Goal: Task Accomplishment & Management: Manage account settings

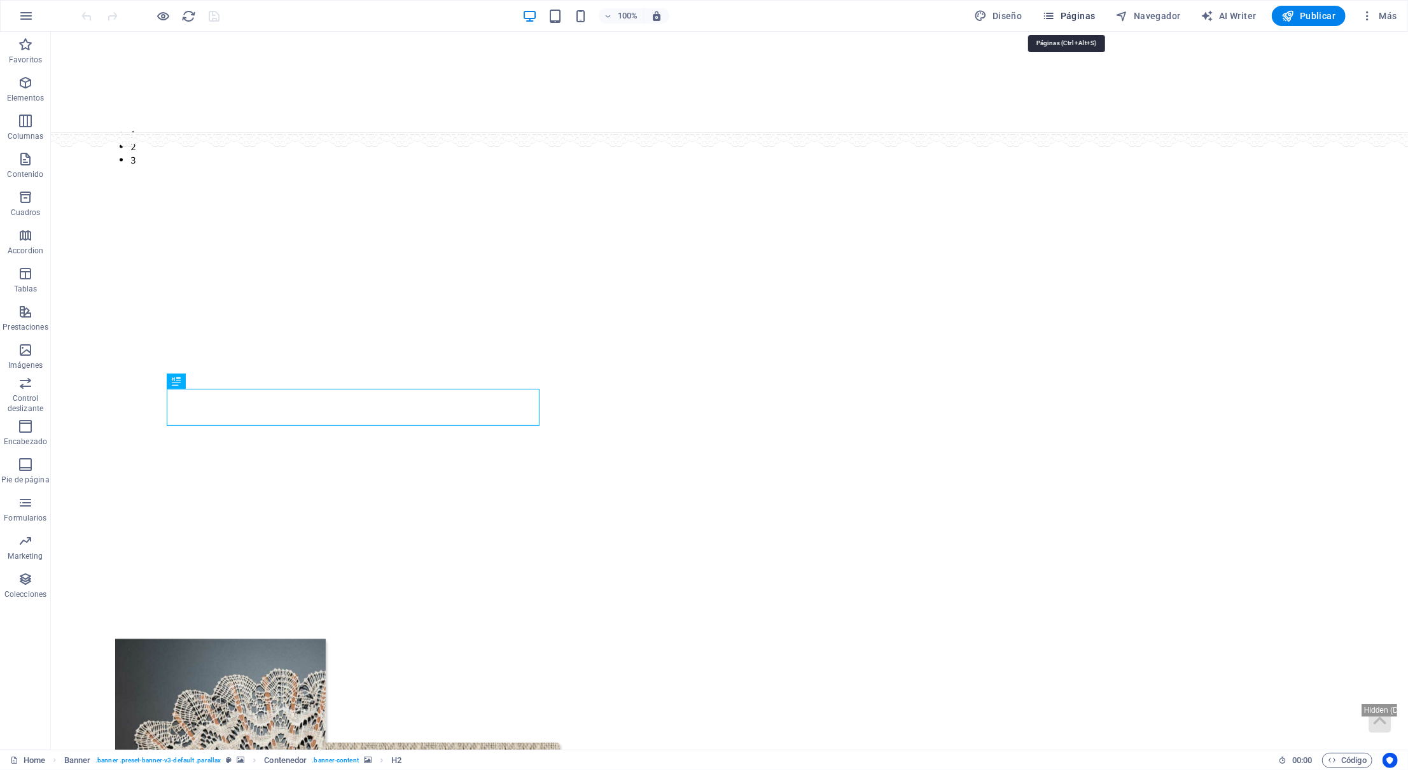
click at [1070, 16] on span "Páginas" at bounding box center [1069, 16] width 53 height 13
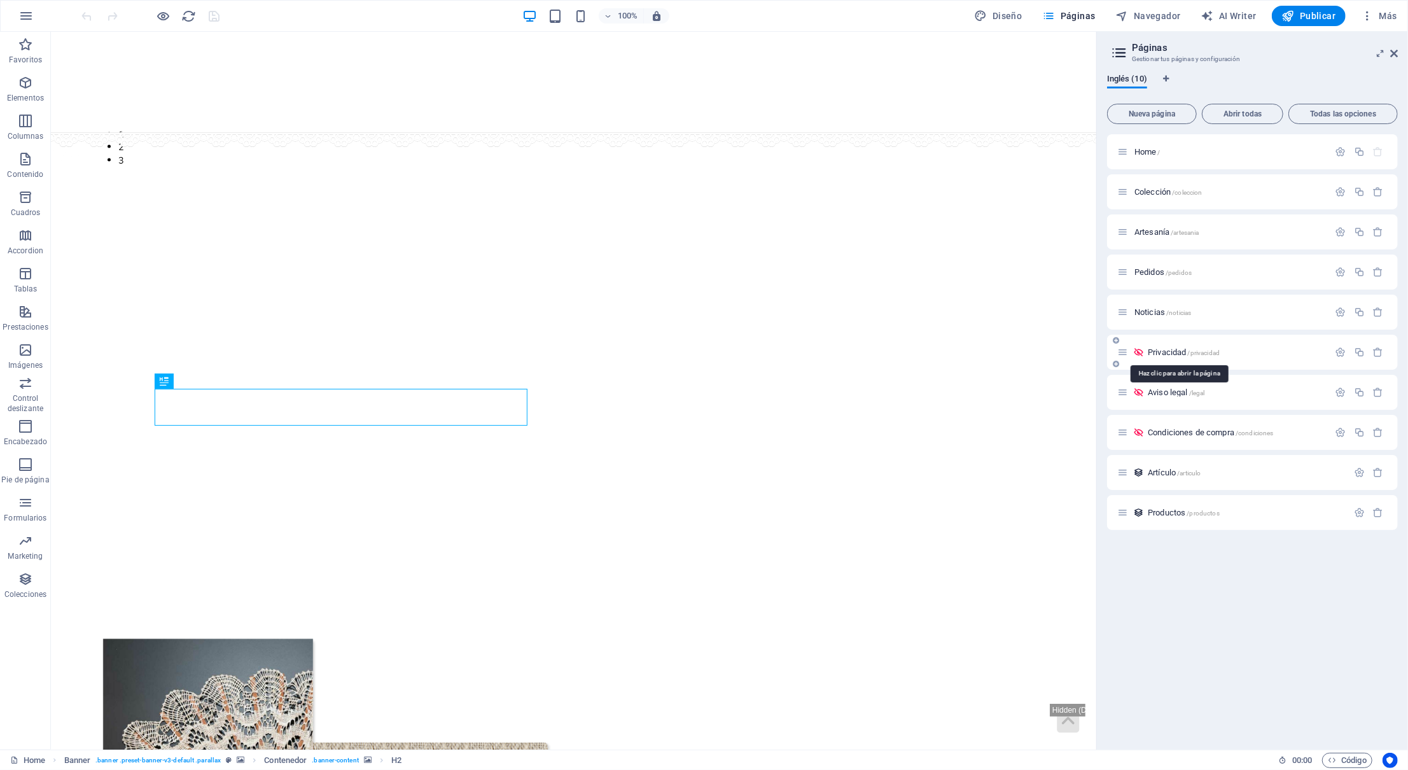
click at [1169, 354] on span "Privacidad /privacidad" at bounding box center [1184, 352] width 72 height 10
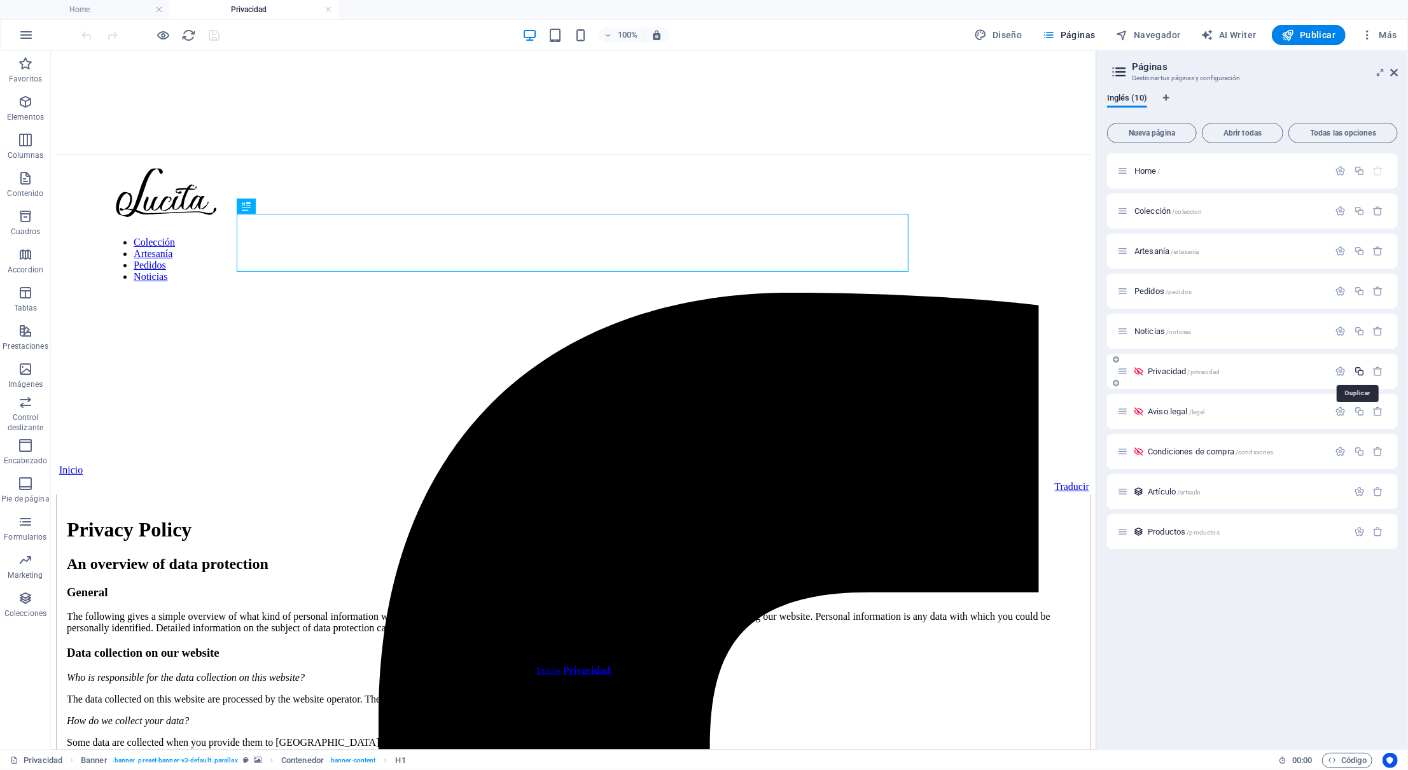
click at [1359, 375] on icon "button" at bounding box center [1359, 371] width 11 height 11
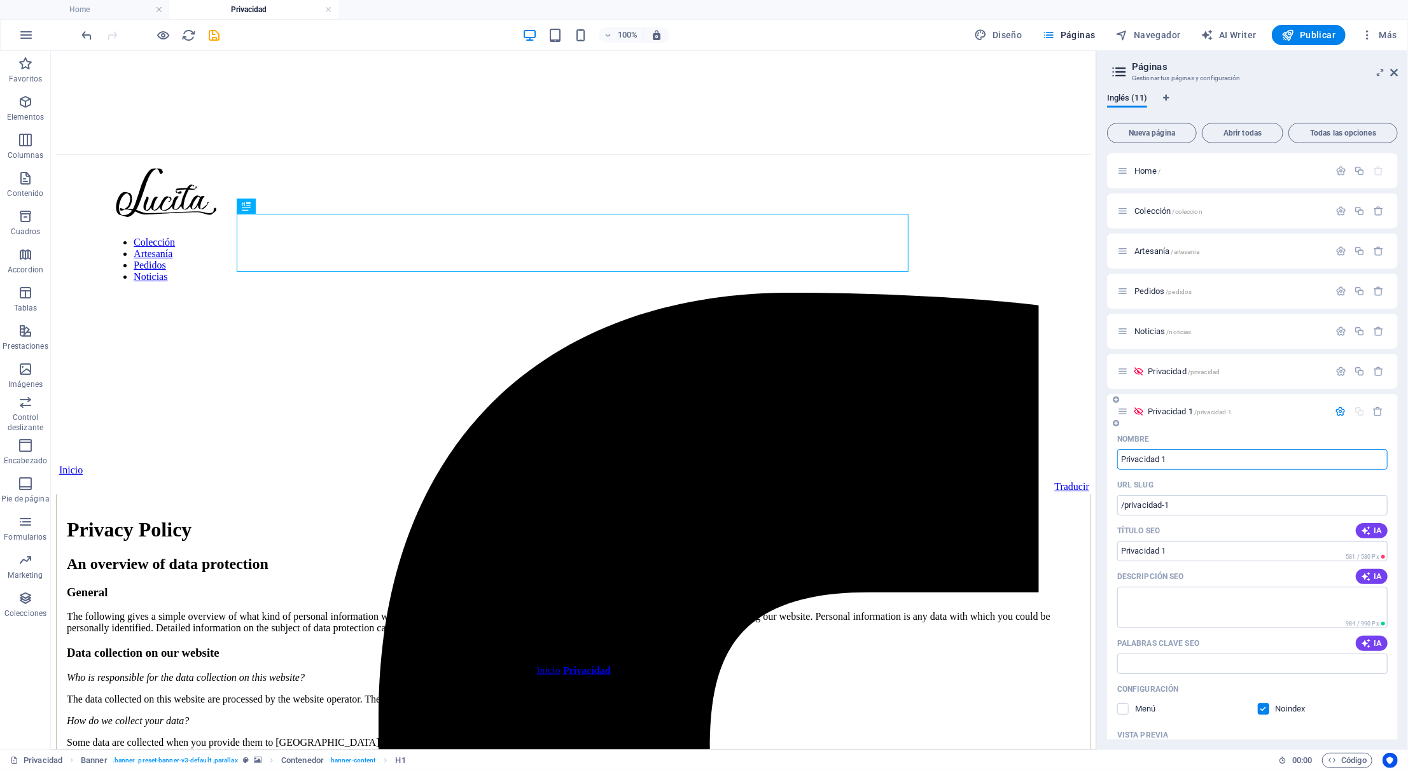
click at [1263, 463] on input "Privacidad 1" at bounding box center [1252, 459] width 270 height 20
click at [1241, 372] on p "Privacidad /privacidad" at bounding box center [1237, 371] width 178 height 8
click at [1336, 372] on icon "button" at bounding box center [1341, 371] width 11 height 11
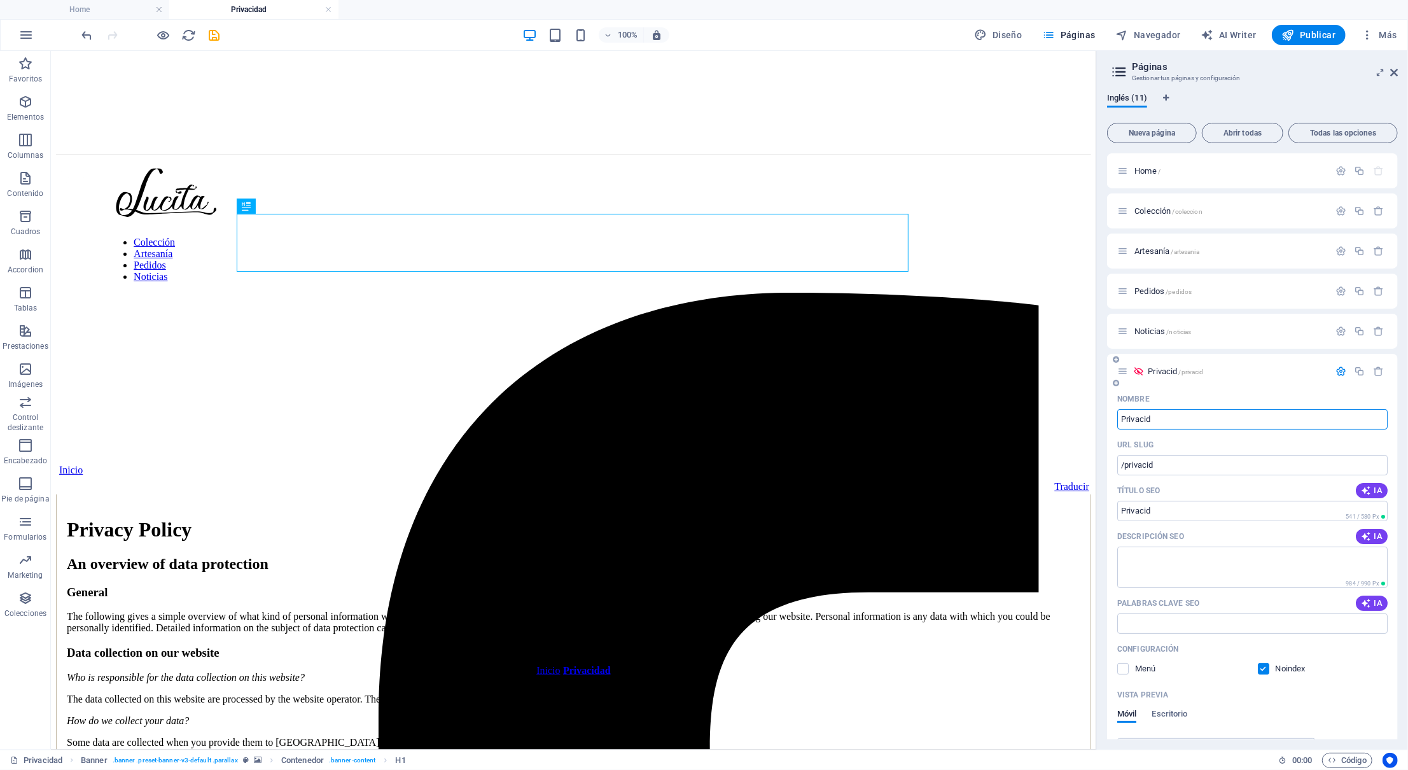
type input "Privacid"
type input "/privacid"
type input "Privaci"
type input "/privaci"
click at [1153, 423] on input "Privaci" at bounding box center [1252, 419] width 270 height 20
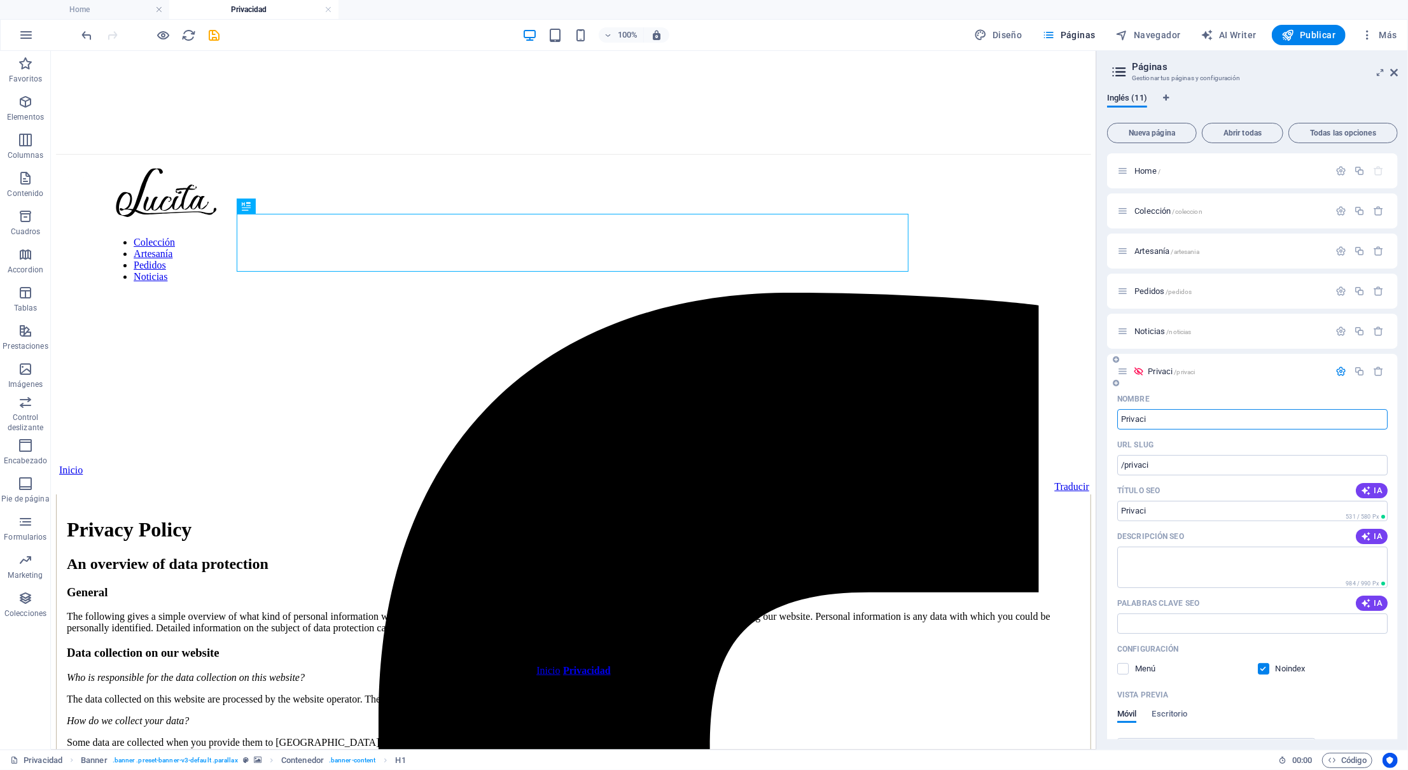
click at [1153, 423] on input "Privaci" at bounding box center [1252, 419] width 270 height 20
paste input "privacy"
type input "privacy"
type input "/privacy"
click at [1126, 422] on input "privacy" at bounding box center [1252, 419] width 270 height 20
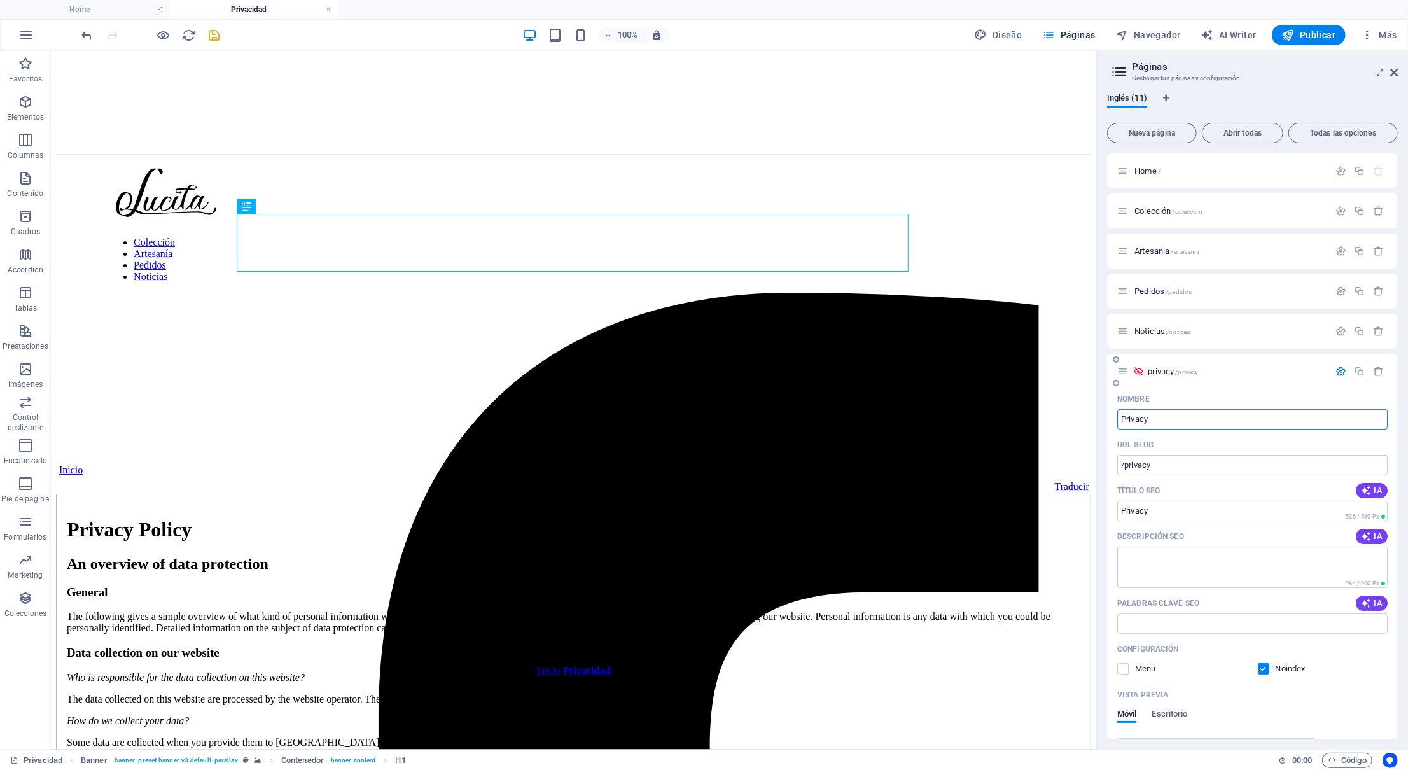
type input "Privacy"
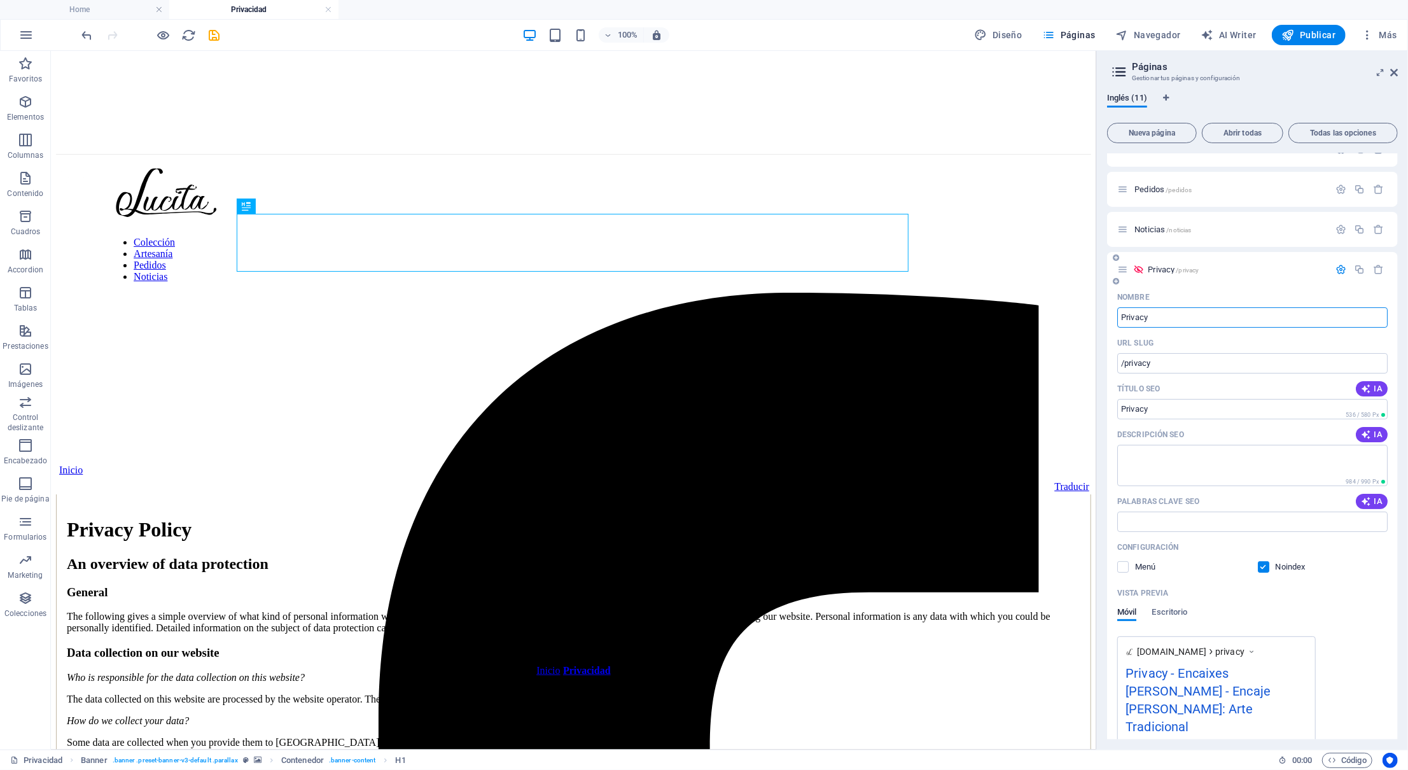
scroll to position [103, 0]
click at [1339, 265] on icon "button" at bounding box center [1341, 268] width 11 height 11
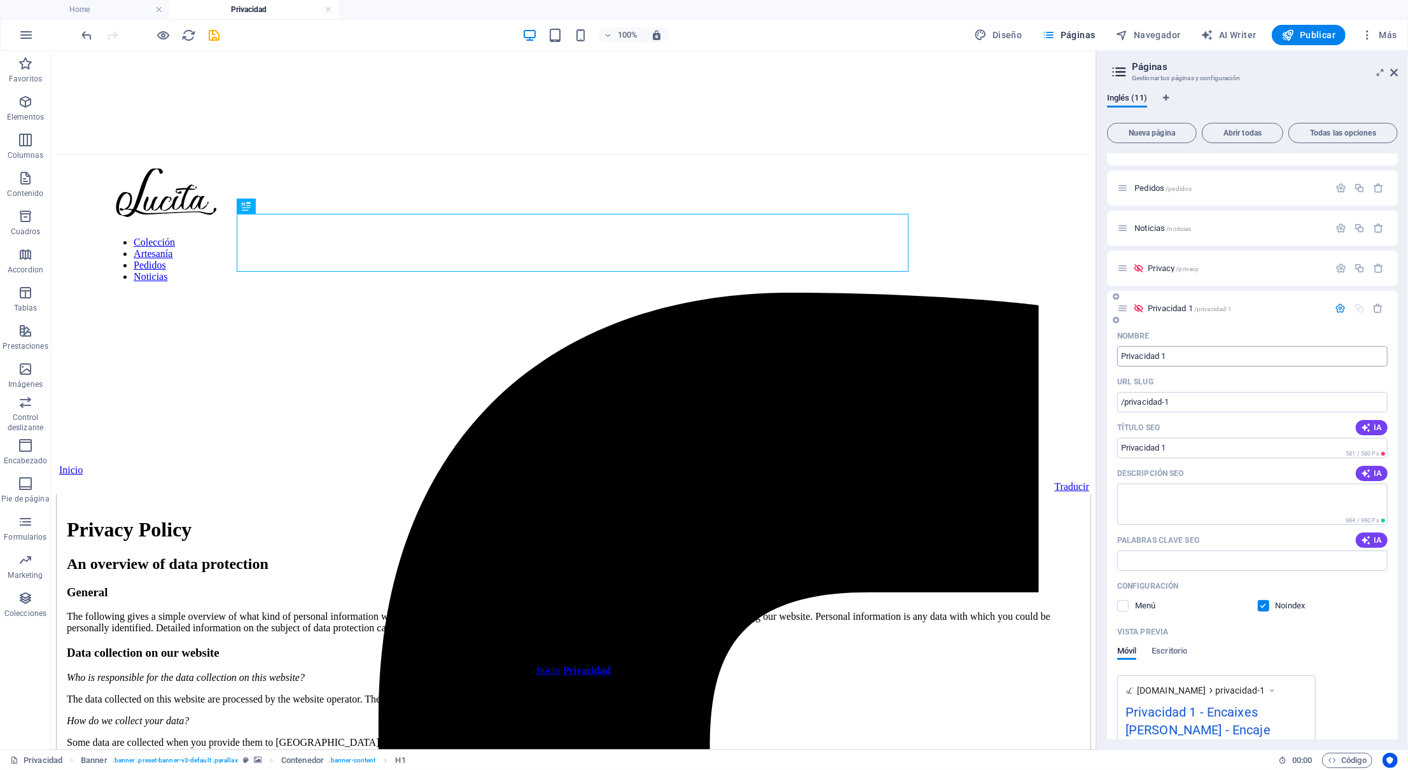
click at [1257, 362] on input "Privacidad 1" at bounding box center [1252, 356] width 270 height 20
type input "Privacidad"
type input "/privacidad"
type input "Privacidad"
click at [1336, 307] on icon "button" at bounding box center [1341, 308] width 11 height 11
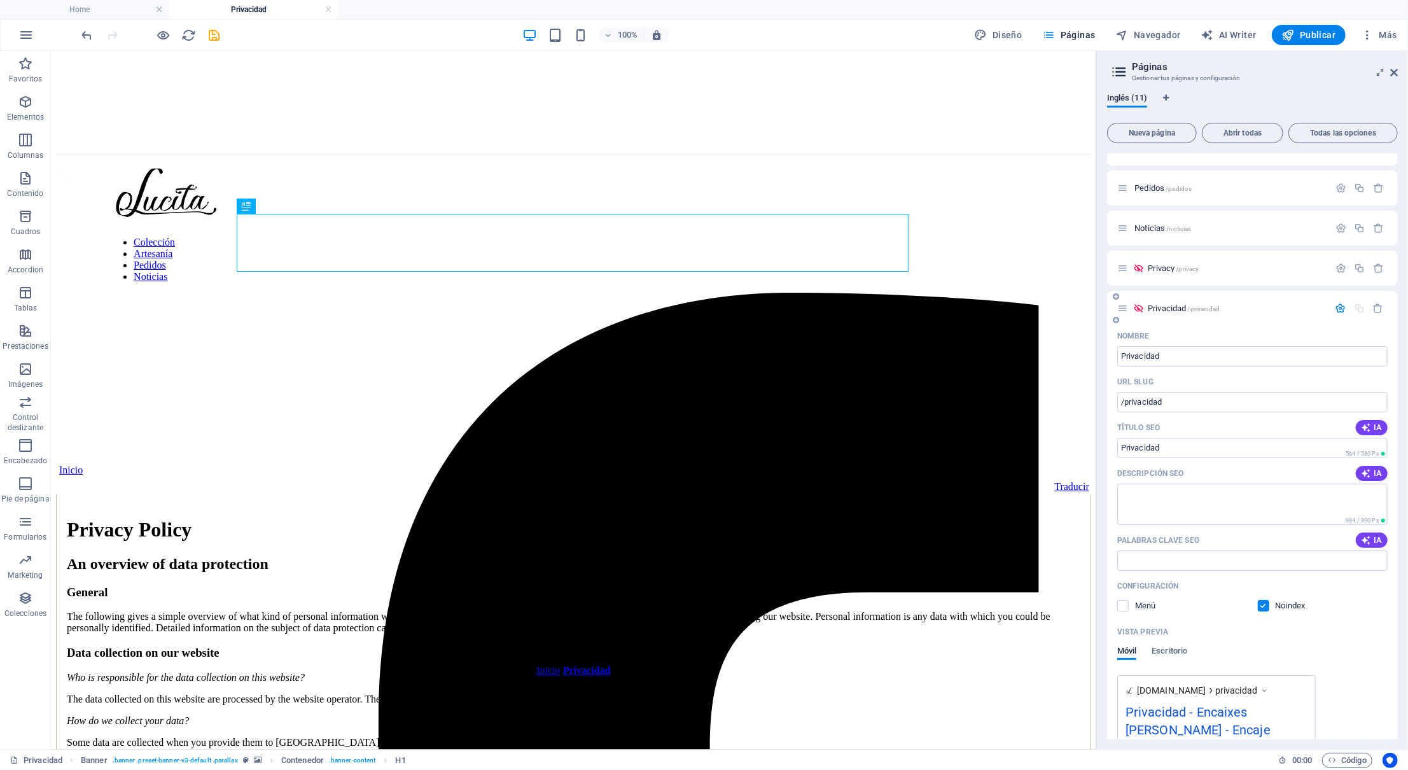
scroll to position [0, 0]
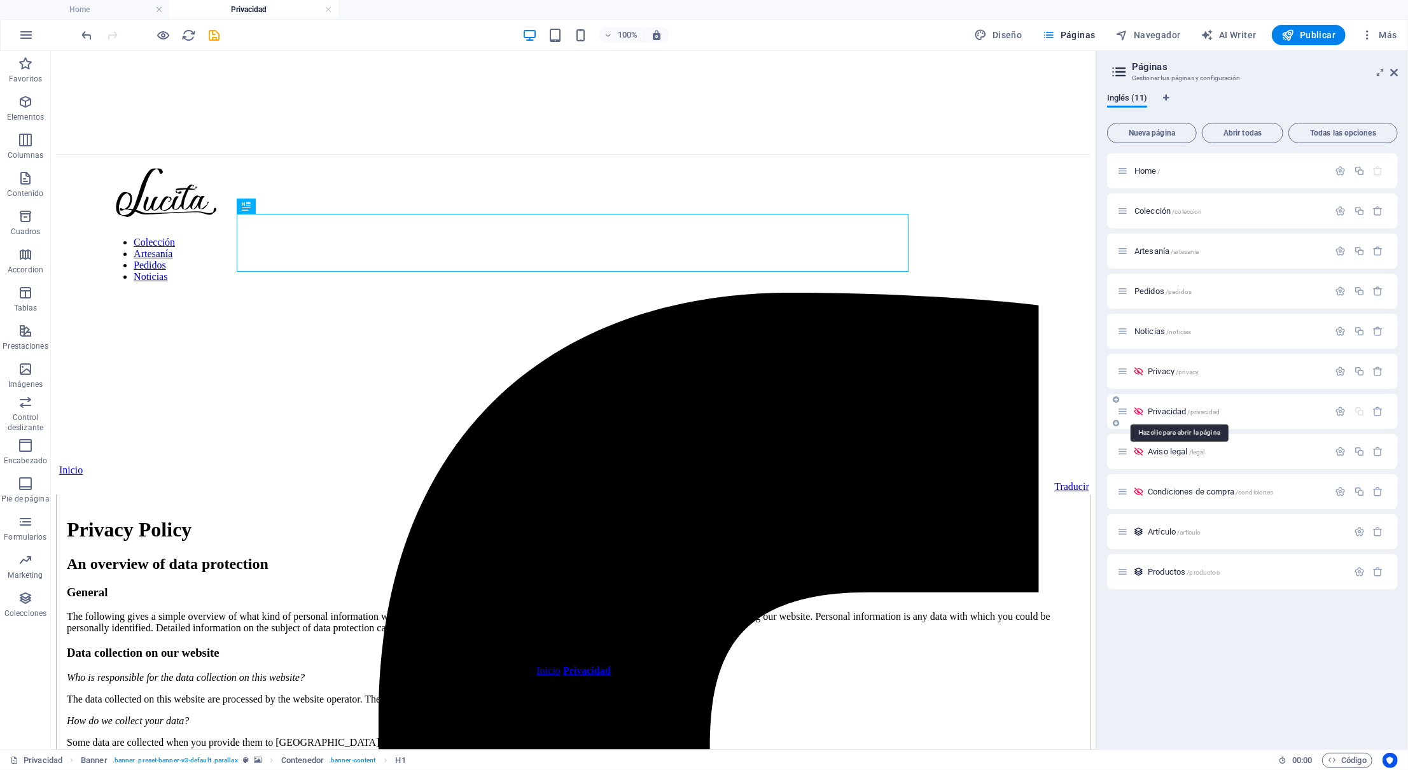
click at [1190, 408] on span "/privacidad" at bounding box center [1204, 411] width 32 height 7
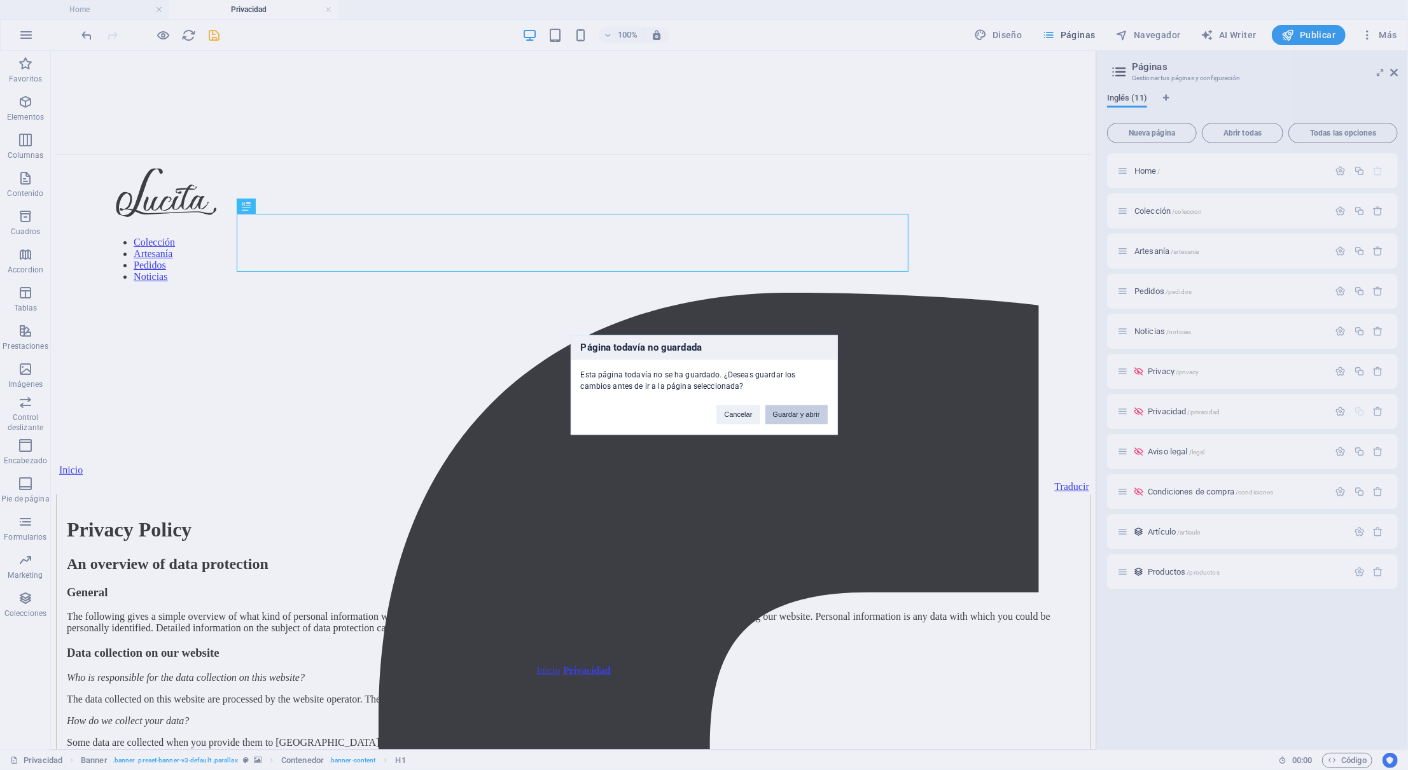
click at [790, 408] on button "Guardar y abrir" at bounding box center [796, 414] width 62 height 19
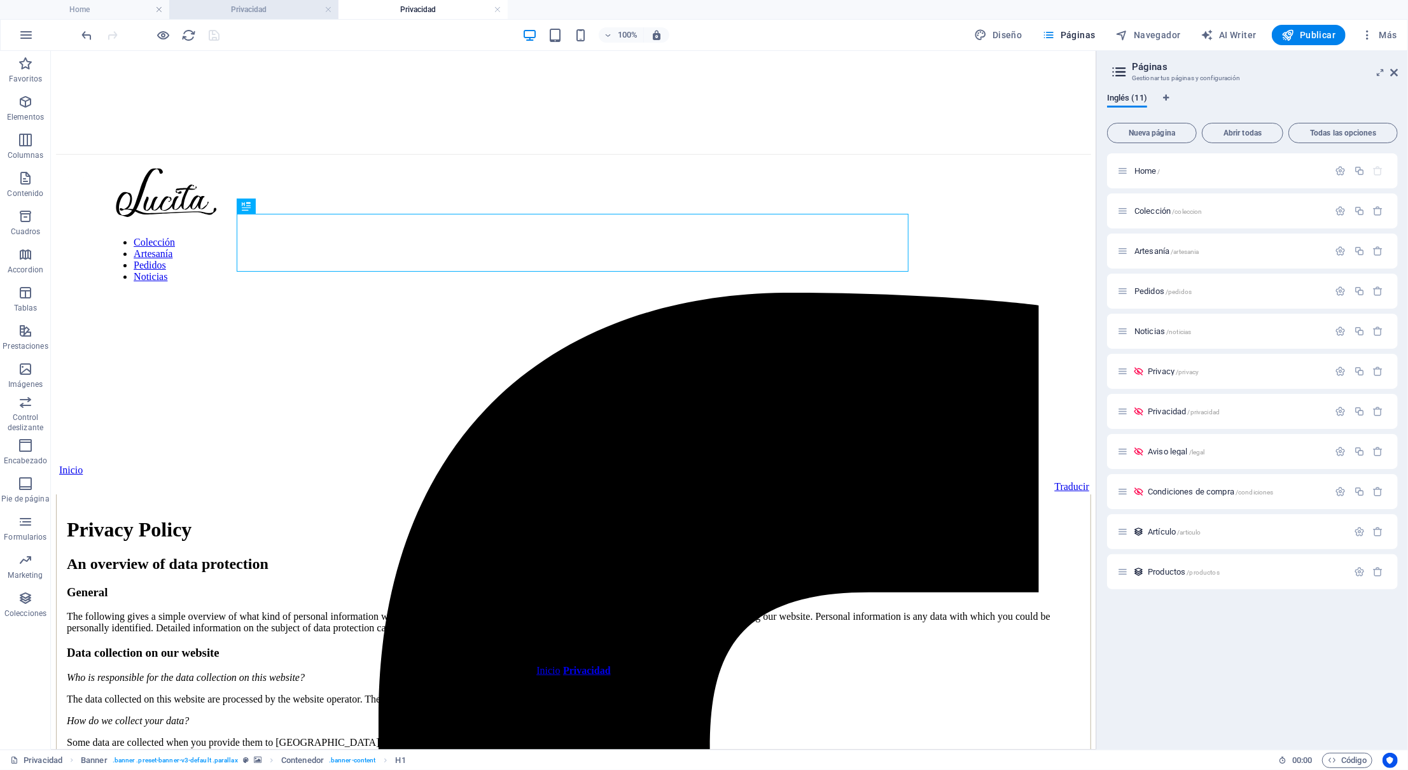
click at [255, 6] on h4 "Privacidad" at bounding box center [253, 10] width 169 height 14
click at [327, 11] on link at bounding box center [329, 10] width 8 height 12
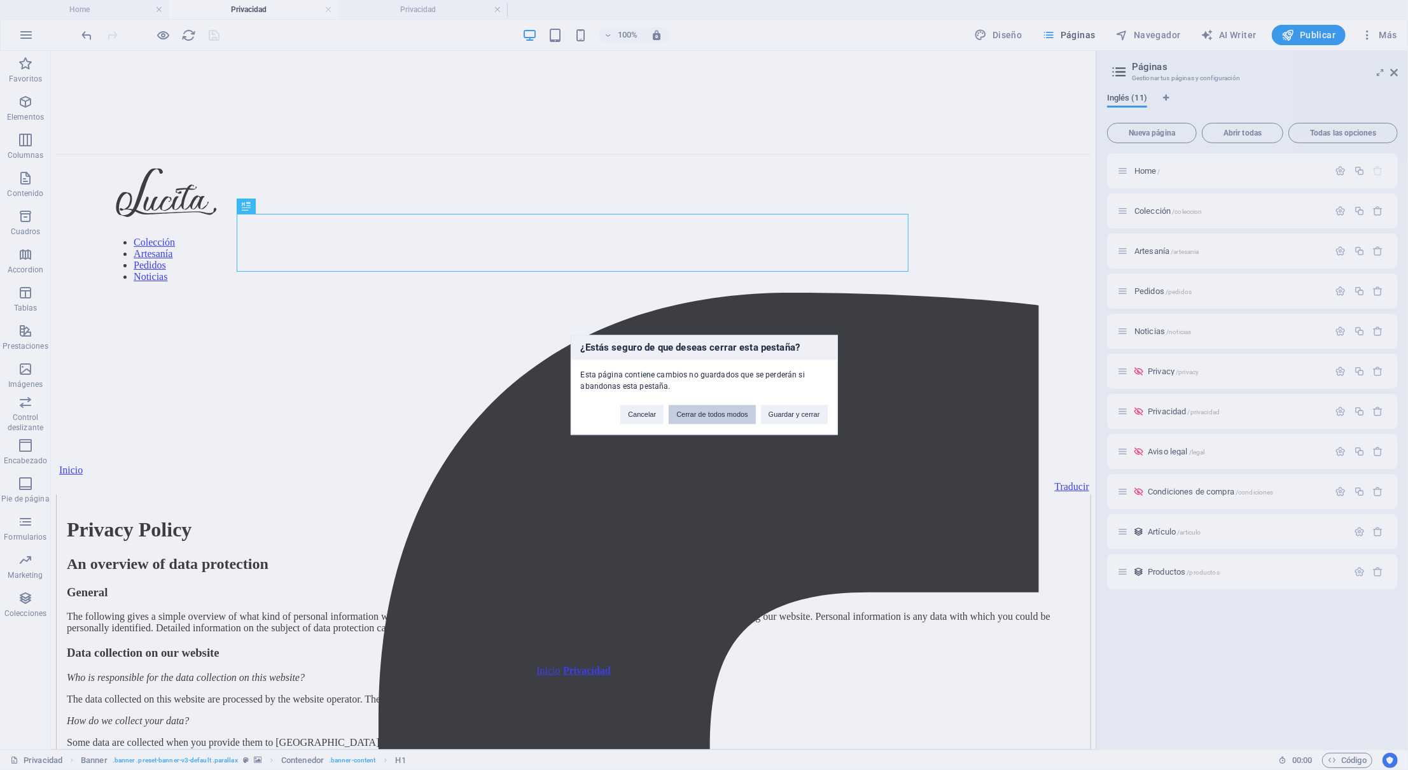
click at [694, 415] on button "Cerrar de todos modos" at bounding box center [712, 414] width 87 height 19
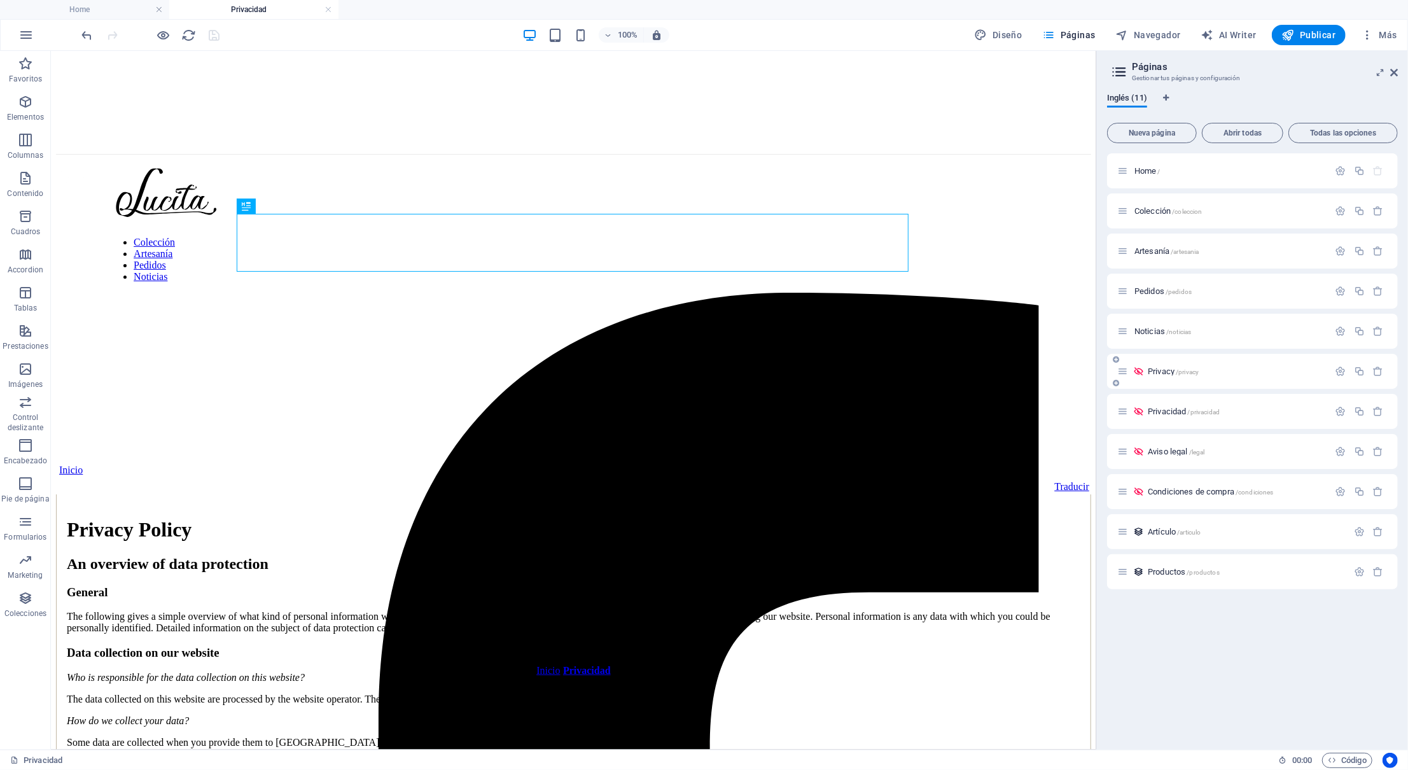
click at [1163, 370] on span "Privacy /privacy" at bounding box center [1173, 371] width 51 height 10
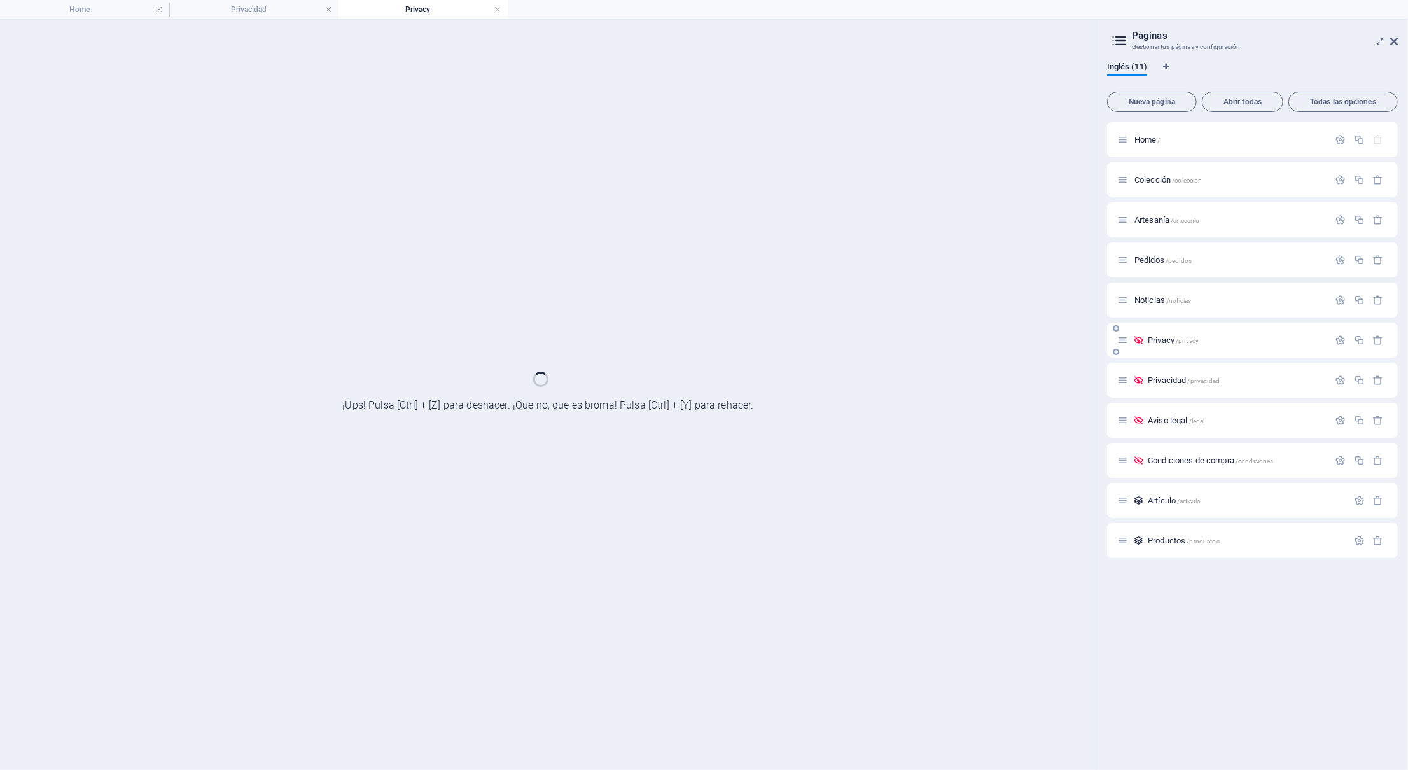
click at [1163, 370] on div "Privacidad /privacidad" at bounding box center [1252, 380] width 291 height 35
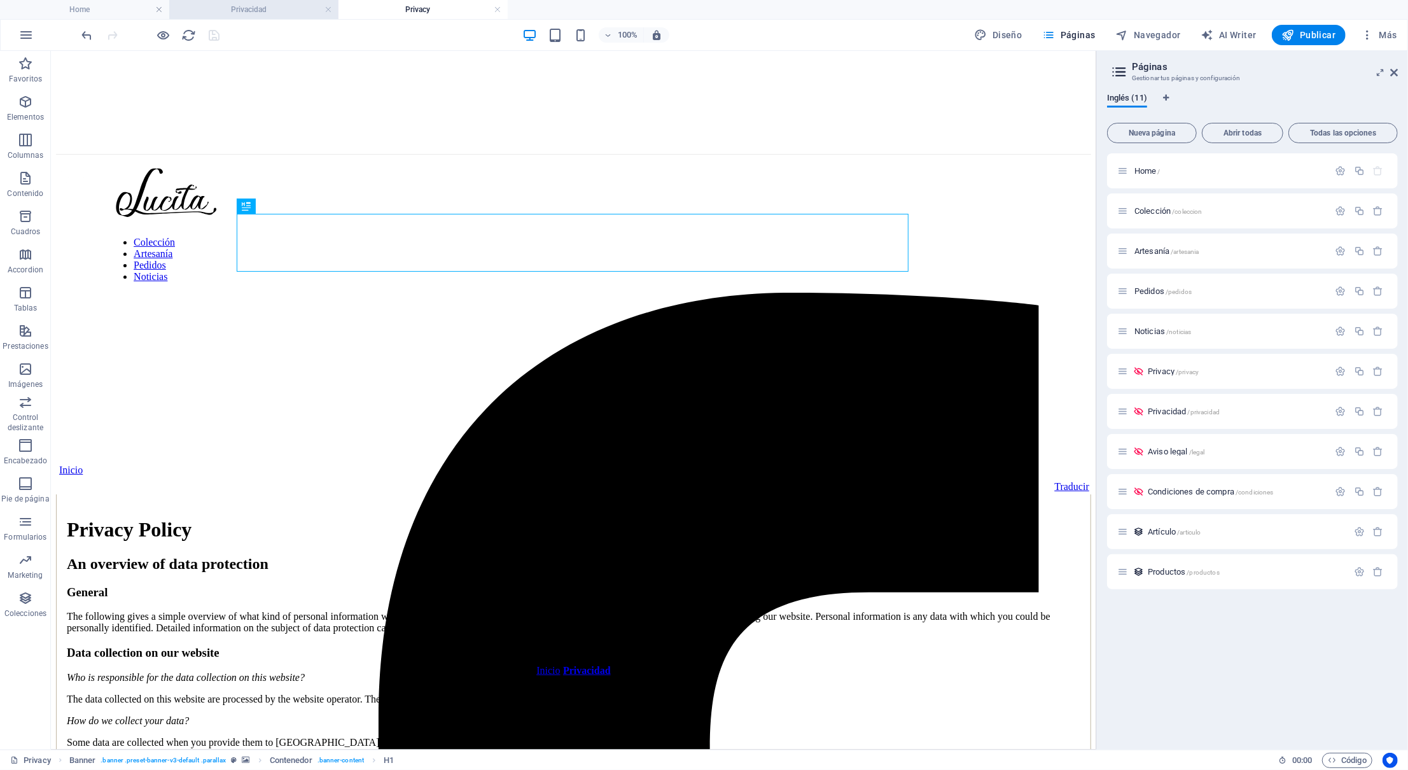
click at [276, 8] on h4 "Privacidad" at bounding box center [253, 10] width 169 height 14
drag, startPoint x: 253, startPoint y: 8, endPoint x: 442, endPoint y: 11, distance: 188.4
click at [269, 3] on h4 "Privacy" at bounding box center [253, 10] width 169 height 14
click at [558, 627] on div "Privacidad" at bounding box center [572, 639] width 1035 height 24
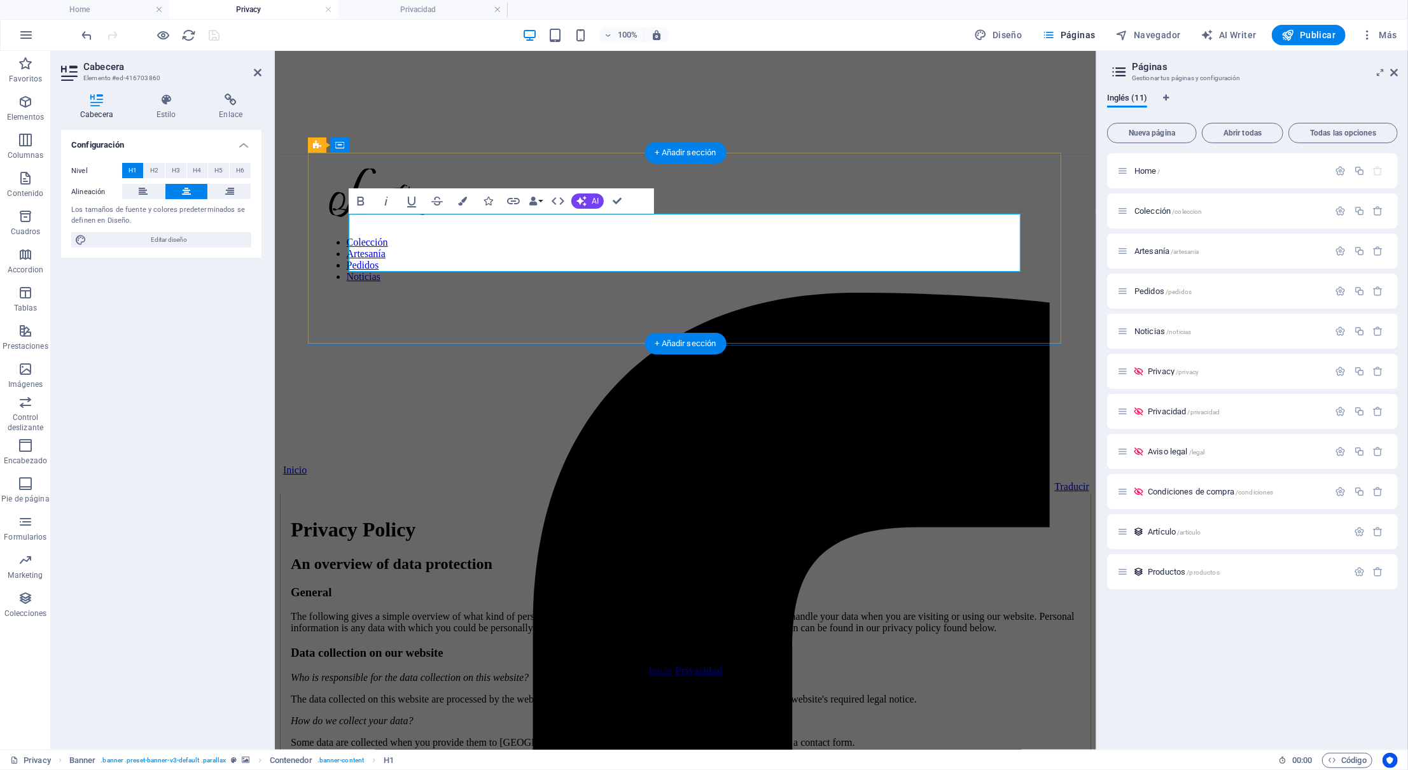
scroll to position [0, 4]
click at [623, 627] on h1 "privacy" at bounding box center [684, 639] width 811 height 24
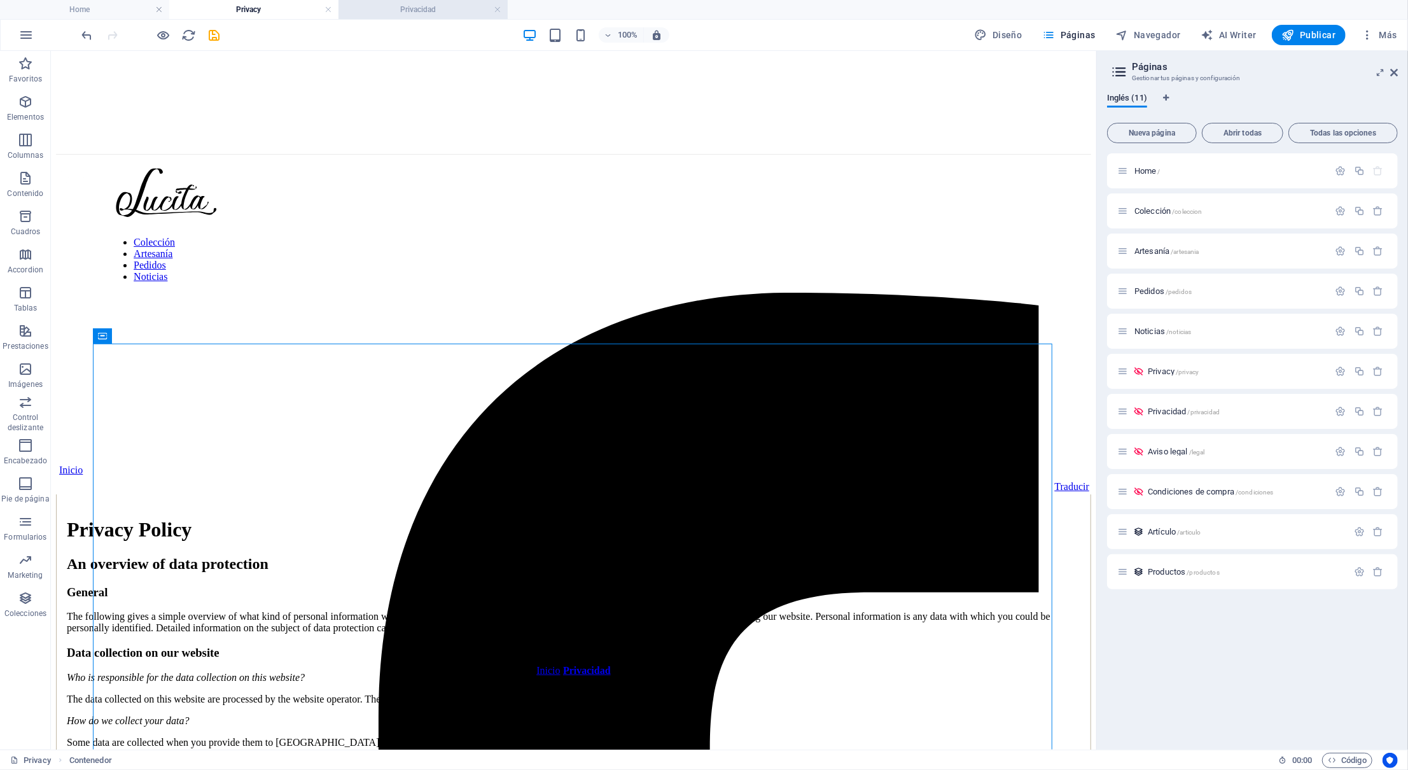
click at [400, 8] on h4 "Privacidad" at bounding box center [423, 10] width 169 height 14
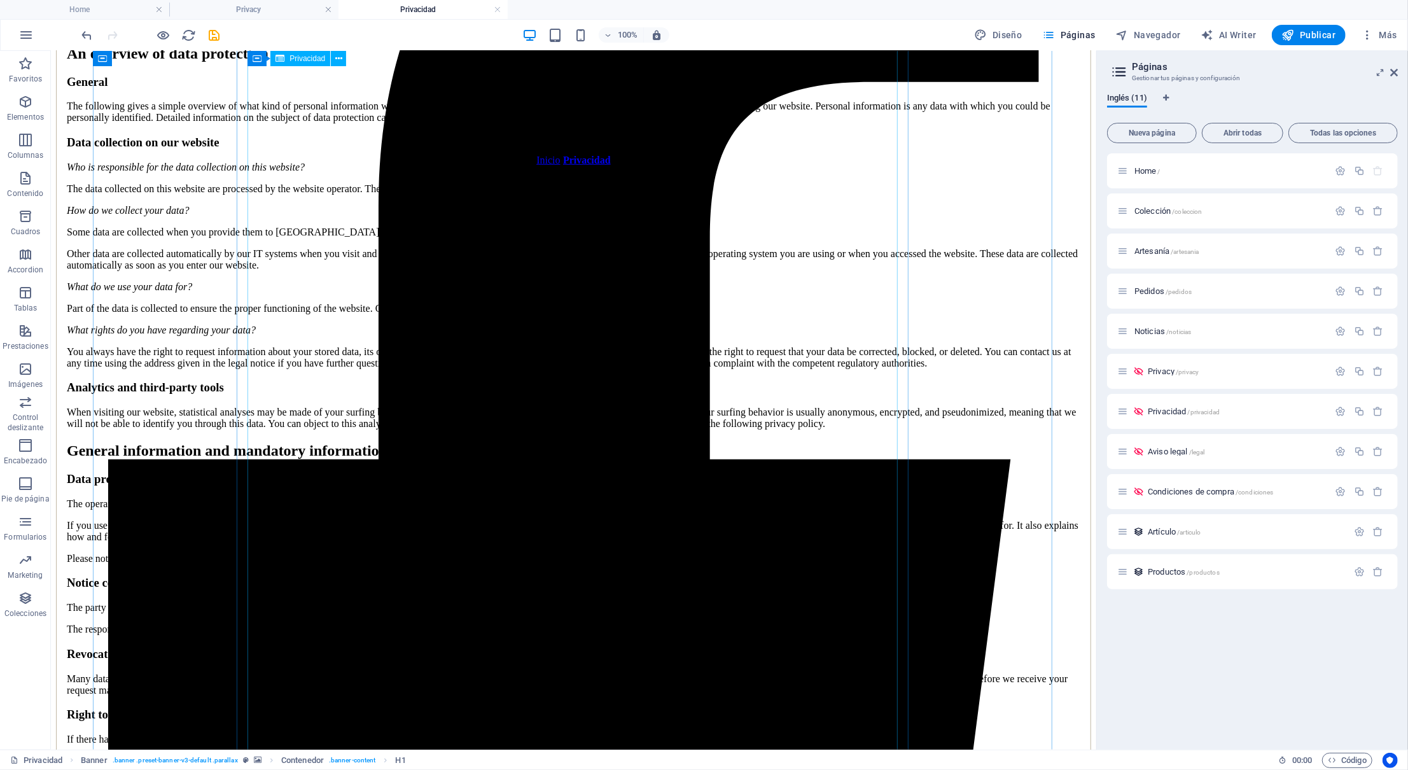
scroll to position [482, 0]
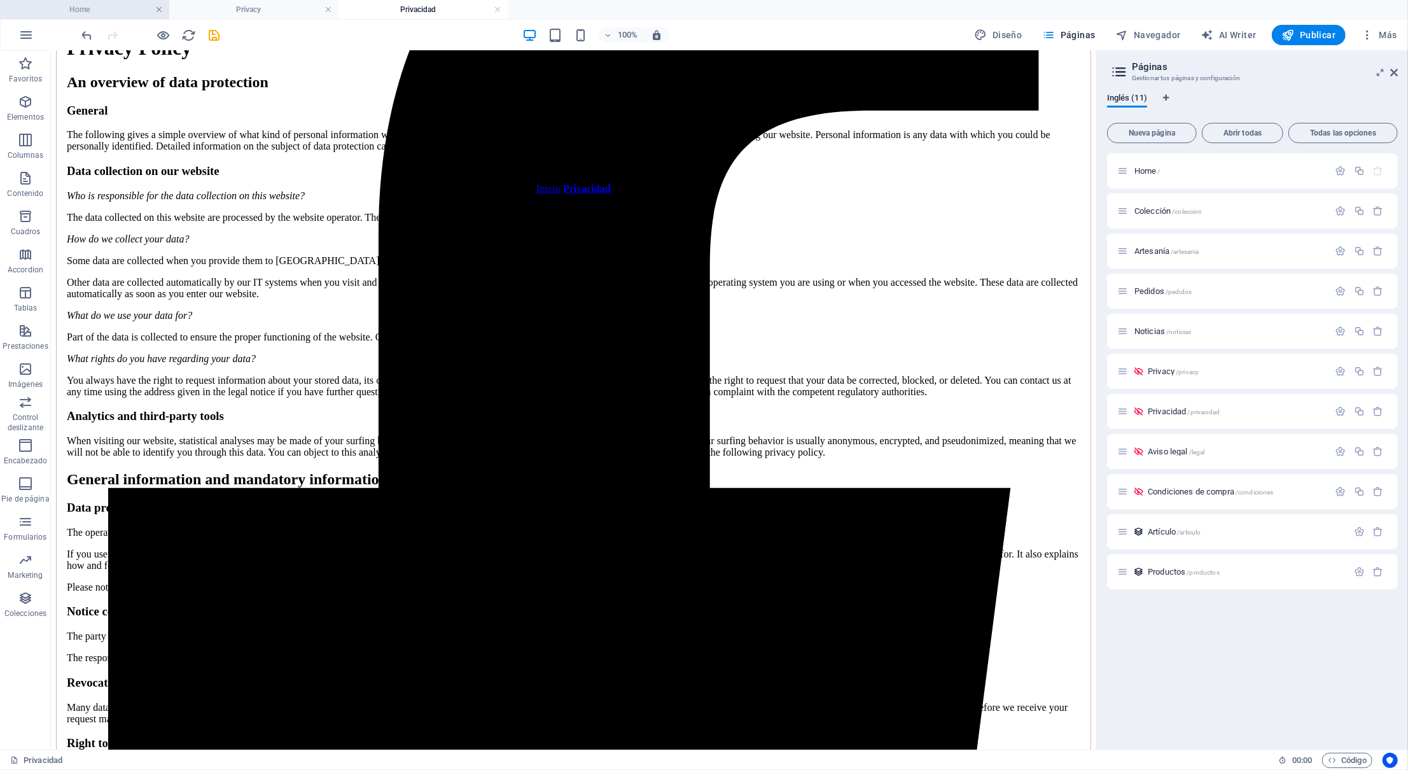
click at [156, 9] on link at bounding box center [159, 10] width 8 height 12
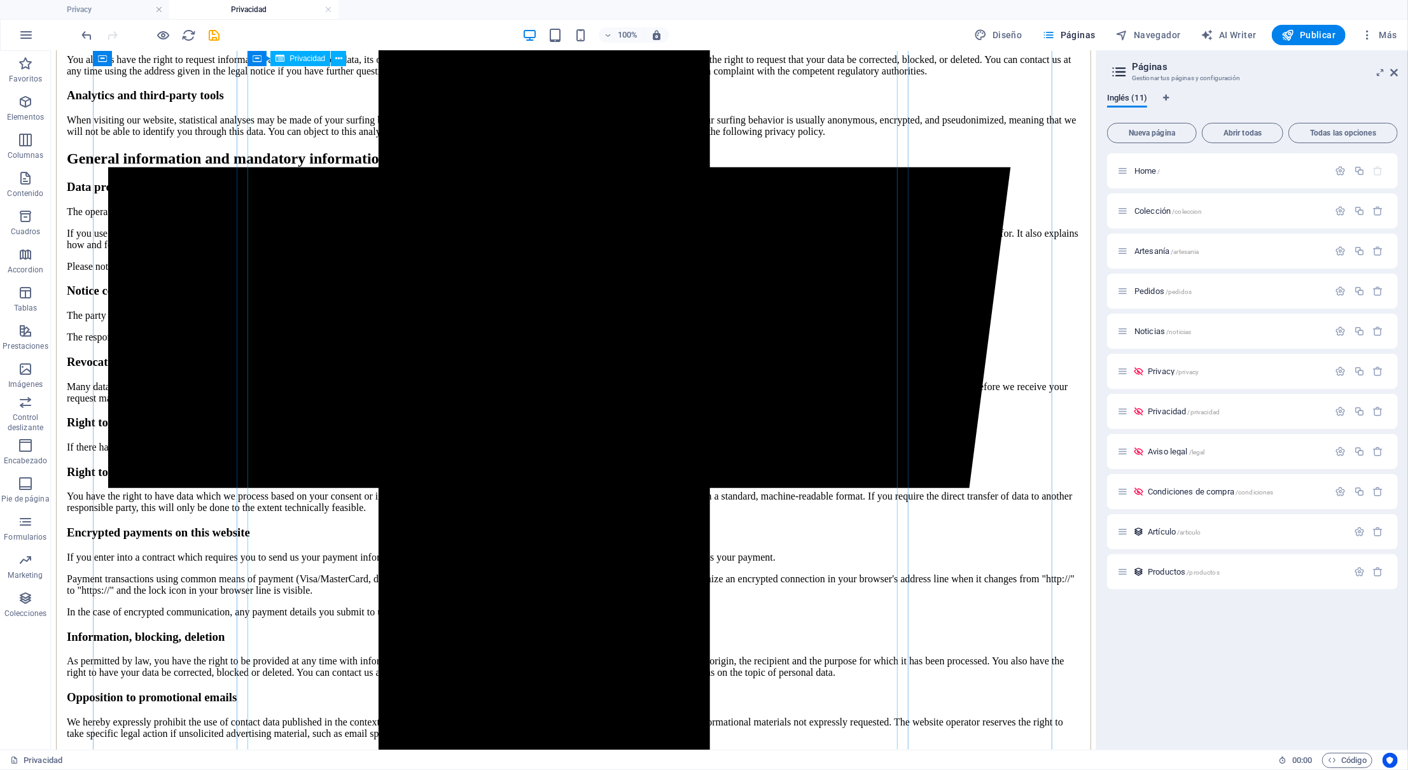
scroll to position [948, 0]
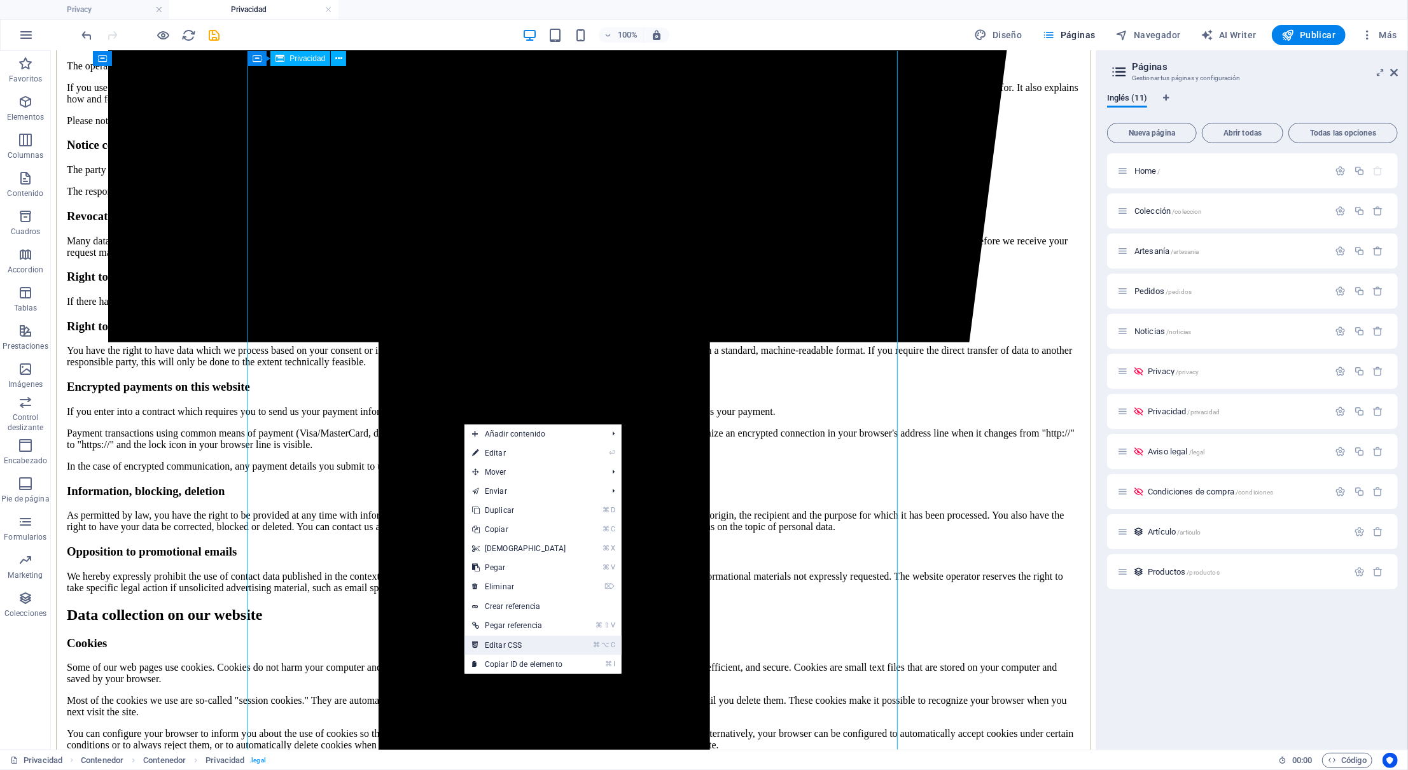
click at [519, 650] on link "⌘ ⌥ C Editar CSS" at bounding box center [518, 645] width 109 height 19
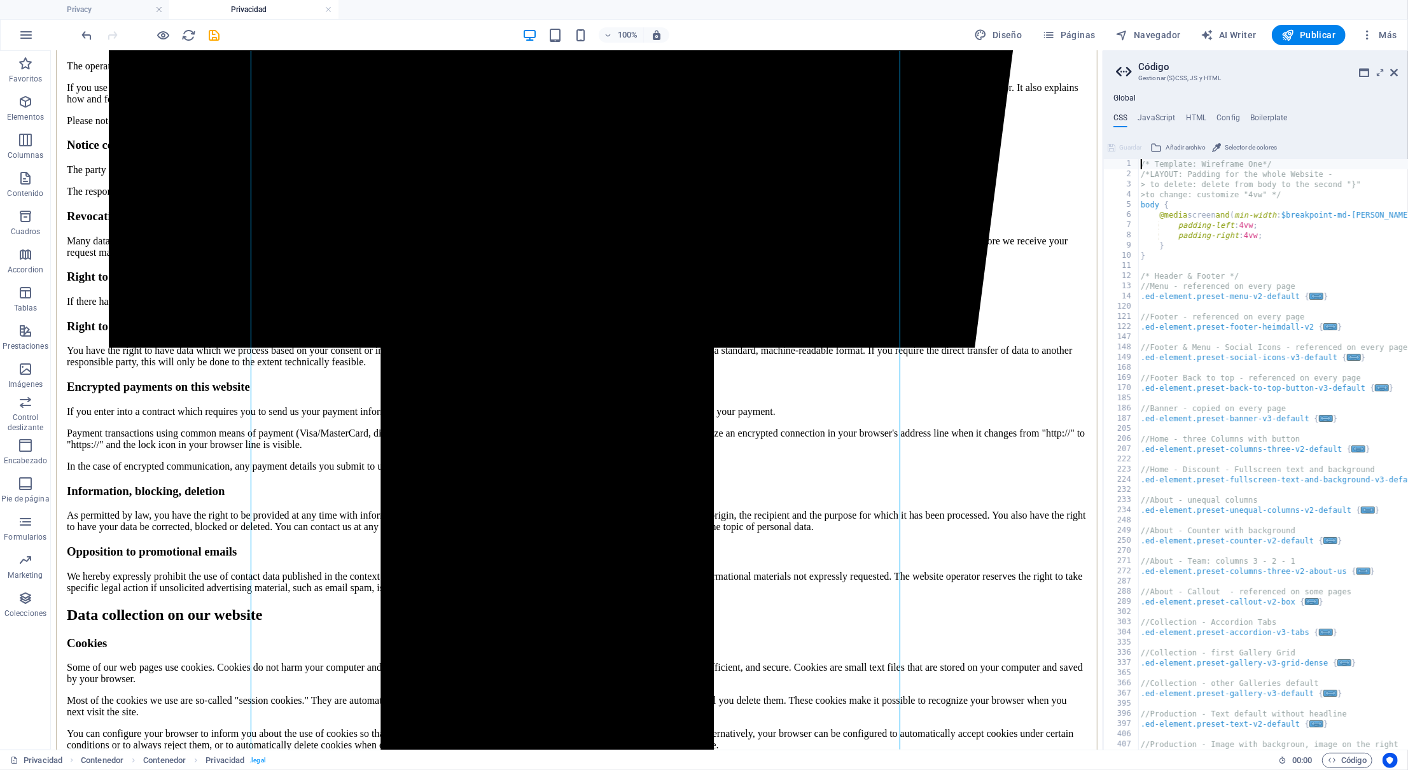
scroll to position [0, 0]
click at [1190, 120] on h4 "HTML" at bounding box center [1196, 120] width 21 height 14
type textarea "{{content}}"
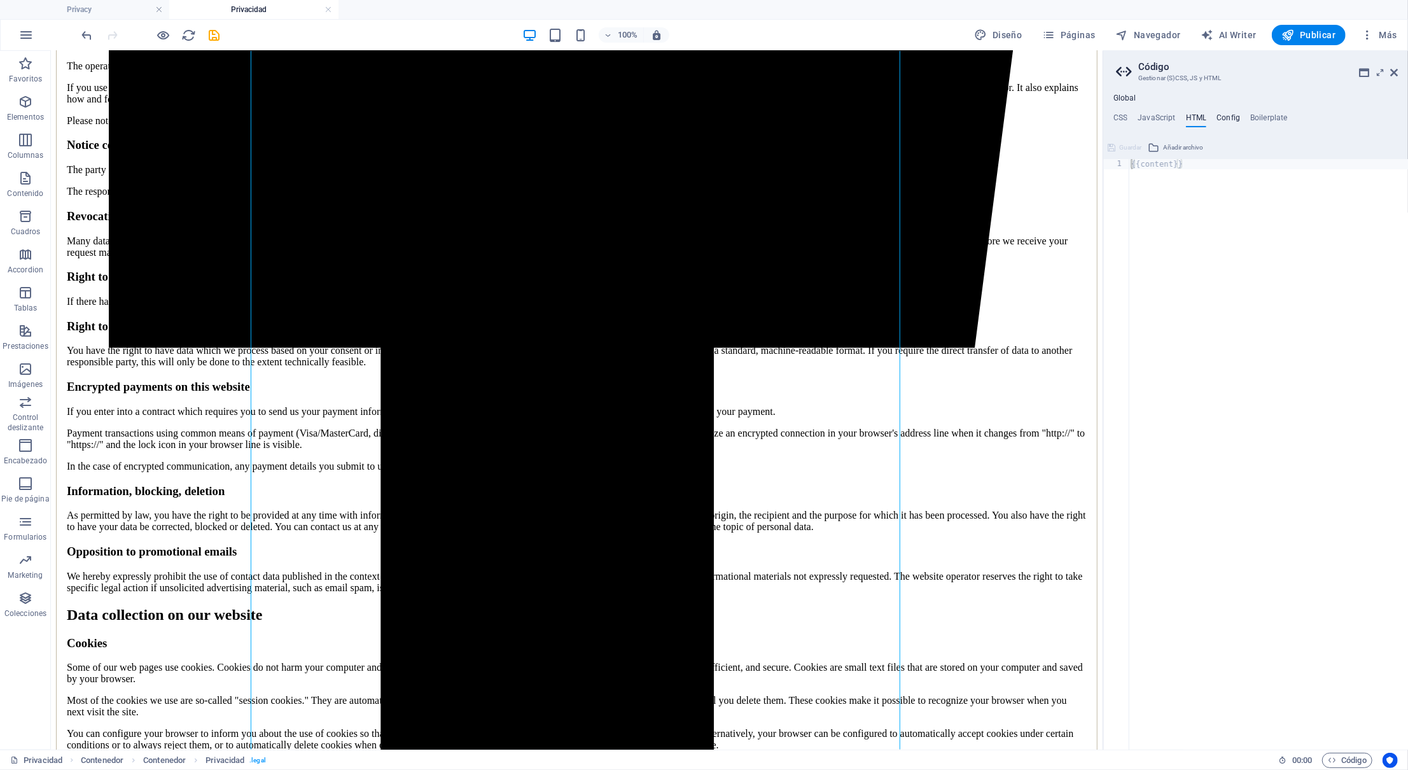
click at [1238, 120] on h4 "Config" at bounding box center [1229, 120] width 24 height 14
type textarea "$color-background: #ffffff;"
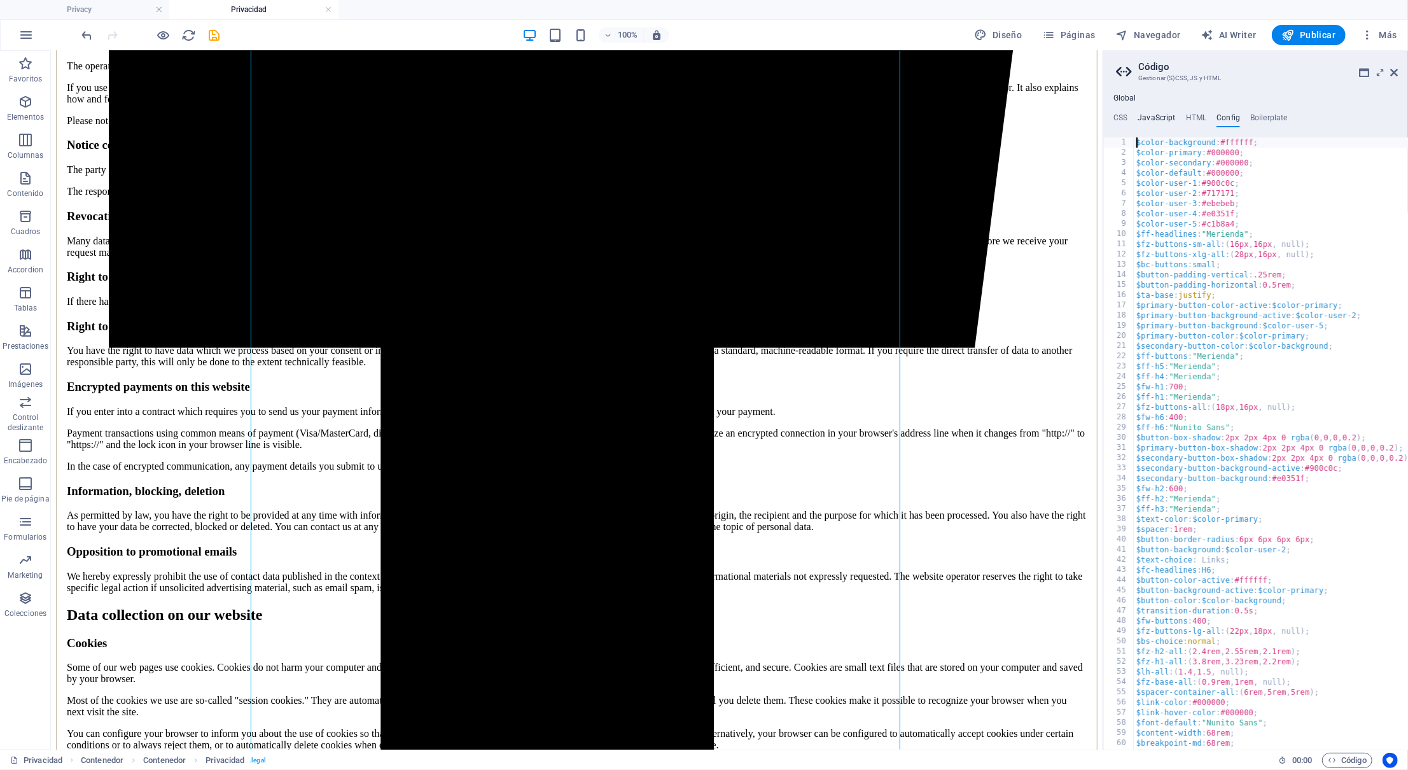
click at [1151, 115] on h4 "JavaScript" at bounding box center [1157, 120] width 38 height 14
type textarea "/* JS for preset "Menu V2" */"
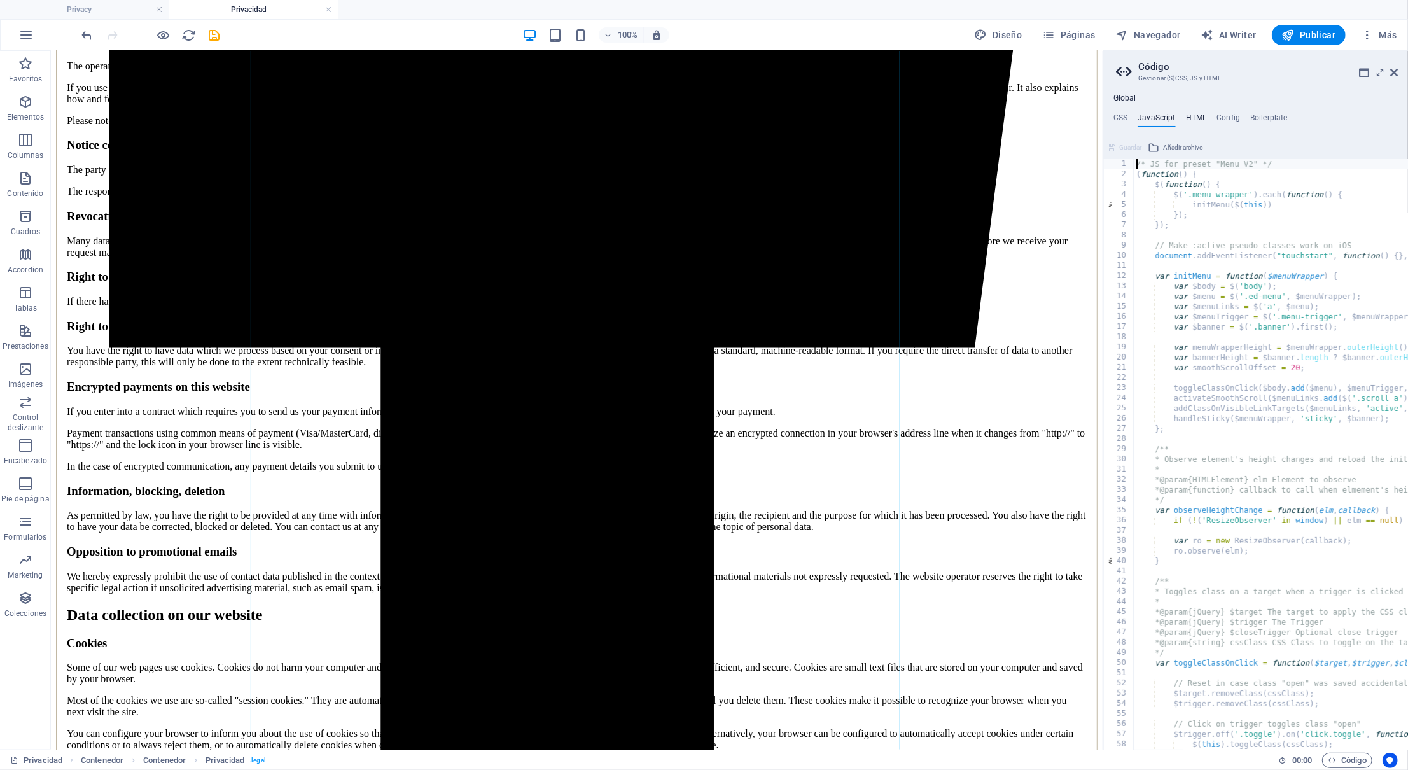
click at [1191, 117] on h4 "HTML" at bounding box center [1196, 120] width 21 height 14
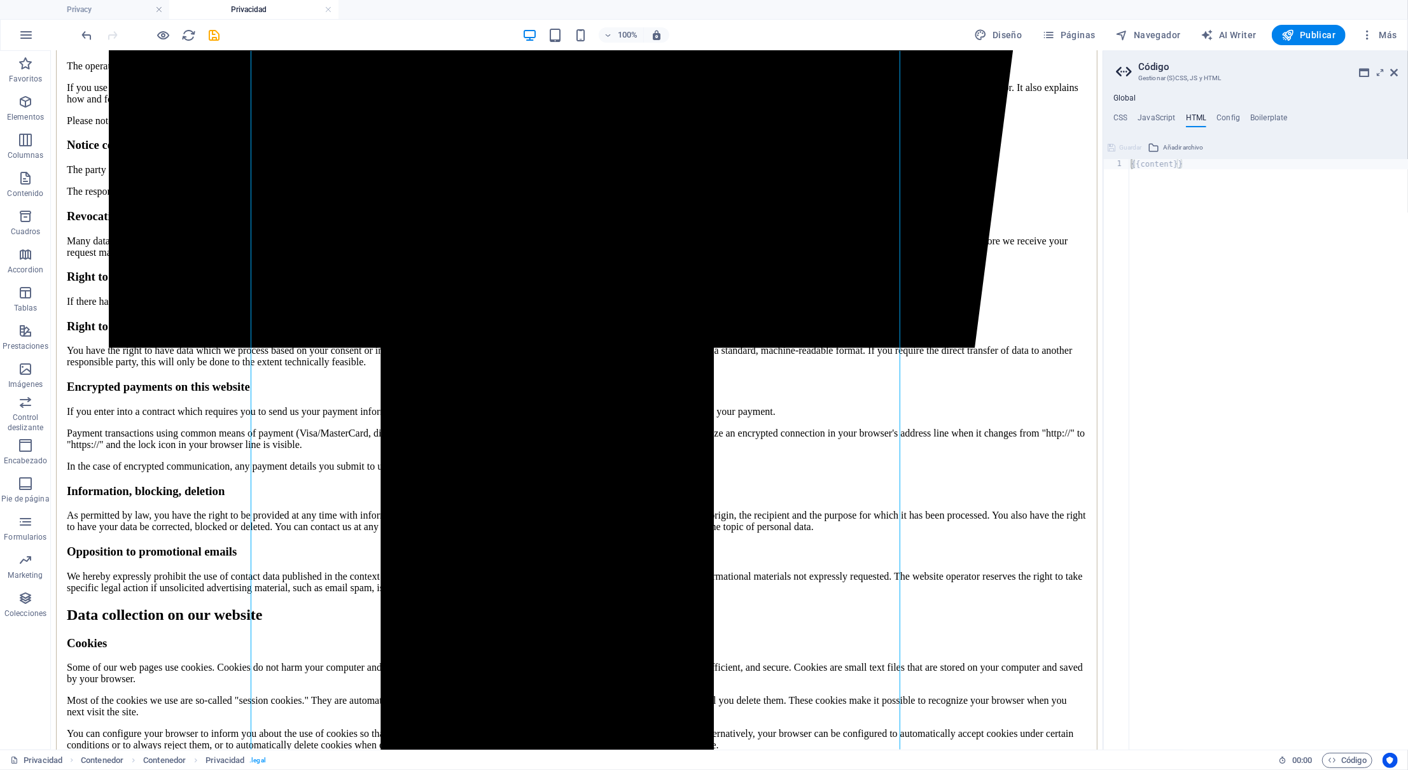
click at [1127, 110] on div "Global CSS JavaScript HTML Config Boilerplate /* Template: Wireframe One*/ 1 2 …" at bounding box center [1255, 422] width 305 height 656
click at [1124, 117] on h4 "CSS" at bounding box center [1120, 120] width 14 height 14
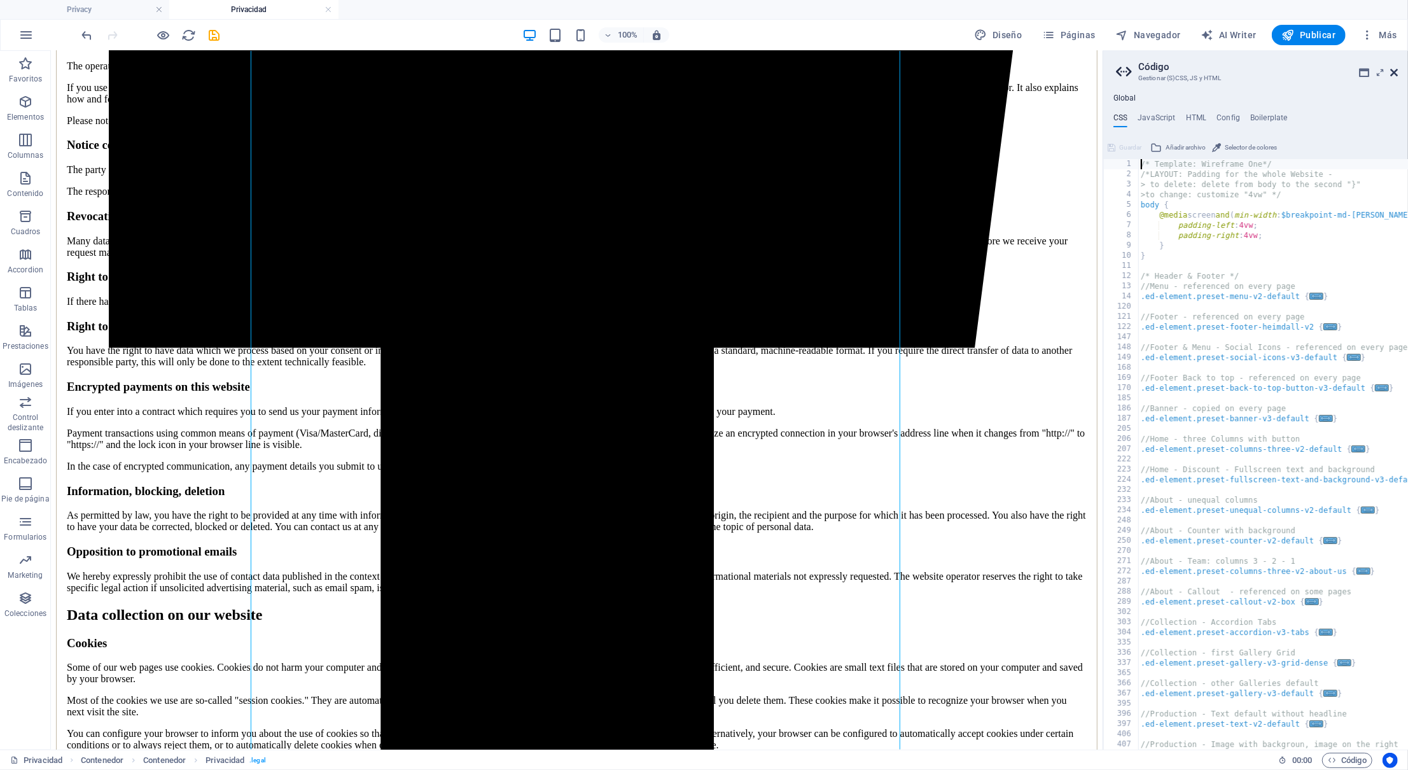
click at [1397, 69] on icon at bounding box center [1394, 72] width 8 height 10
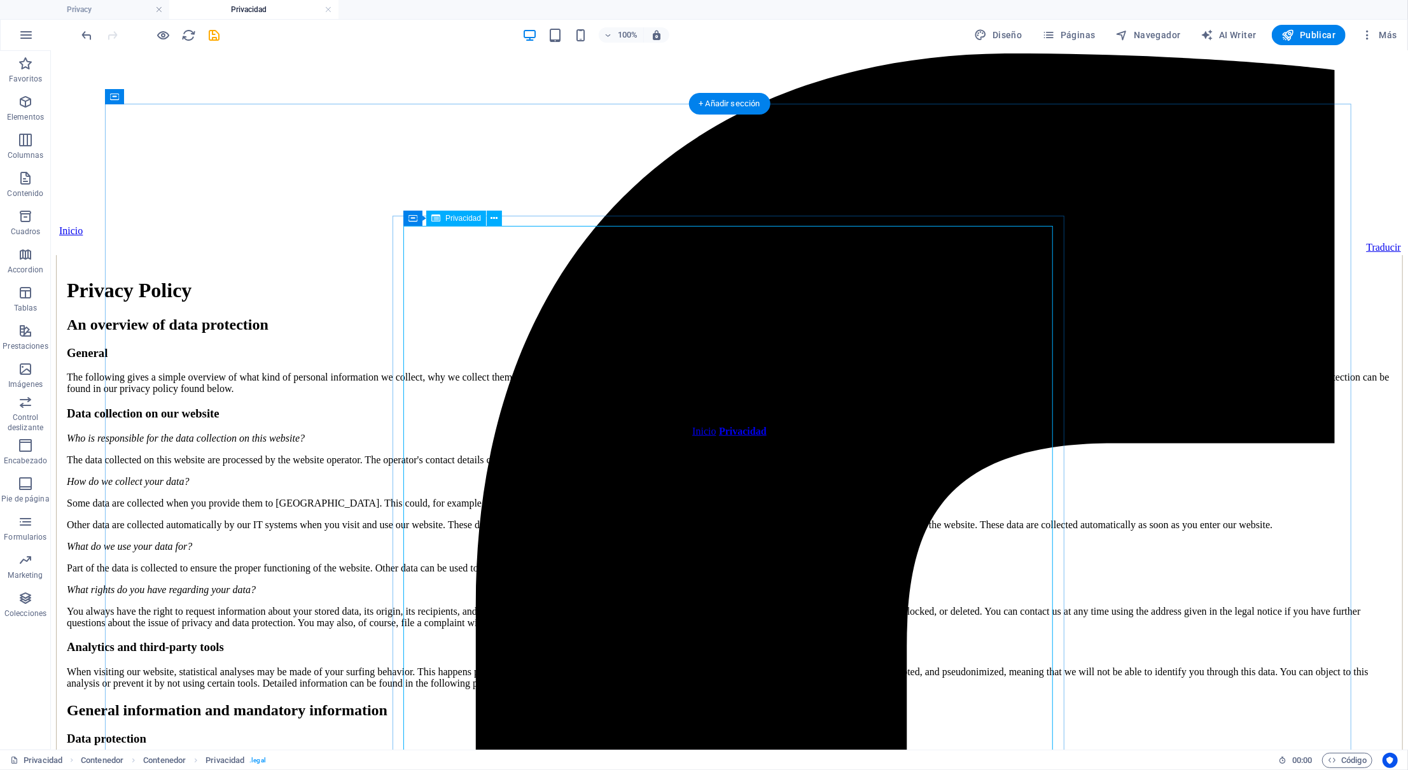
click at [492, 220] on icon at bounding box center [494, 218] width 7 height 13
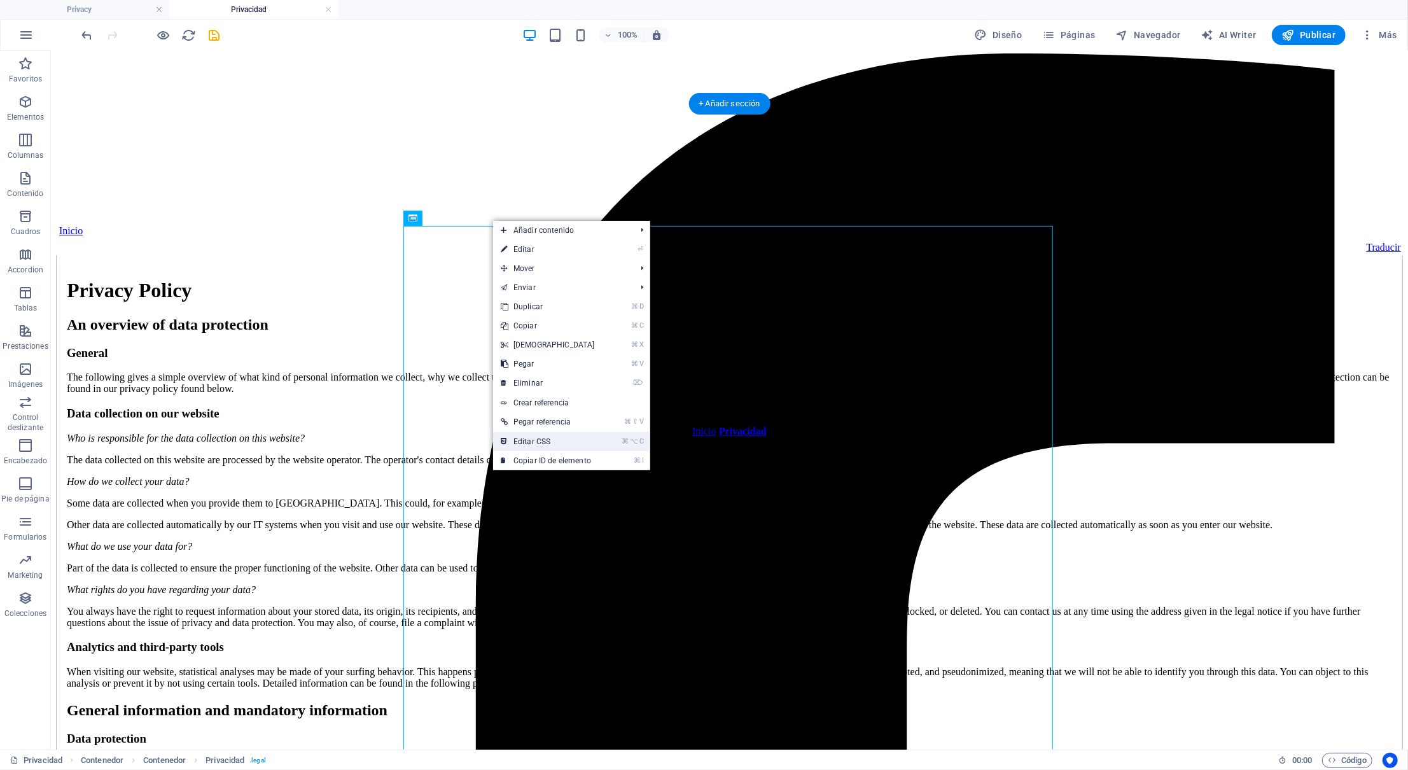
click at [571, 445] on link "⌘ ⌥ C Editar CSS" at bounding box center [547, 441] width 109 height 19
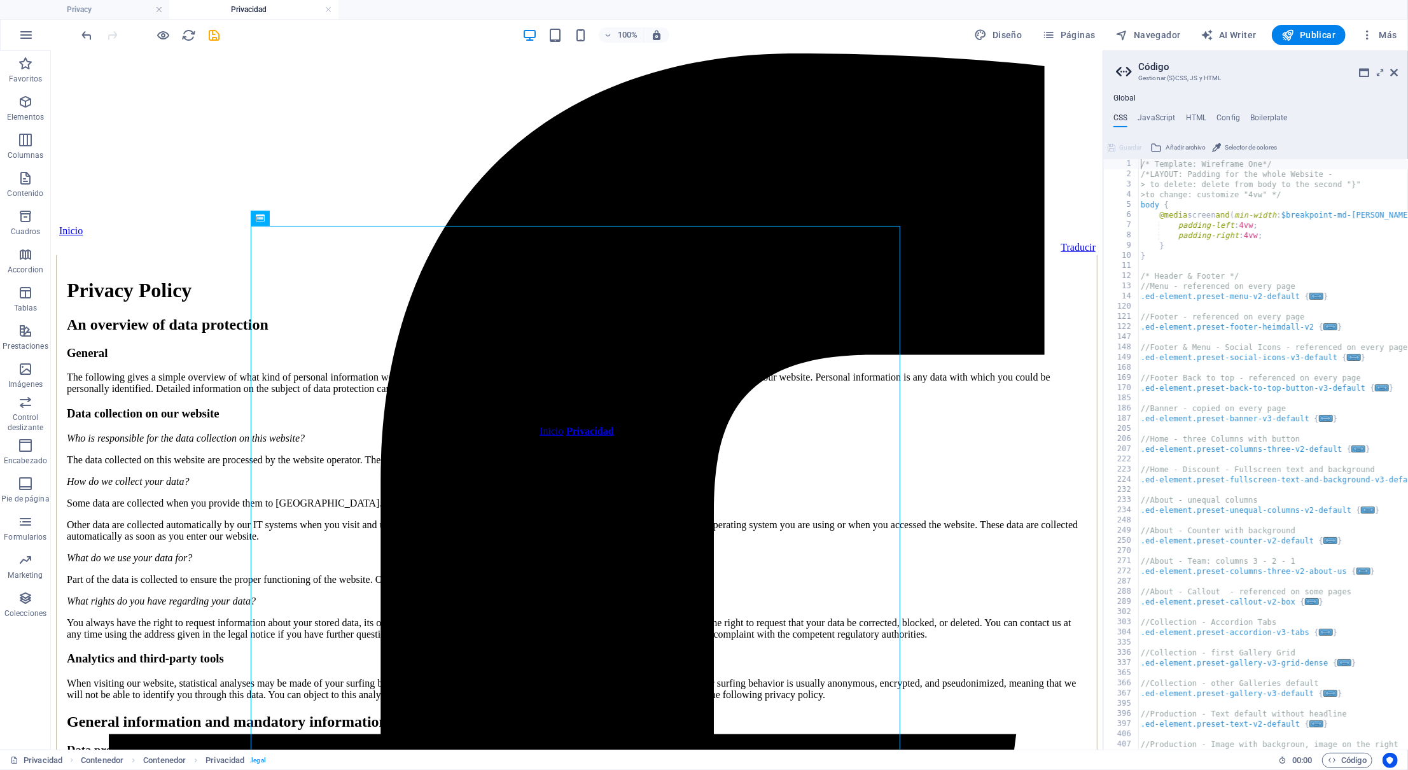
click at [1161, 111] on div "Global CSS JavaScript HTML Config Boilerplate /* Template: Wireframe One*/ 1 2 …" at bounding box center [1255, 422] width 305 height 656
click at [1161, 120] on h4 "JavaScript" at bounding box center [1157, 120] width 38 height 14
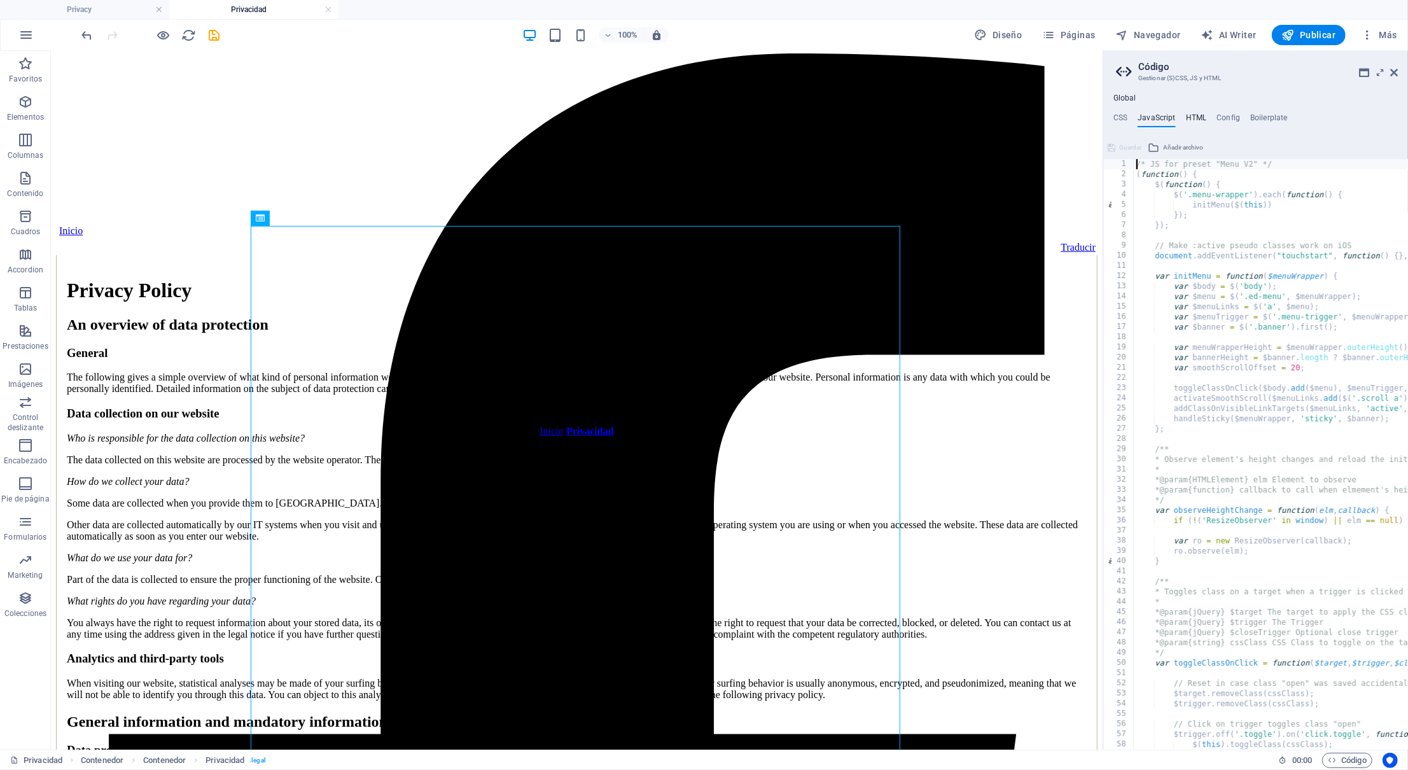
click at [1189, 115] on h4 "HTML" at bounding box center [1196, 120] width 21 height 14
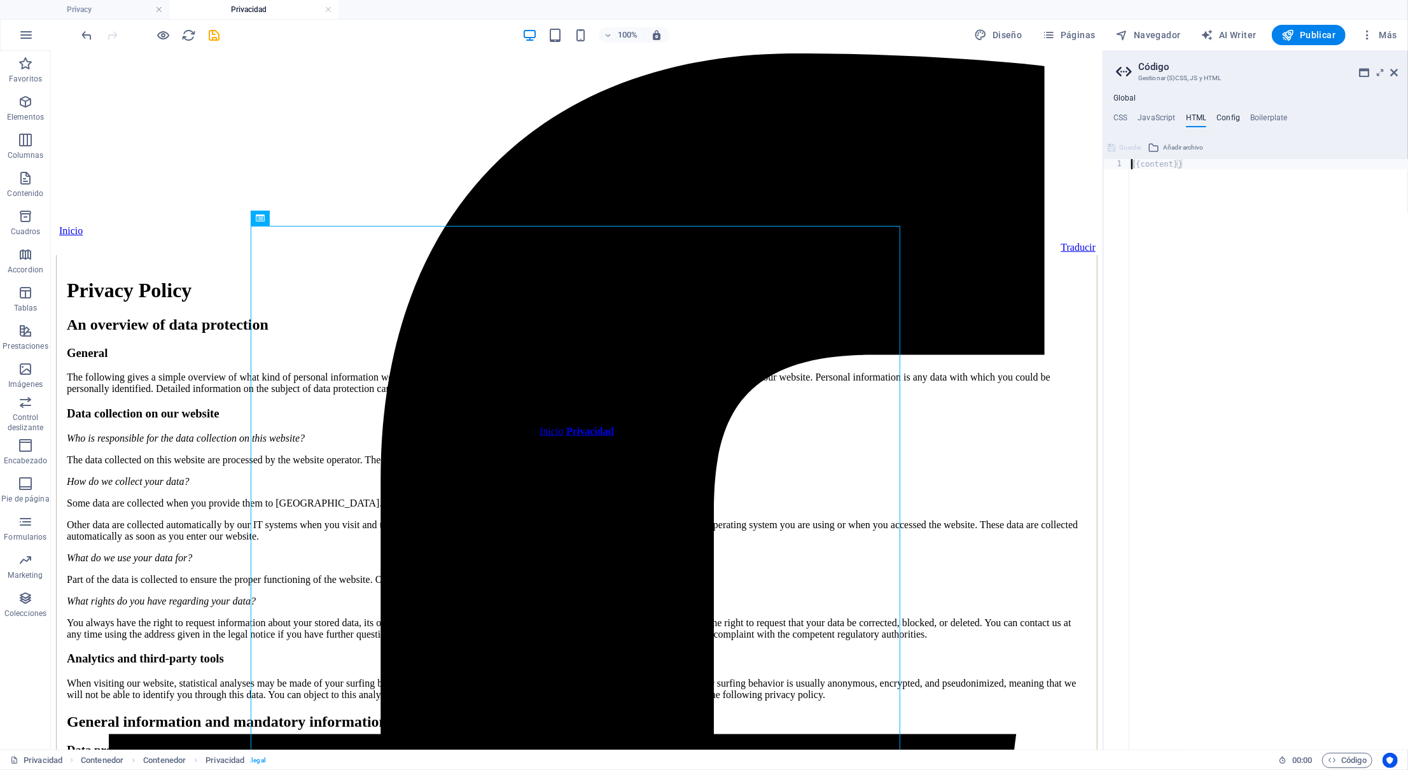
click at [1228, 118] on h4 "Config" at bounding box center [1229, 120] width 24 height 14
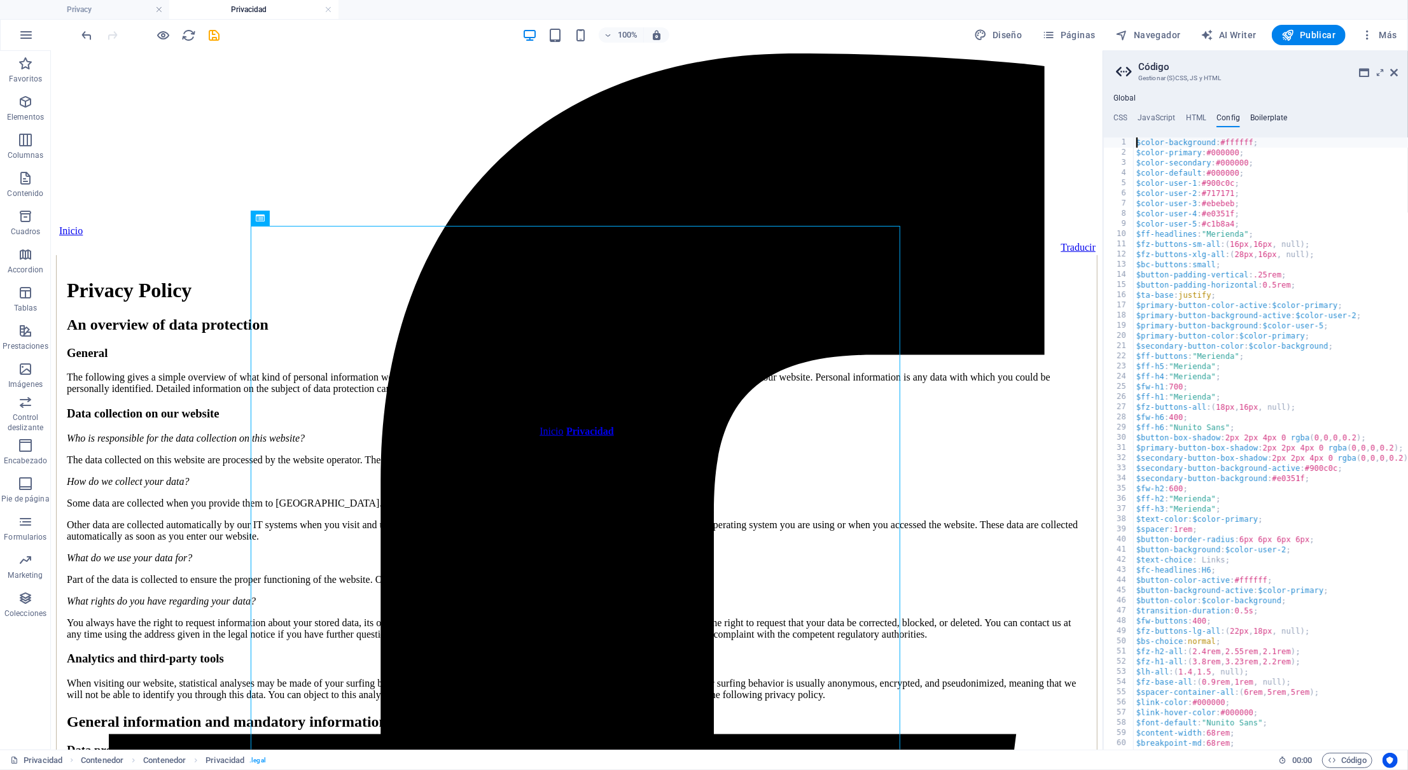
click at [1258, 113] on h4 "Boilerplate" at bounding box center [1269, 120] width 38 height 14
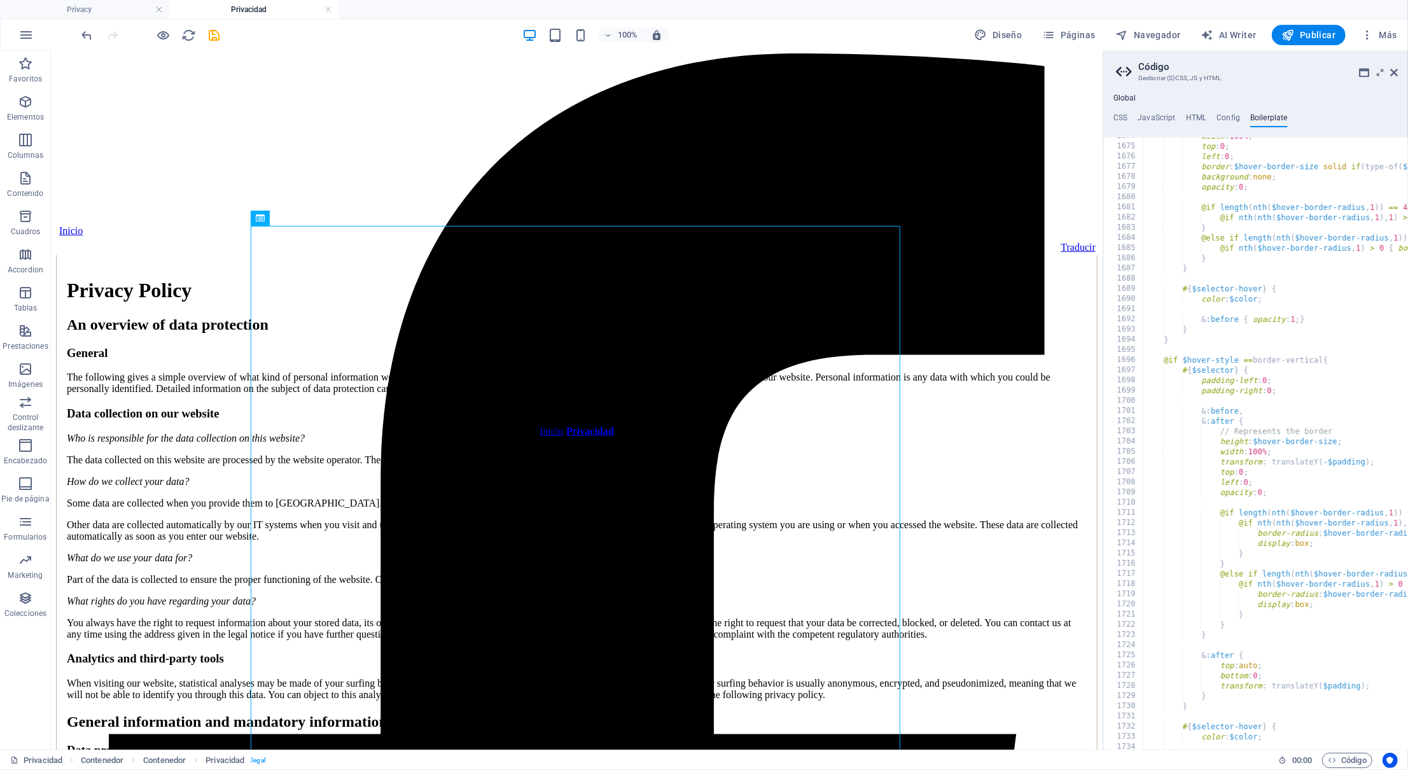
scroll to position [8398, 0]
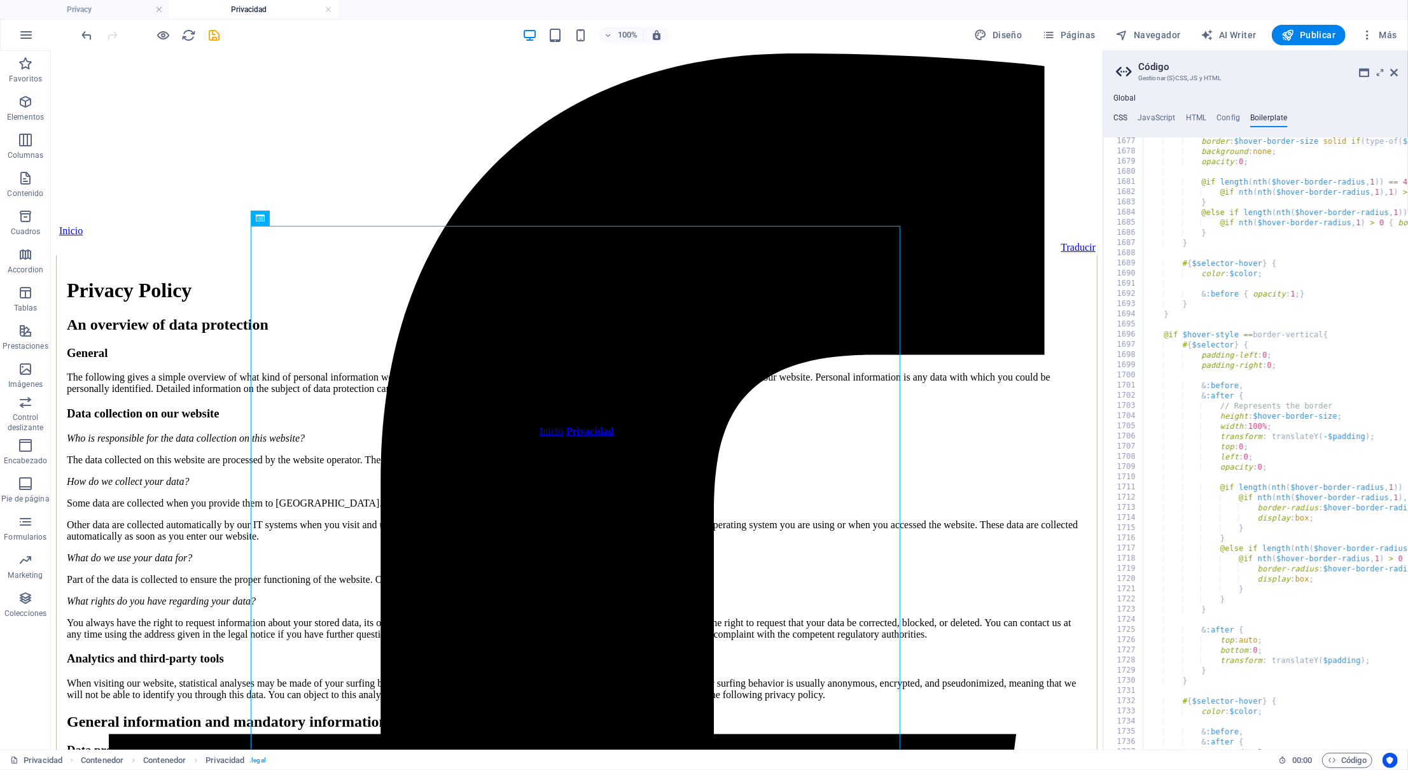
click at [1115, 115] on h4 "CSS" at bounding box center [1120, 120] width 14 height 14
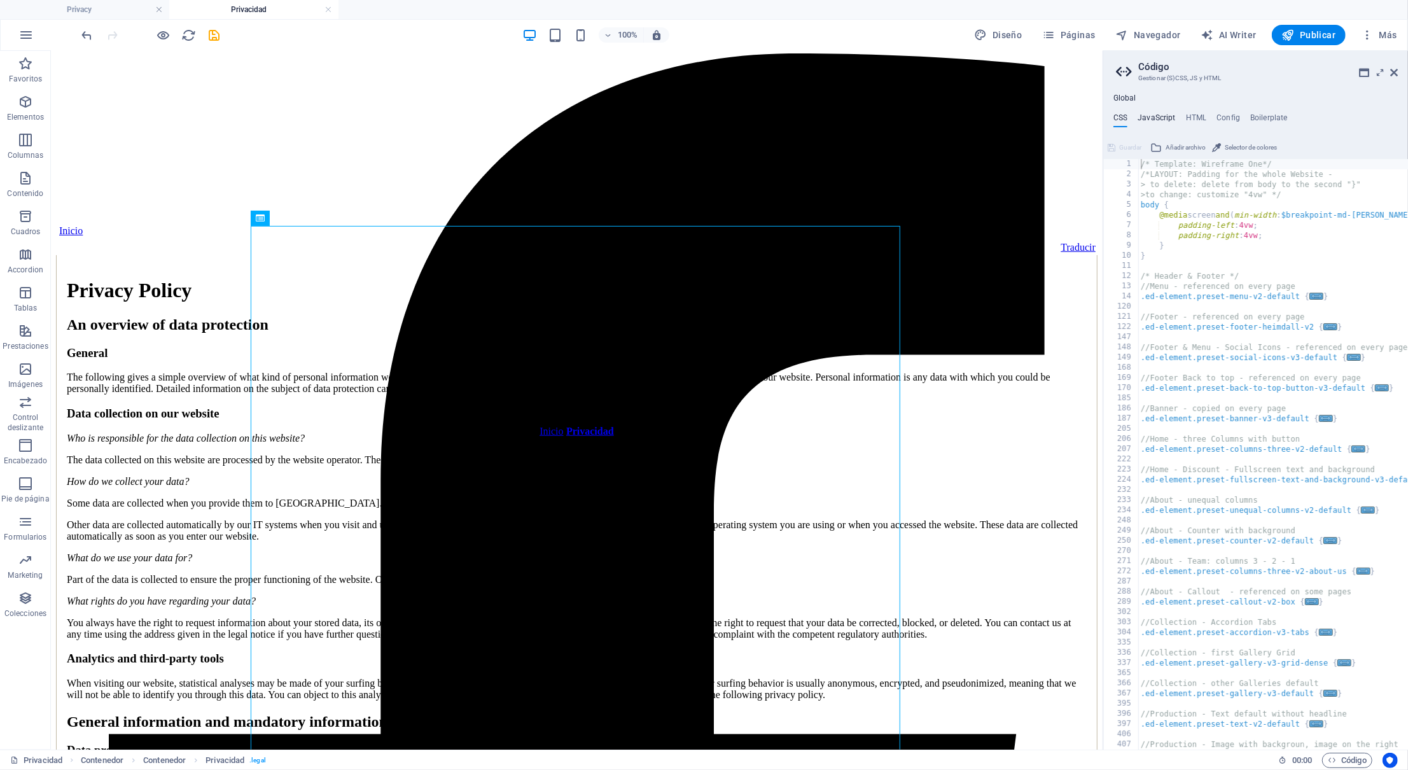
click at [1154, 118] on h4 "JavaScript" at bounding box center [1157, 120] width 38 height 14
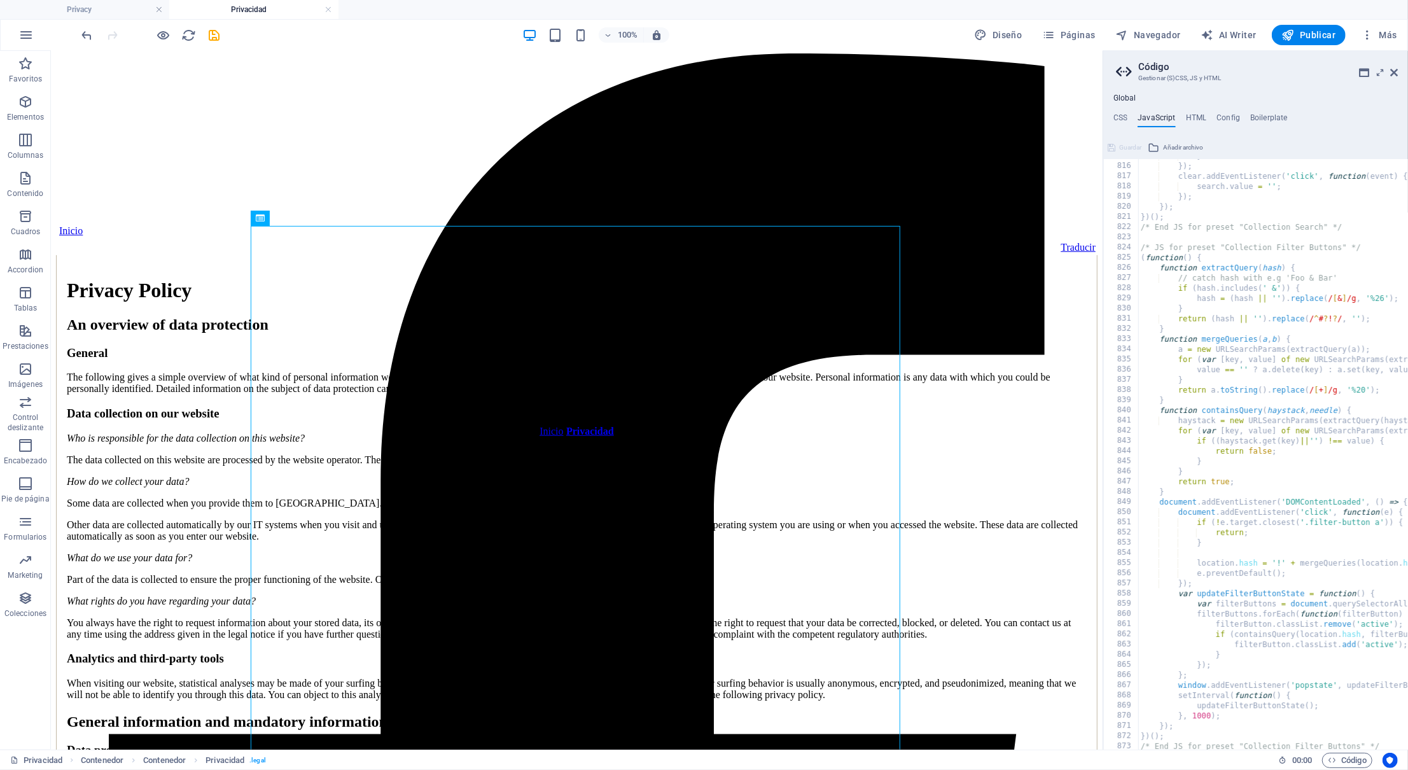
scroll to position [8295, 0]
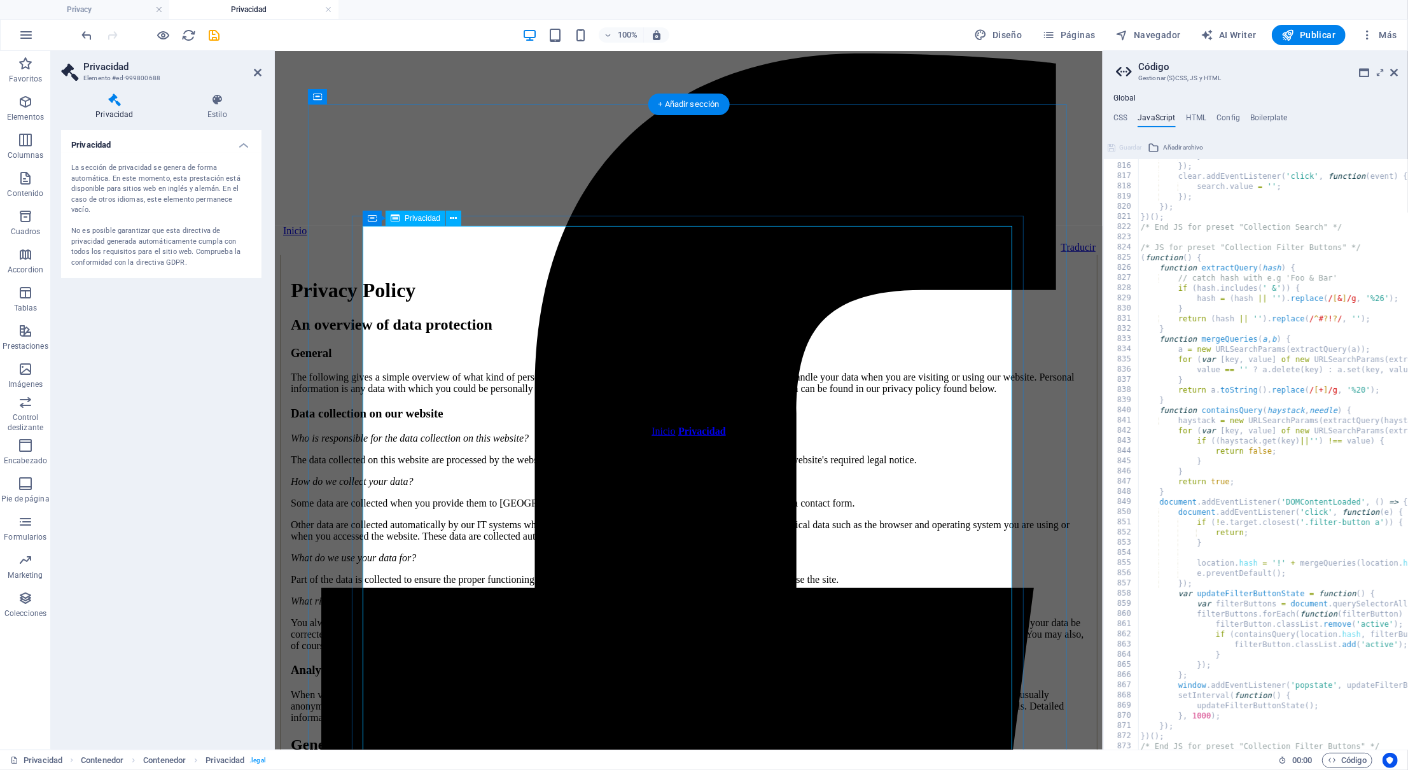
click at [163, 174] on div "La sección de privacidad se genera de forma automática. En este momento, esta p…" at bounding box center [161, 215] width 180 height 105
click at [219, 109] on h4 "Estilo" at bounding box center [217, 107] width 88 height 27
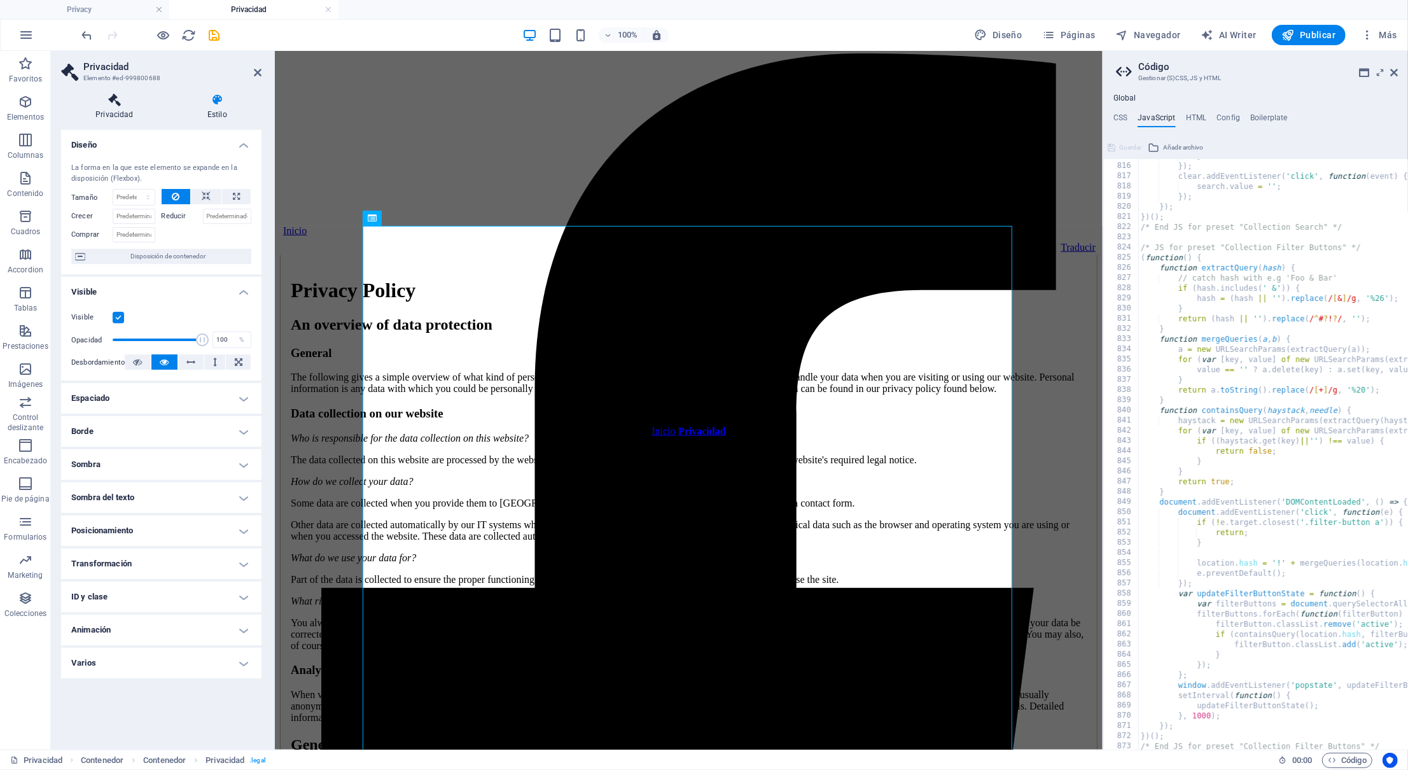
click at [121, 107] on h4 "Privacidad" at bounding box center [117, 107] width 112 height 27
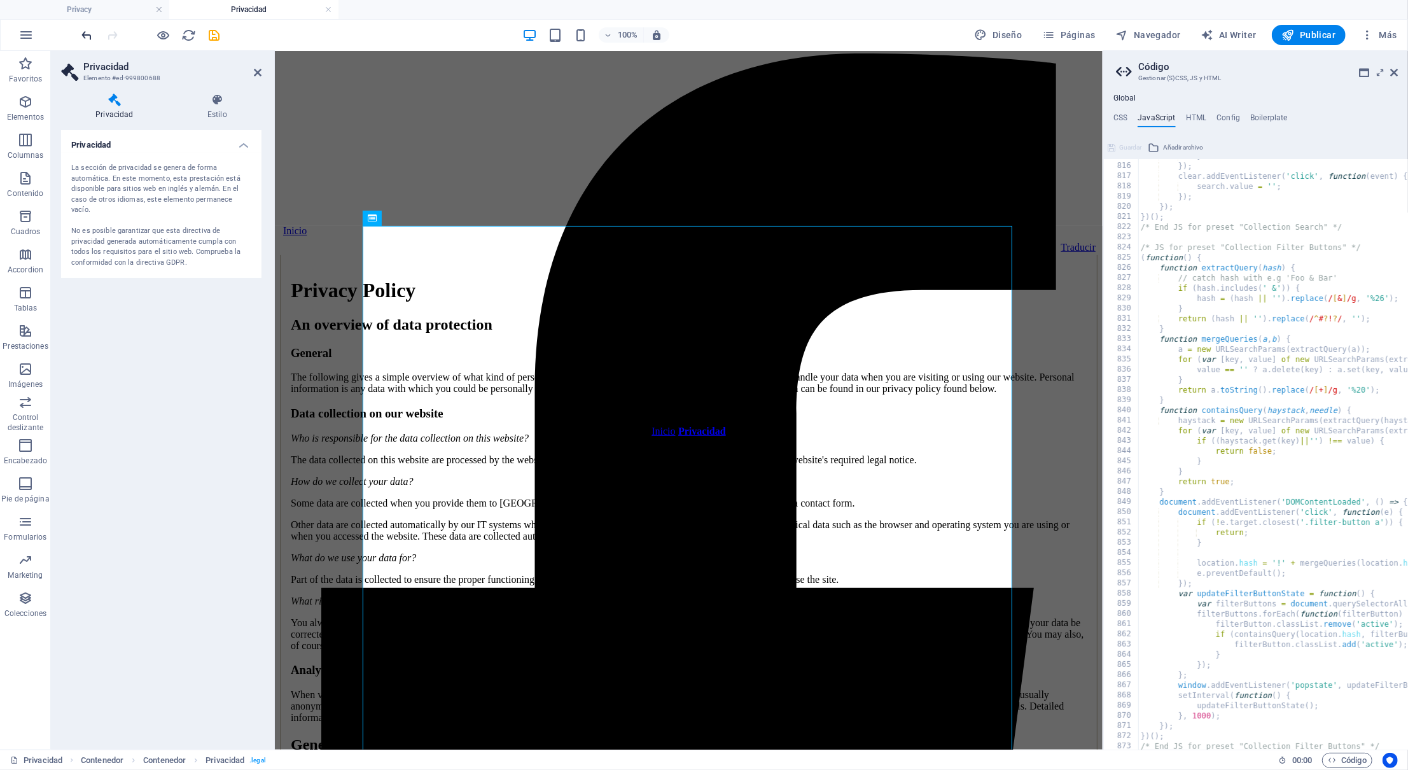
click at [85, 39] on icon "undo" at bounding box center [87, 35] width 15 height 15
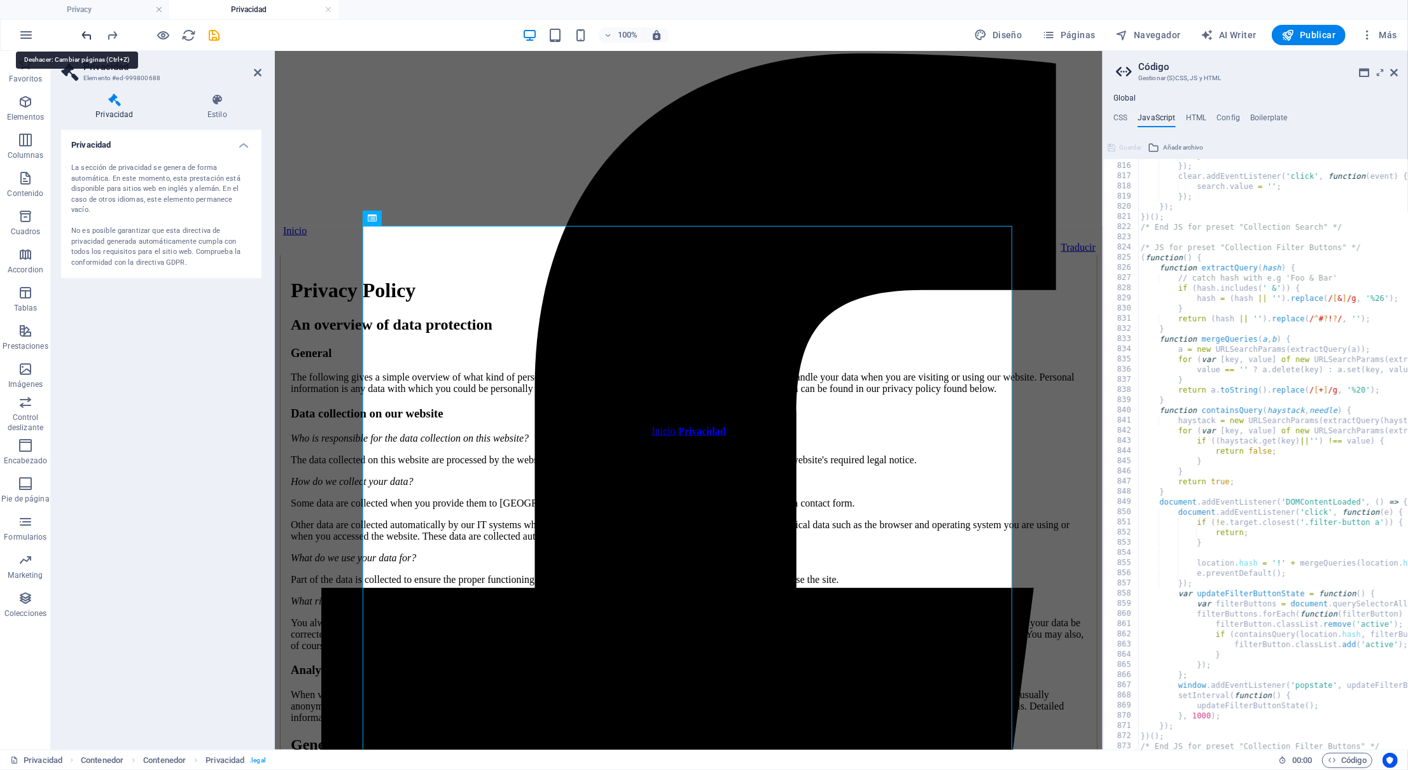
click at [85, 39] on icon "undo" at bounding box center [87, 35] width 15 height 15
click at [85, 39] on div at bounding box center [151, 35] width 143 height 20
click at [87, 38] on div at bounding box center [151, 35] width 143 height 20
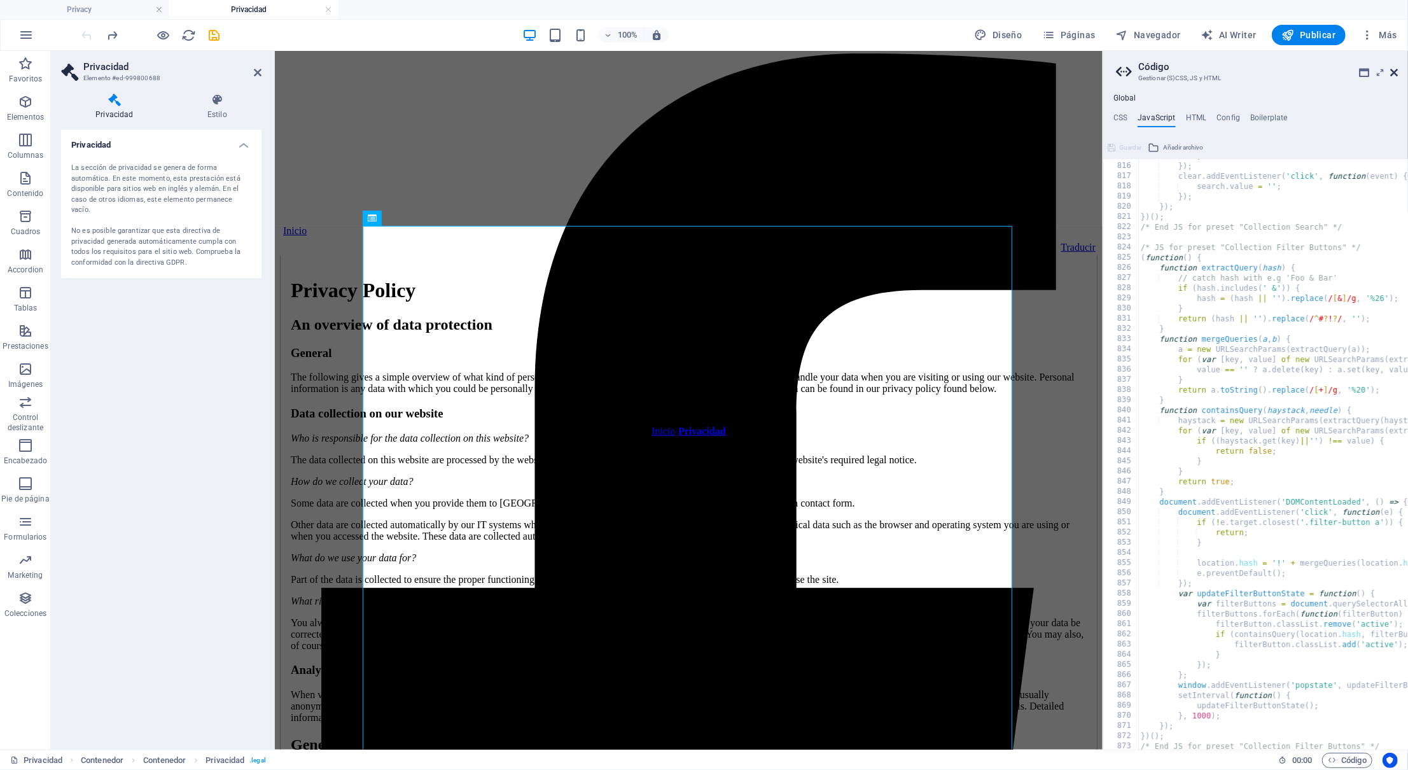
click at [1393, 67] on icon at bounding box center [1394, 72] width 8 height 10
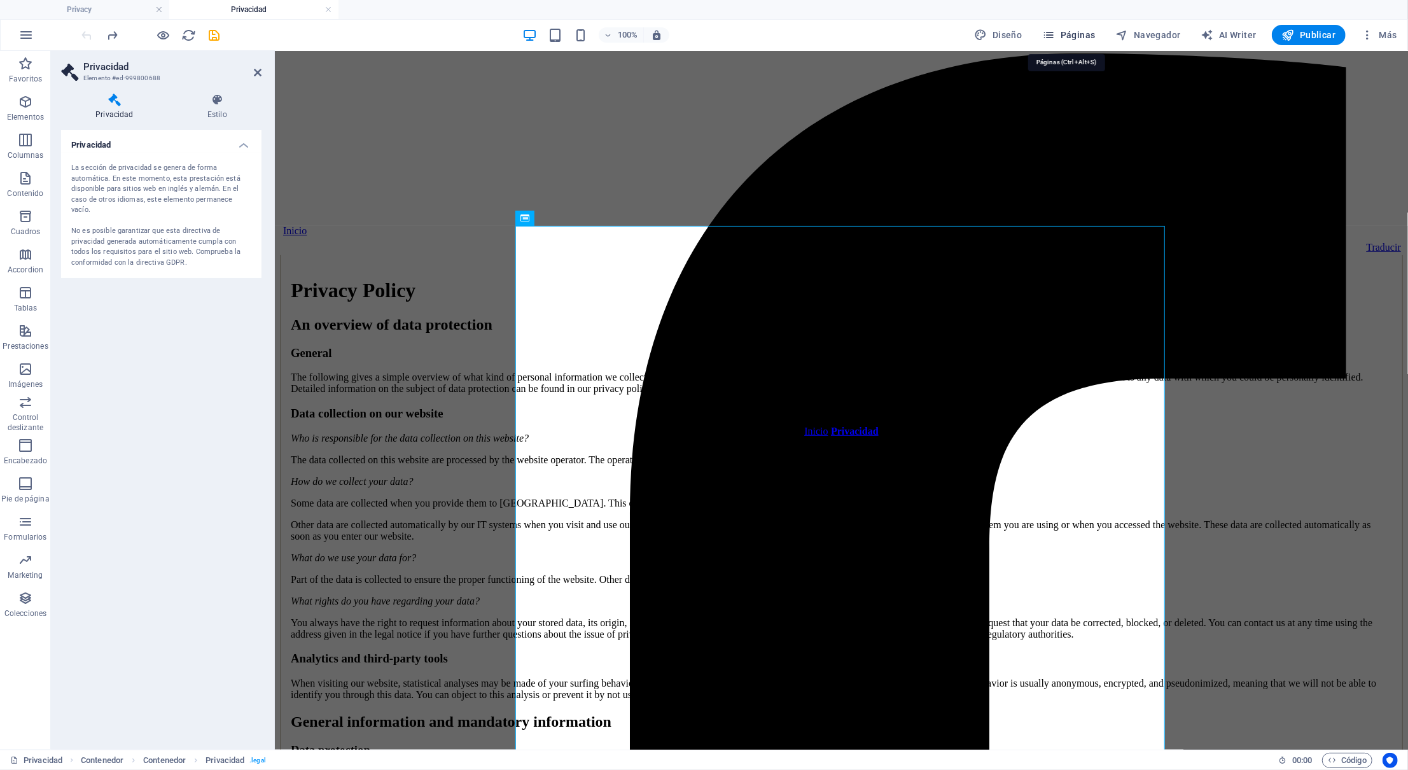
click at [1083, 42] on button "Páginas" at bounding box center [1069, 35] width 63 height 20
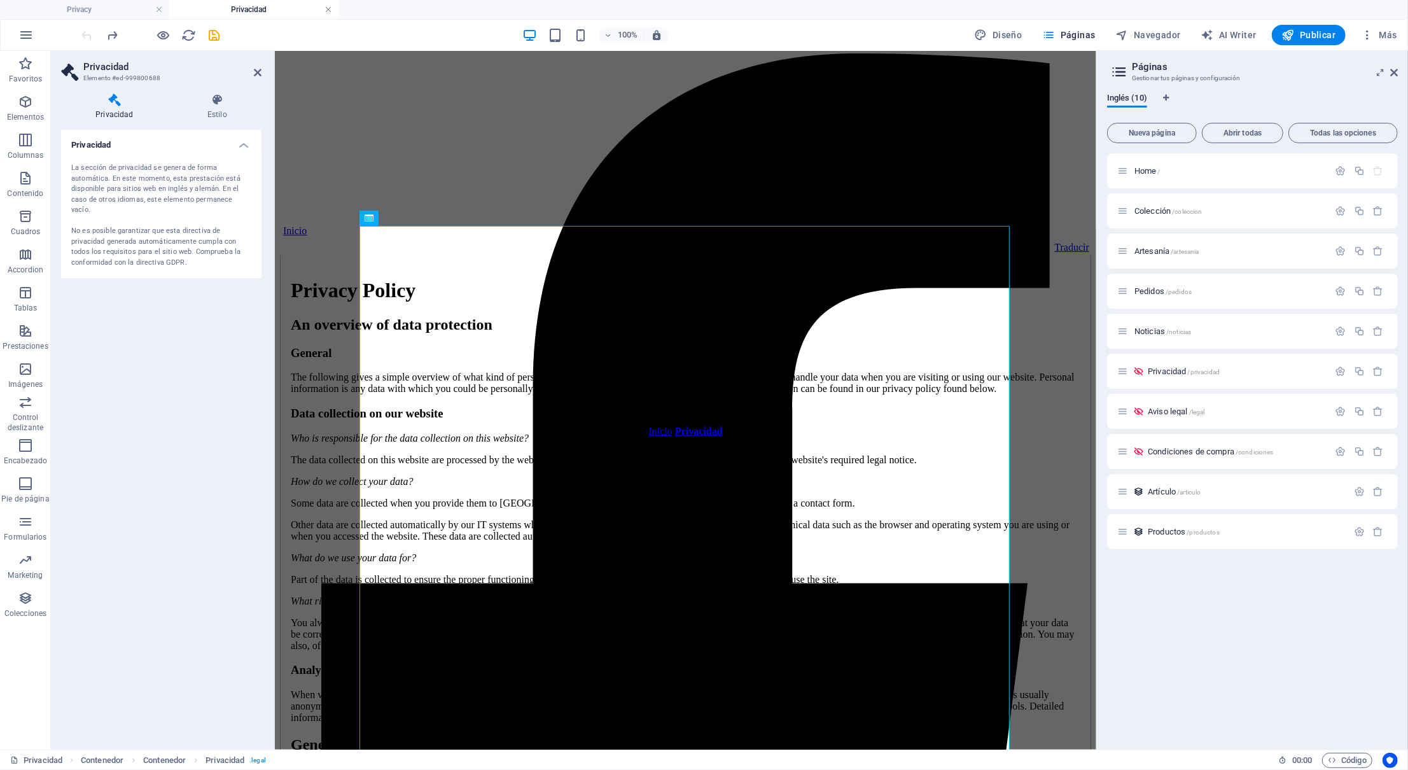
click at [327, 6] on link at bounding box center [329, 10] width 8 height 12
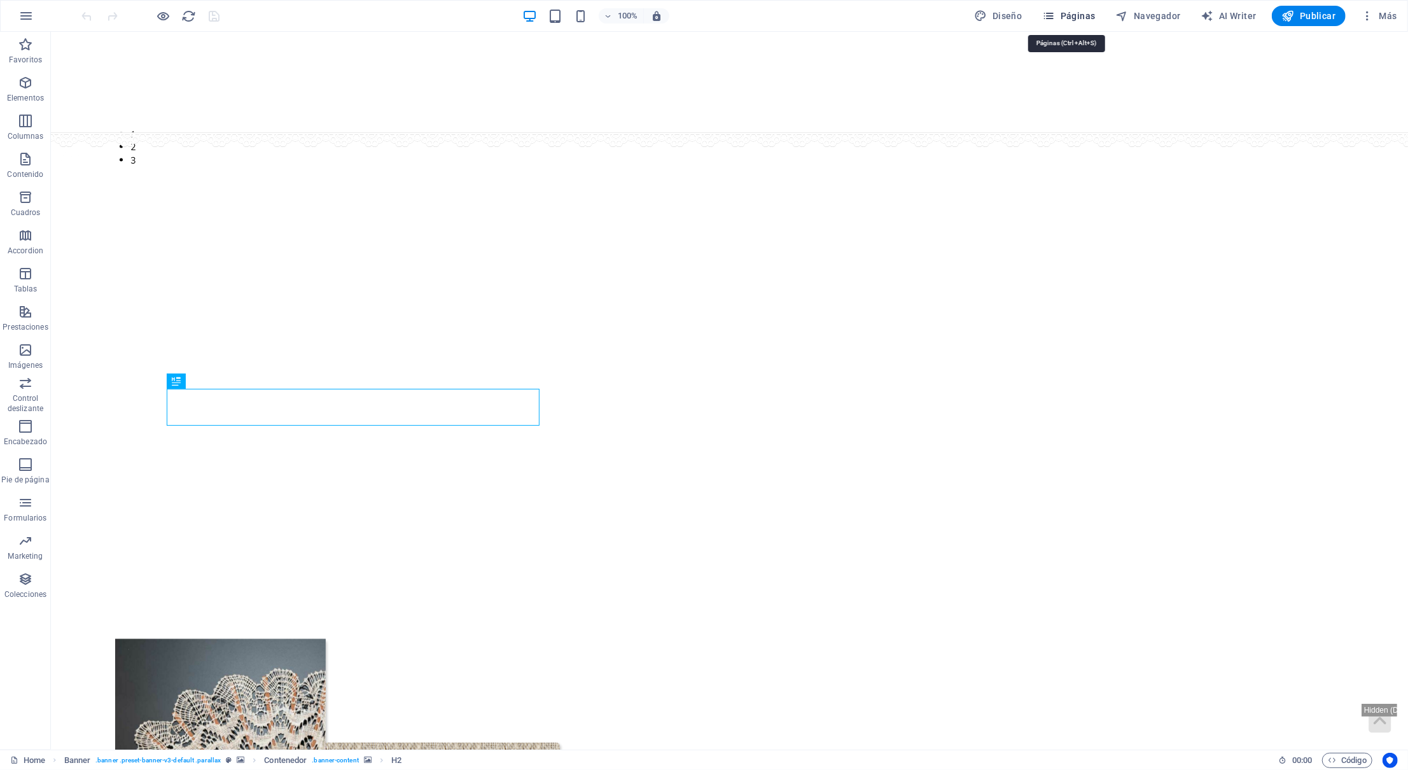
click at [1059, 13] on span "Páginas" at bounding box center [1069, 16] width 53 height 13
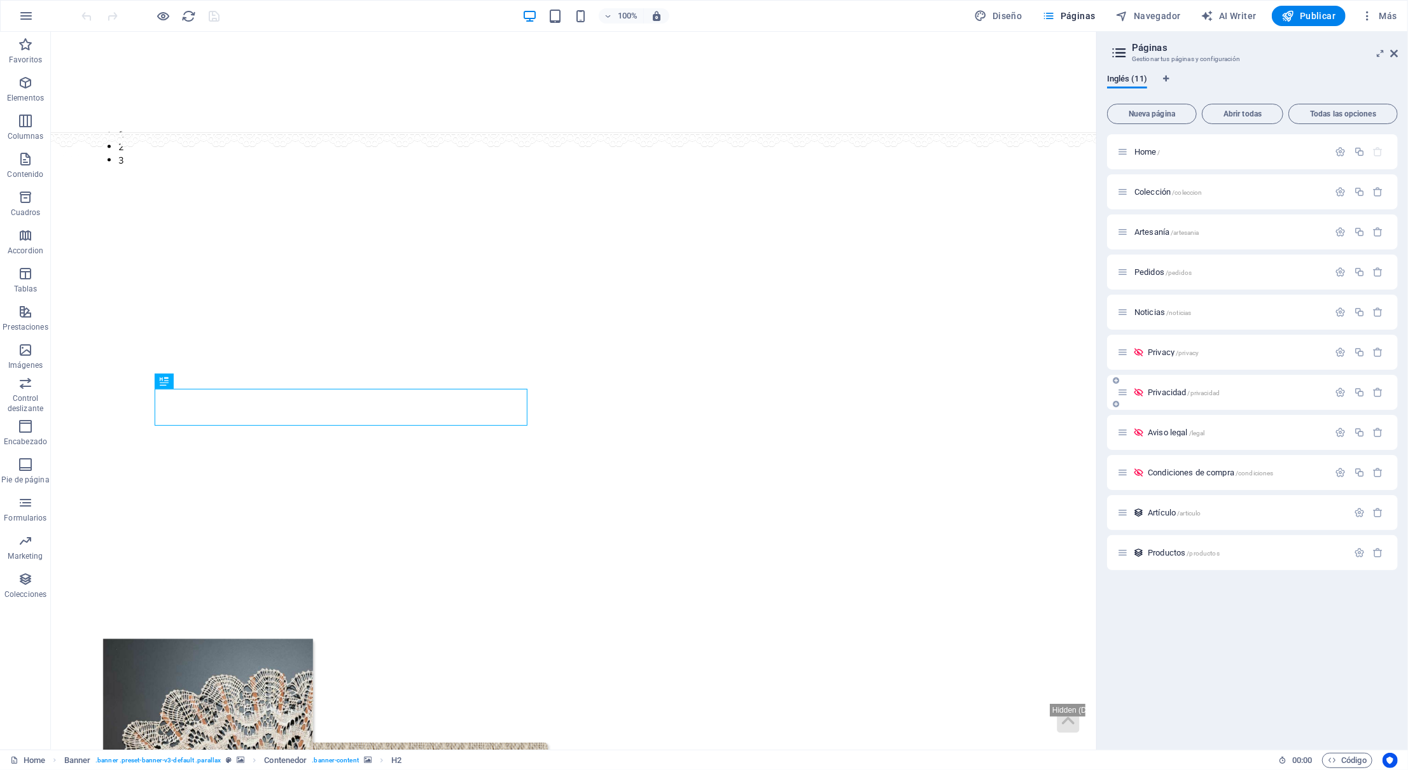
click at [1113, 403] on icon at bounding box center [1116, 404] width 6 height 8
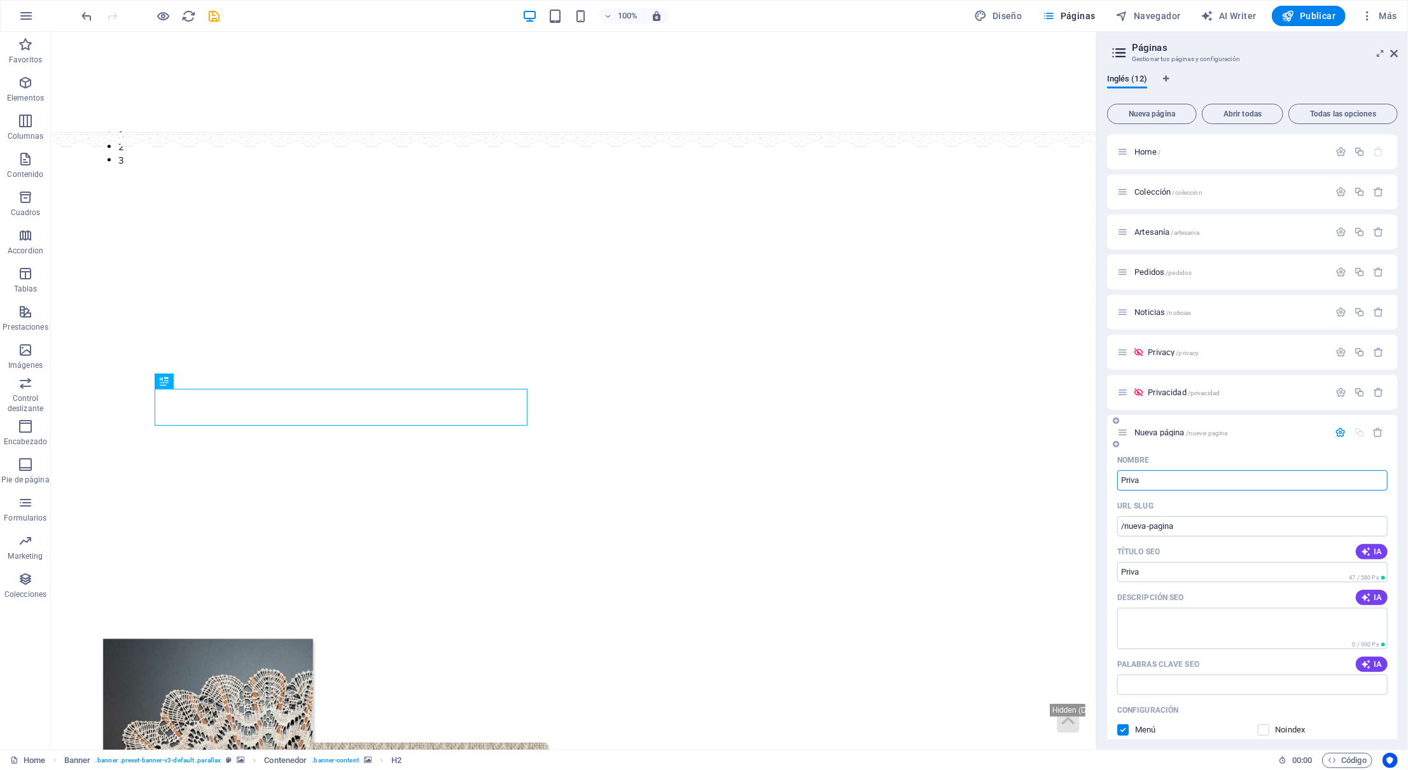
type input "Priva"
type input "/priva"
type input "Privad"
type input "/privad"
type input "Privaci"
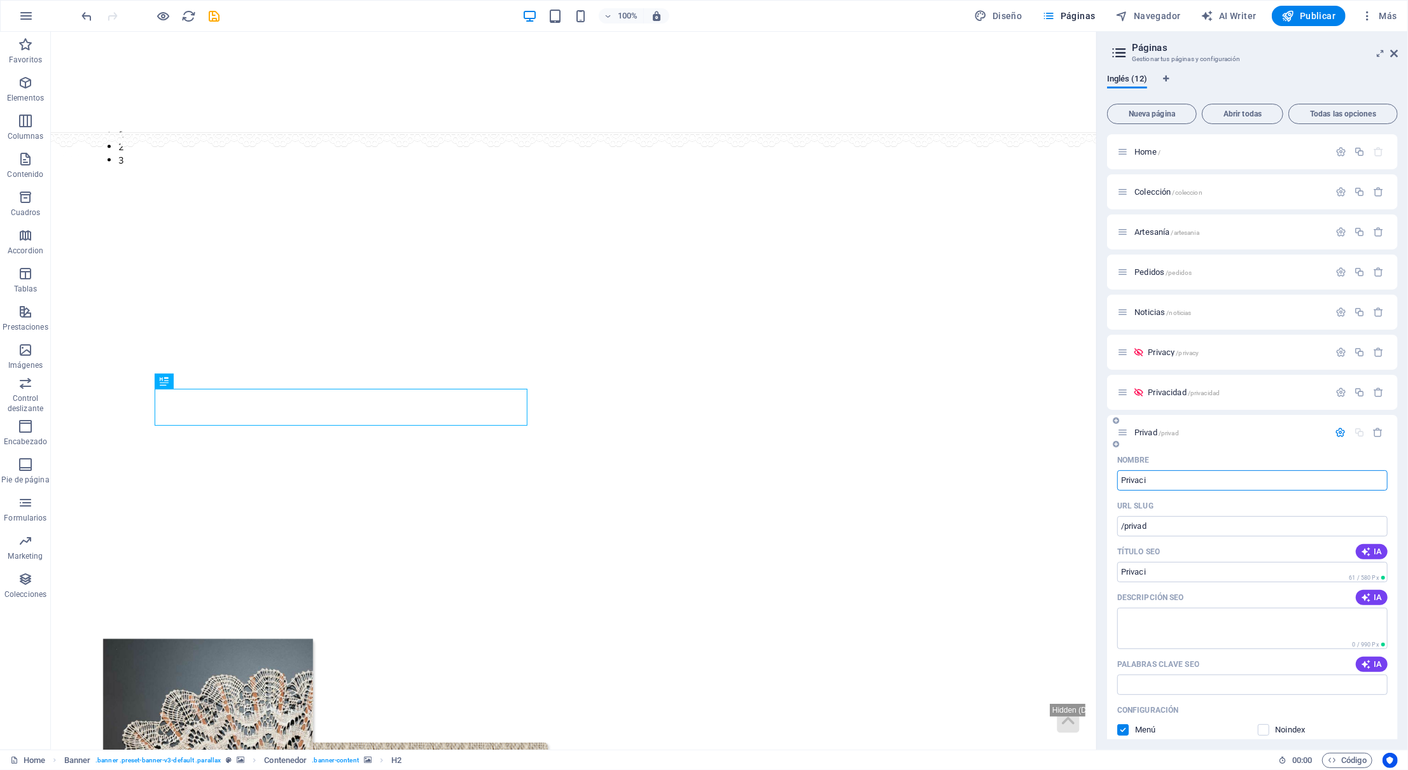
type input "/privaci"
type input "Privacidad"
type input "/privacidad-12"
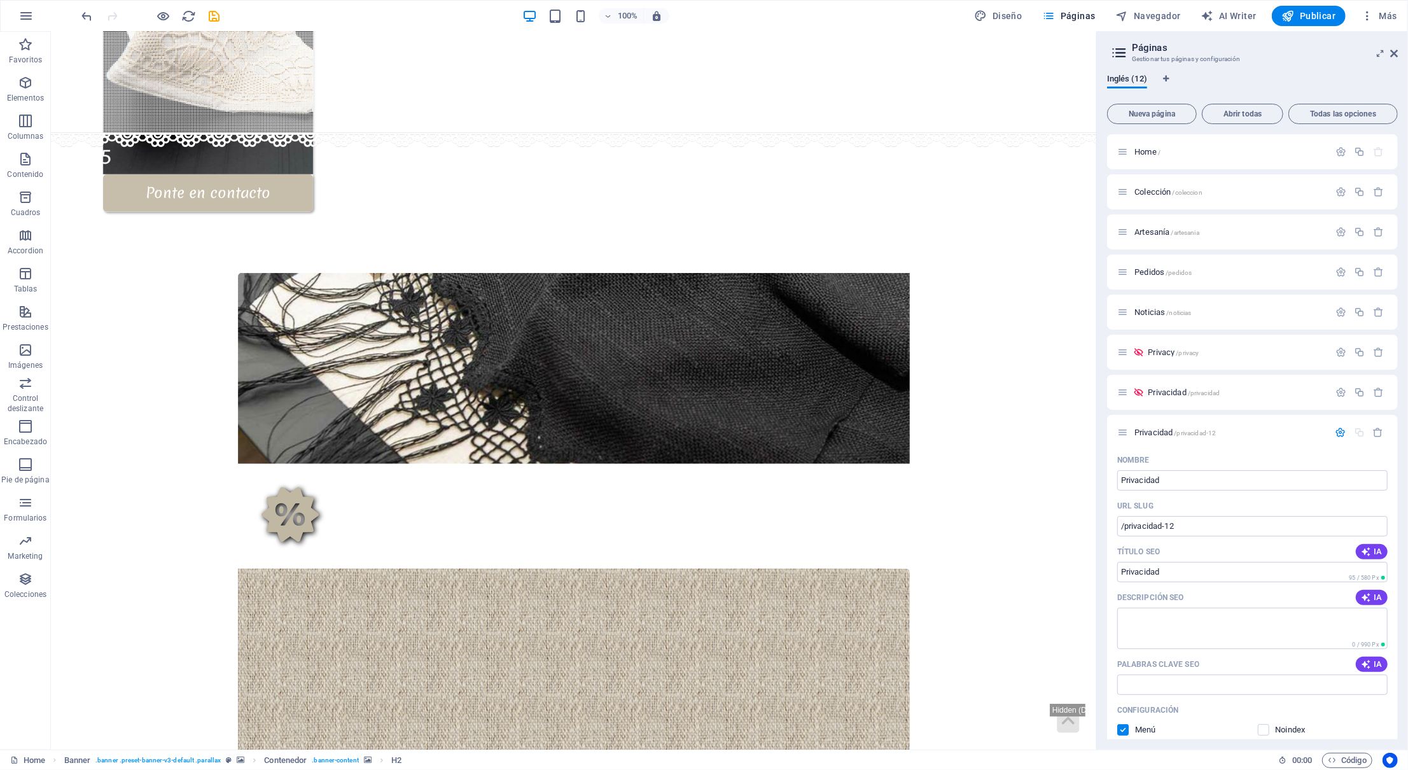
scroll to position [1344, 0]
click at [1149, 486] on input "Privacidad" at bounding box center [1252, 480] width 270 height 20
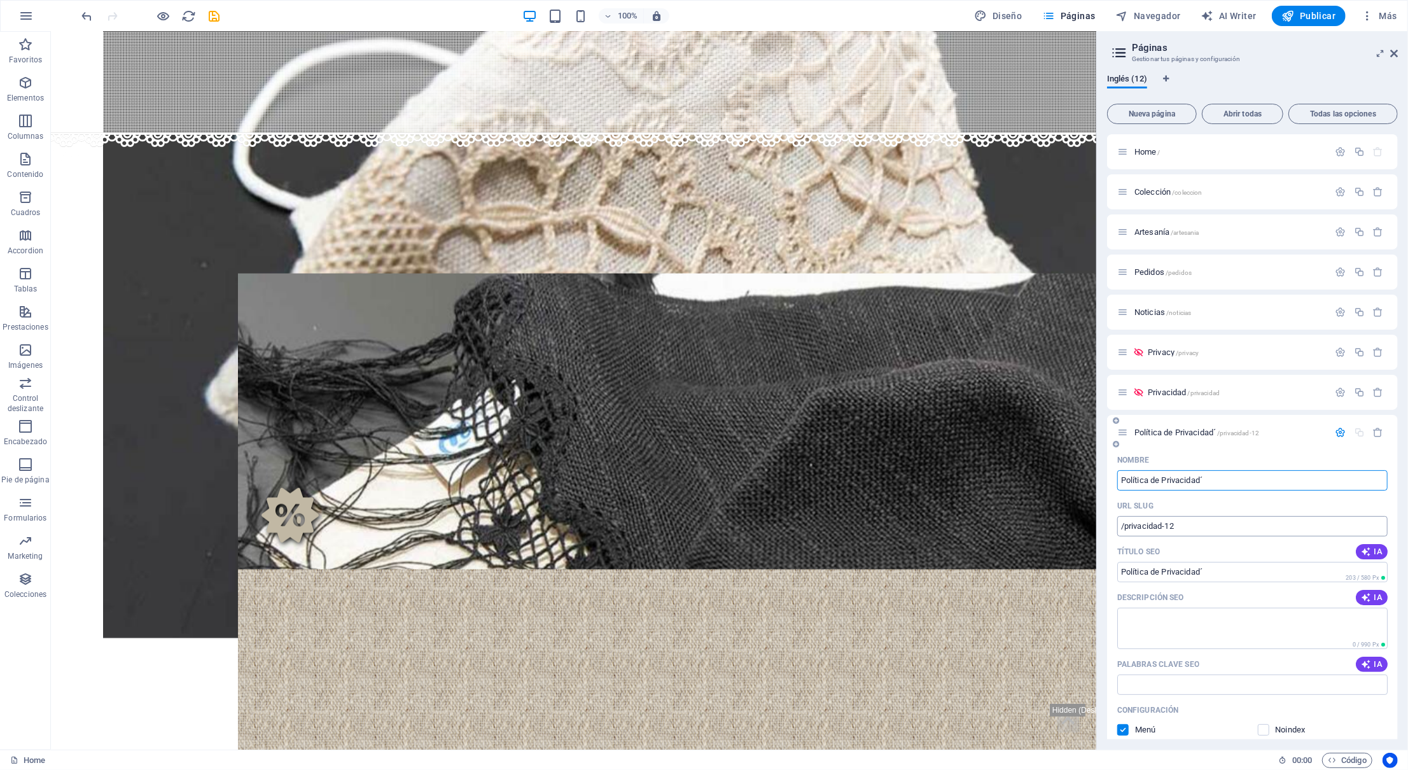
click at [1215, 529] on input "/privacidad-12" at bounding box center [1252, 526] width 270 height 20
click at [1214, 527] on input "/privacidad-12" at bounding box center [1252, 526] width 270 height 20
type input "Privacidades"
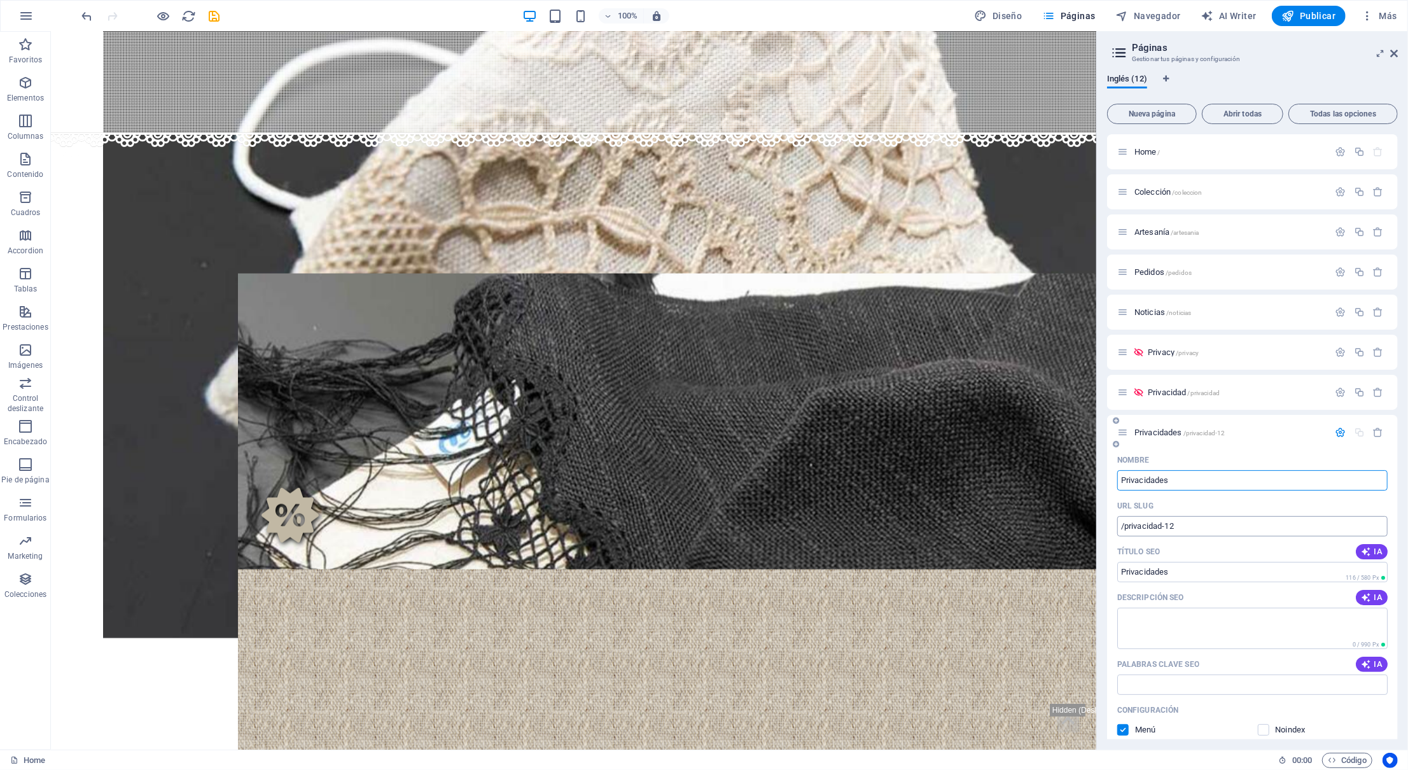
click at [1220, 518] on input "/privacidad-12" at bounding box center [1252, 526] width 270 height 20
click at [1187, 481] on input "Privacidades" at bounding box center [1252, 480] width 270 height 20
click at [1187, 526] on input "/privacidad-12" at bounding box center [1252, 526] width 270 height 20
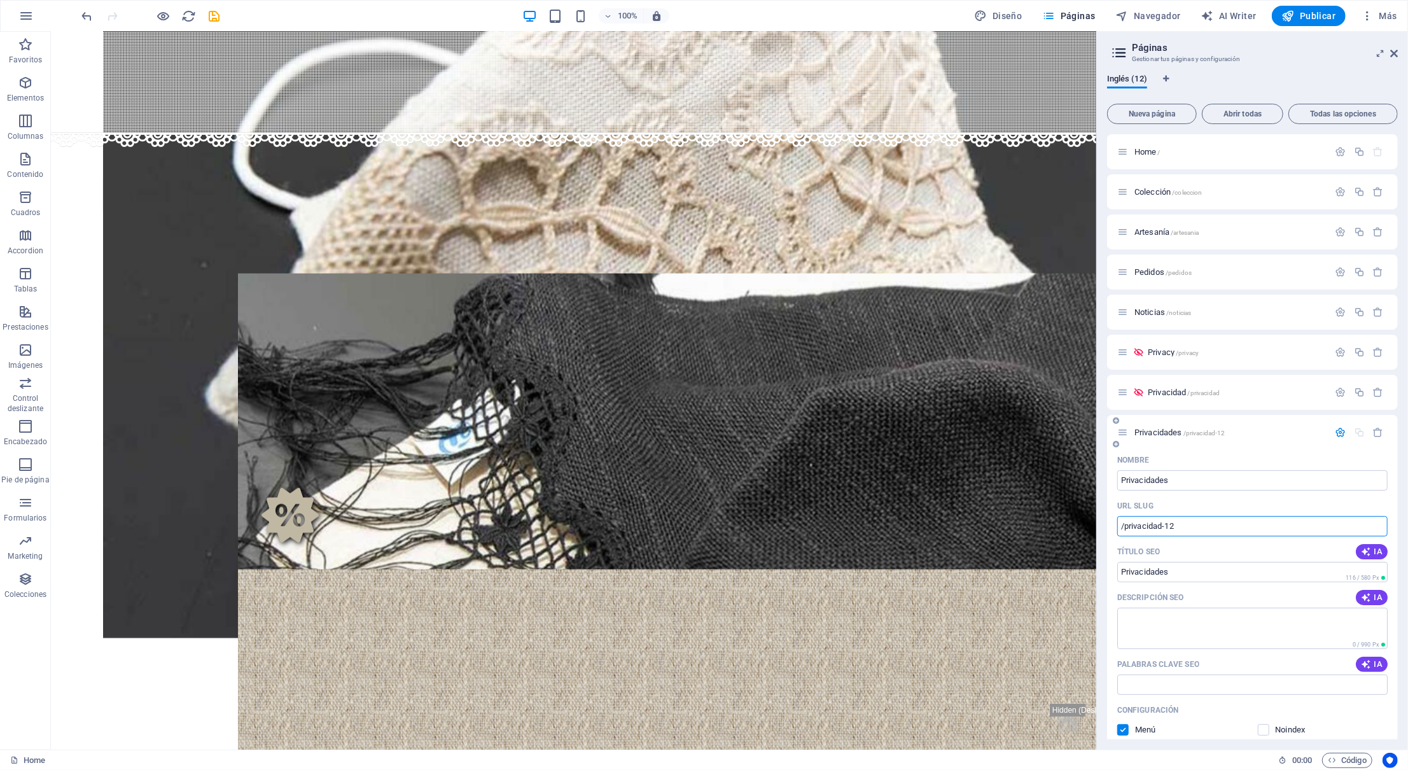
click at [1187, 526] on input "/privacidad-12" at bounding box center [1252, 526] width 270 height 20
drag, startPoint x: 1195, startPoint y: 526, endPoint x: 1125, endPoint y: 531, distance: 70.2
click at [1125, 531] on input "/privacidad-12" at bounding box center [1252, 526] width 270 height 20
drag, startPoint x: 1125, startPoint y: 531, endPoint x: 1219, endPoint y: 527, distance: 94.2
click at [1220, 529] on input "/privacidad-12" at bounding box center [1252, 526] width 270 height 20
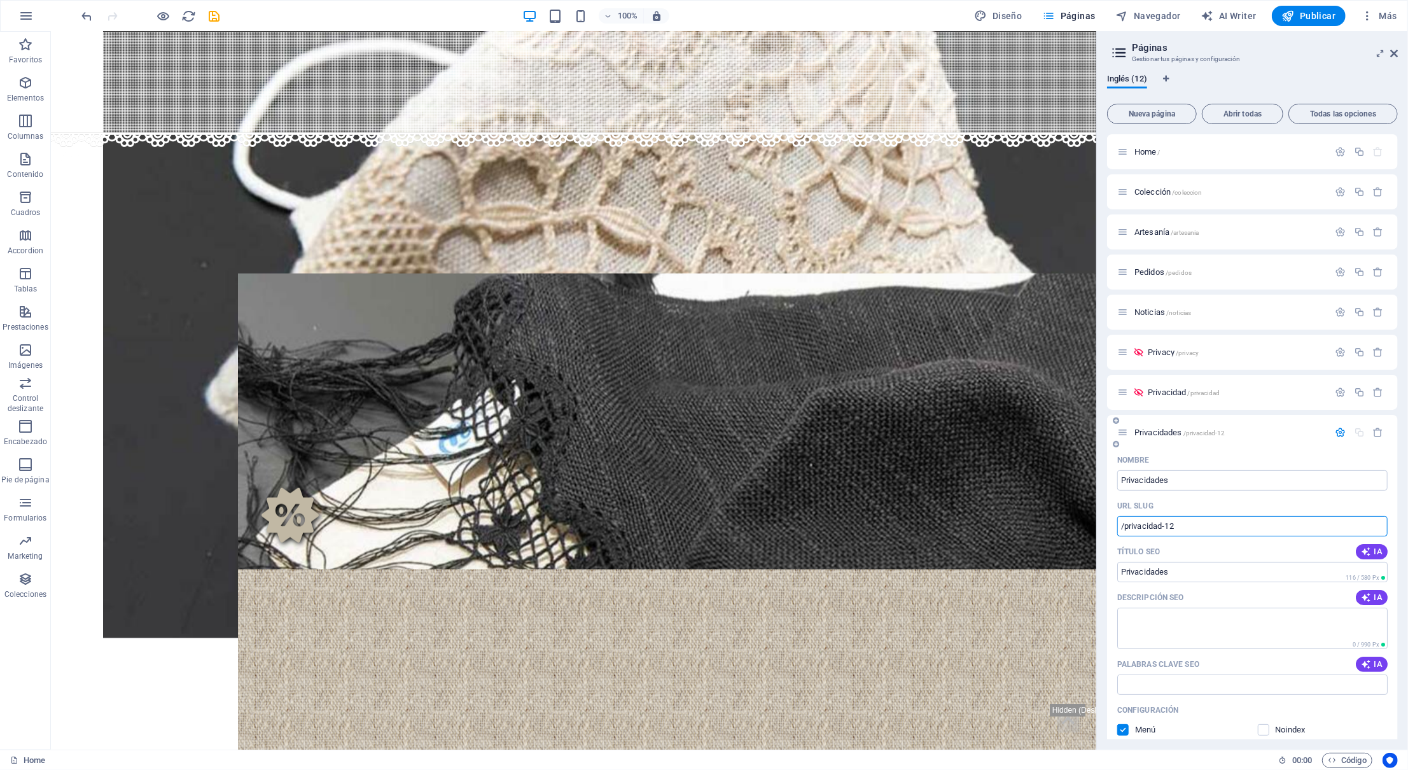
click at [1219, 527] on input "/privacidad-12" at bounding box center [1252, 526] width 270 height 20
paste input "Privacidades"
click at [1126, 526] on input "/Privacidades" at bounding box center [1252, 526] width 270 height 20
type input "/privacidades"
click at [1210, 489] on input "Privacidades" at bounding box center [1252, 480] width 270 height 20
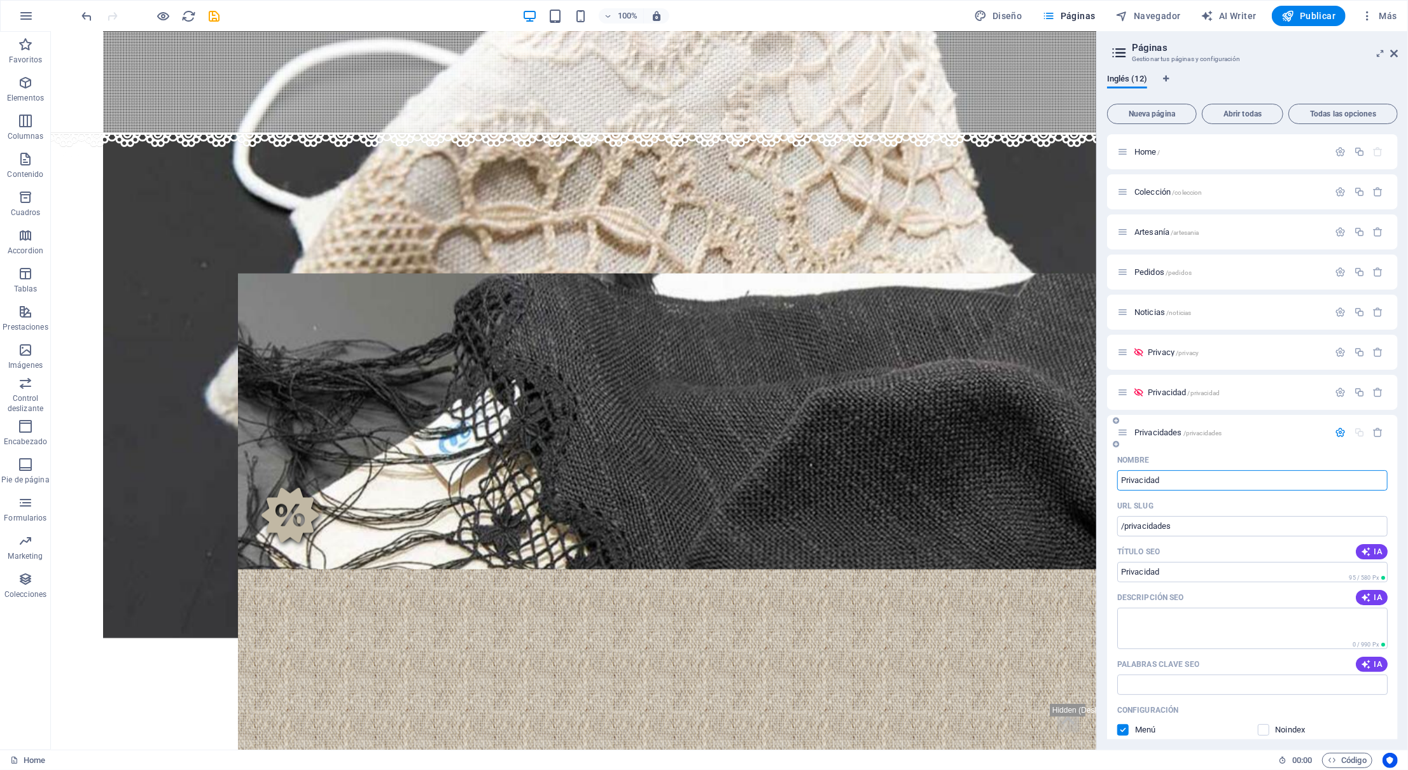
type input "Privacidad"
click at [1210, 528] on input "/privacidad-12" at bounding box center [1252, 526] width 270 height 20
type input "/privacidades"
click at [1179, 565] on input "Título SEO" at bounding box center [1252, 572] width 270 height 20
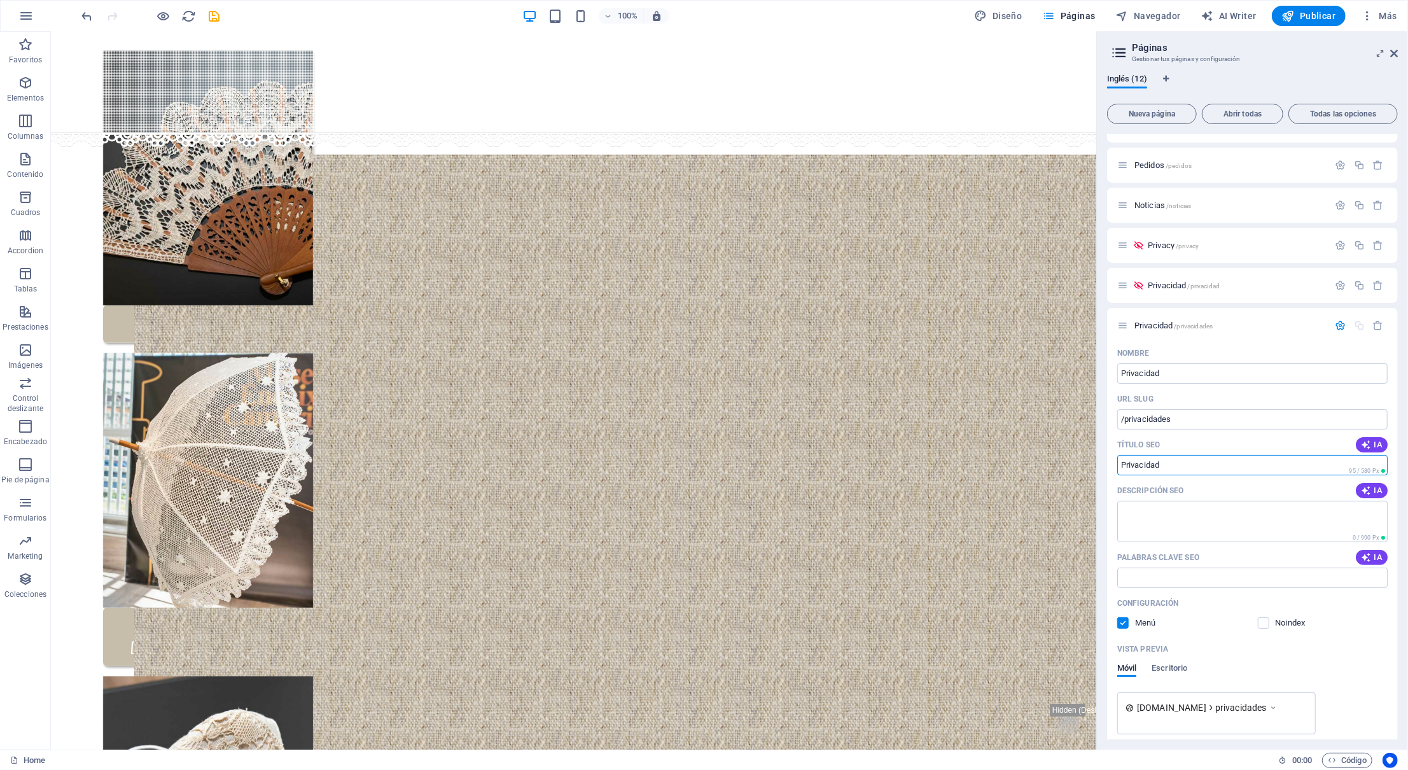
scroll to position [580, 0]
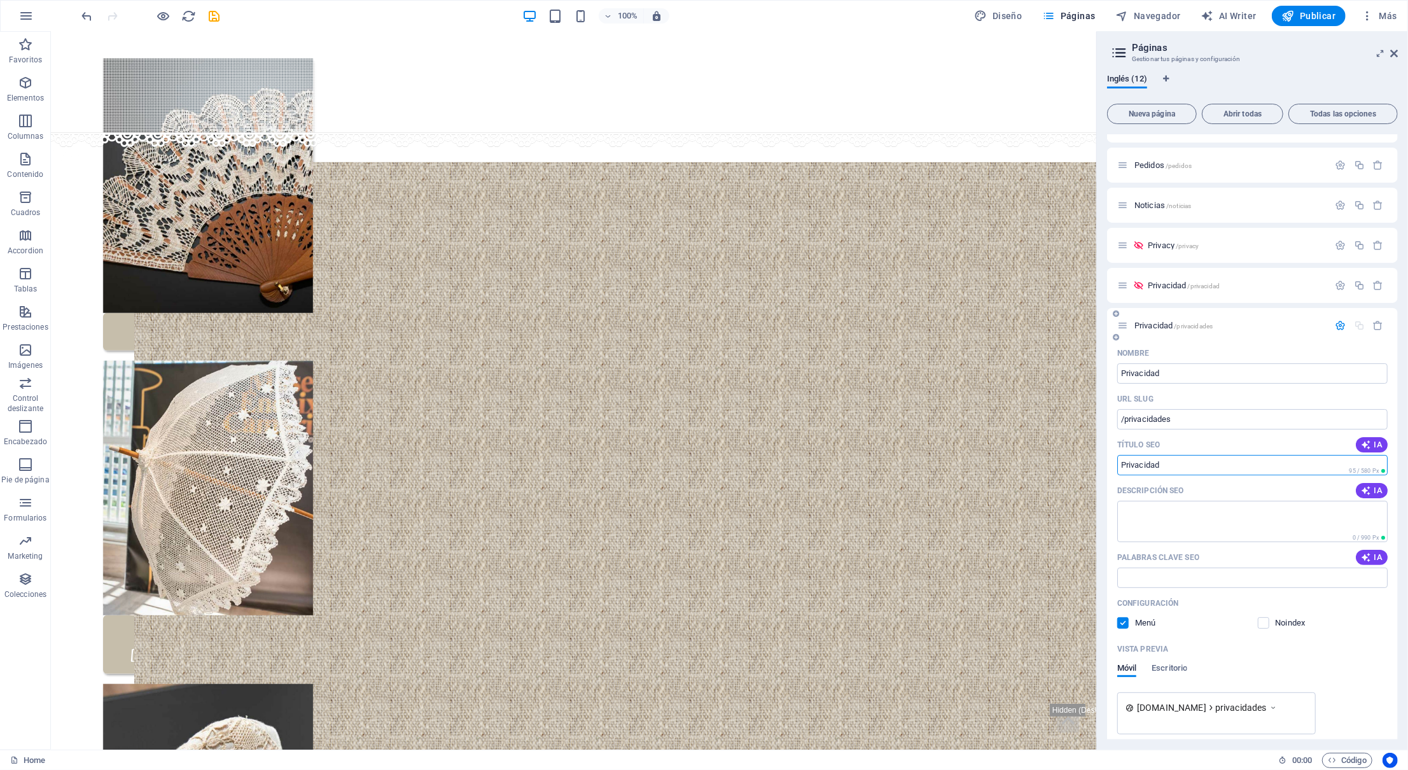
click at [1223, 326] on p "Privacidad /privacidades" at bounding box center [1229, 325] width 191 height 8
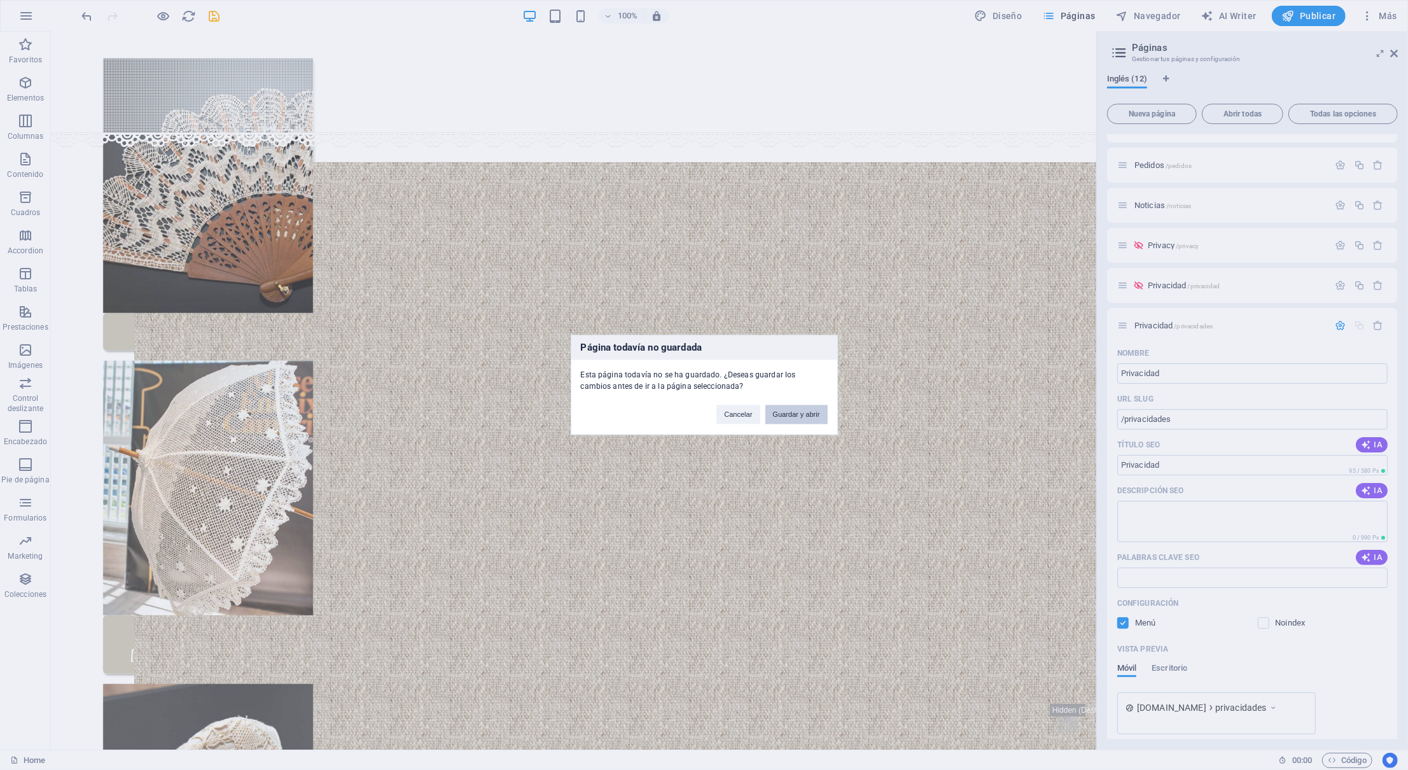
click at [769, 411] on button "Guardar y abrir" at bounding box center [796, 414] width 62 height 19
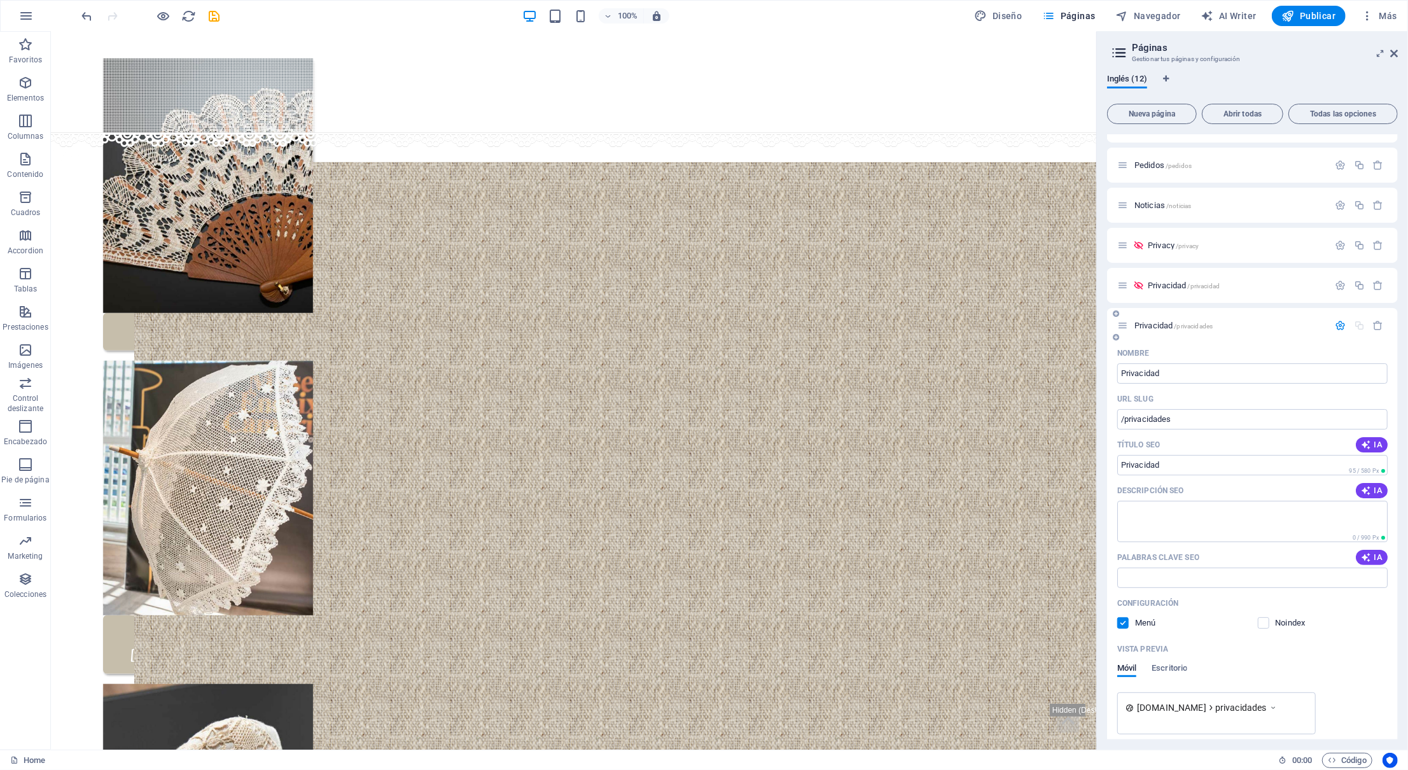
click at [1214, 319] on div "Privacidad /privacidades" at bounding box center [1223, 325] width 212 height 15
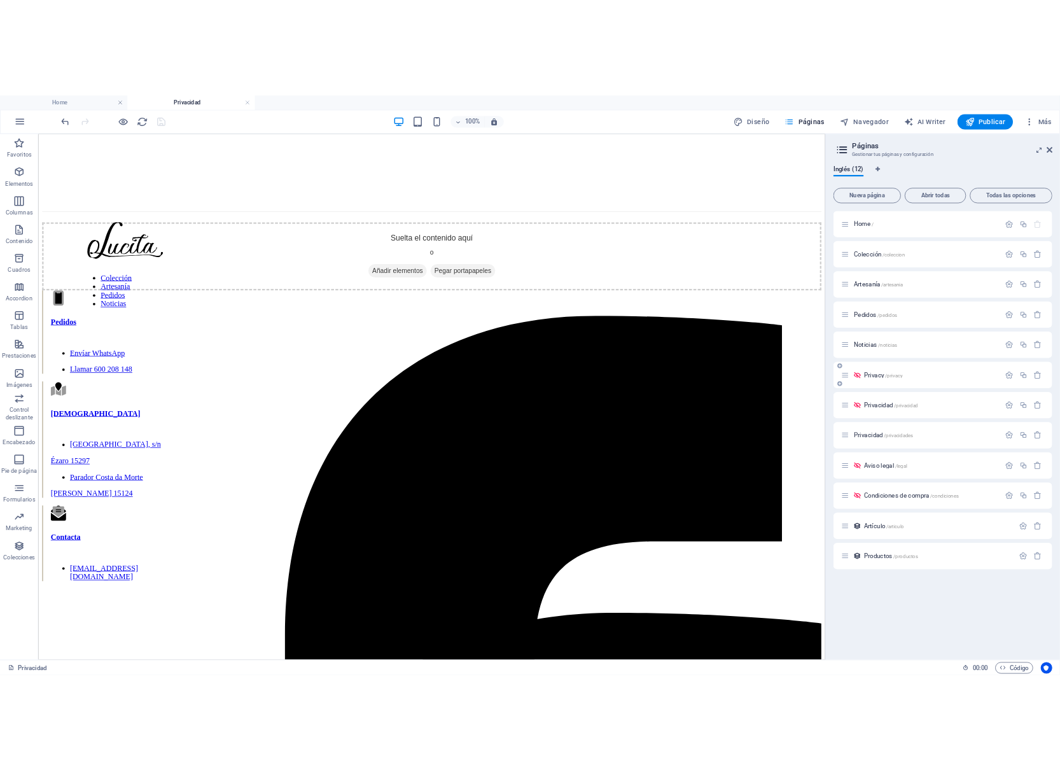
scroll to position [0, 0]
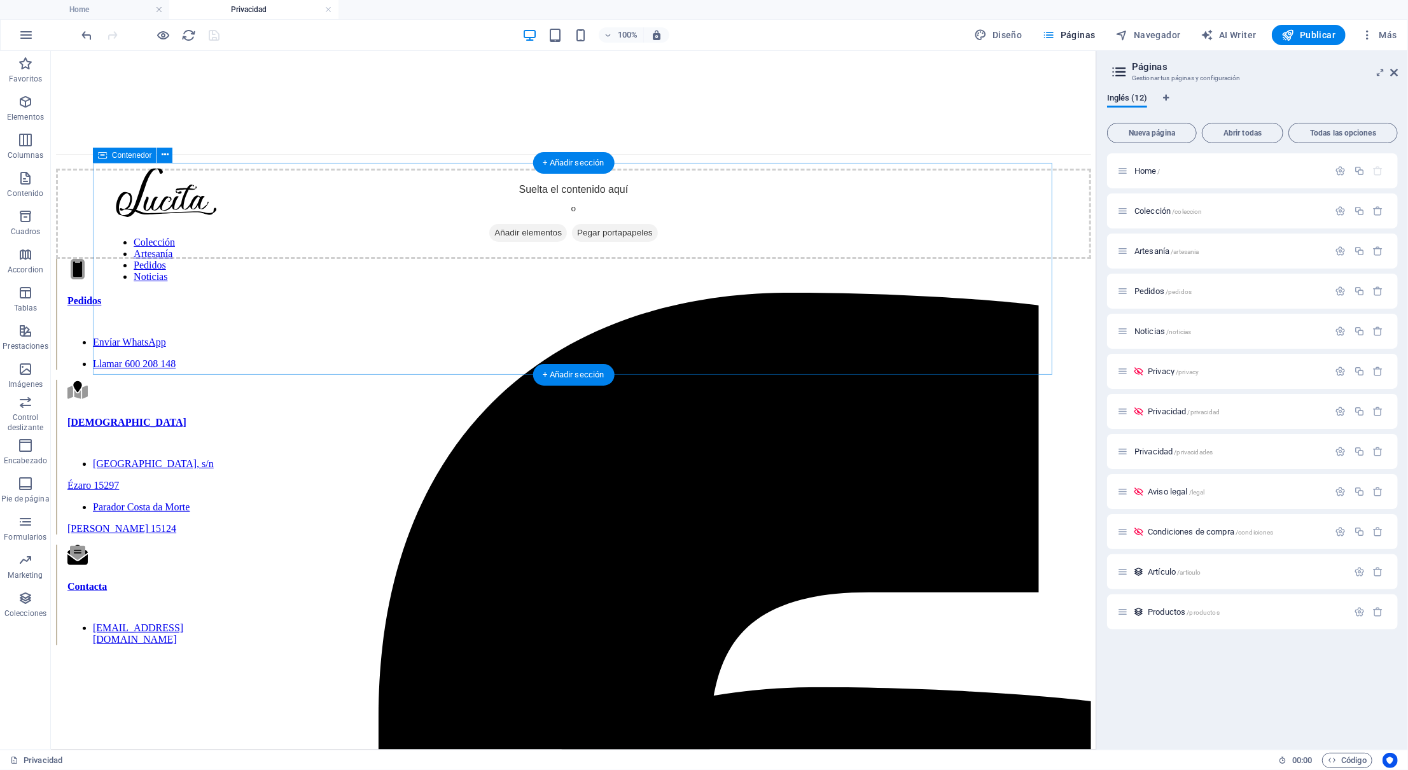
click at [527, 241] on span "Añadir elementos" at bounding box center [528, 232] width 78 height 18
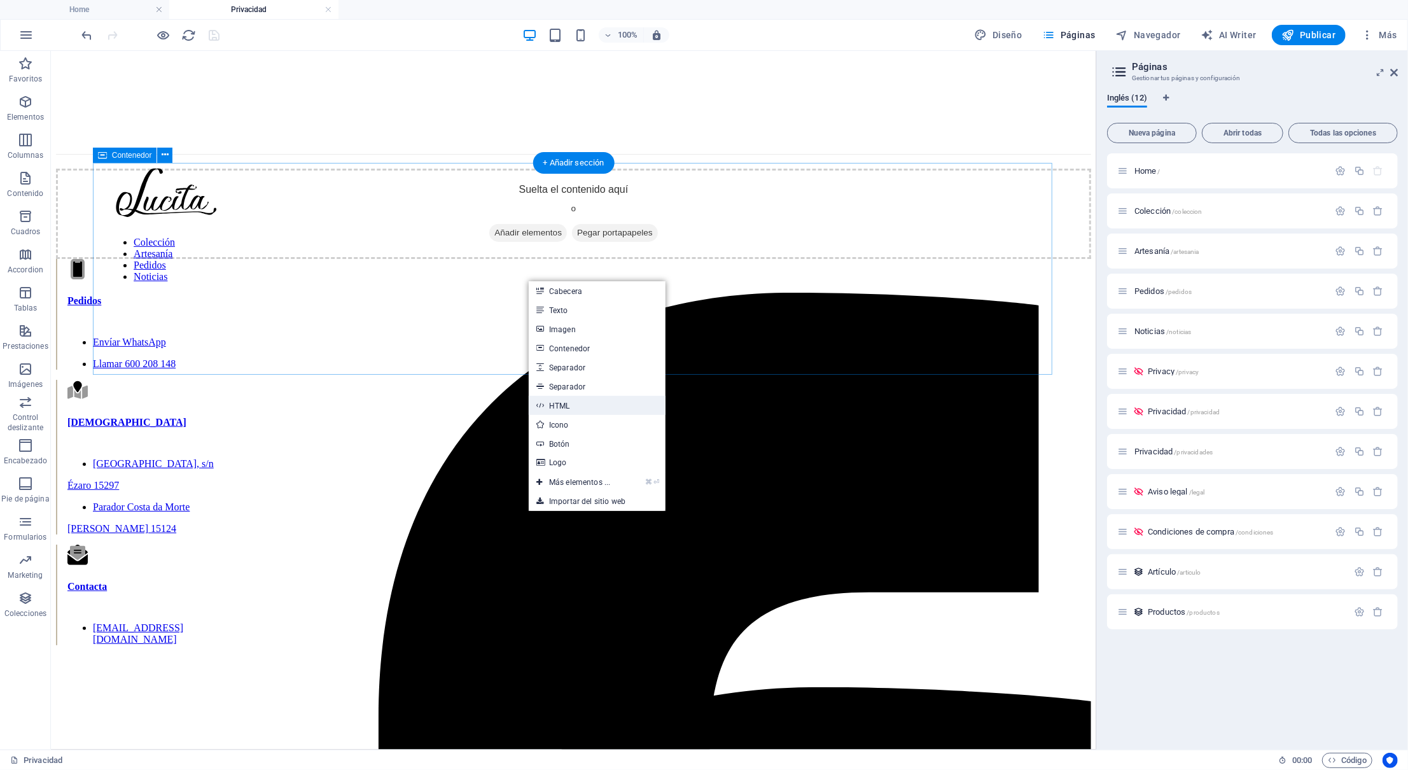
click at [602, 398] on link "HTML" at bounding box center [597, 405] width 137 height 19
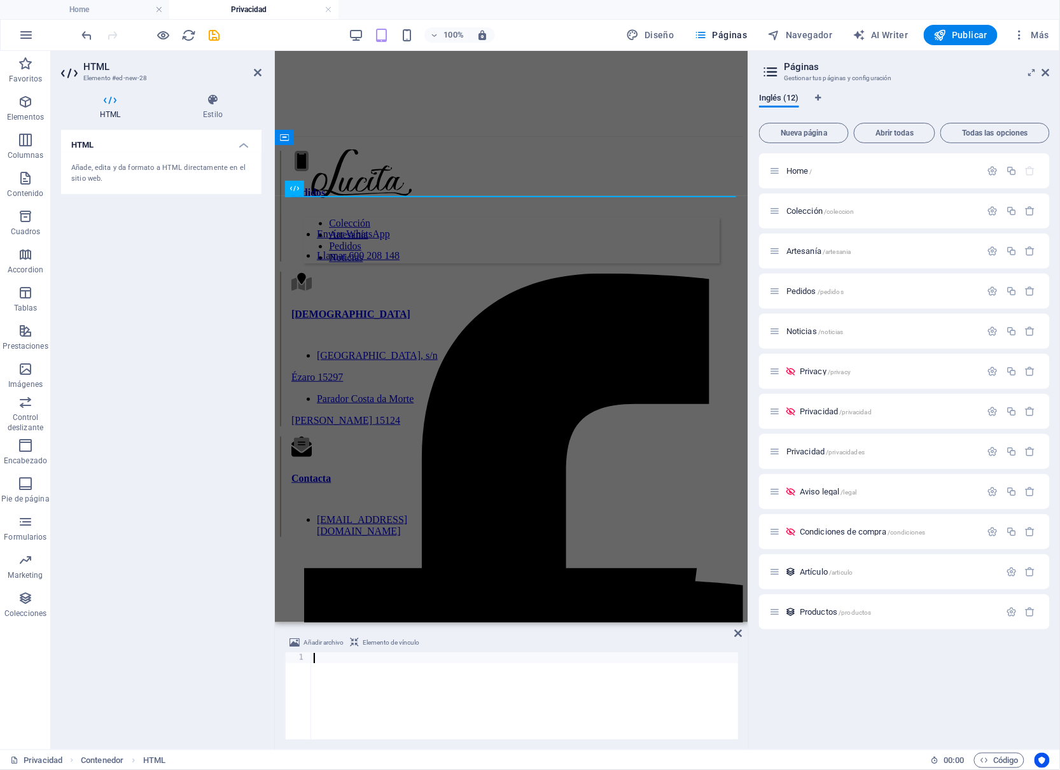
click at [424, 685] on div at bounding box center [525, 706] width 428 height 107
paste textarea "<p>Puede encontrar más información sobre el manejo de datos de usuario en la po…"
type textarea "<p>Puede encontrar más información sobre el manejo de datos de usuario en la po…"
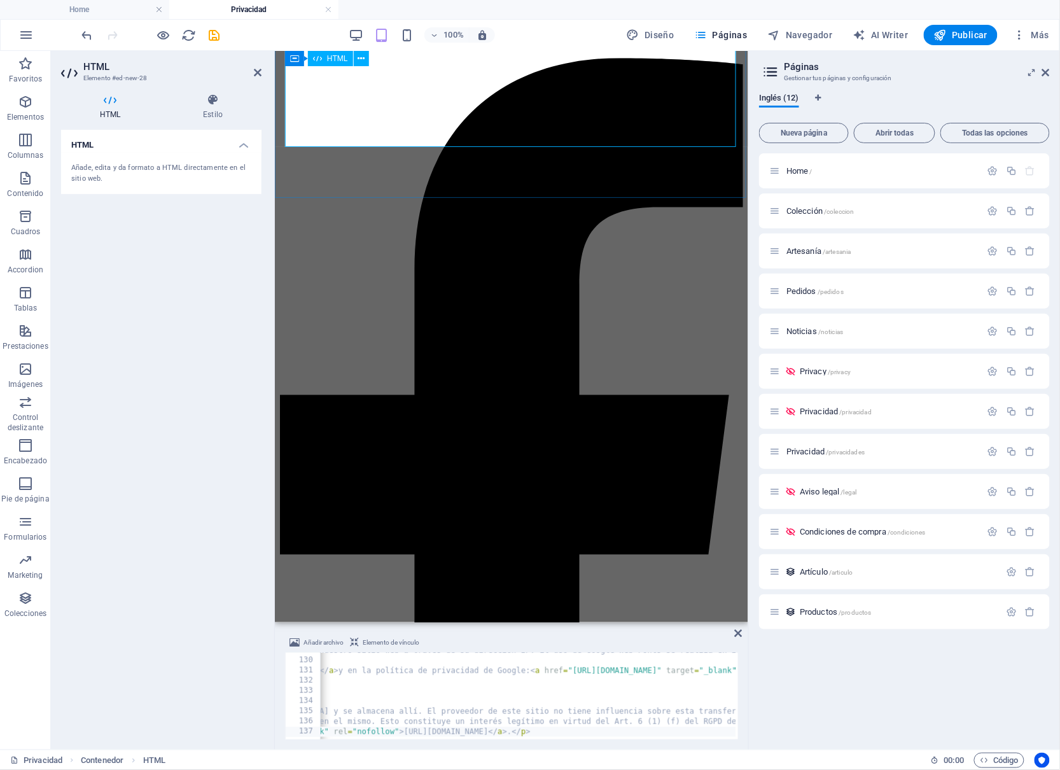
scroll to position [4542, 0]
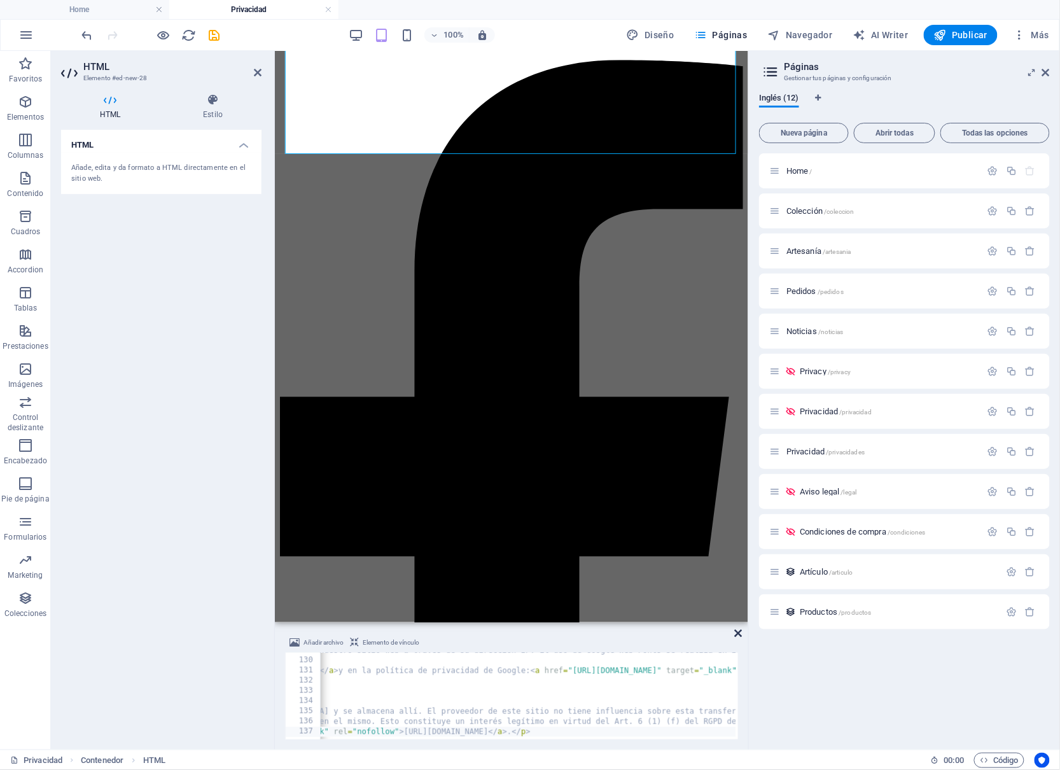
click at [738, 634] on icon at bounding box center [739, 633] width 8 height 10
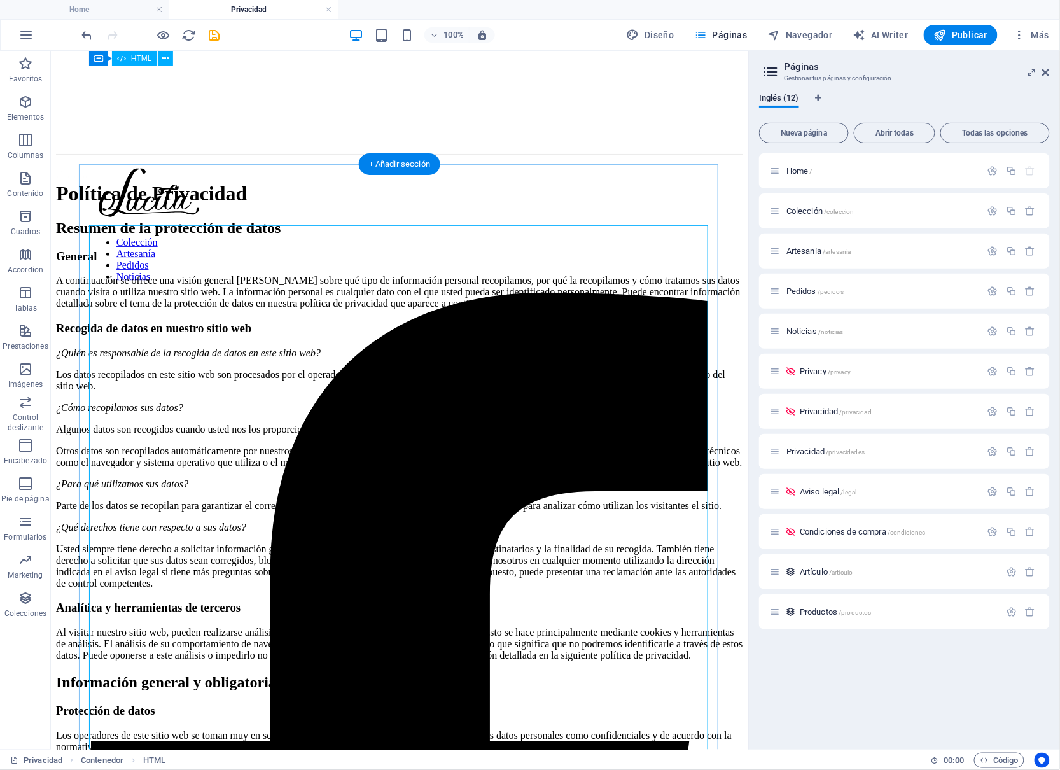
scroll to position [0, 0]
click at [215, 36] on icon "save" at bounding box center [214, 35] width 15 height 15
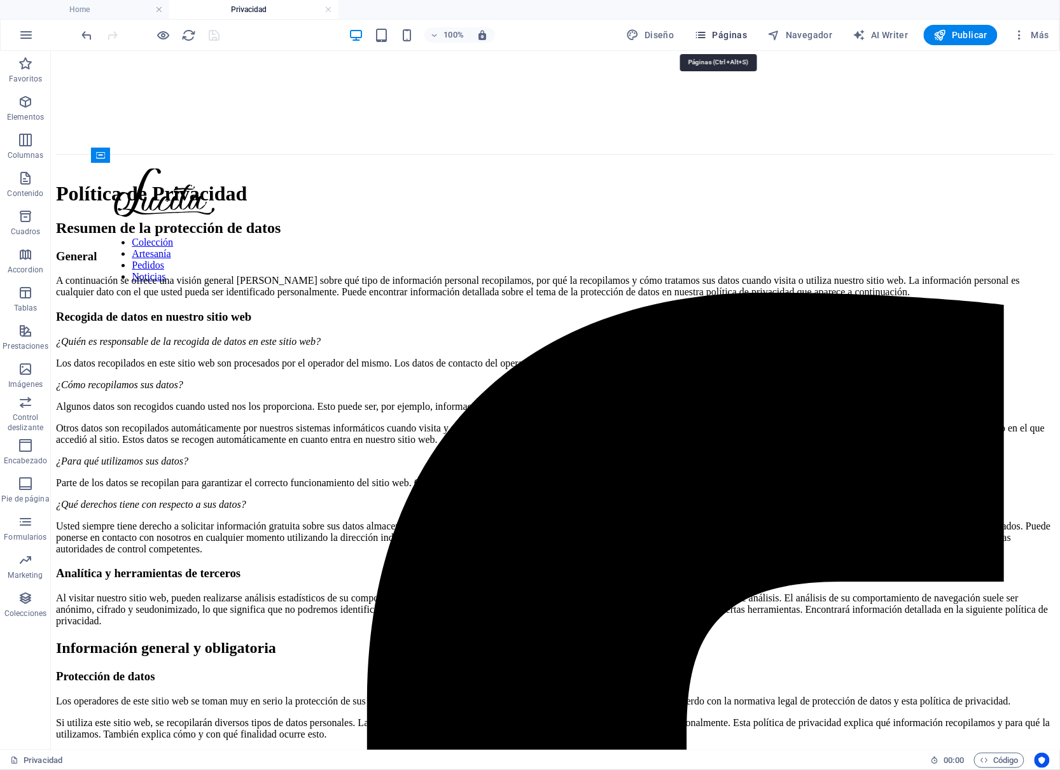
click at [737, 31] on span "Páginas" at bounding box center [721, 35] width 53 height 13
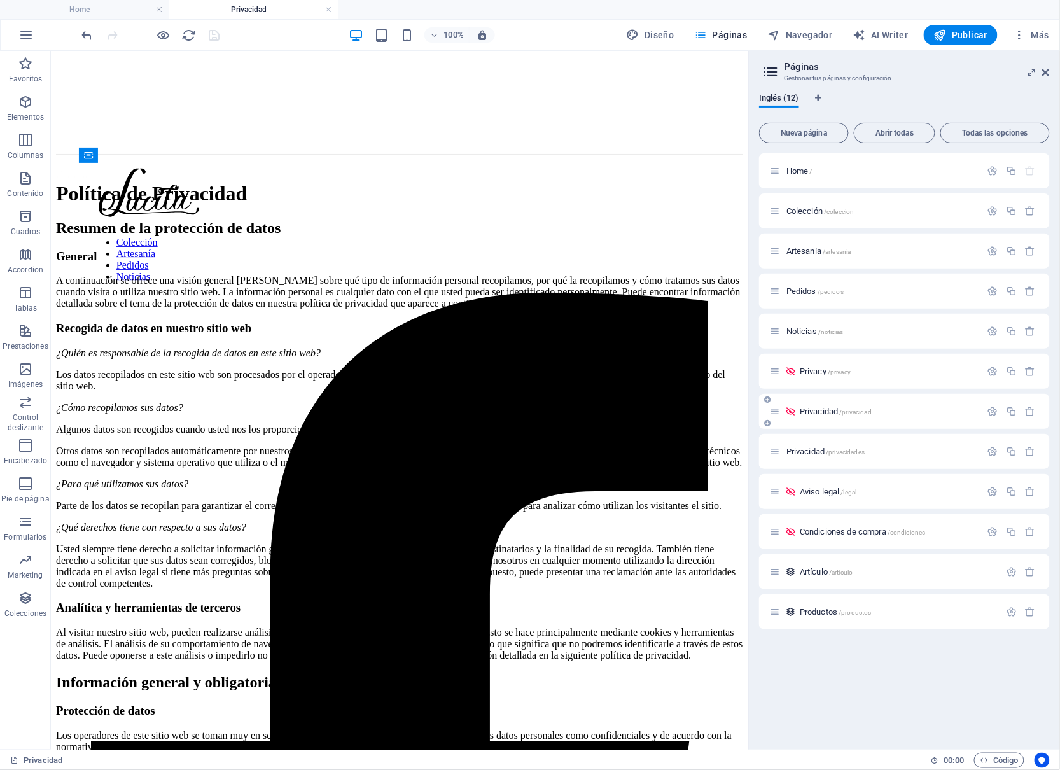
click at [845, 415] on span "/privacidad" at bounding box center [856, 411] width 32 height 7
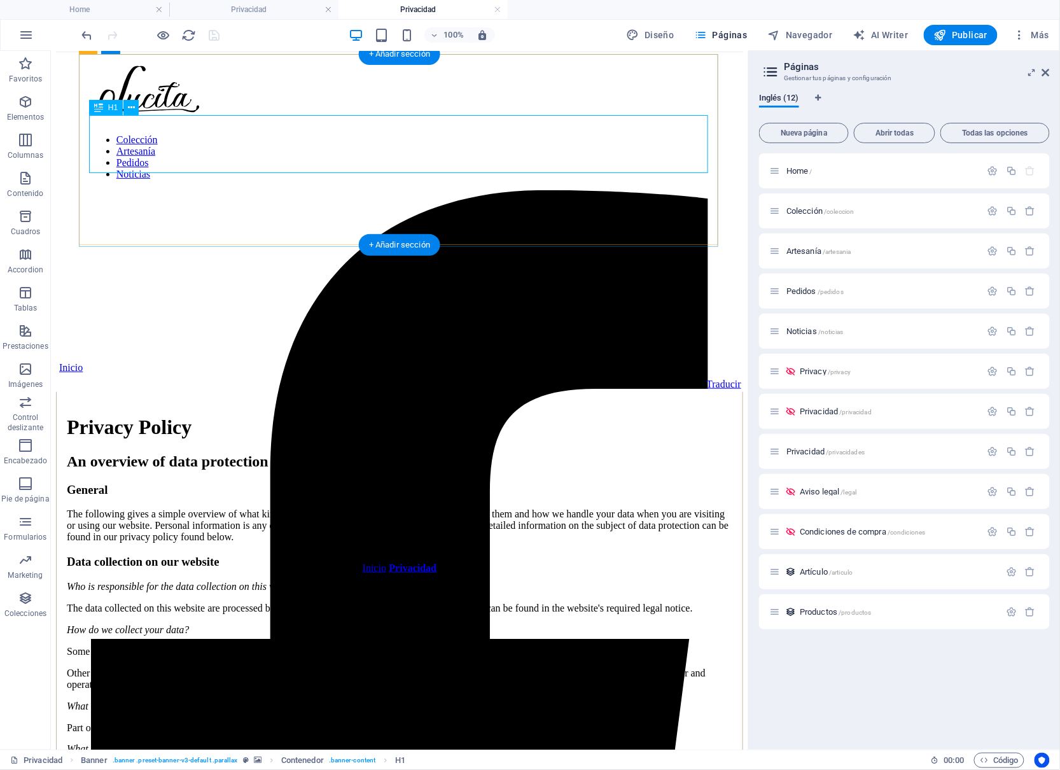
scroll to position [106, 0]
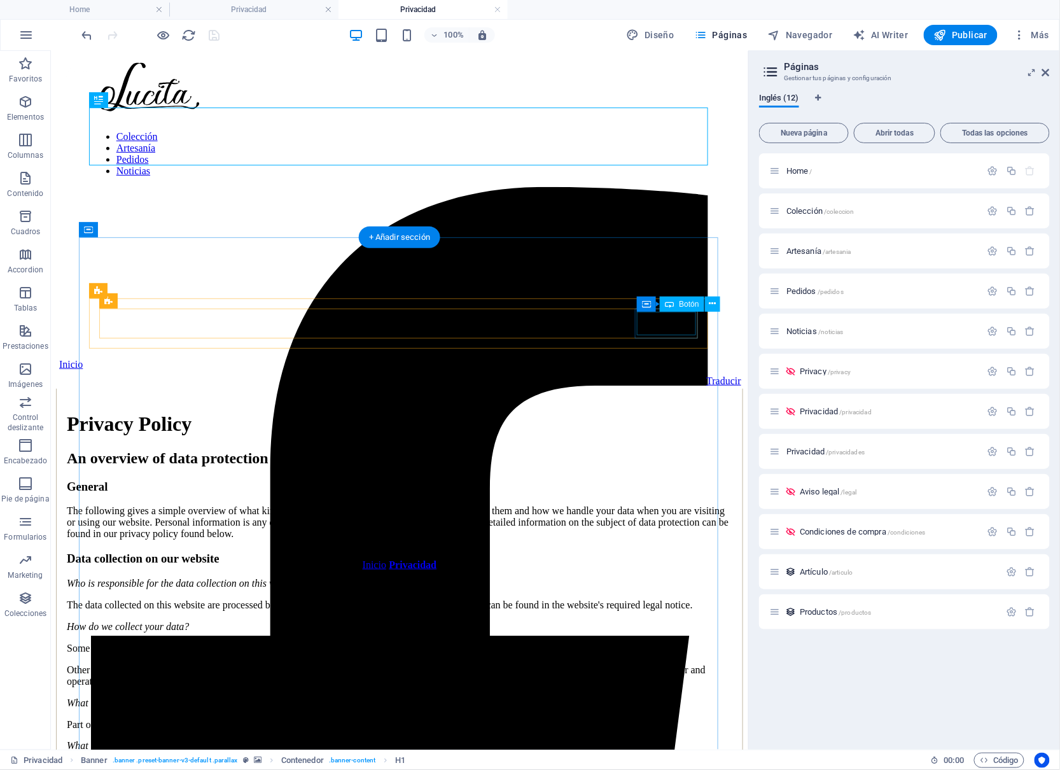
click at [670, 375] on div "Traducir" at bounding box center [398, 380] width 683 height 11
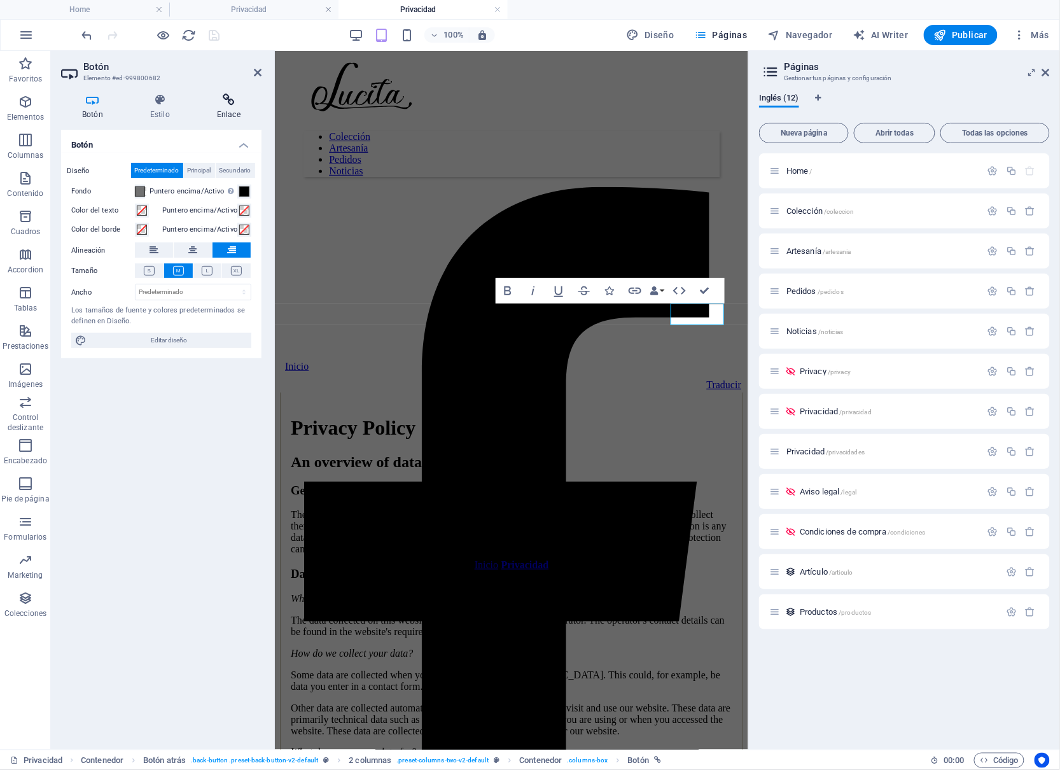
click at [215, 102] on icon at bounding box center [229, 100] width 66 height 13
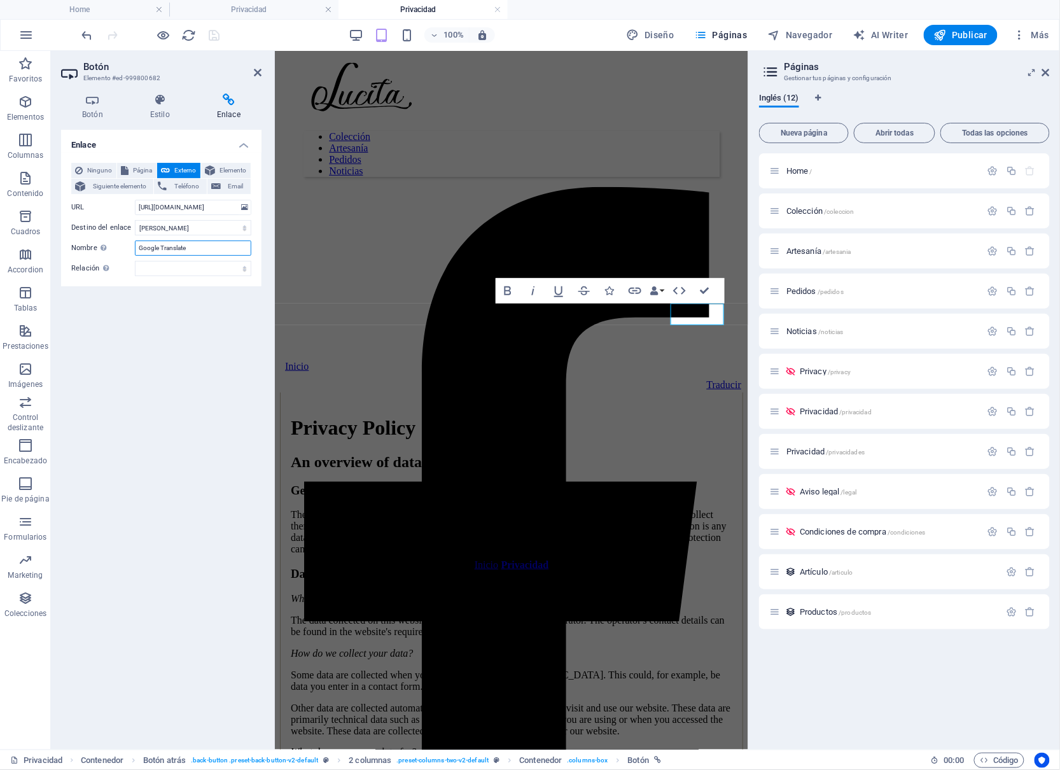
click at [237, 256] on input "Google Translate" at bounding box center [193, 248] width 116 height 15
click at [148, 173] on button "Página" at bounding box center [136, 170] width 39 height 15
select select "7"
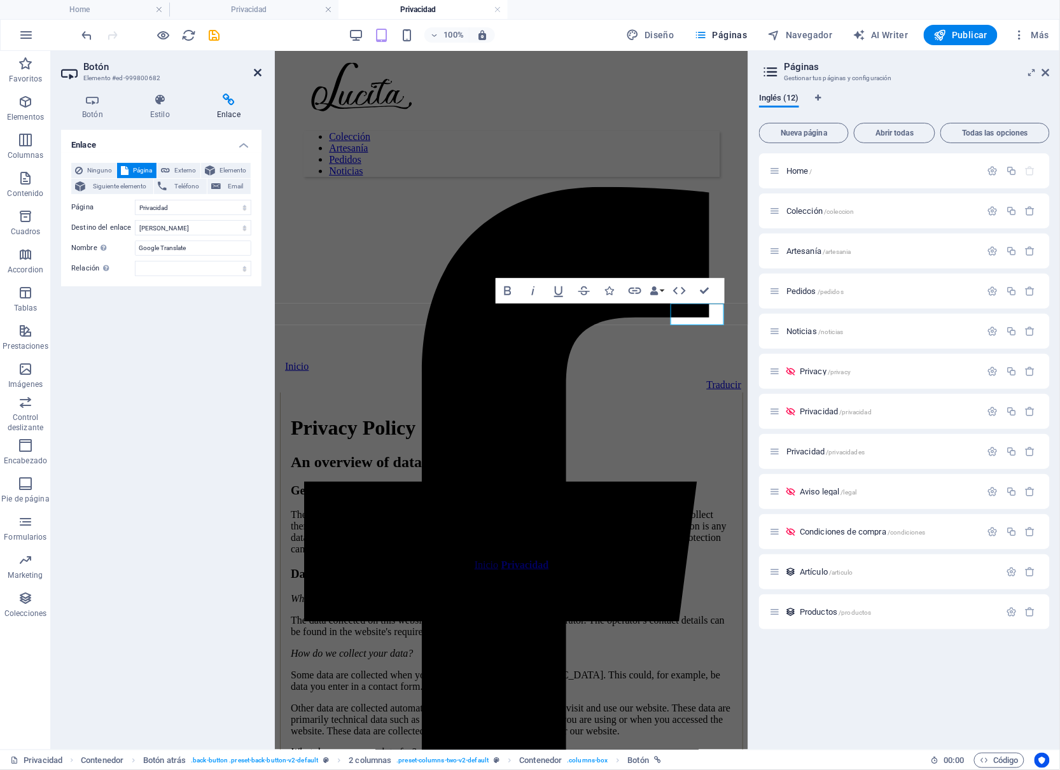
click at [254, 73] on icon at bounding box center [258, 72] width 8 height 10
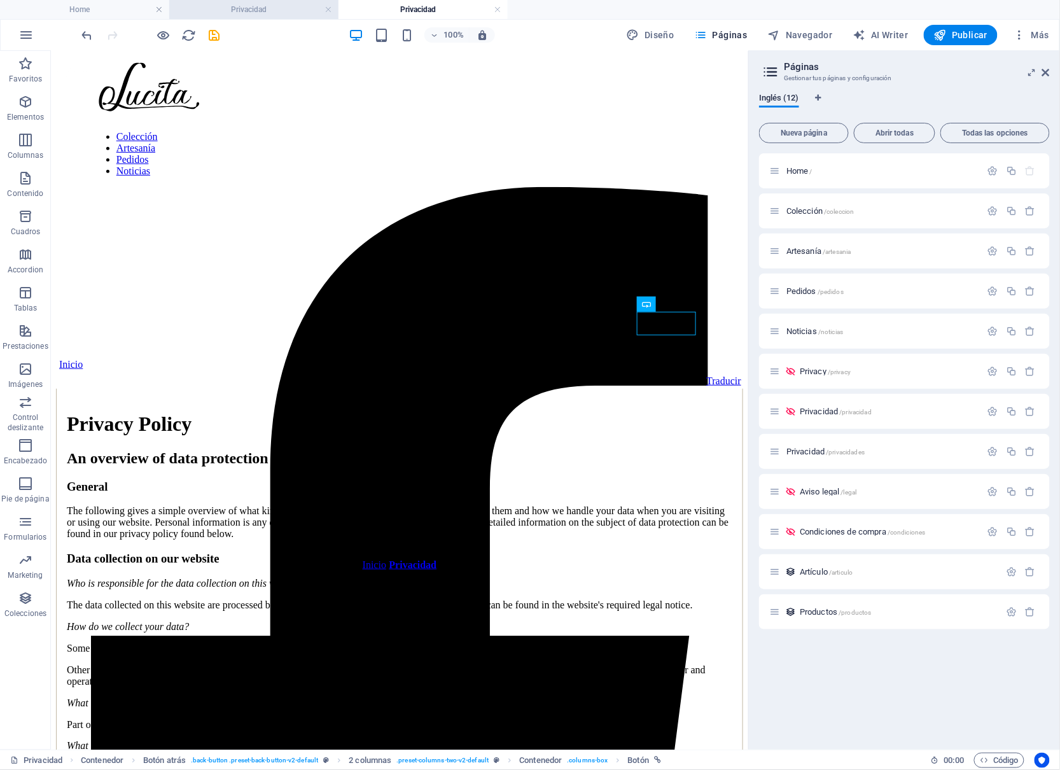
click at [277, 6] on h4 "Privacidad" at bounding box center [253, 10] width 169 height 14
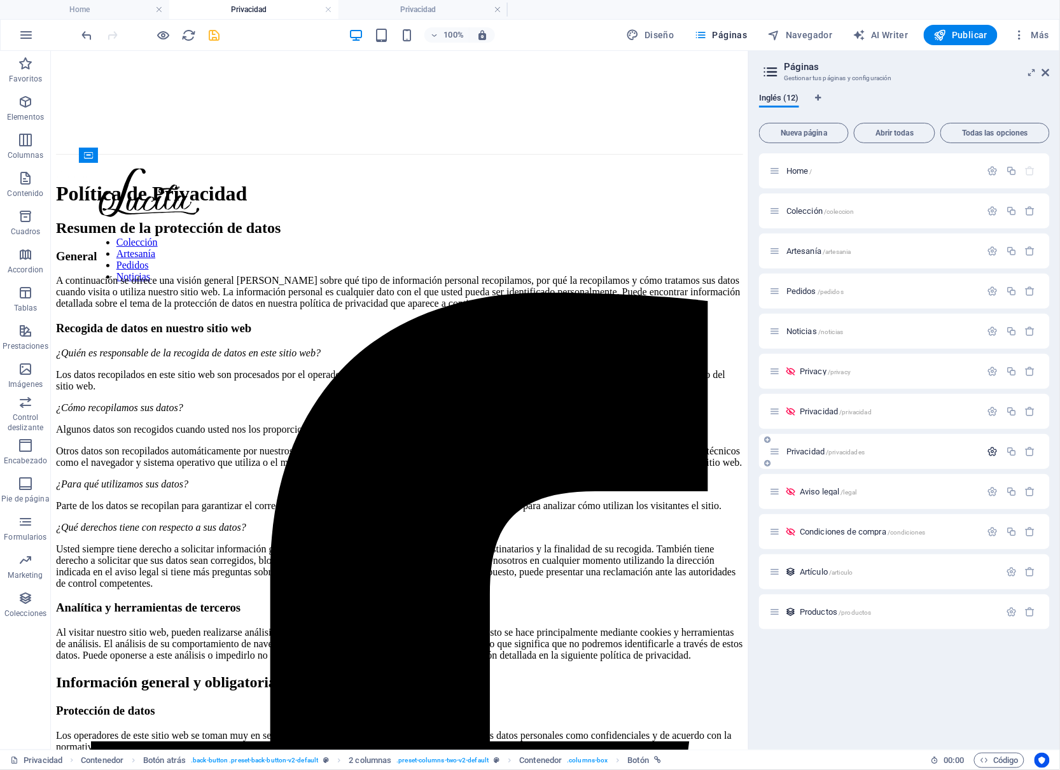
click at [991, 452] on icon "button" at bounding box center [993, 451] width 11 height 11
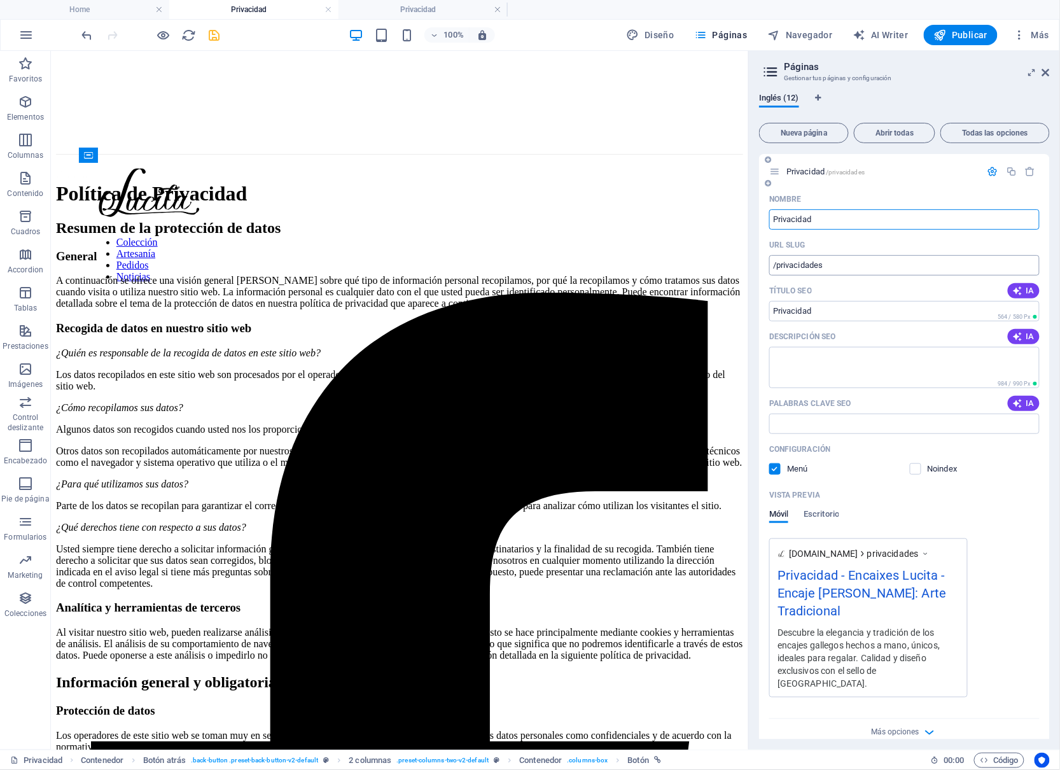
scroll to position [300, 0]
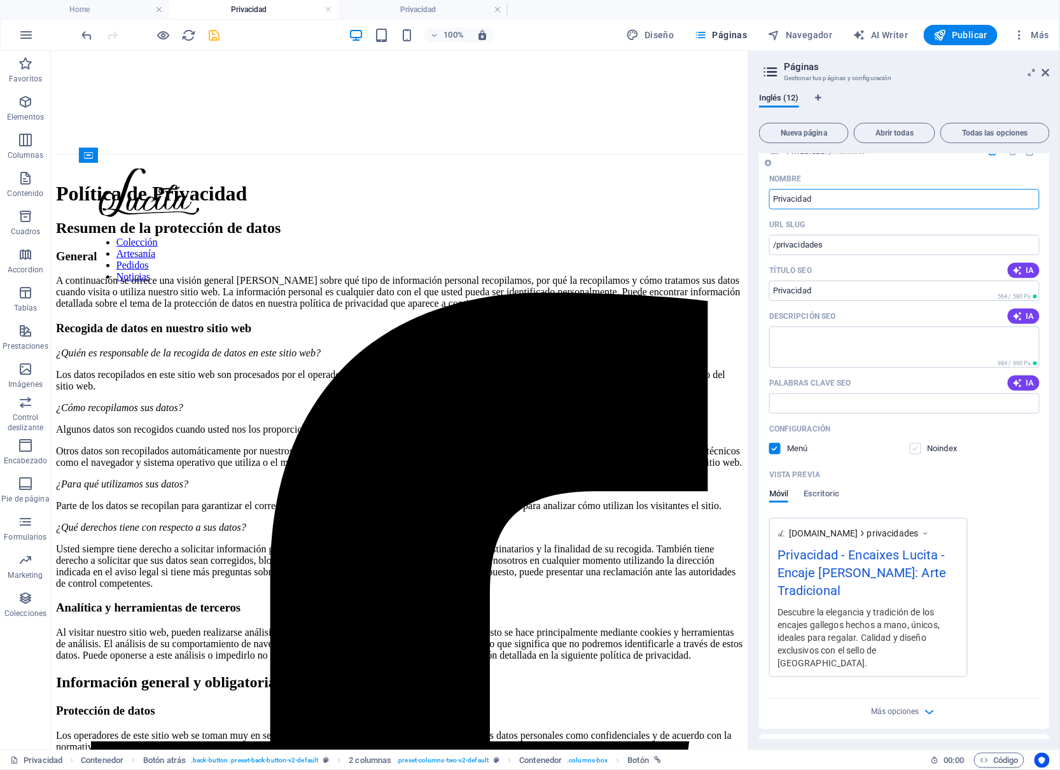
click at [915, 447] on label at bounding box center [915, 448] width 11 height 11
click at [0, 0] on input "checkbox" at bounding box center [0, 0] width 0 height 0
click at [783, 449] on span at bounding box center [784, 448] width 6 height 6
click at [774, 446] on label at bounding box center [774, 448] width 11 height 11
click at [0, 0] on input "checkbox" at bounding box center [0, 0] width 0 height 0
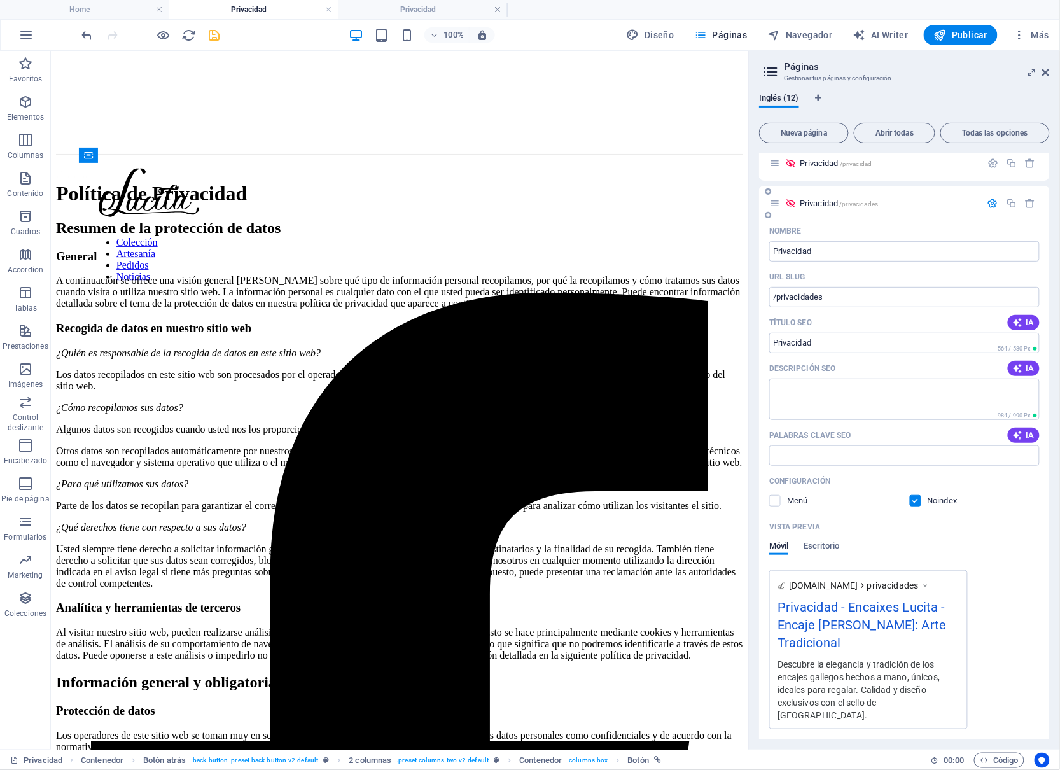
scroll to position [242, 0]
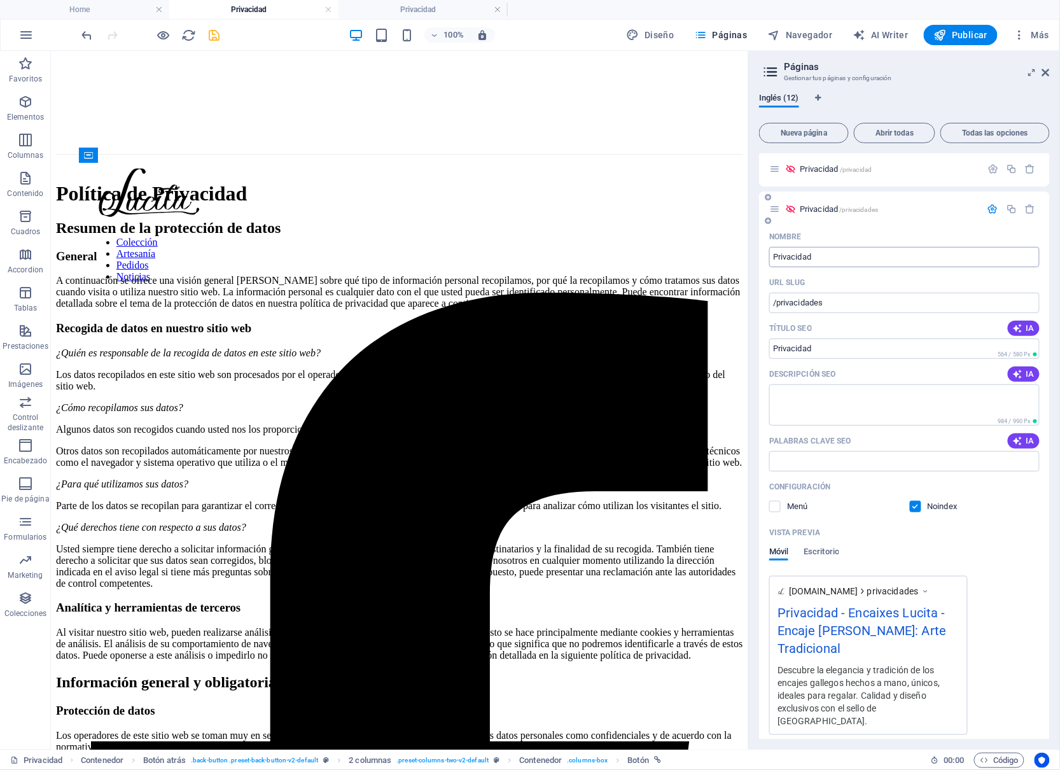
click at [842, 260] on input "Privacidad" at bounding box center [904, 257] width 270 height 20
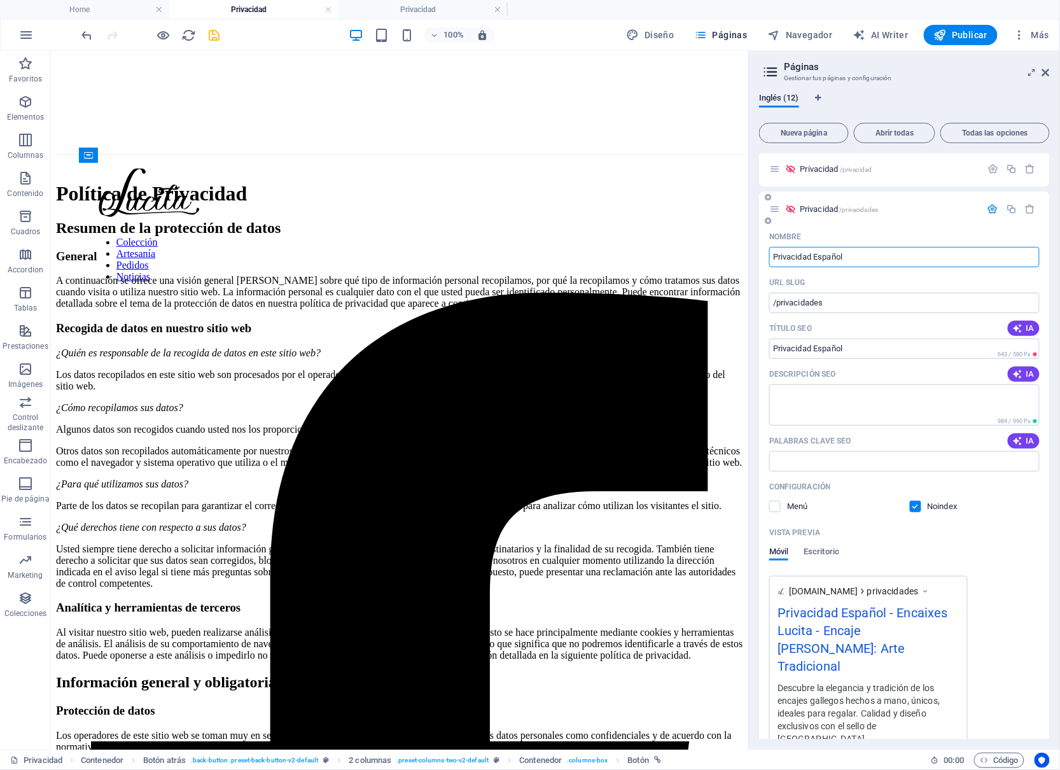
type input "Privacidad Español"
drag, startPoint x: 842, startPoint y: 260, endPoint x: 835, endPoint y: 298, distance: 38.8
click at [835, 298] on input "/privacidades" at bounding box center [904, 303] width 270 height 20
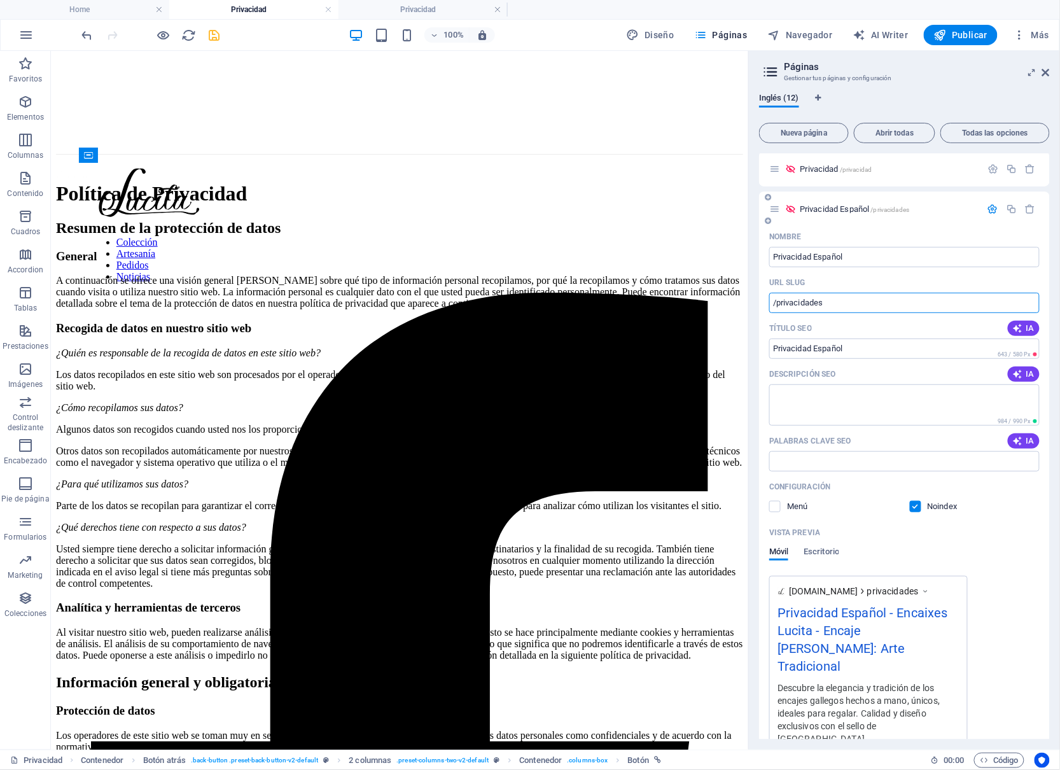
click at [816, 298] on input "/privacidades" at bounding box center [904, 303] width 270 height 20
type input "/privacidades"
click at [220, 33] on icon "save" at bounding box center [214, 35] width 15 height 15
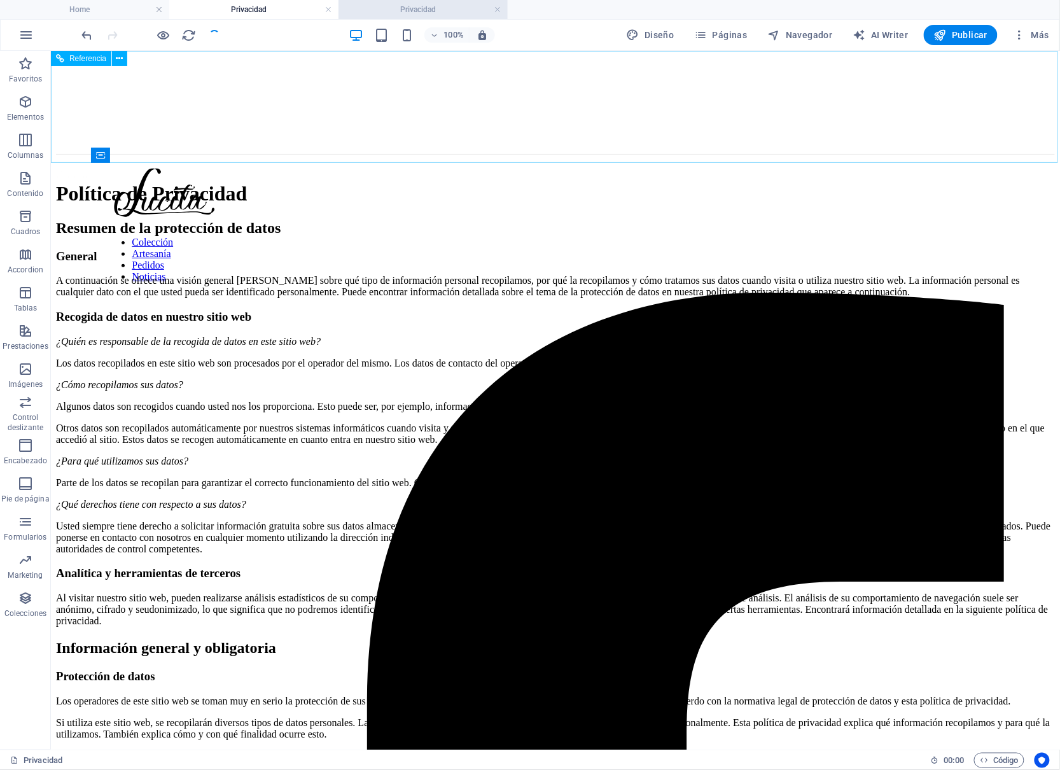
click at [408, 15] on h4 "Privacidad" at bounding box center [423, 10] width 169 height 14
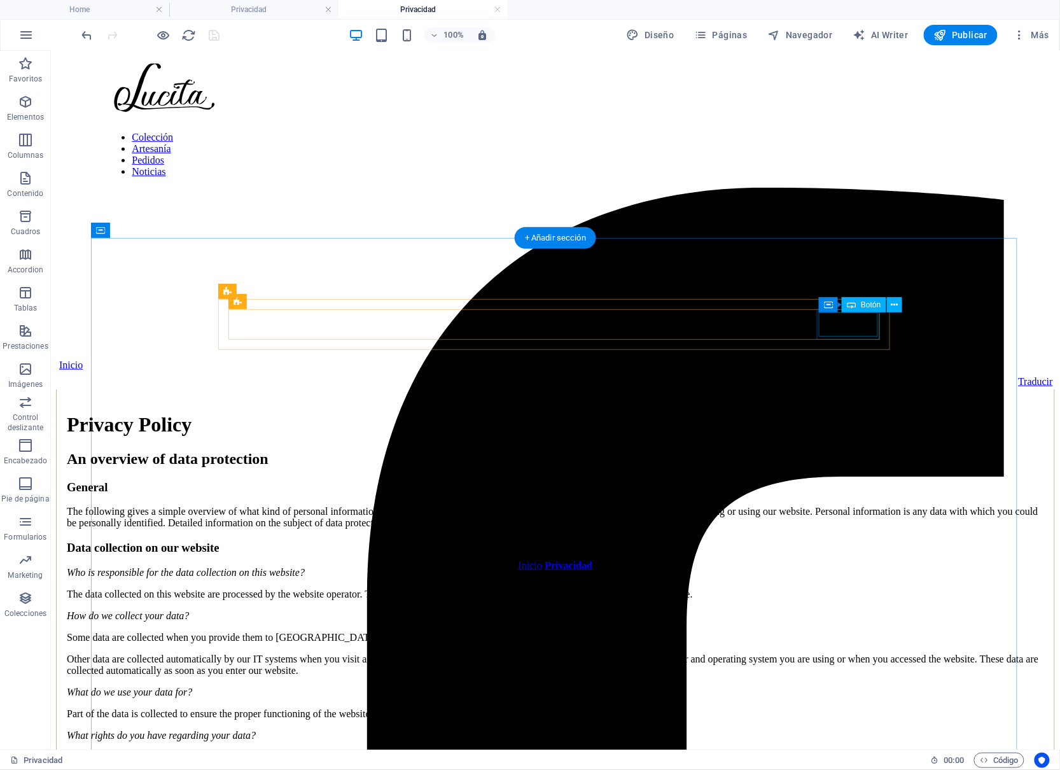
click at [853, 375] on div "Traducir" at bounding box center [554, 380] width 995 height 11
select select "7"
select select
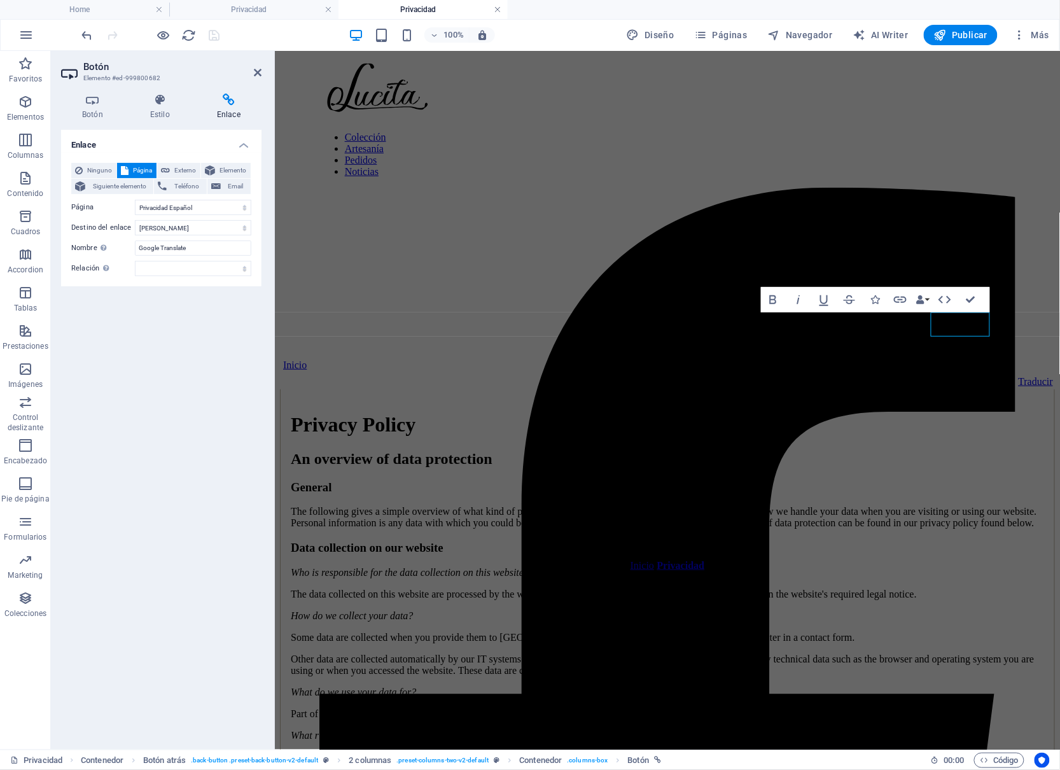
click at [498, 11] on link at bounding box center [498, 10] width 8 height 12
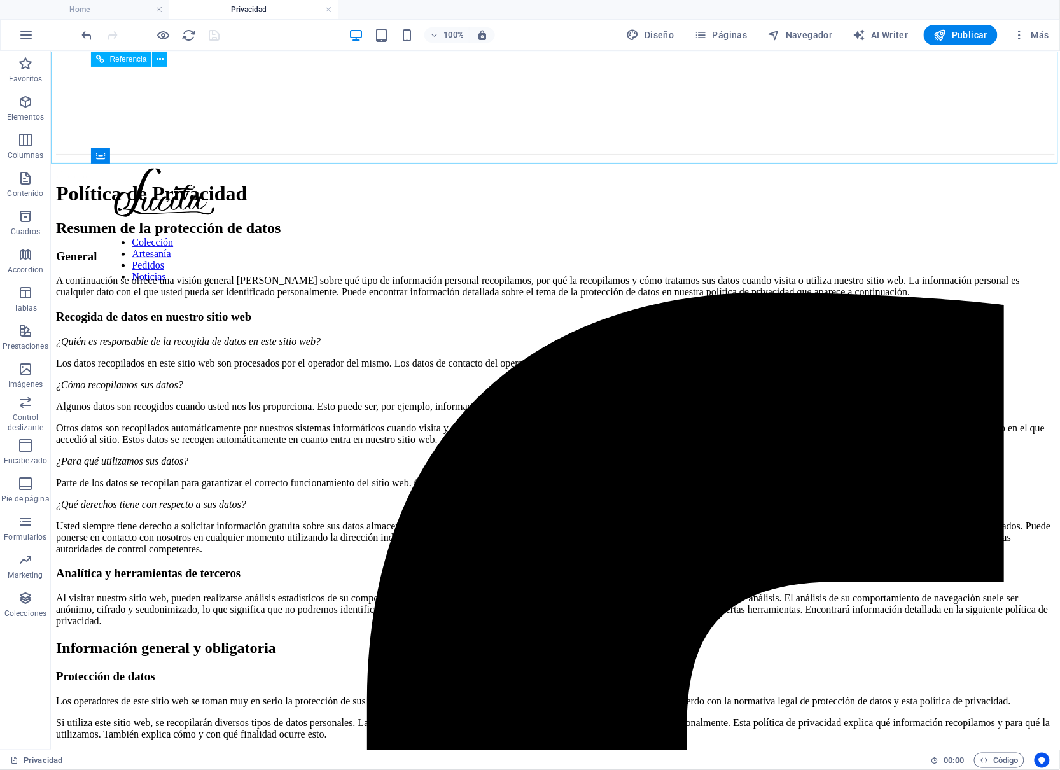
scroll to position [0, 0]
click at [326, 9] on link at bounding box center [329, 10] width 8 height 12
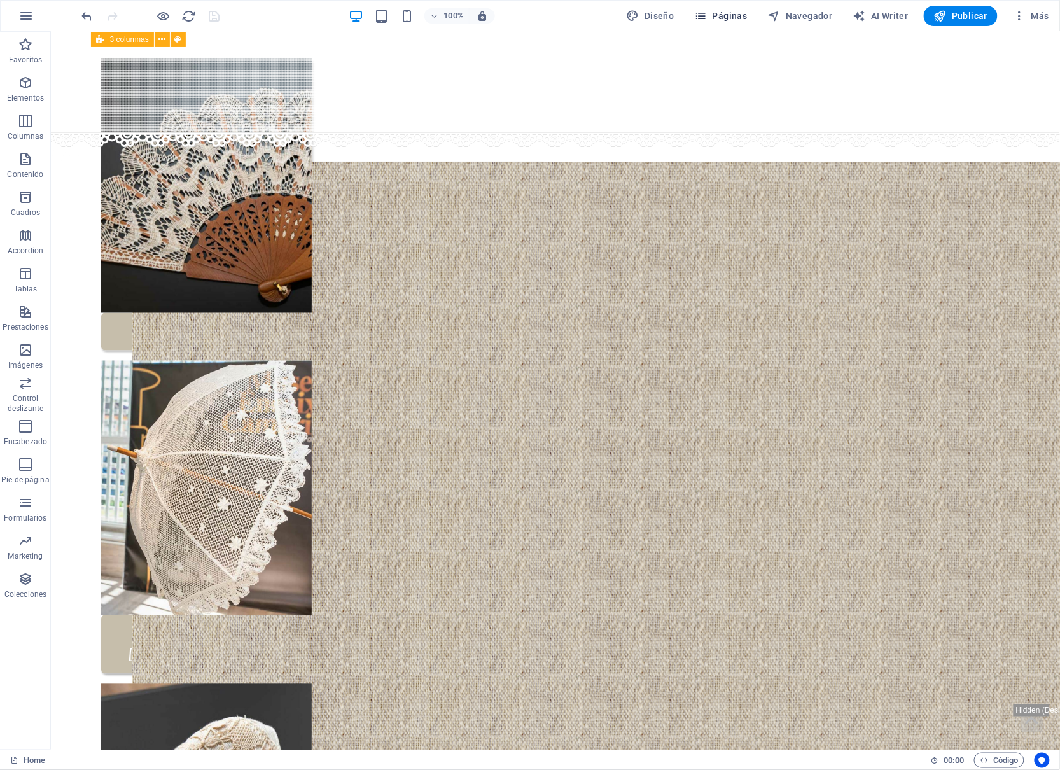
click at [746, 13] on span "Páginas" at bounding box center [721, 16] width 53 height 13
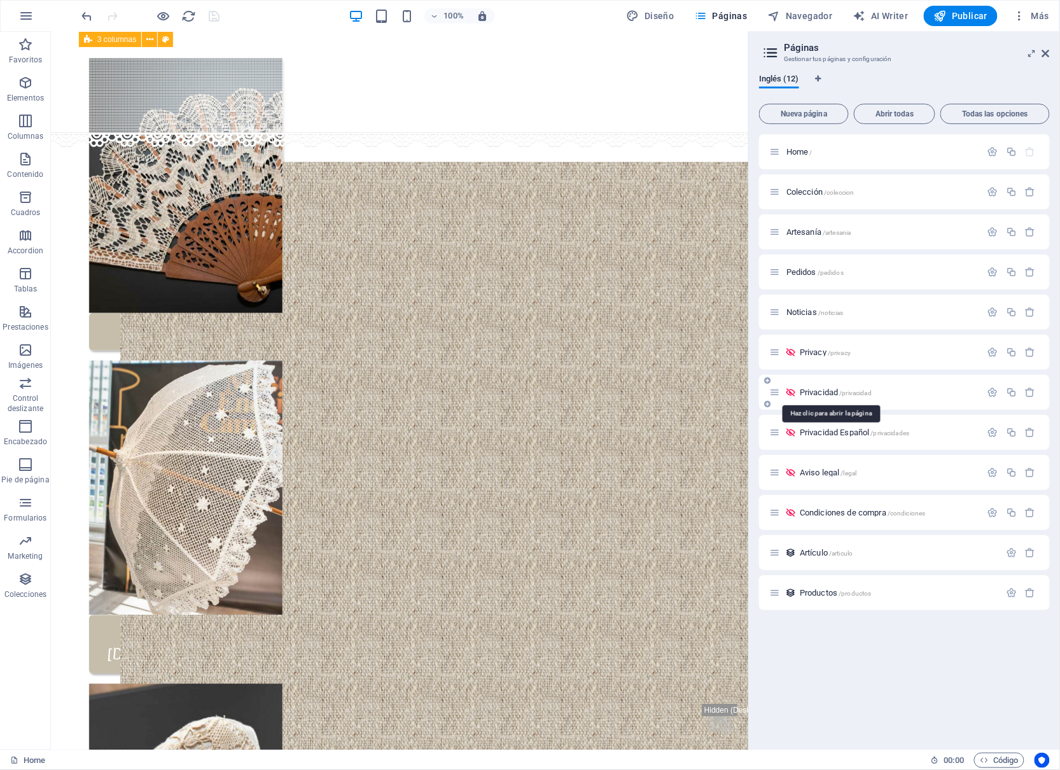
click at [854, 390] on span "/privacidad" at bounding box center [856, 392] width 32 height 7
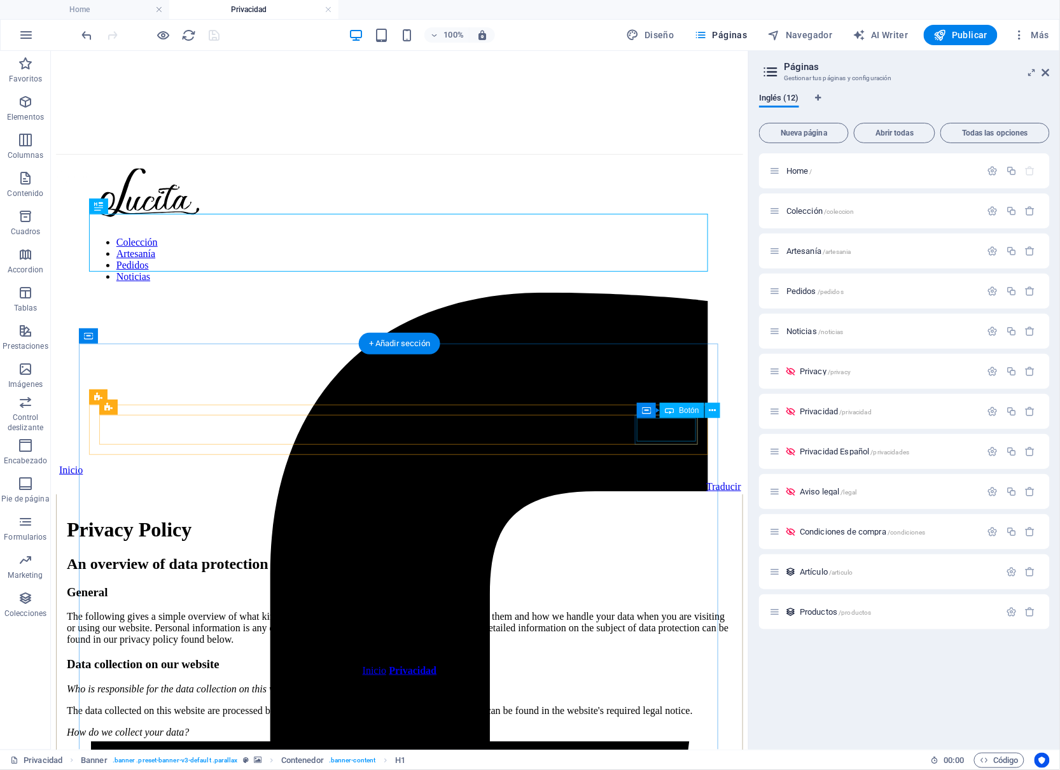
click at [659, 480] on div "Traducir" at bounding box center [398, 485] width 683 height 11
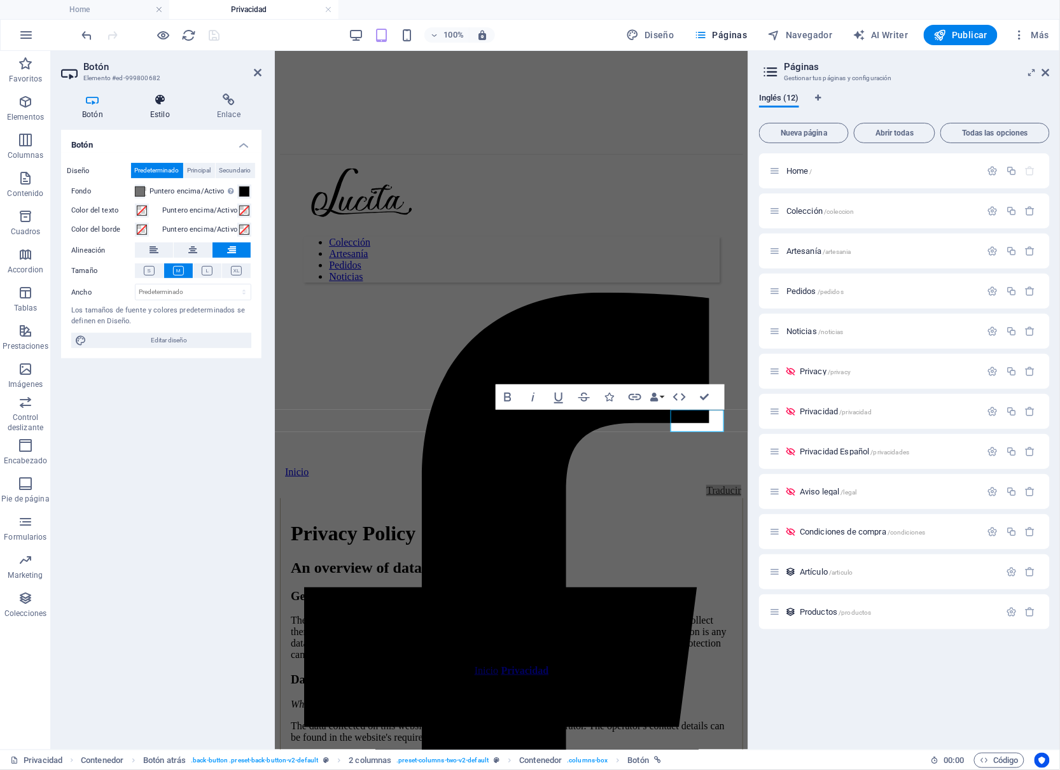
click at [151, 112] on h4 "Estilo" at bounding box center [162, 107] width 67 height 27
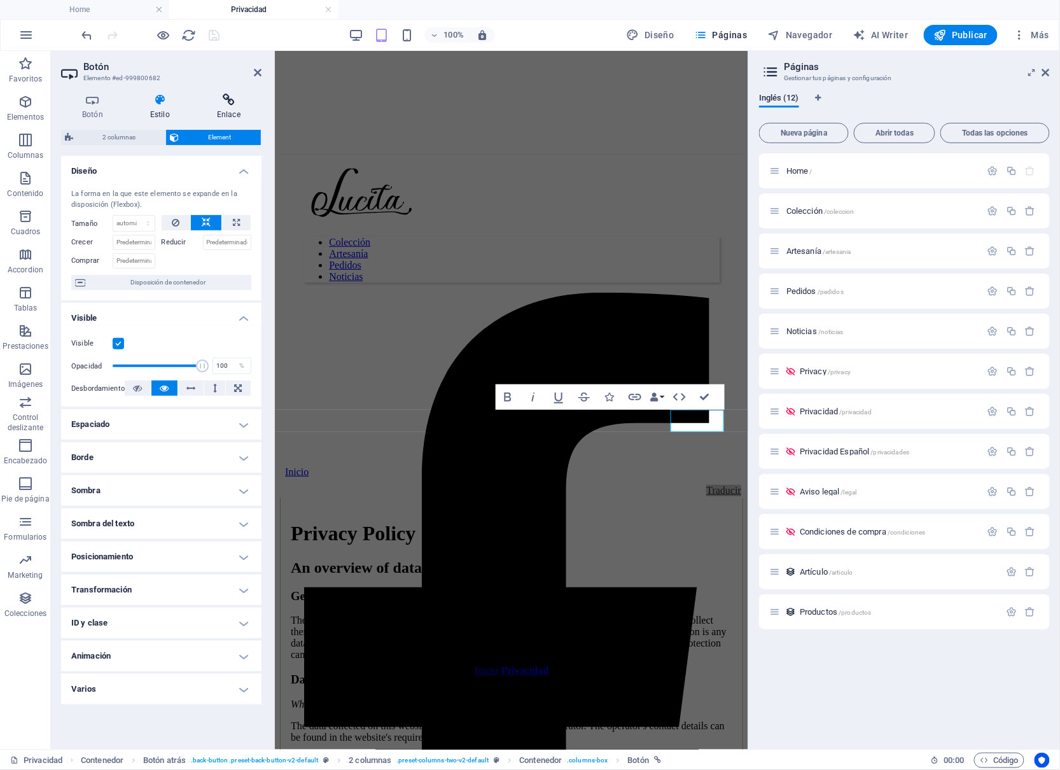
click at [204, 105] on icon at bounding box center [229, 100] width 66 height 13
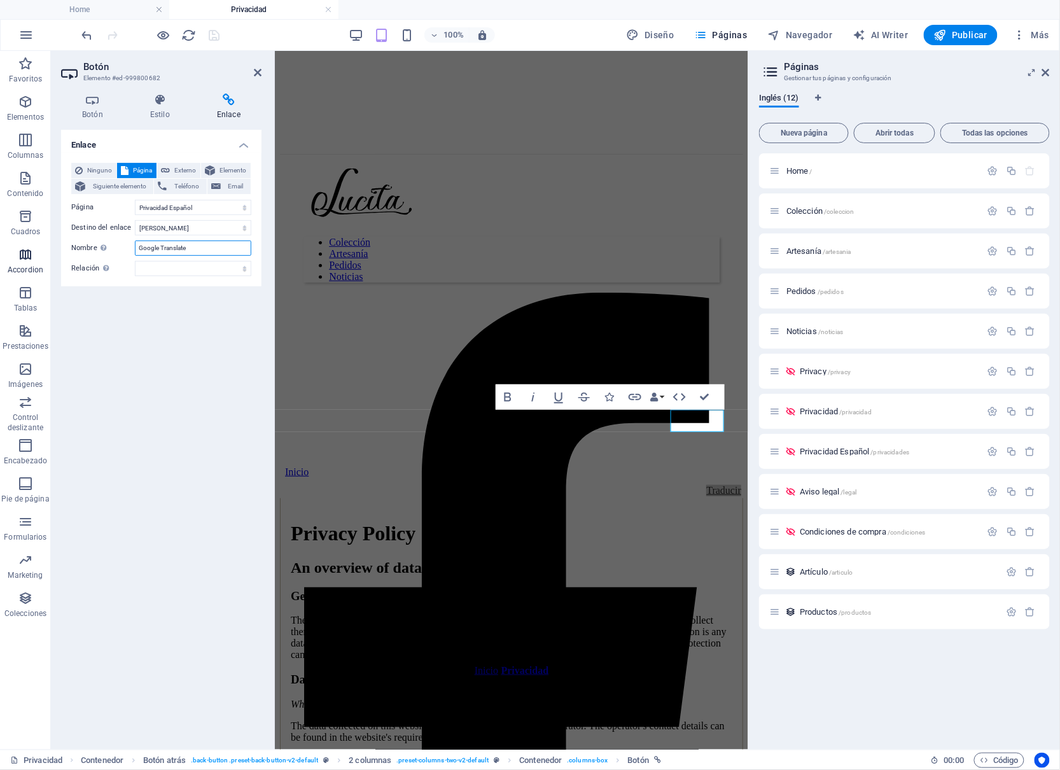
drag, startPoint x: 209, startPoint y: 266, endPoint x: 0, endPoint y: 262, distance: 208.7
click at [0, 262] on section "Favoritos Elementos Columnas Contenido Cuadros Accordion Tablas Prestaciones Im…" at bounding box center [374, 400] width 748 height 699
click at [80, 97] on icon at bounding box center [92, 100] width 63 height 13
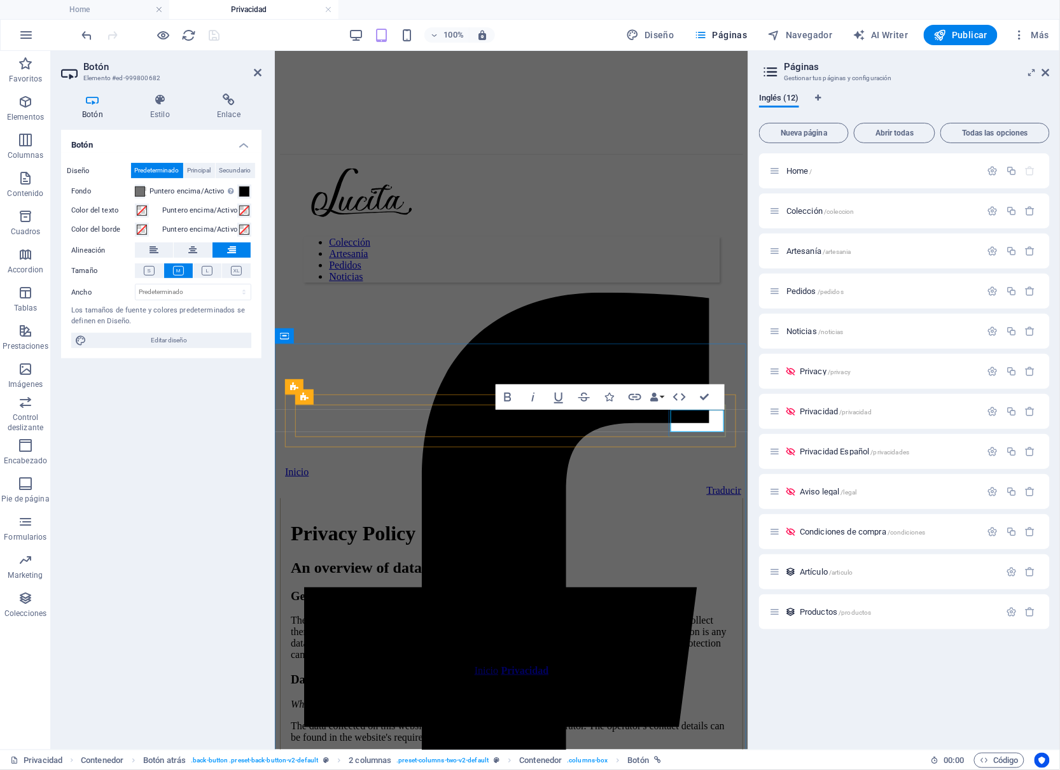
click at [706, 484] on link "Traducir" at bounding box center [723, 489] width 35 height 11
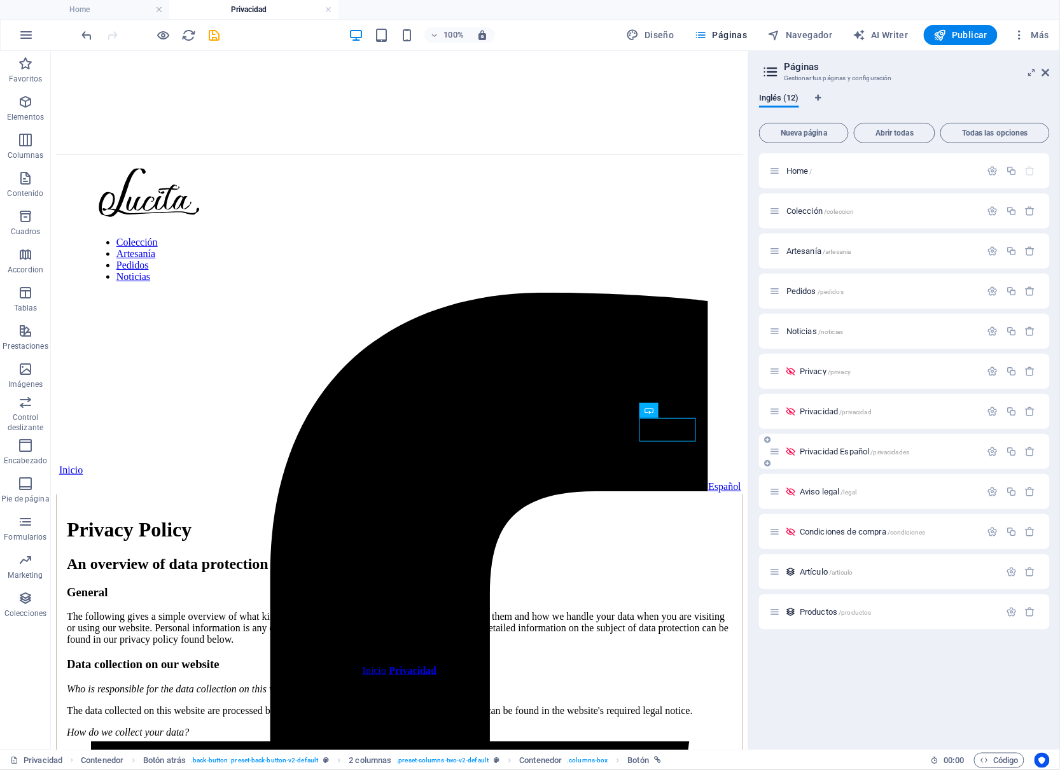
click at [846, 457] on div "Privacidad Español /privacidades" at bounding box center [875, 451] width 212 height 15
click at [846, 450] on span "Privacidad Español /privacidades" at bounding box center [854, 452] width 109 height 10
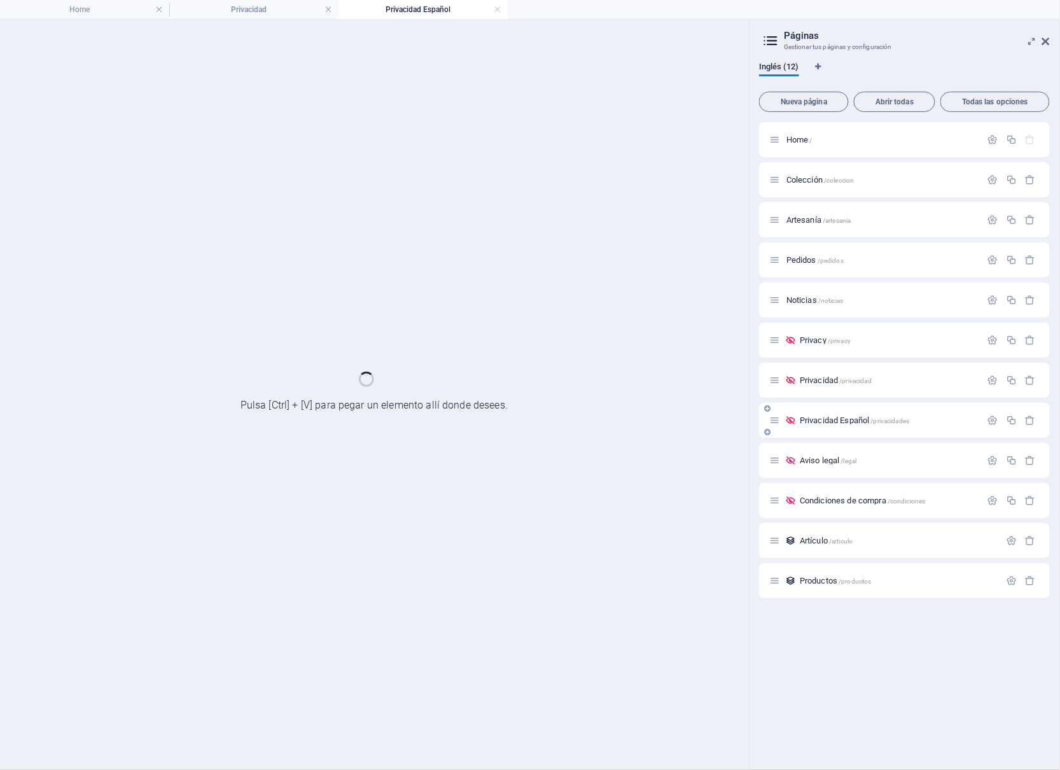
click at [846, 450] on div "Aviso legal /legal" at bounding box center [904, 460] width 291 height 35
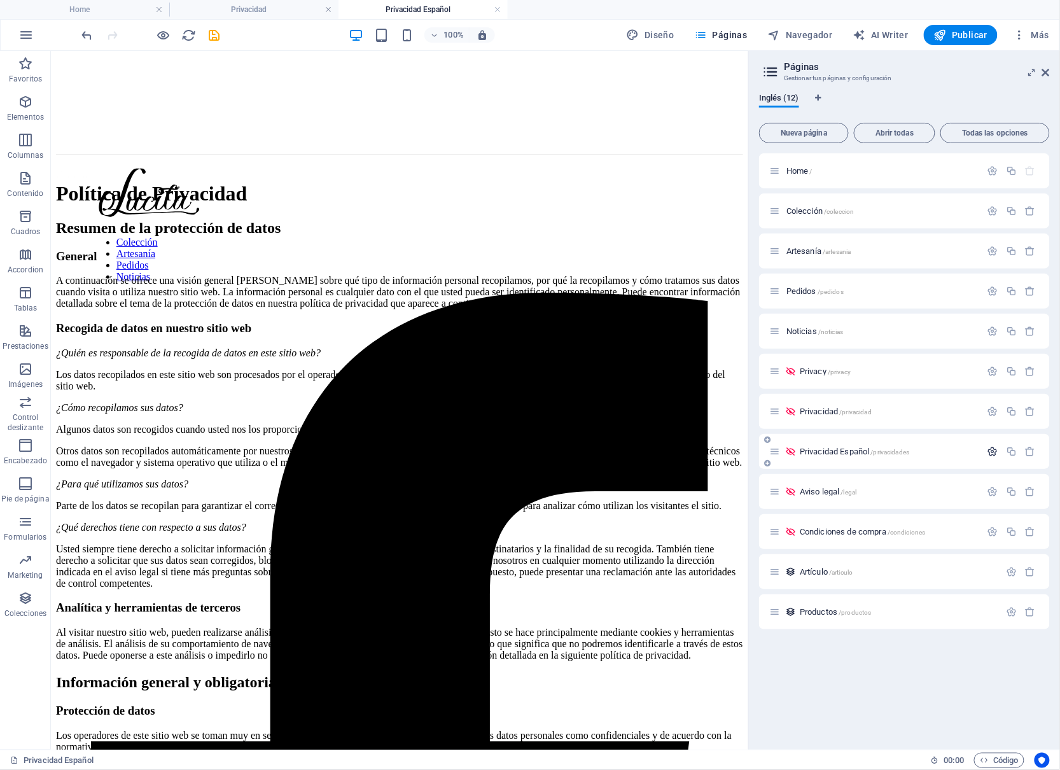
click at [988, 447] on icon "button" at bounding box center [993, 451] width 11 height 11
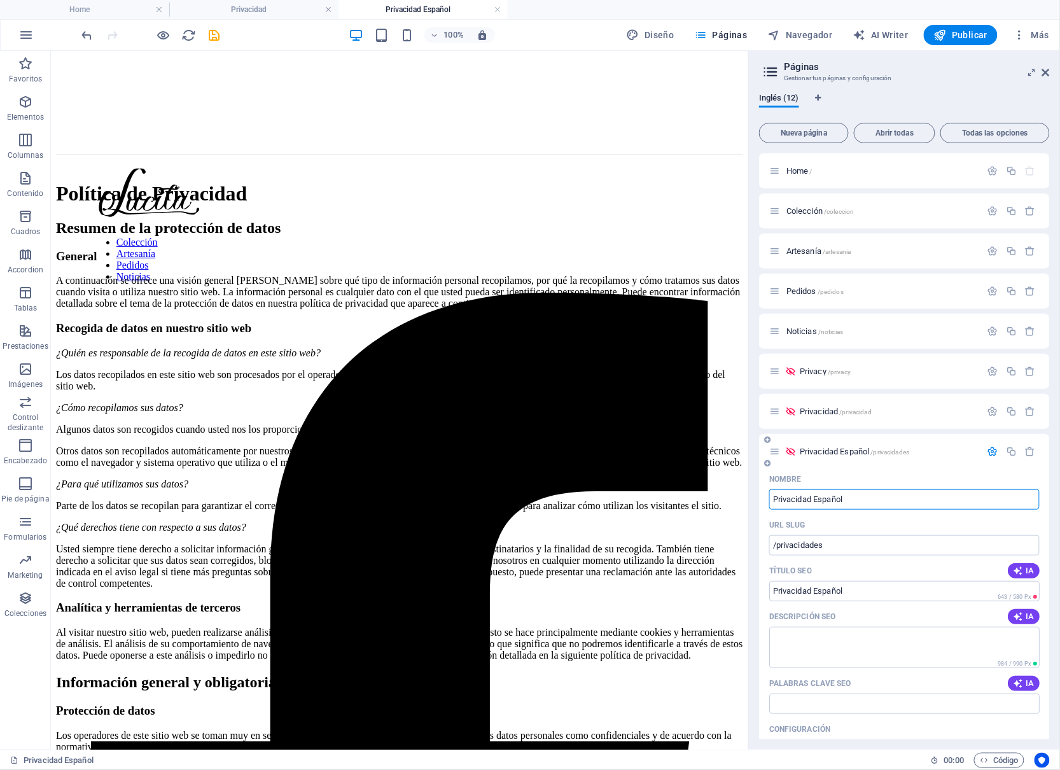
click at [817, 494] on input "Privacidad Español" at bounding box center [904, 499] width 270 height 20
click at [820, 503] on input "Privacidad Español" at bounding box center [904, 499] width 270 height 20
type input "Privacidad español"
click at [784, 419] on div "Privacidad /privacidad" at bounding box center [904, 411] width 291 height 35
click at [209, 33] on icon "save" at bounding box center [214, 35] width 15 height 15
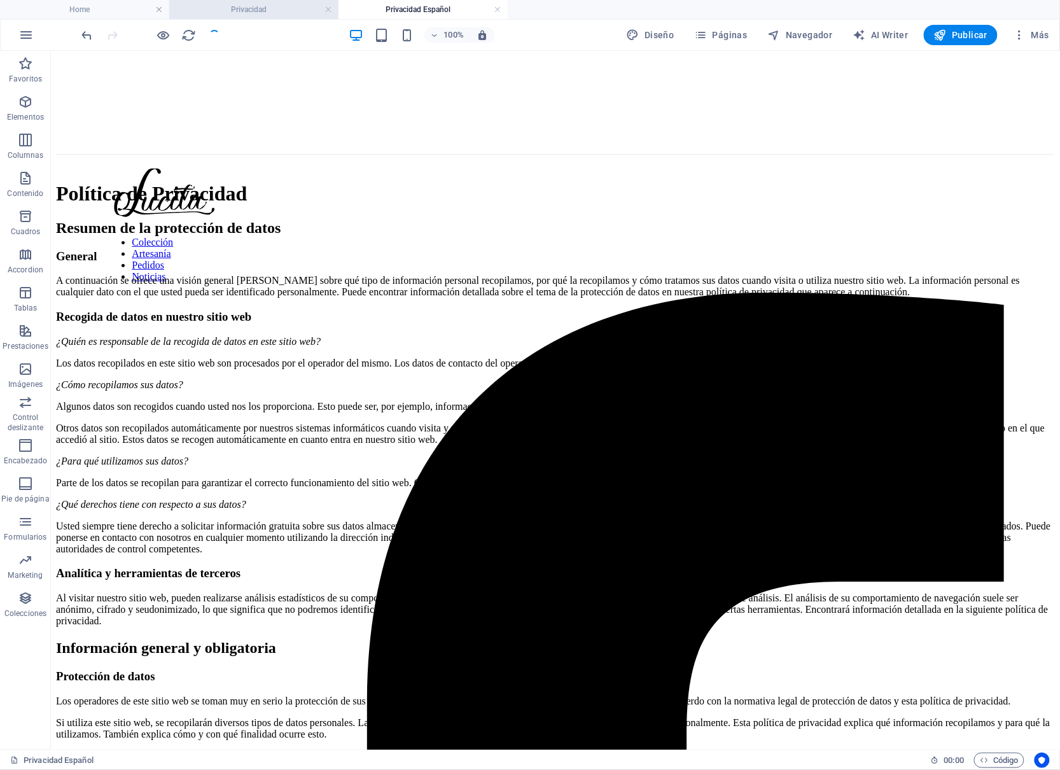
click at [255, 15] on h4 "Privacidad" at bounding box center [253, 10] width 169 height 14
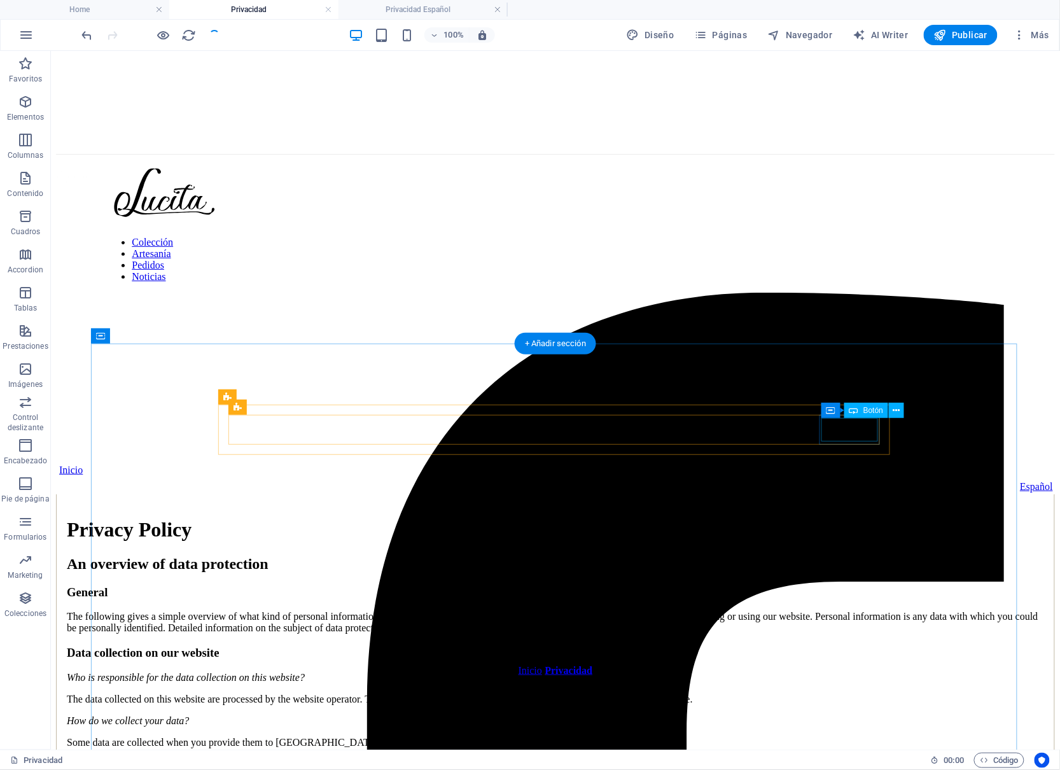
click at [849, 480] on div "Español" at bounding box center [554, 485] width 995 height 11
select select "7"
select select
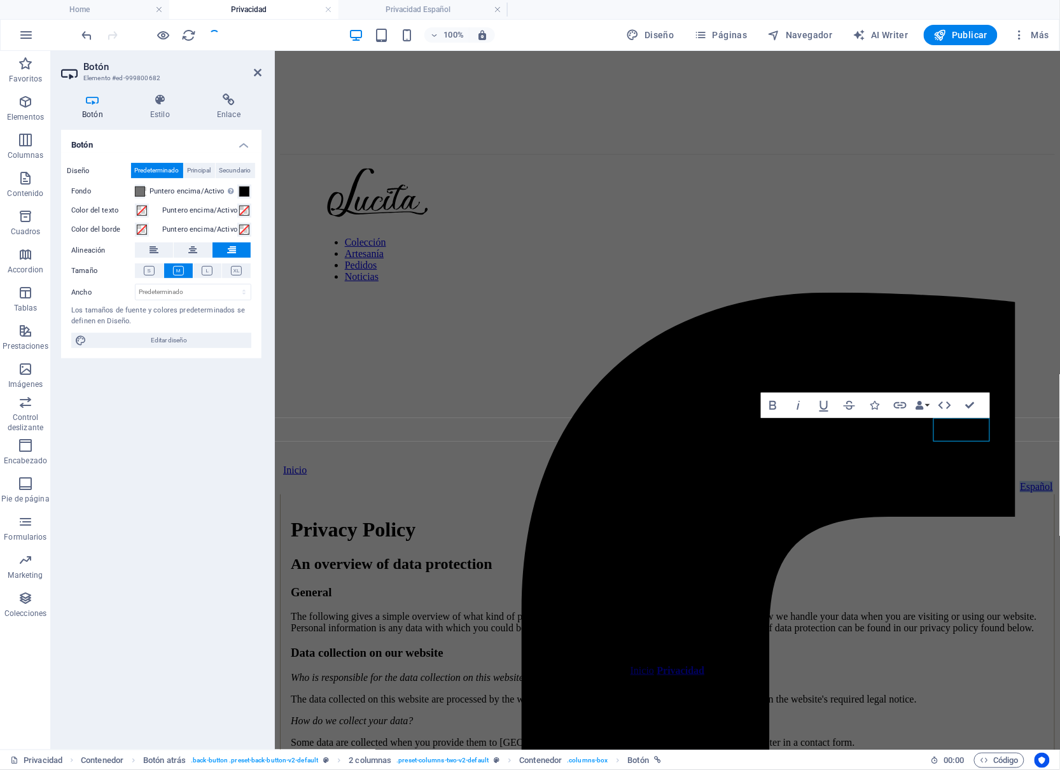
select select "7"
click at [209, 102] on icon at bounding box center [229, 100] width 66 height 13
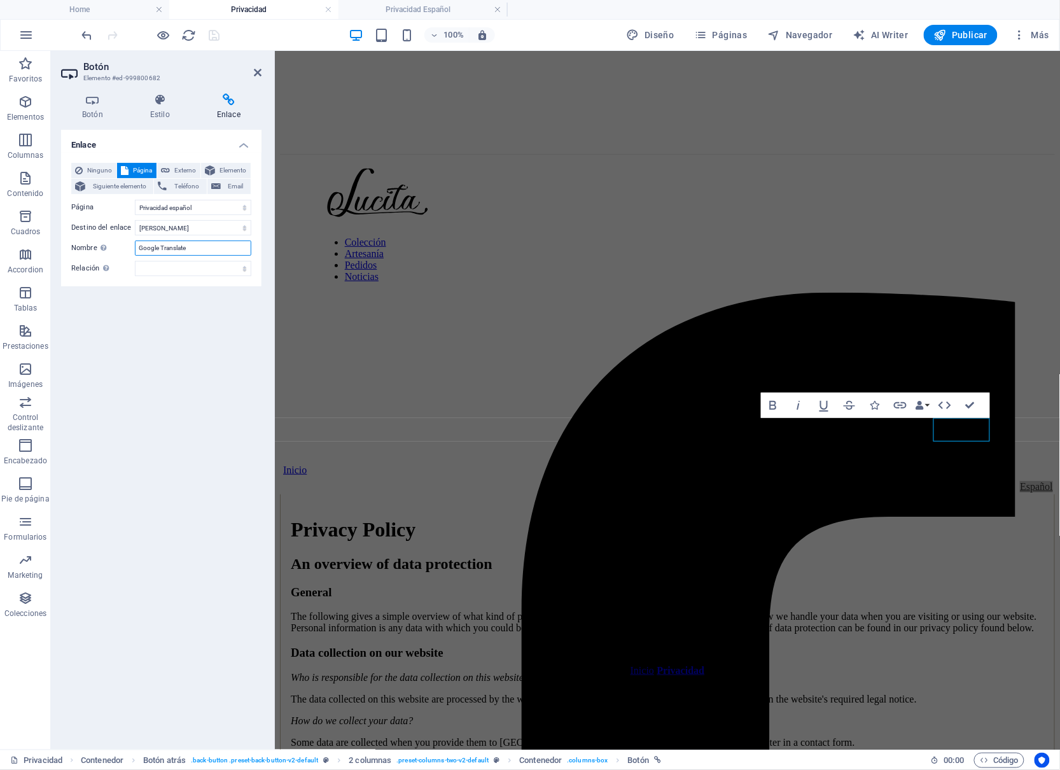
drag, startPoint x: 205, startPoint y: 260, endPoint x: 52, endPoint y: 252, distance: 152.9
click at [52, 252] on div "Botón Estilo Enlace Botón Diseño Predeterminado Principal Secundario Fondo Punt…" at bounding box center [161, 416] width 221 height 666
type input "Privacidad español"
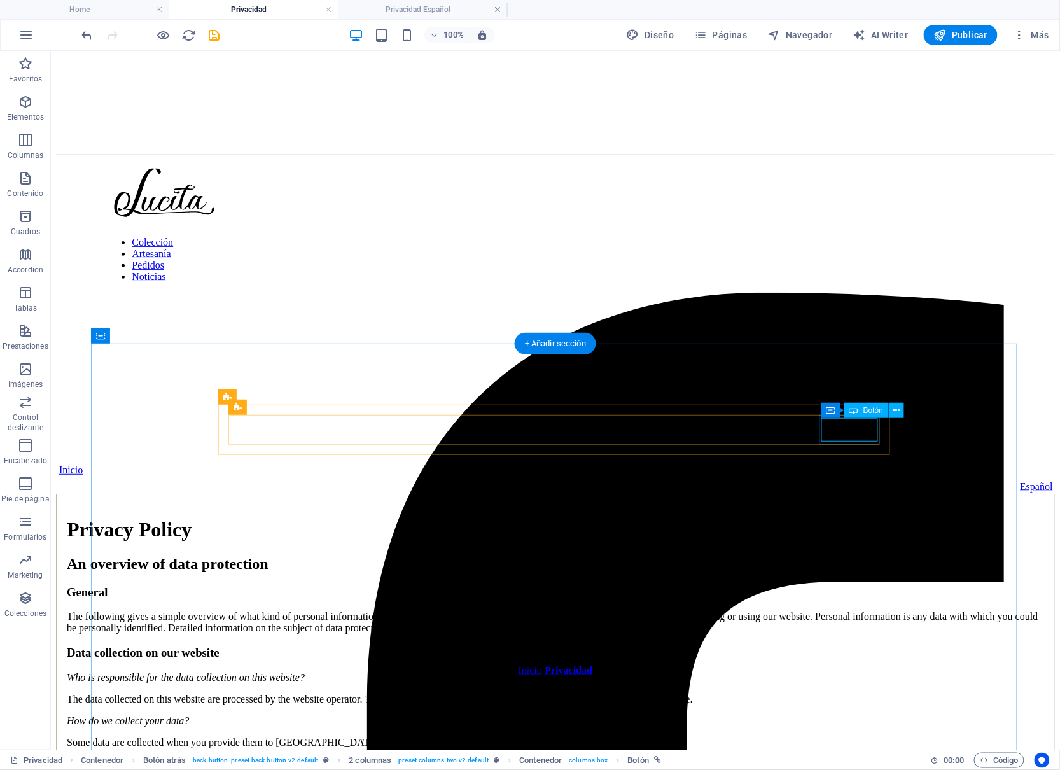
click at [860, 480] on div "Español" at bounding box center [554, 485] width 995 height 11
click at [636, 464] on div "Inicio Español" at bounding box center [554, 479] width 999 height 30
select select "7"
select select
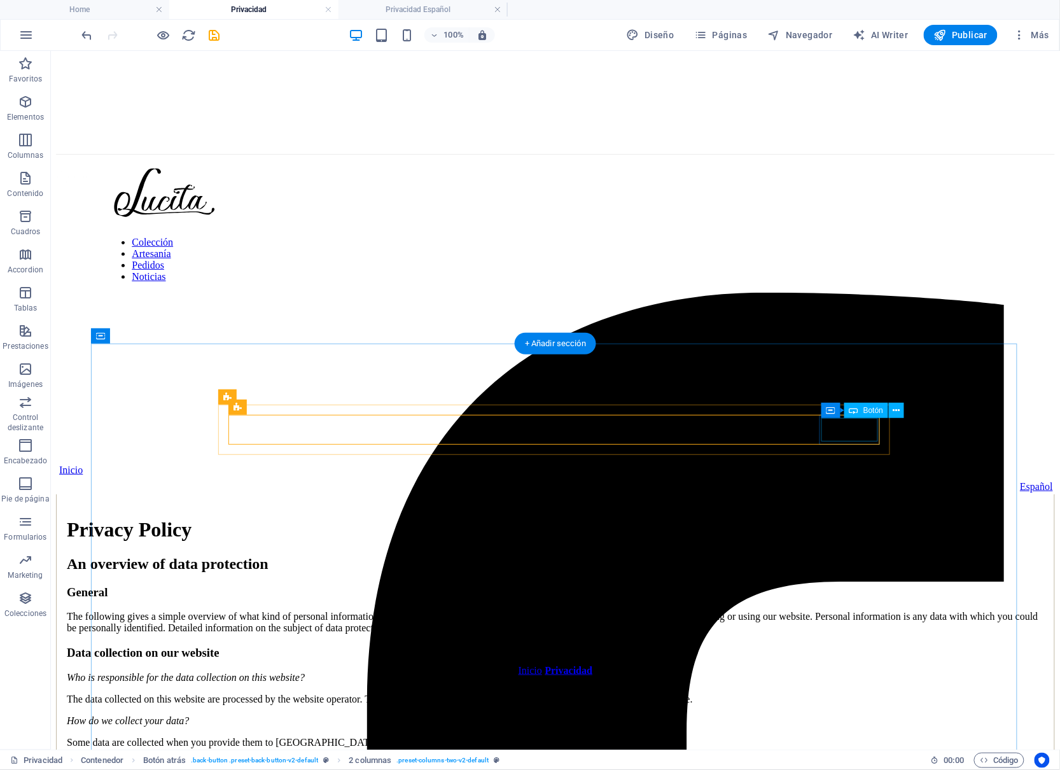
click at [853, 480] on div "Español" at bounding box center [554, 485] width 995 height 11
select select "7"
select select
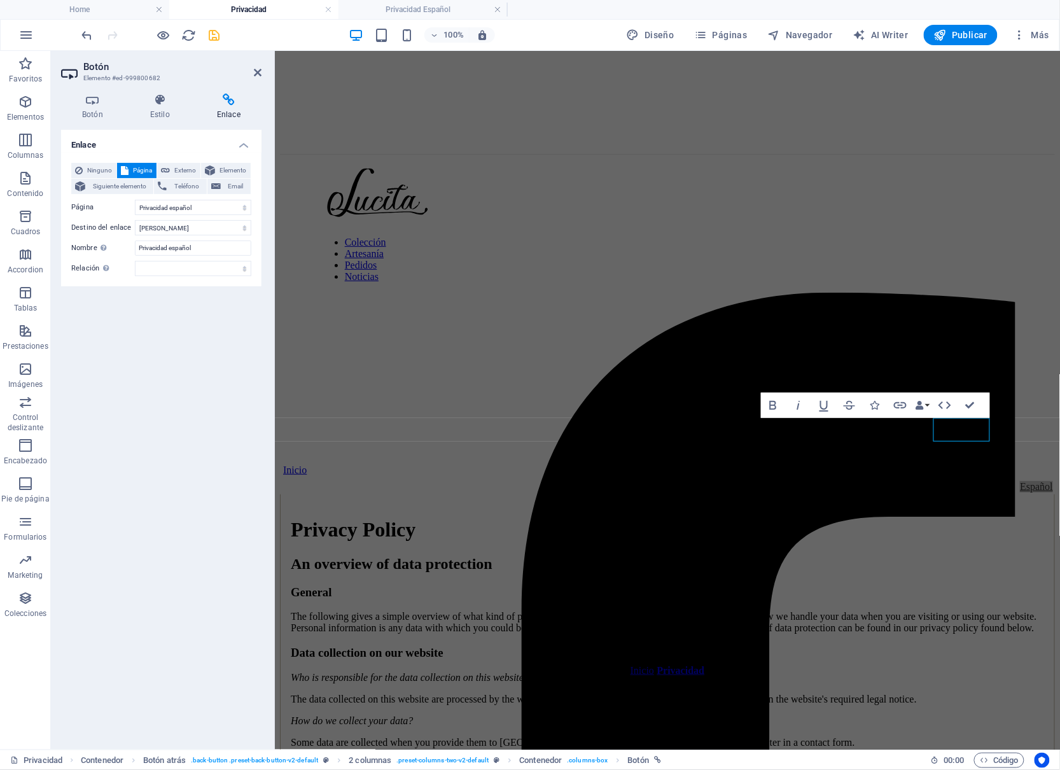
click at [209, 41] on icon "save" at bounding box center [214, 35] width 15 height 15
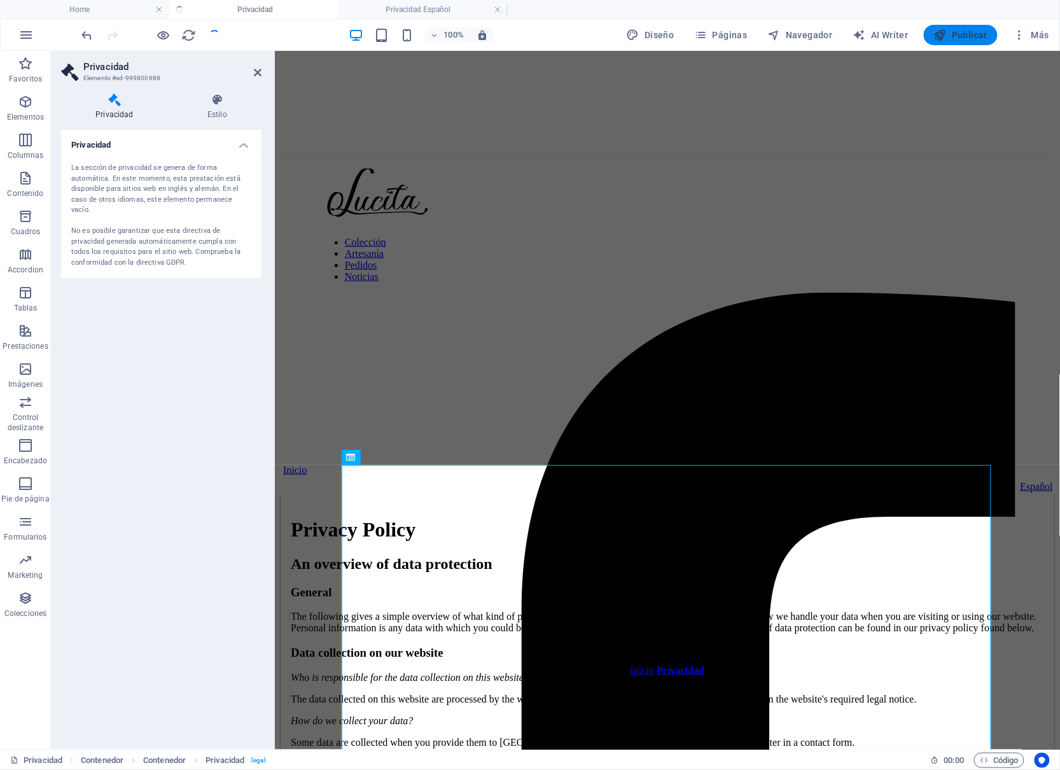
click at [965, 41] on span "Publicar" at bounding box center [961, 35] width 54 height 13
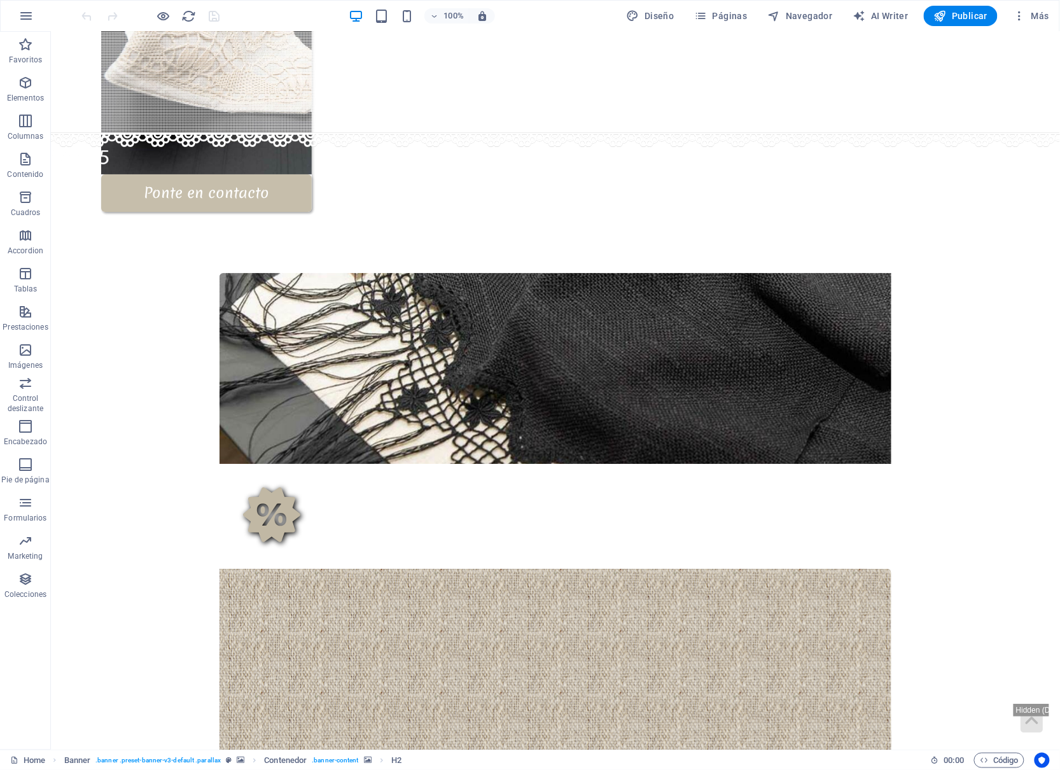
scroll to position [1344, 0]
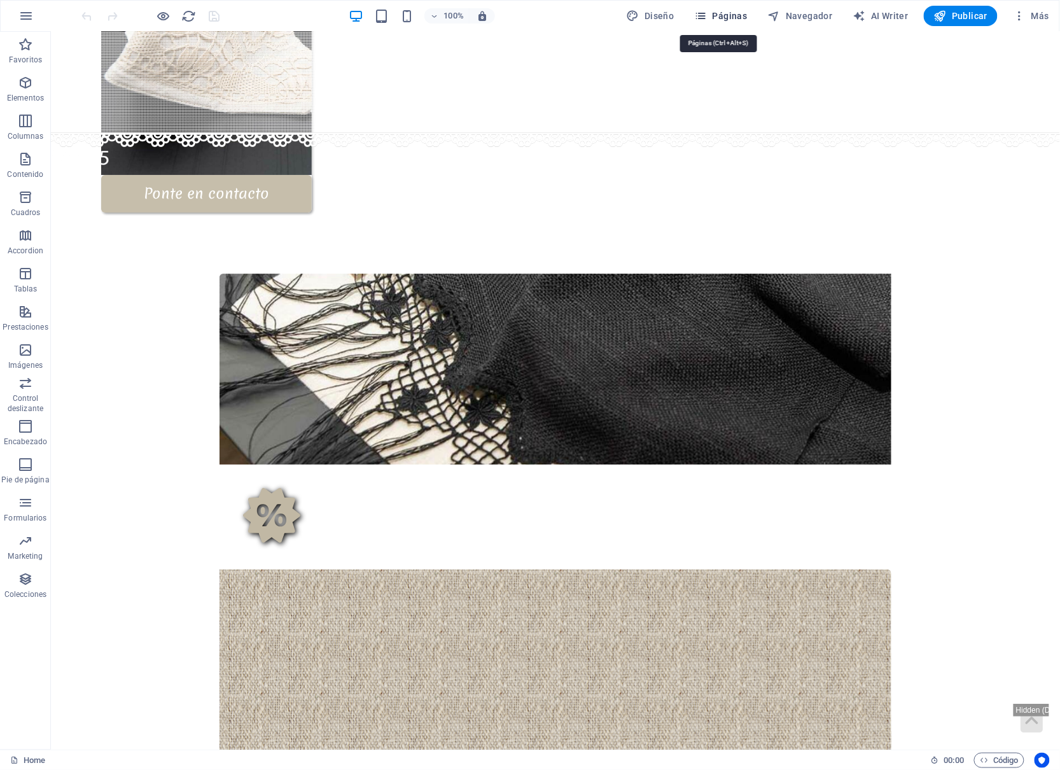
click at [716, 8] on button "Páginas" at bounding box center [721, 16] width 63 height 20
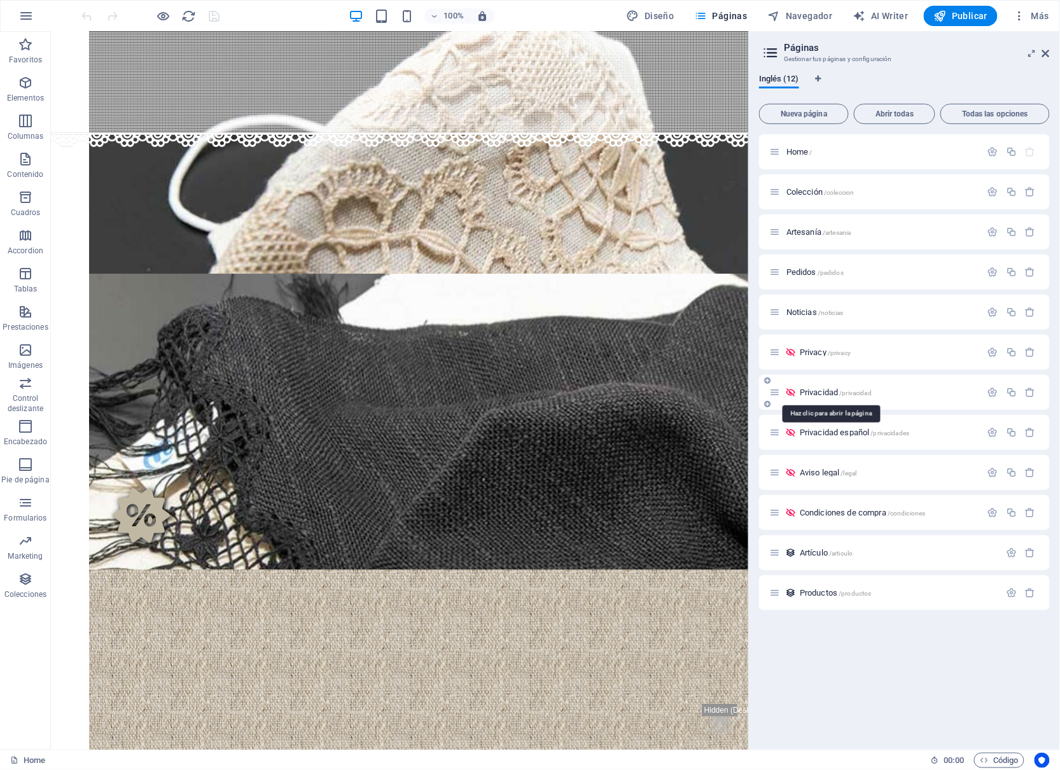
click at [833, 388] on span "Privacidad /privacidad" at bounding box center [836, 392] width 72 height 10
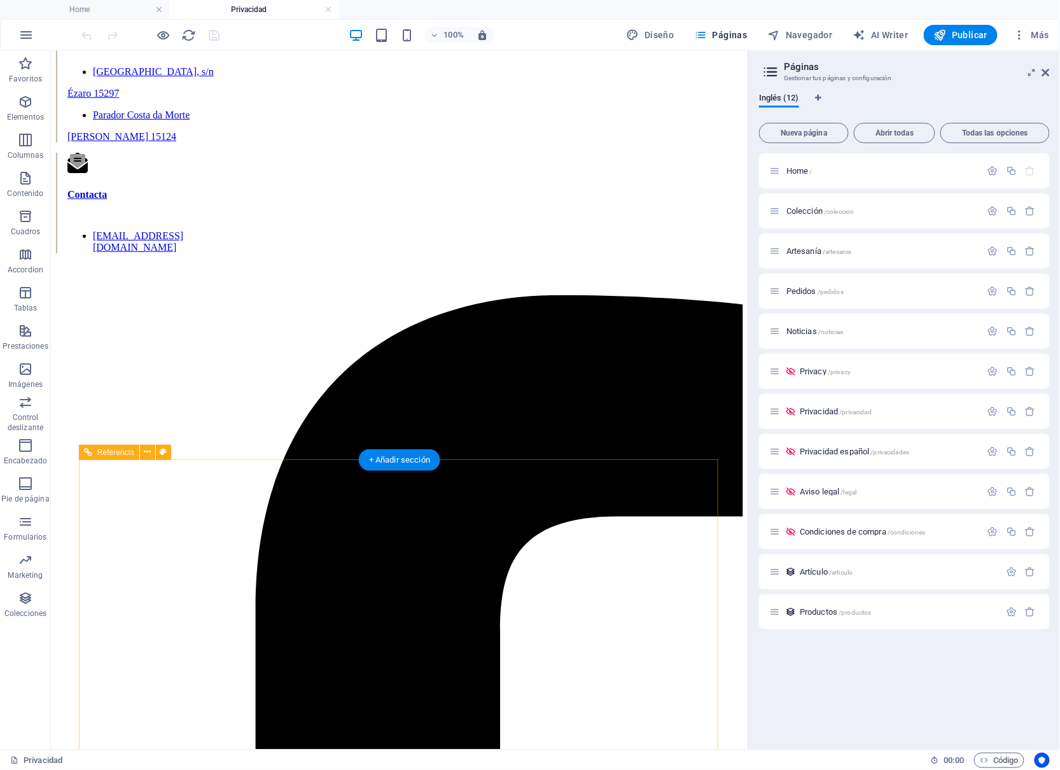
scroll to position [3922, 0]
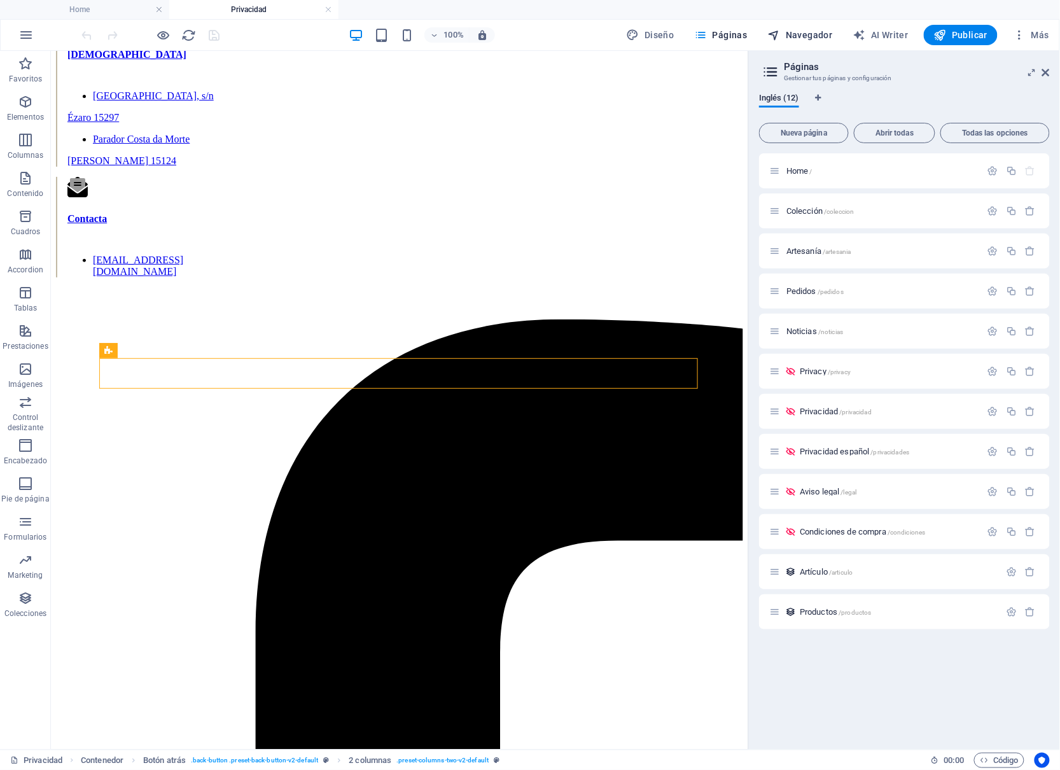
click at [807, 41] on span "Navegador" at bounding box center [800, 35] width 65 height 13
select select "18071040-en"
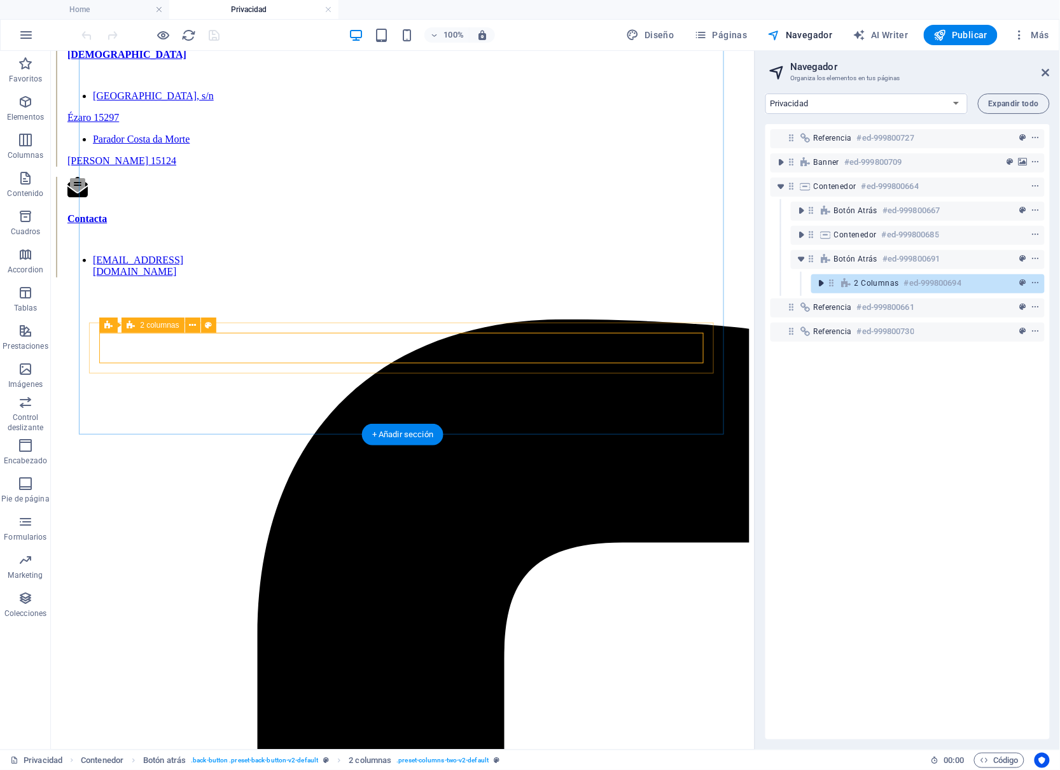
click at [817, 284] on icon "toggle-expand" at bounding box center [821, 283] width 13 height 13
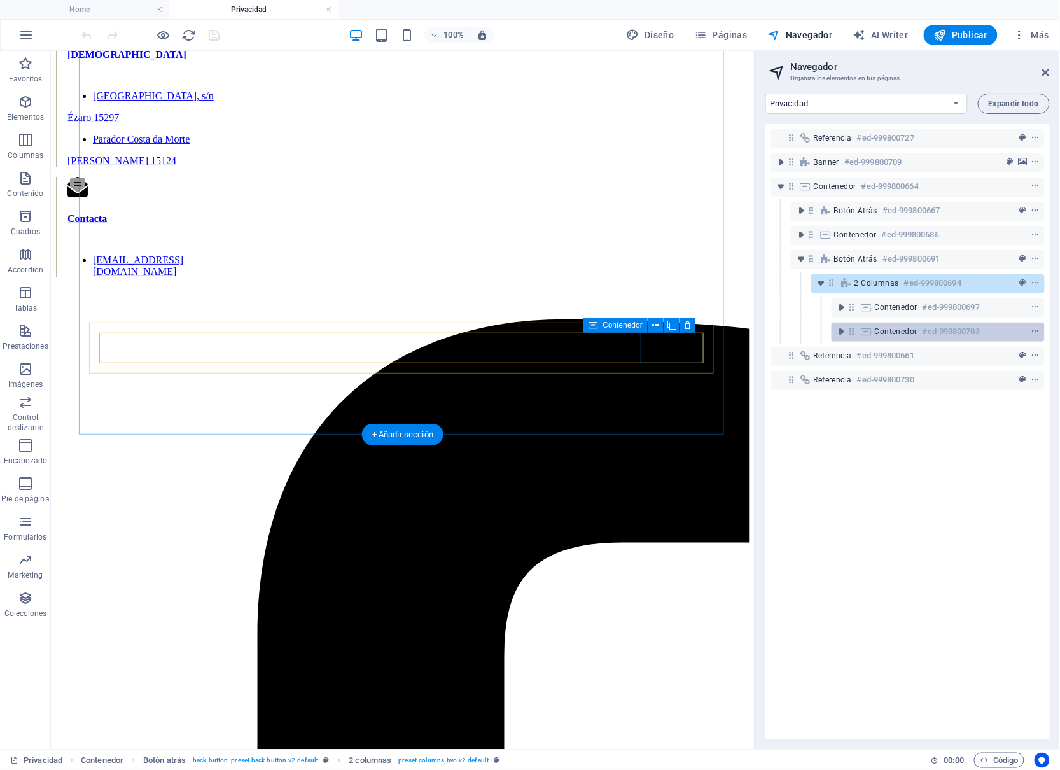
click at [868, 328] on icon at bounding box center [867, 331] width 14 height 10
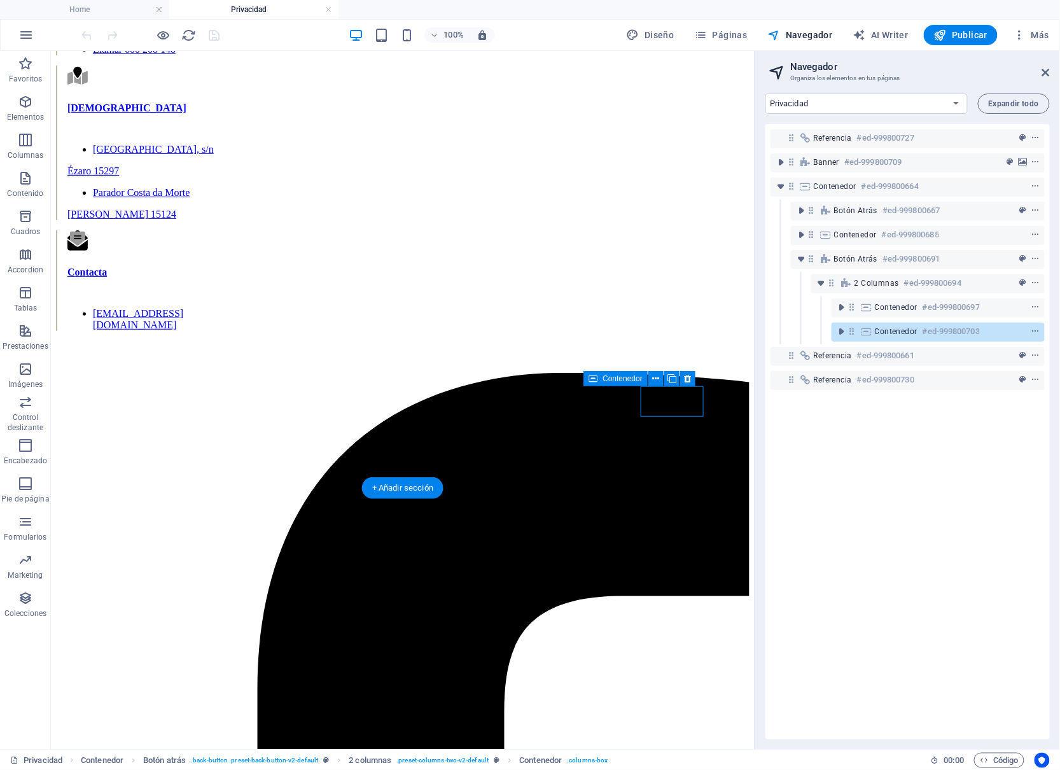
click at [868, 328] on icon at bounding box center [867, 331] width 14 height 10
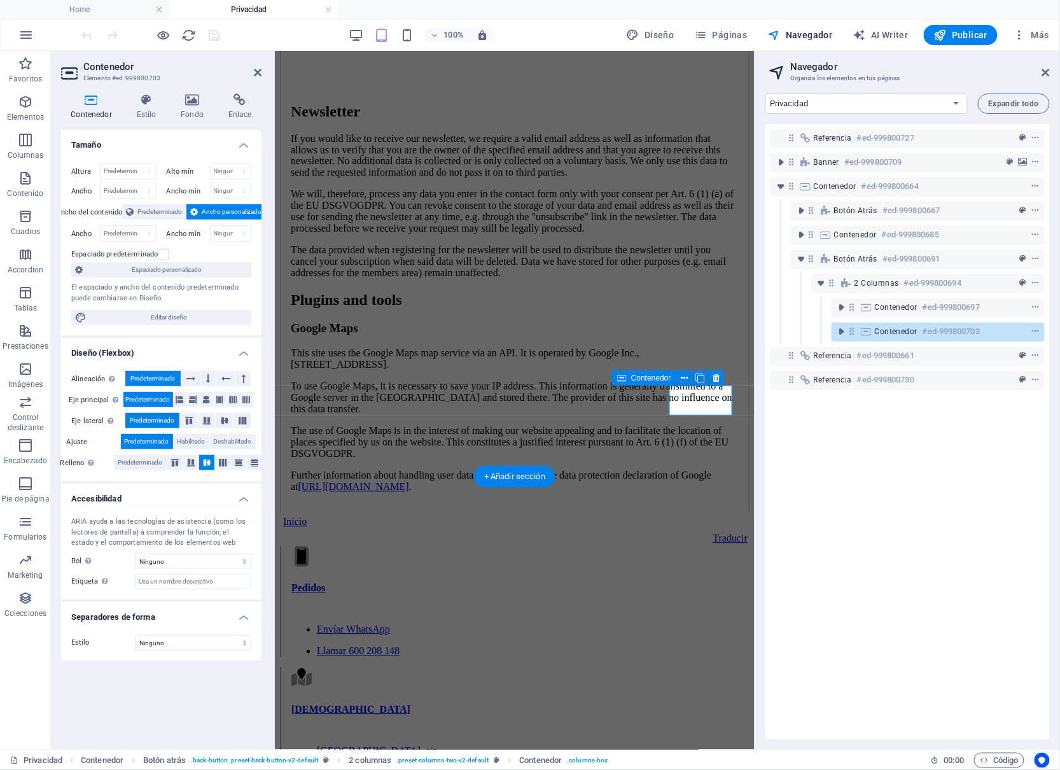
scroll to position [4705, 0]
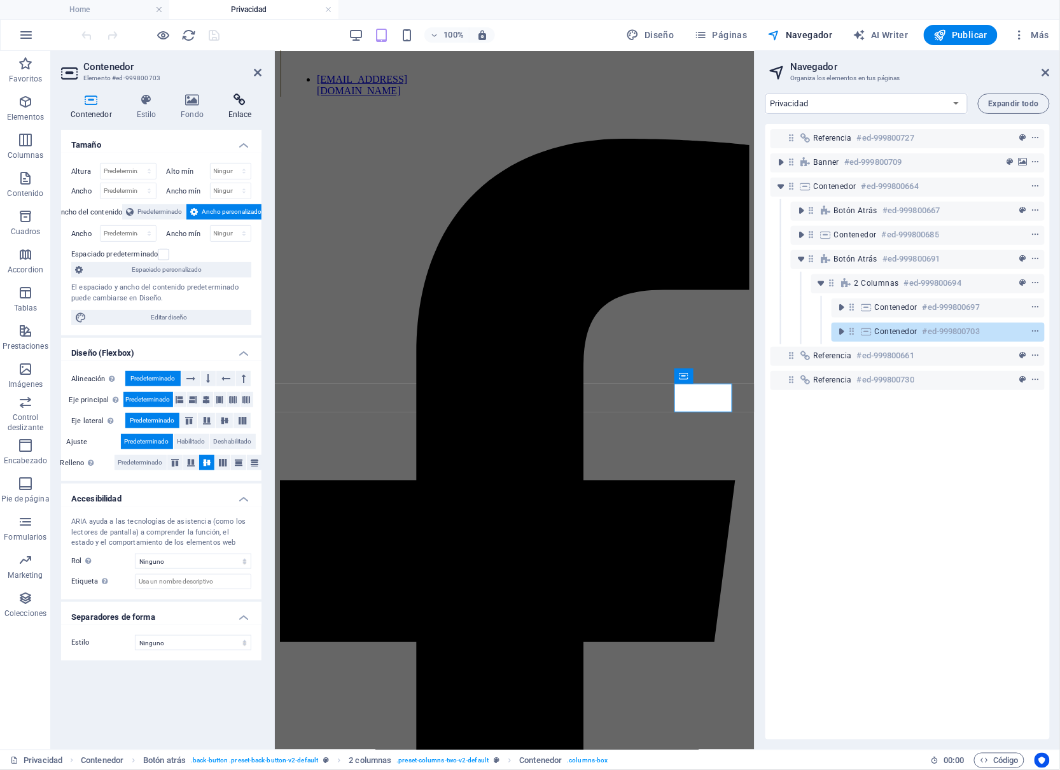
click at [228, 115] on h4 "Enlace" at bounding box center [239, 107] width 43 height 27
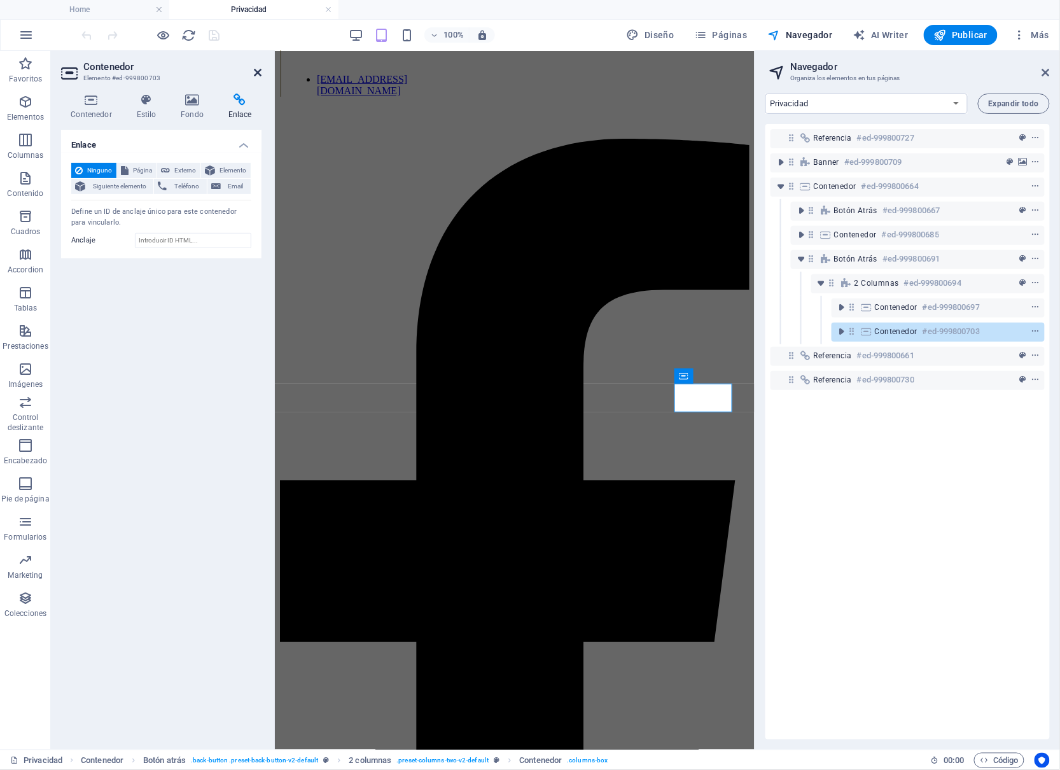
click at [255, 76] on icon at bounding box center [258, 72] width 8 height 10
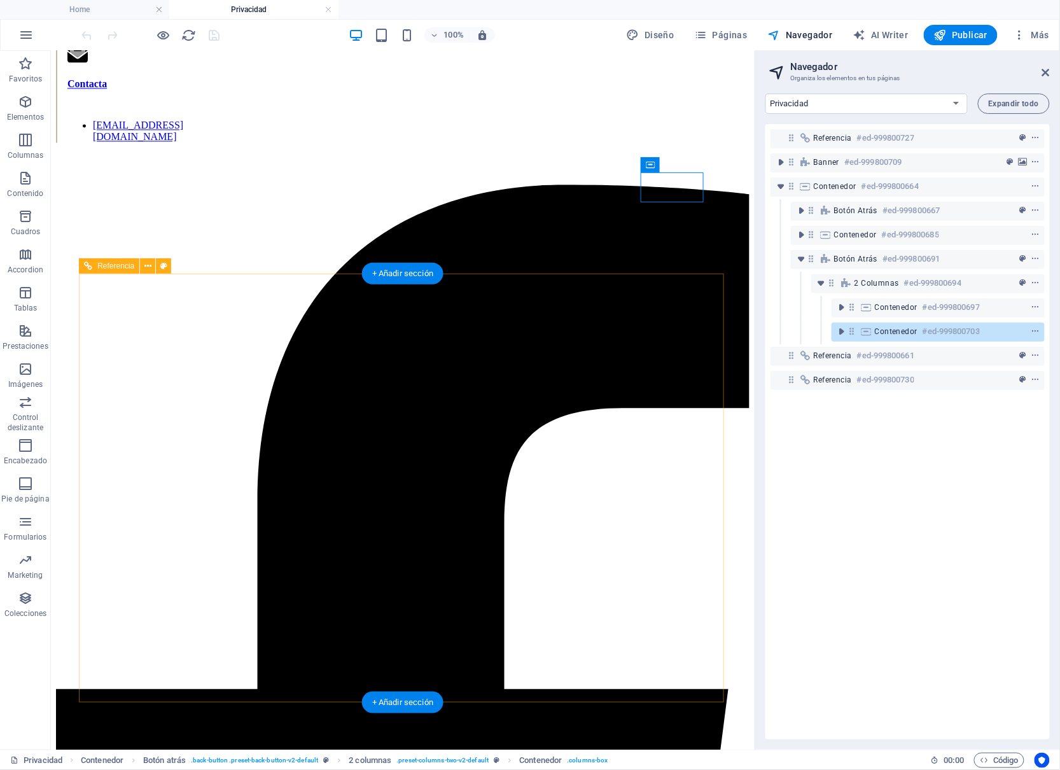
scroll to position [4040, 0]
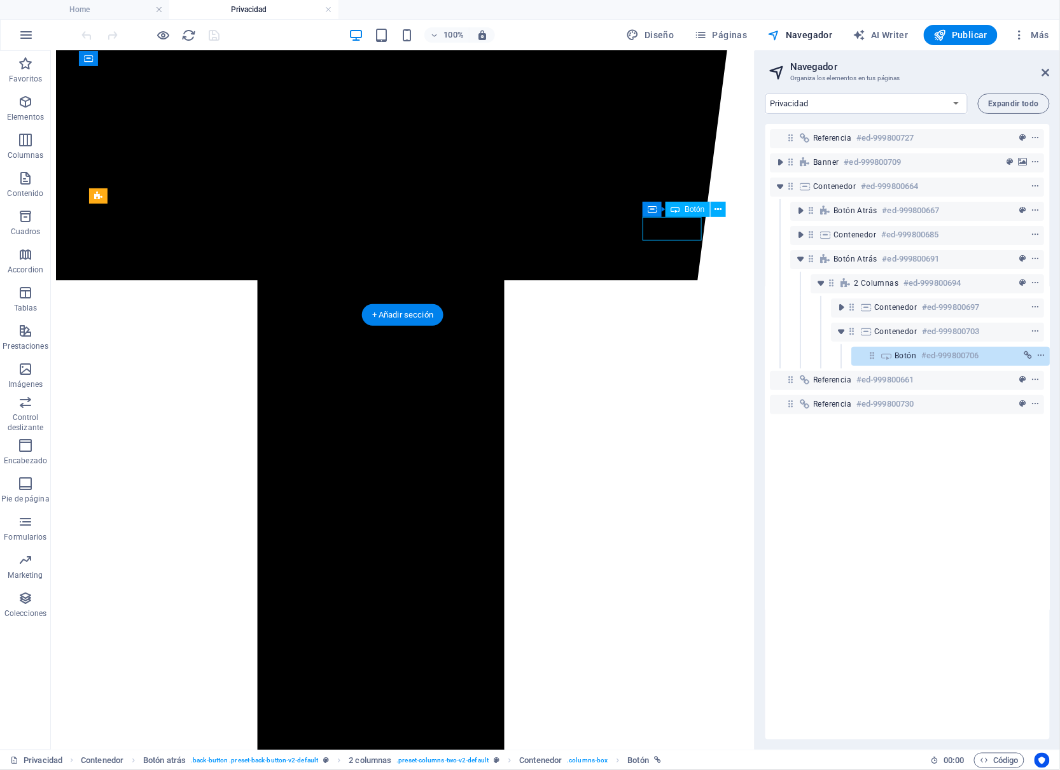
select select
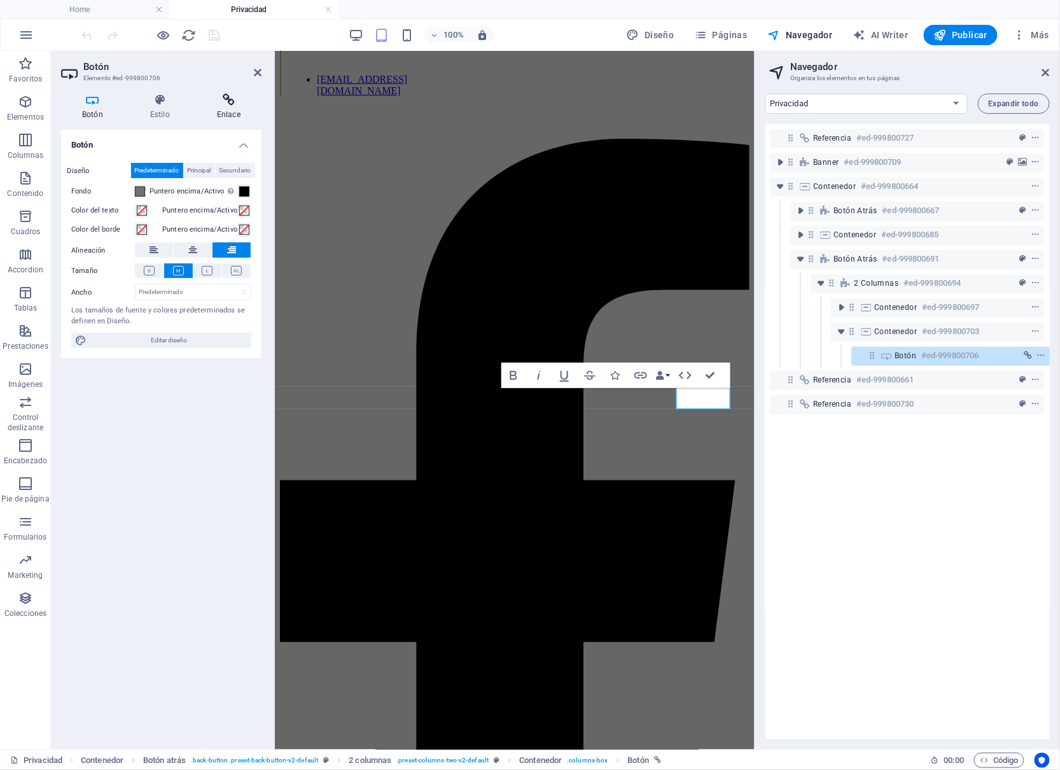
click at [235, 99] on icon at bounding box center [229, 100] width 66 height 13
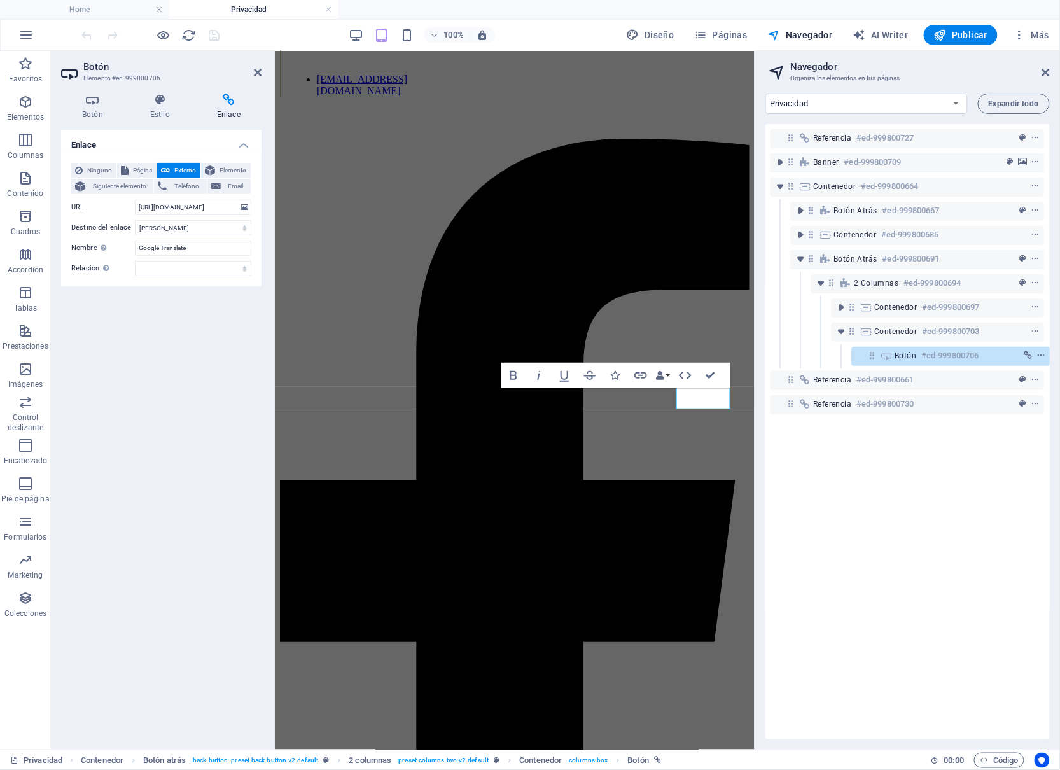
click at [235, 99] on icon at bounding box center [229, 100] width 66 height 13
click at [153, 172] on span "Página" at bounding box center [142, 170] width 20 height 15
select select "7"
click at [186, 256] on input "Google Translate" at bounding box center [193, 248] width 116 height 15
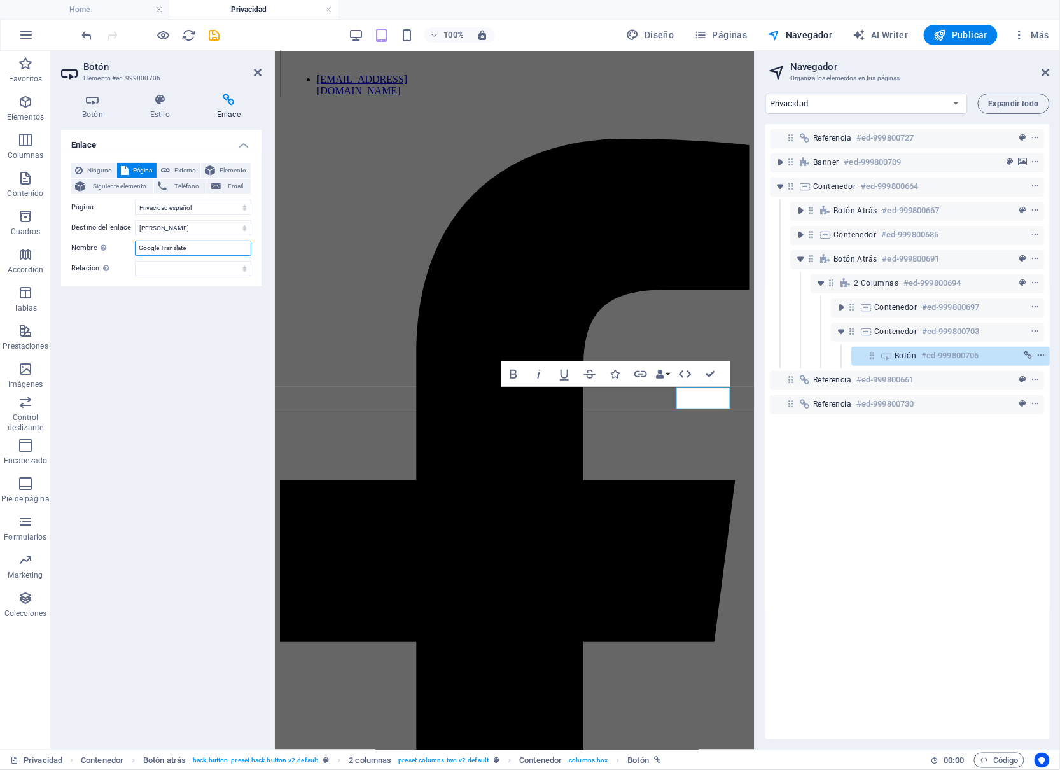
click at [186, 256] on input "Google Translate" at bounding box center [193, 248] width 116 height 15
type input "Privacidad español"
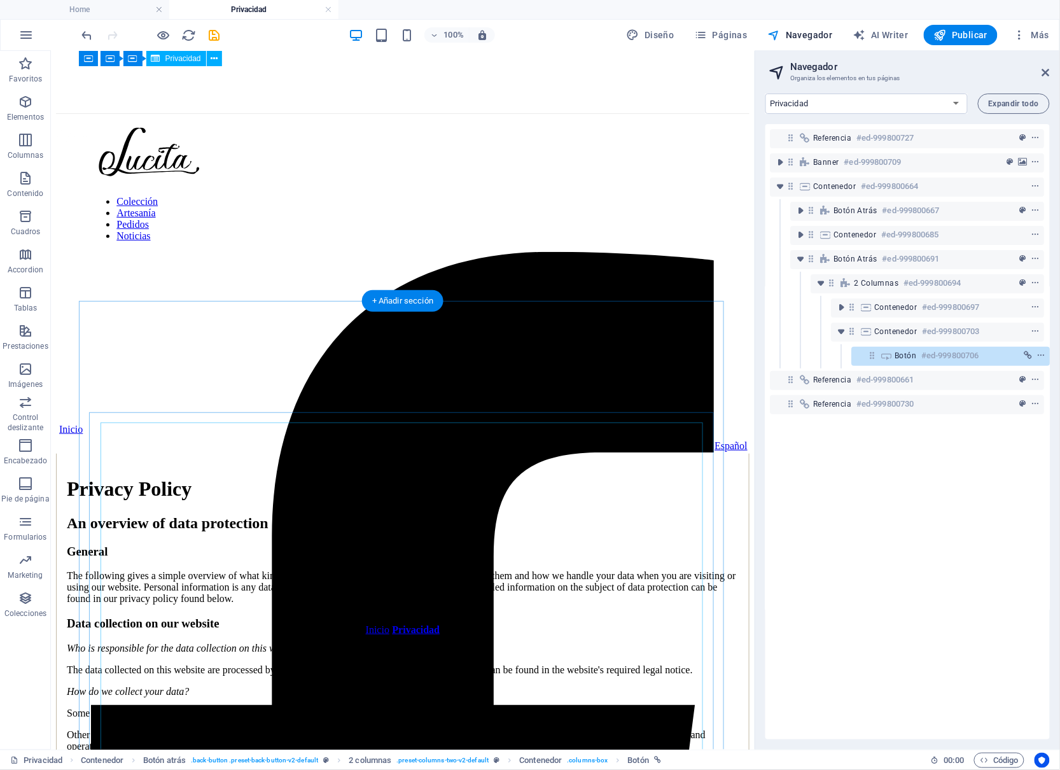
scroll to position [39, 0]
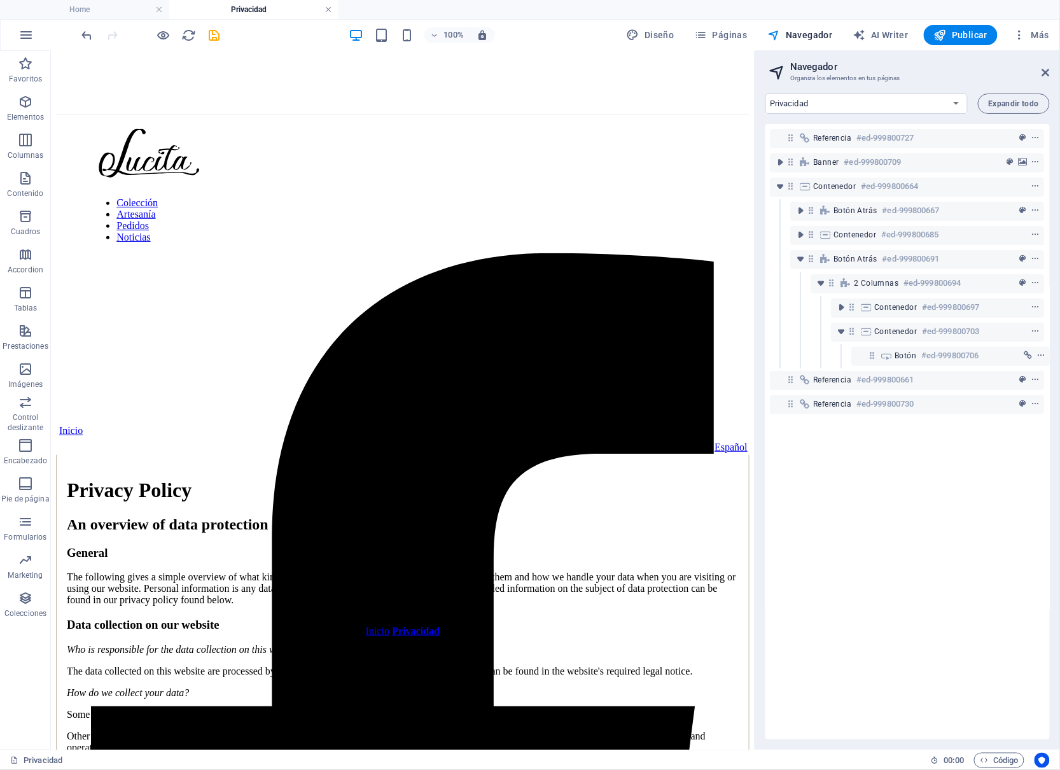
click at [327, 8] on link at bounding box center [329, 10] width 8 height 12
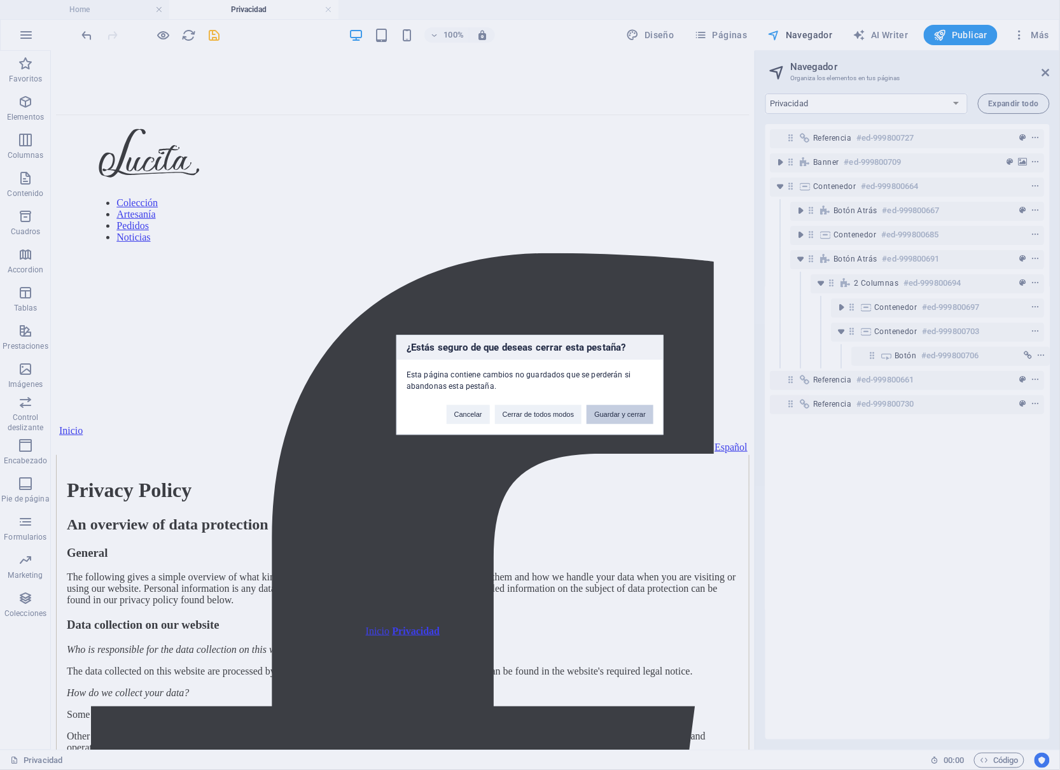
click at [604, 417] on button "Guardar y cerrar" at bounding box center [620, 414] width 67 height 19
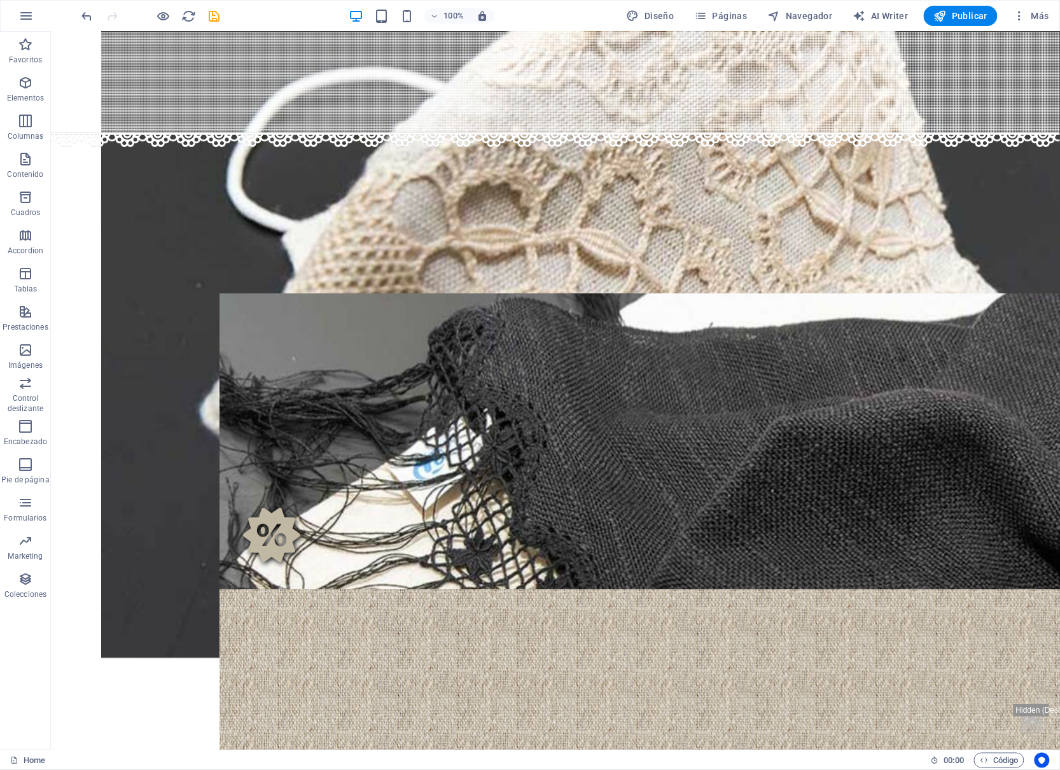
scroll to position [1323, 0]
click at [742, 11] on span "Páginas" at bounding box center [721, 16] width 53 height 13
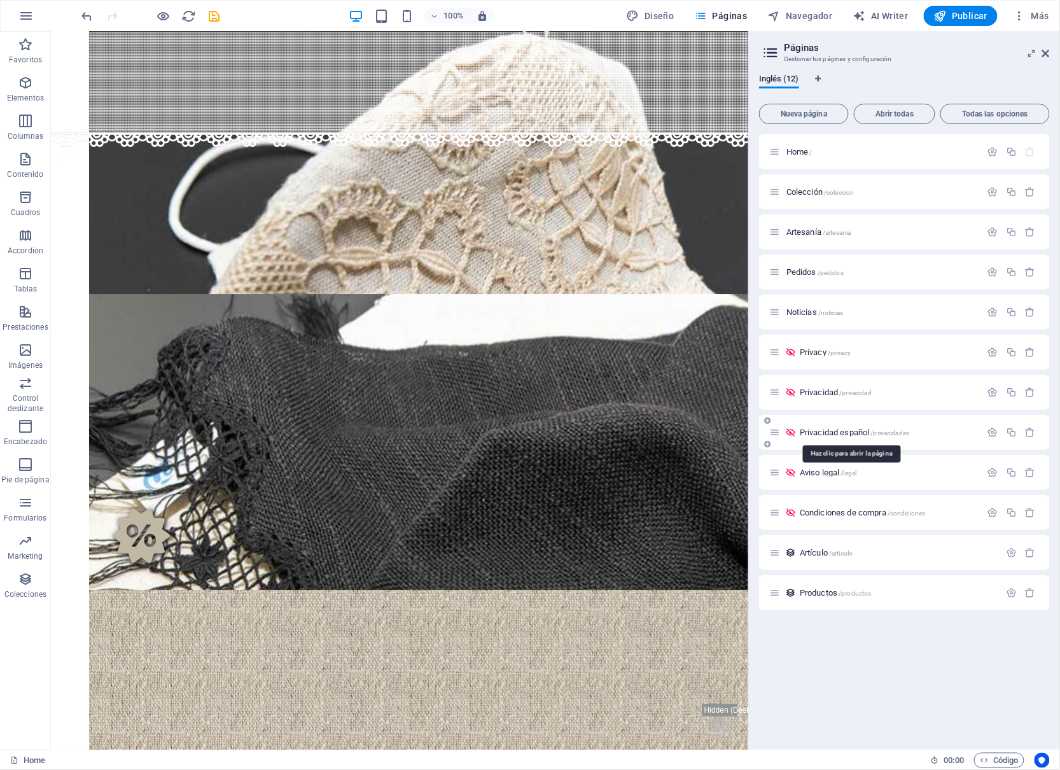
click at [854, 436] on span "Privacidad español /privacidades" at bounding box center [854, 433] width 109 height 10
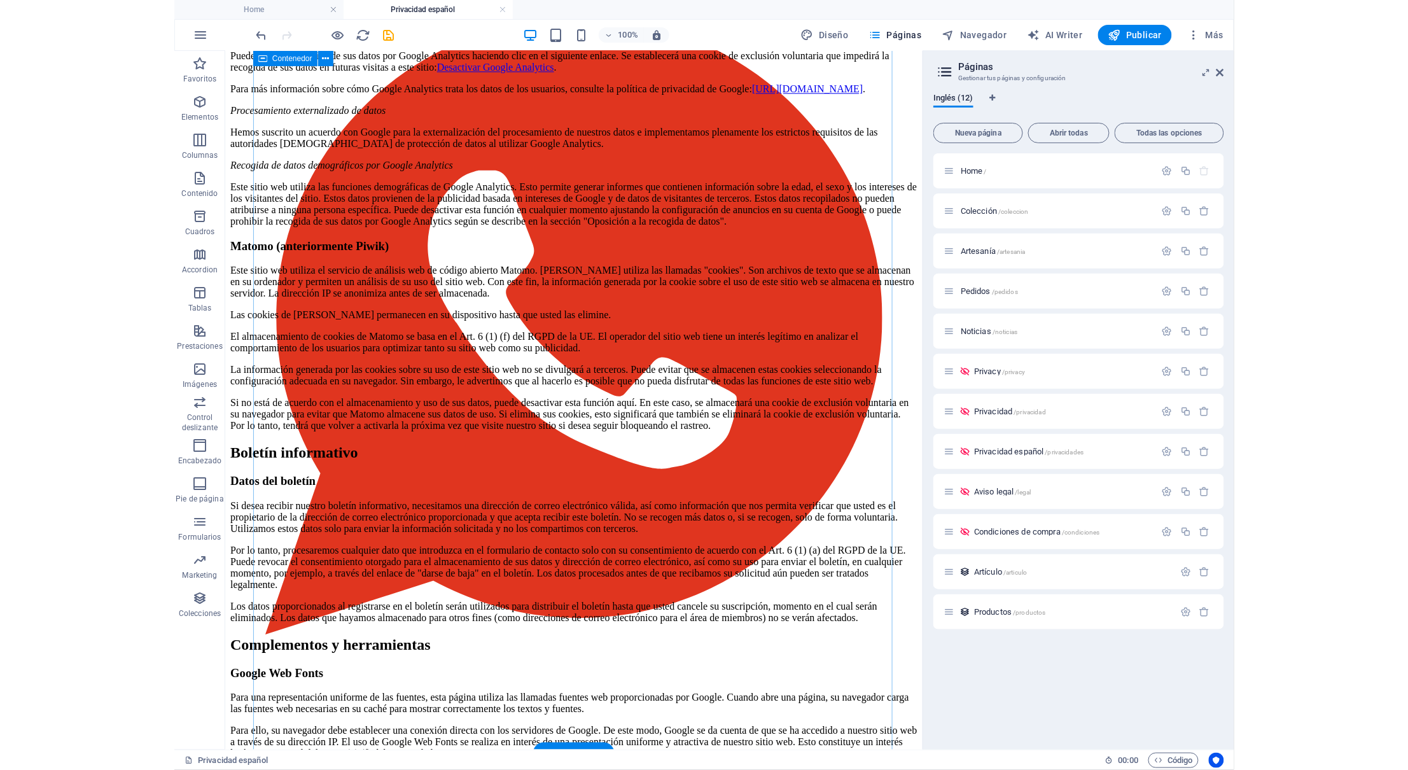
scroll to position [2578, 0]
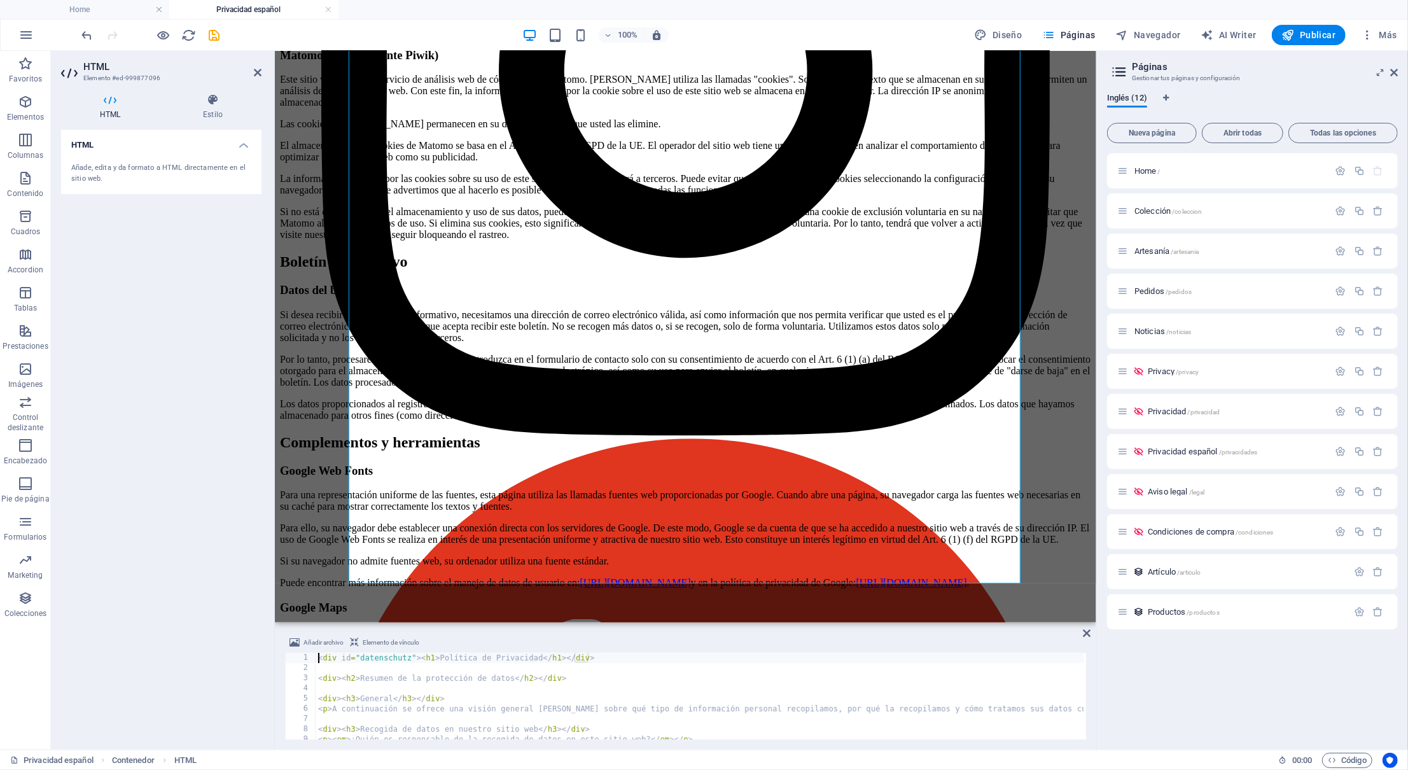
click at [395, 640] on span "Elemento de vínculo" at bounding box center [391, 642] width 57 height 15
click at [355, 647] on div "Añadir archivo Elemento de vínculo" at bounding box center [685, 644] width 801 height 18
click at [378, 642] on span "Elemento de vínculo" at bounding box center [391, 642] width 57 height 15
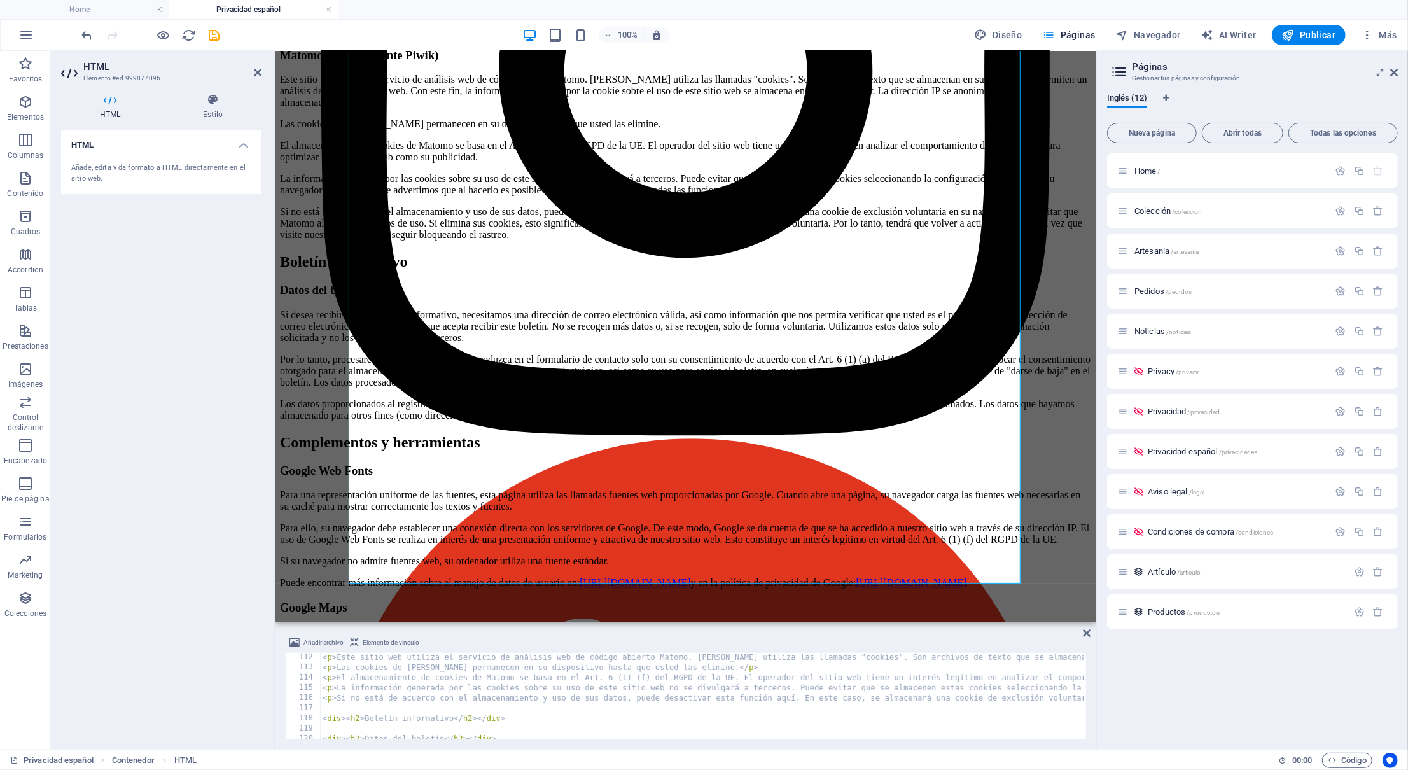
scroll to position [1311, 0]
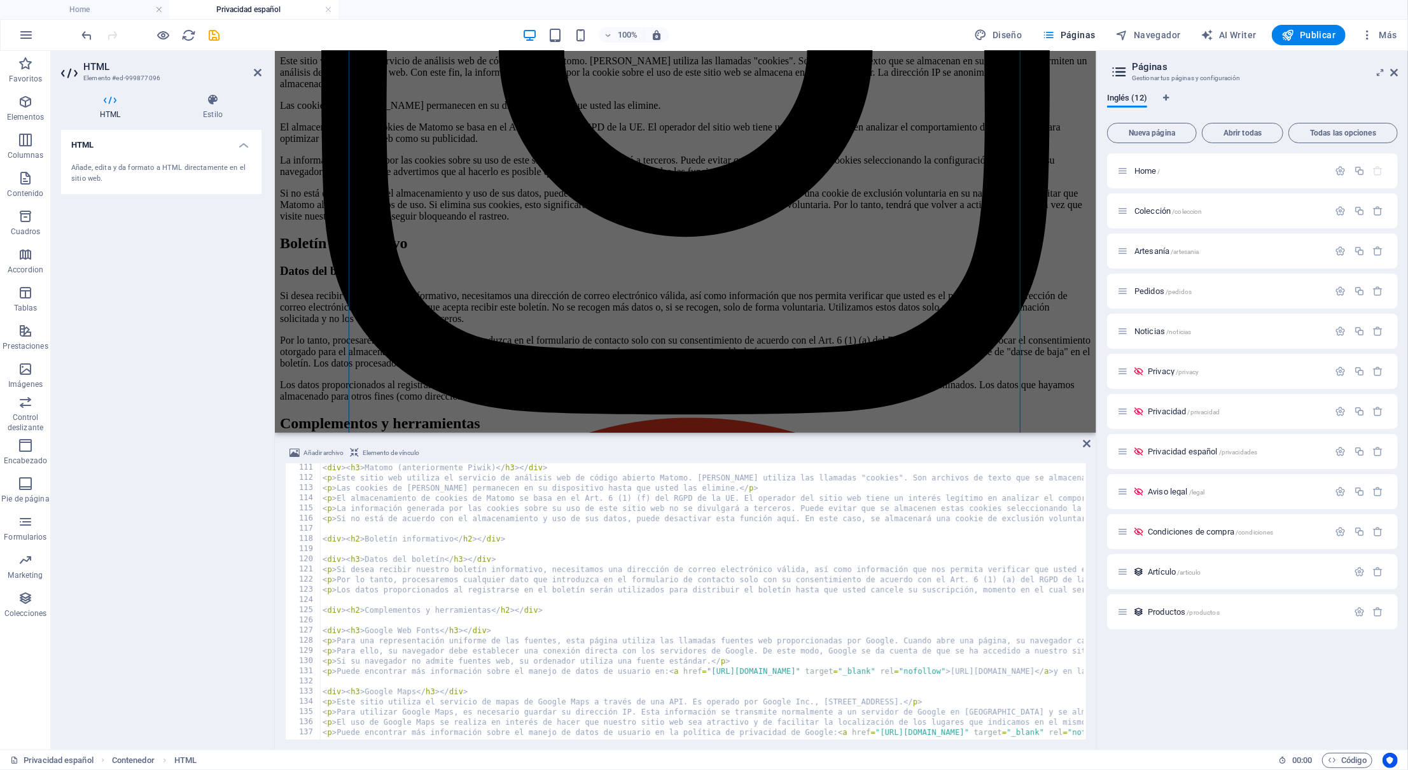
drag, startPoint x: 578, startPoint y: 624, endPoint x: 612, endPoint y: 431, distance: 195.2
click at [612, 431] on div "Arrastra aquí para reemplazar el contenido existente. Si quieres crear un eleme…" at bounding box center [685, 400] width 821 height 699
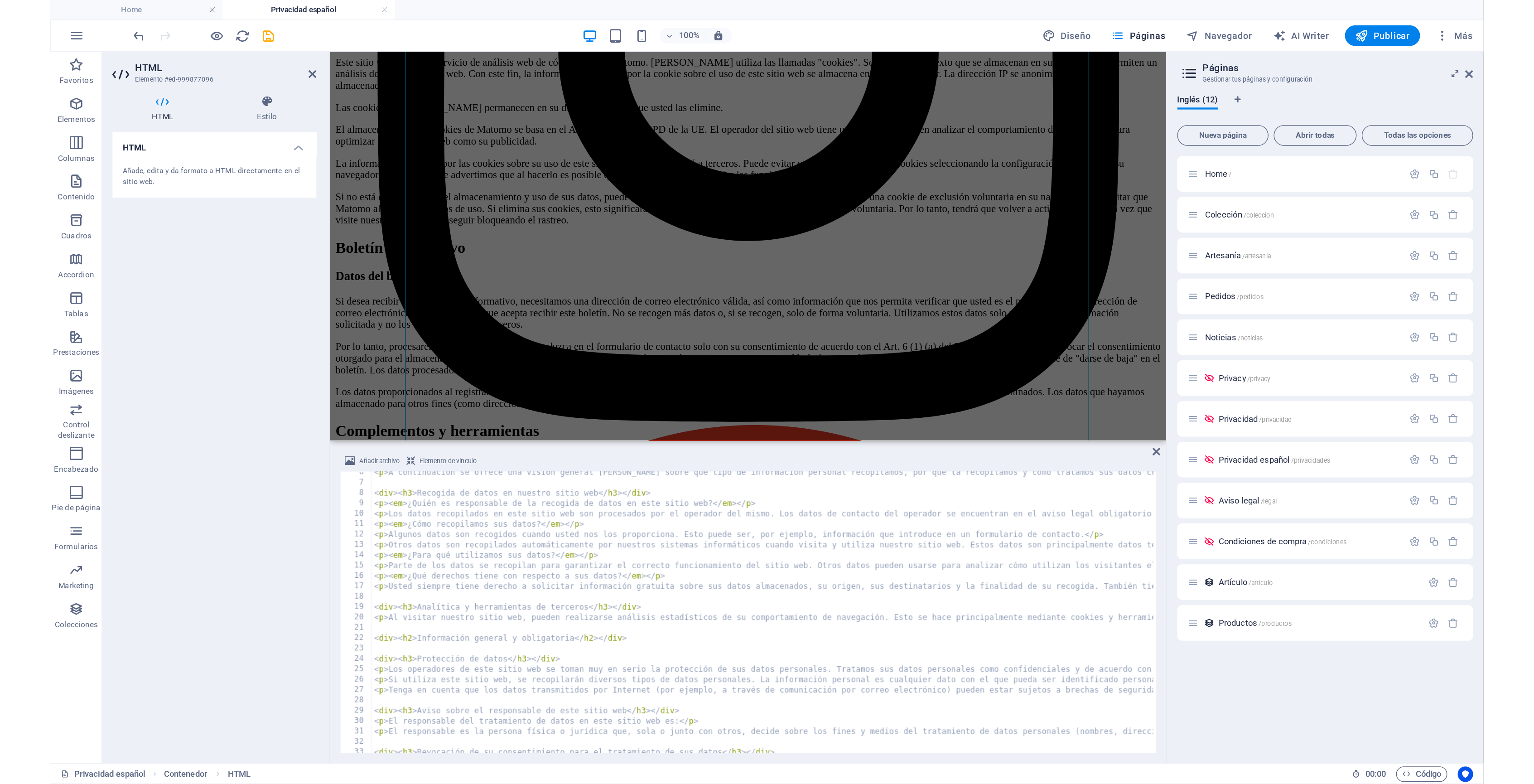
scroll to position [39, 0]
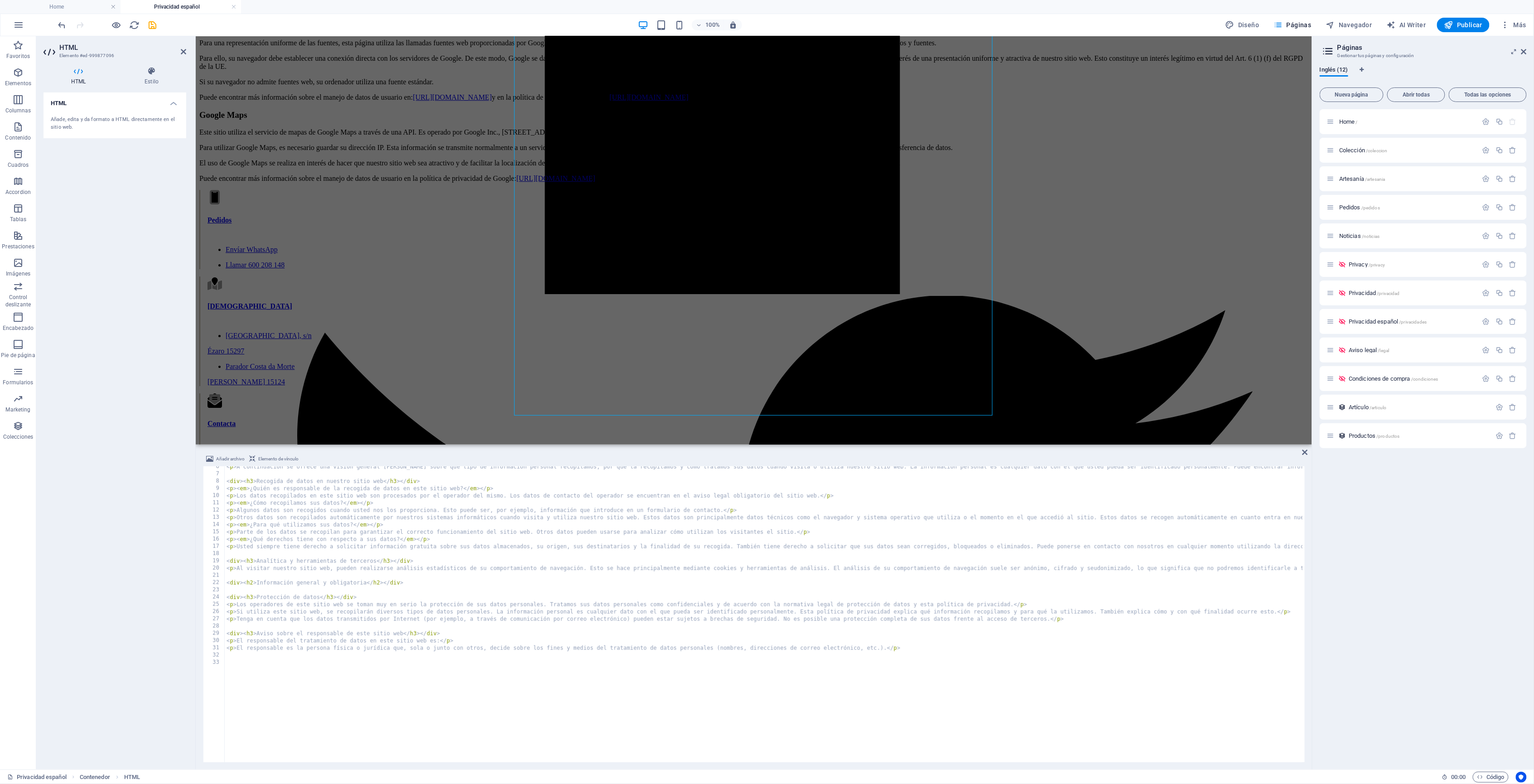
drag, startPoint x: 1231, startPoint y: 544, endPoint x: 1260, endPoint y: 443, distance: 105.1
click at [754, 443] on div "Arrastra aquí para reemplazar el contenido existente. Si quieres crear un eleme…" at bounding box center [754, 403] width 1117 height 733
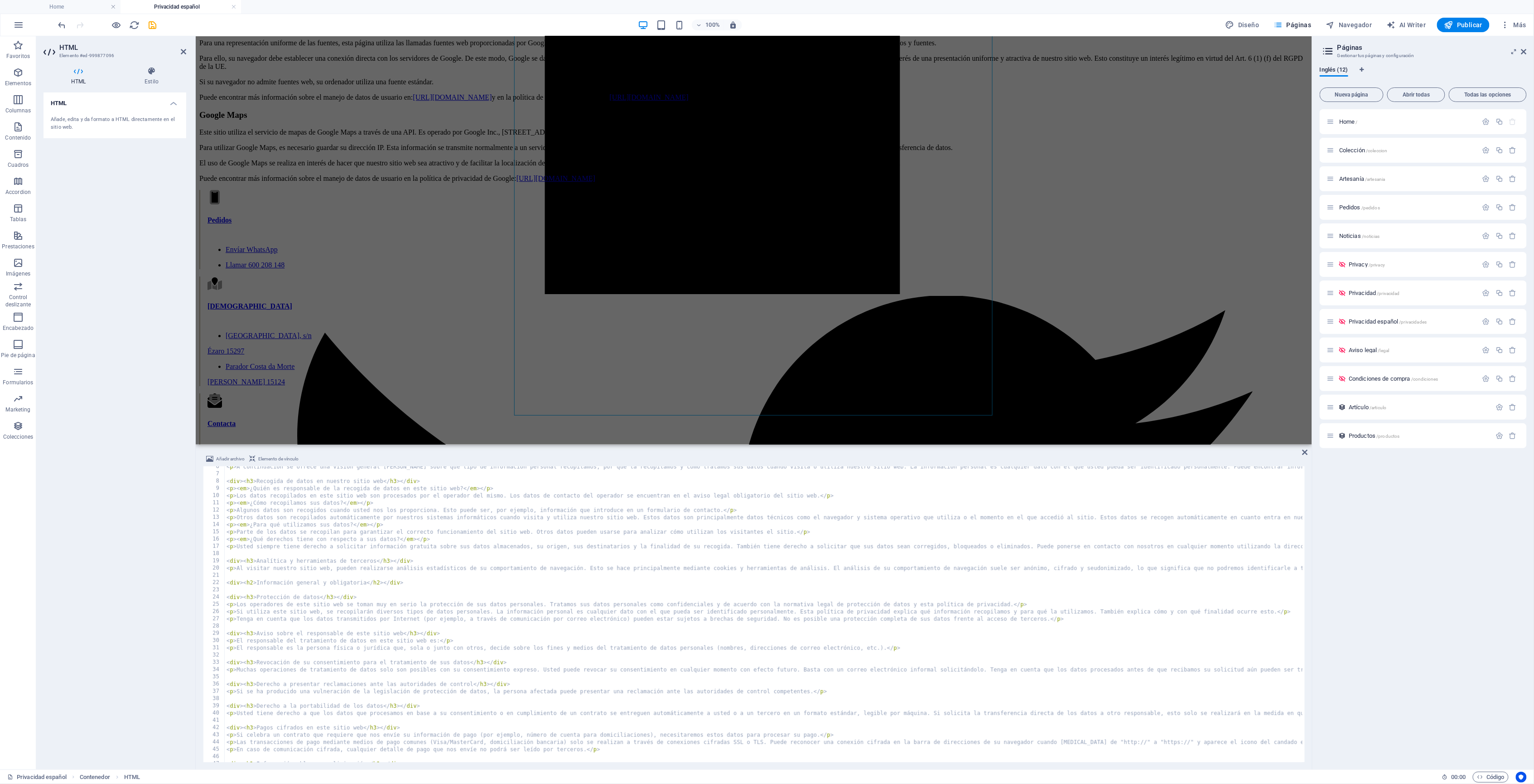
click at [285, 458] on span "Elemento de vínculo" at bounding box center [278, 459] width 41 height 11
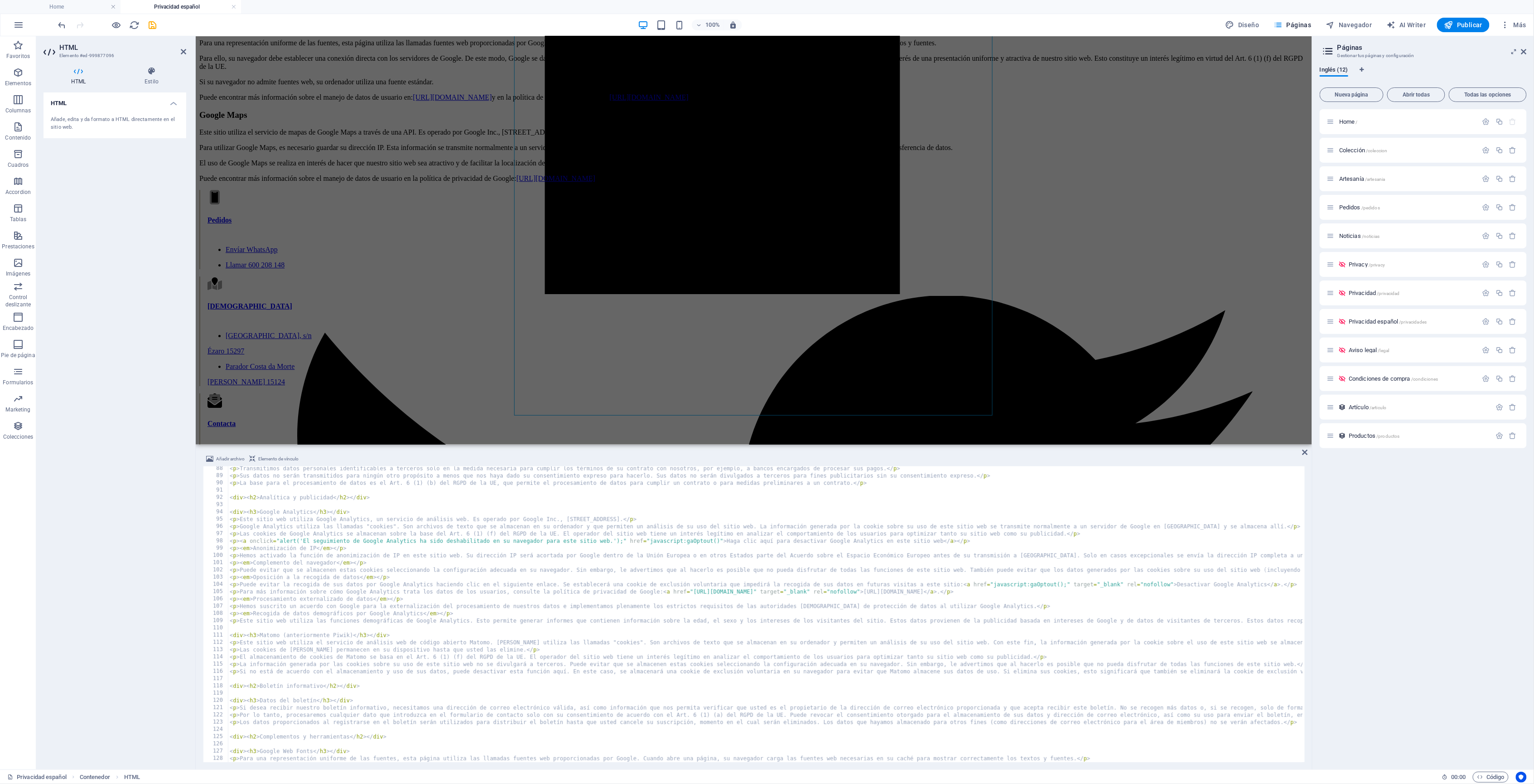
scroll to position [699, 0]
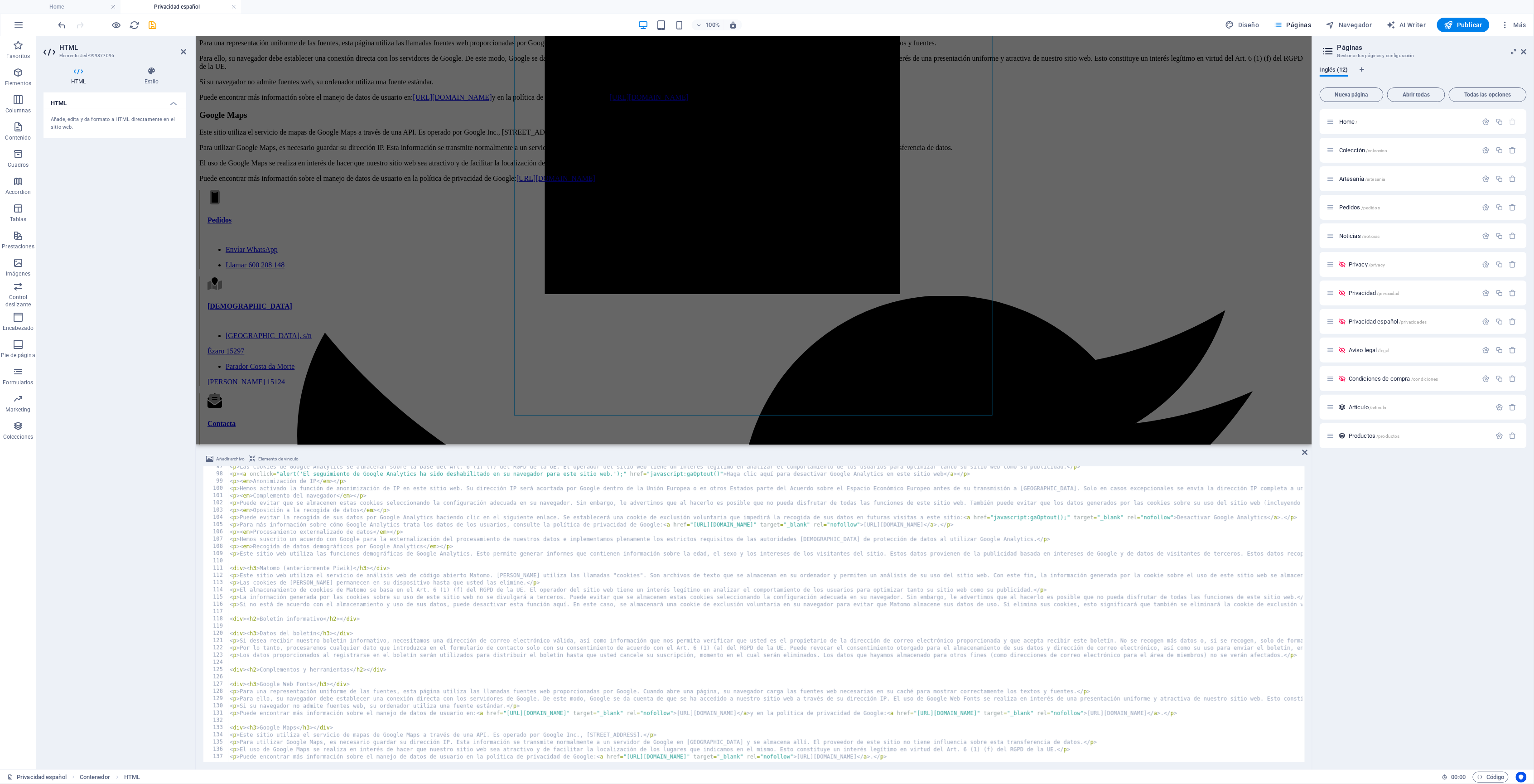
type textarea "<p>Puede encontrar más información sobre el manejo de datos de usuario en la po…"
click at [754, 548] on div "< p > Las cookies de Google Analytics se almacenan sobre la base del Art. 6 (1)…" at bounding box center [1480, 617] width 2505 height 308
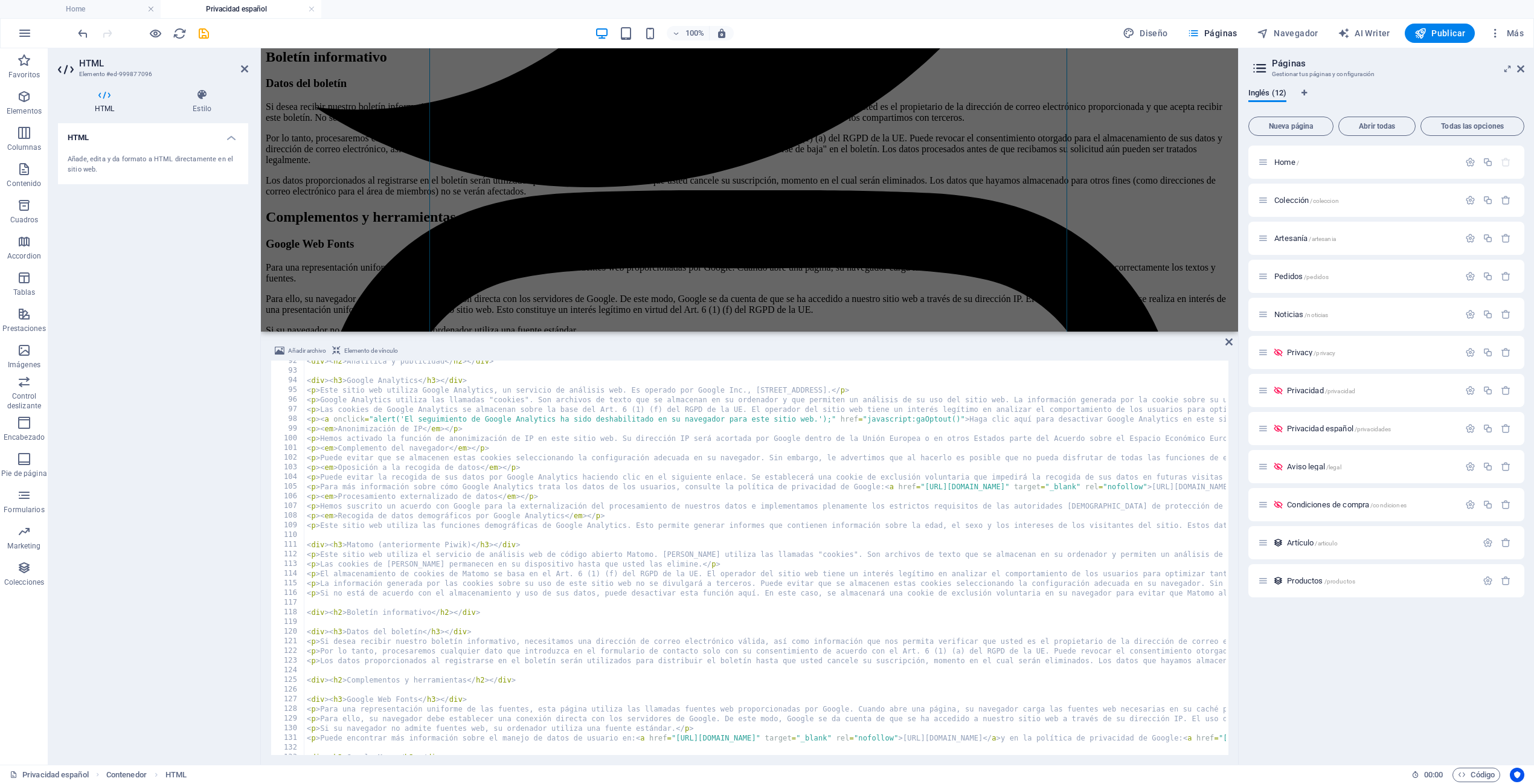
scroll to position [861, 0]
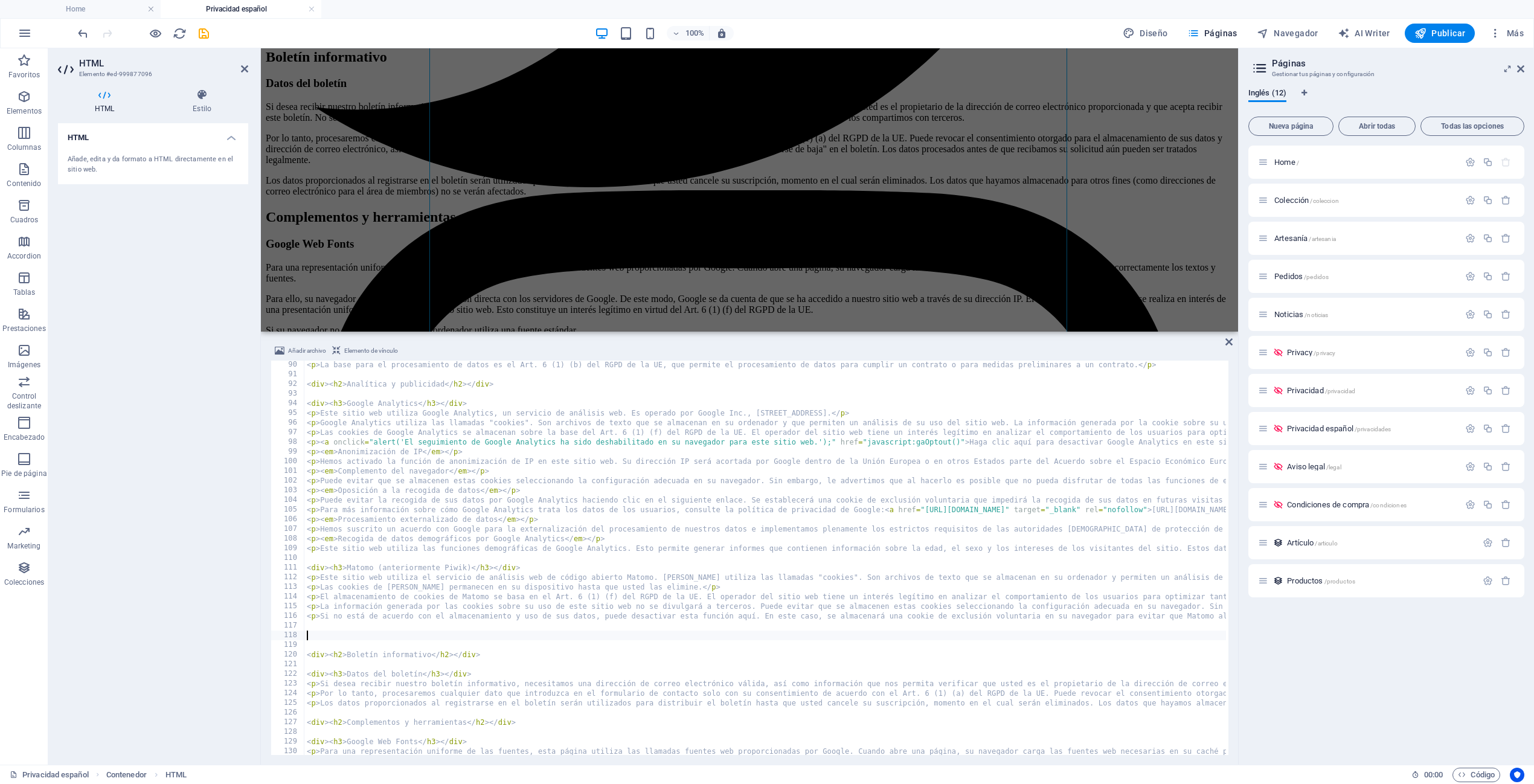
paste textarea "<p><iframe style="border: 0; height: 200px; width: 100%;" src="https://www.page…"
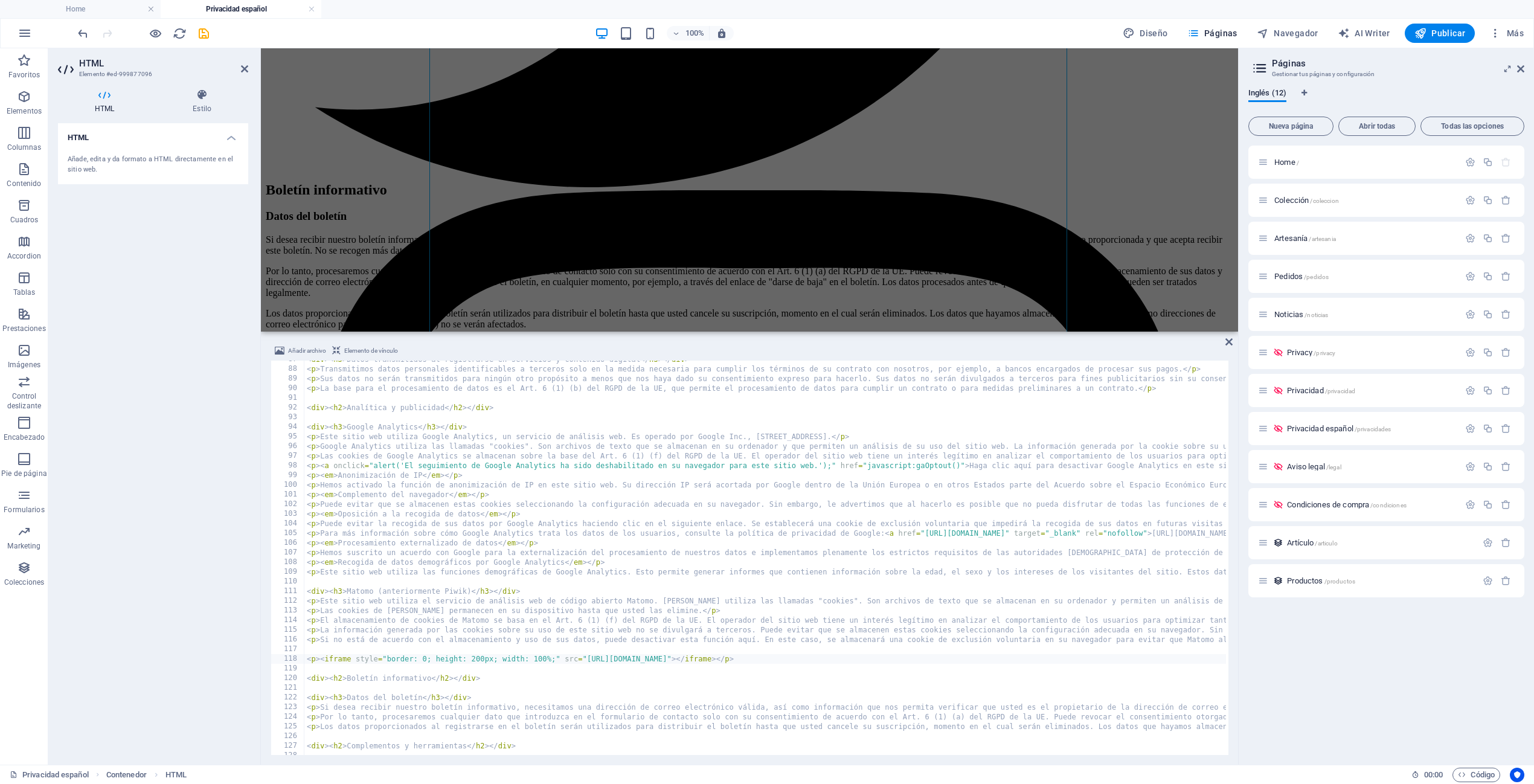
scroll to position [0, 0]
click at [387, 356] on span "Elemento de vínculo" at bounding box center [371, 350] width 54 height 14
click at [278, 661] on div "118" at bounding box center [289, 659] width 34 height 9
type textarea "<p><iframe style="border: 0; height: 200px; width: 100%;" src="https://www.page…"
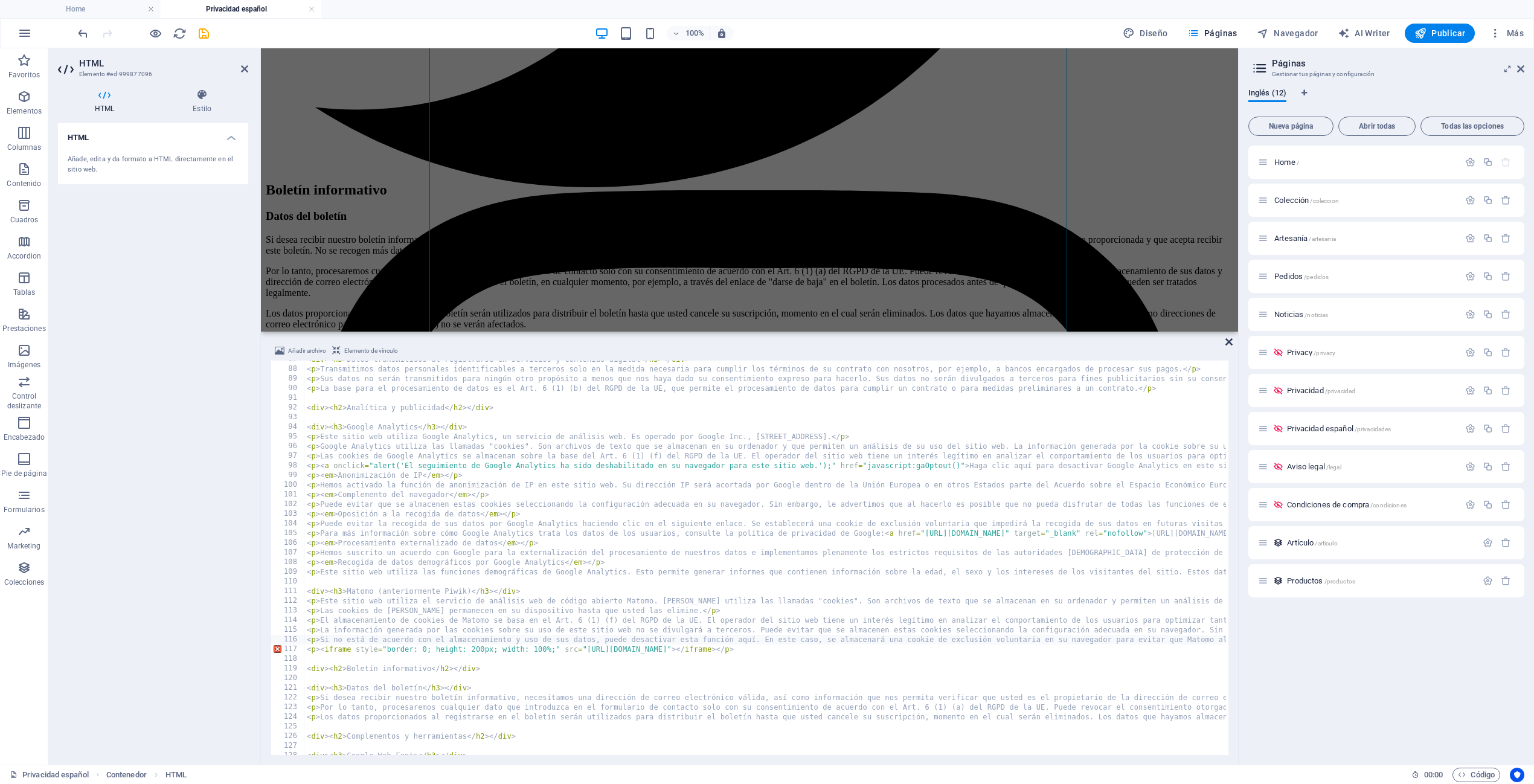
click at [1005, 341] on icon at bounding box center [1229, 342] width 8 height 9
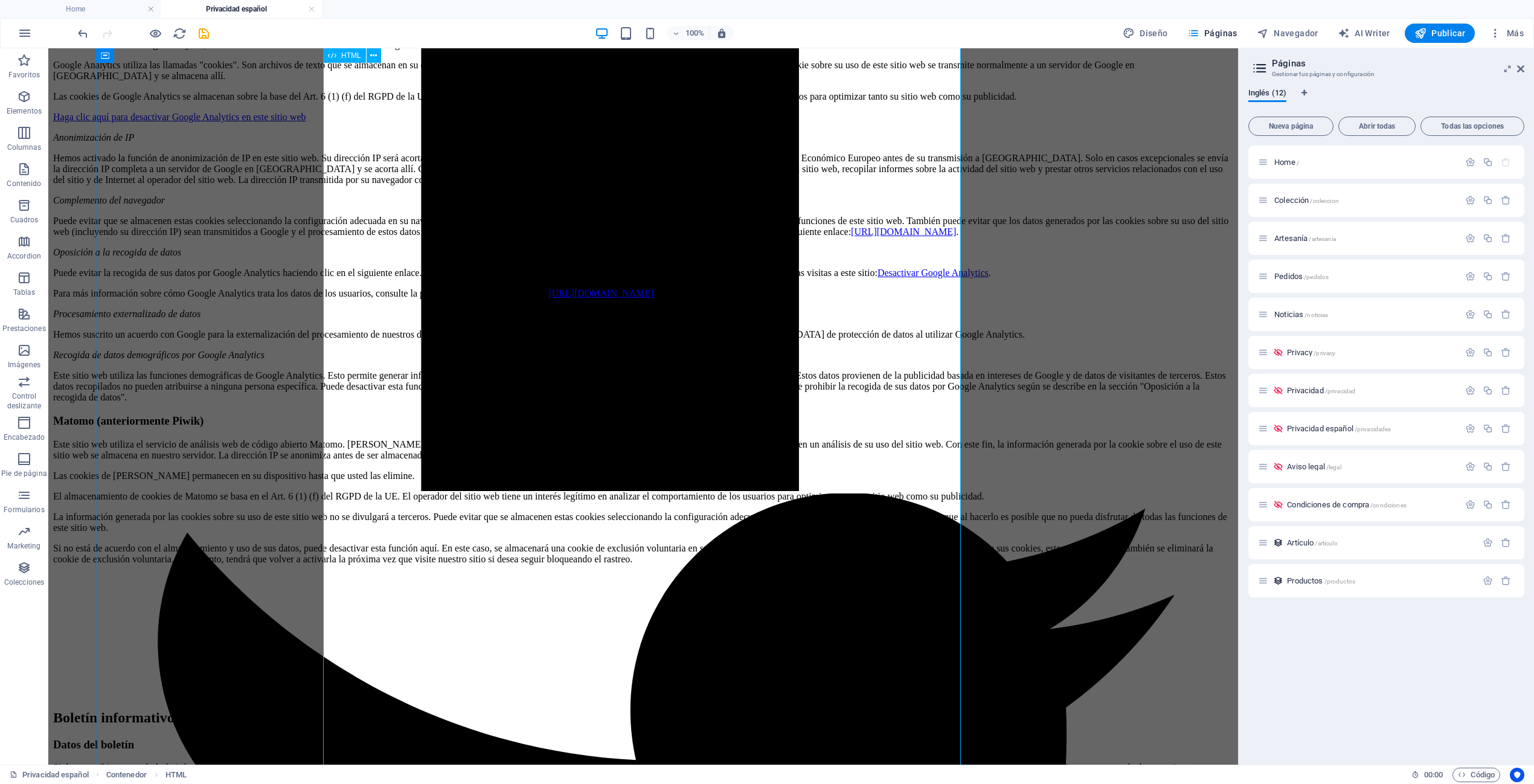
scroll to position [238, 0]
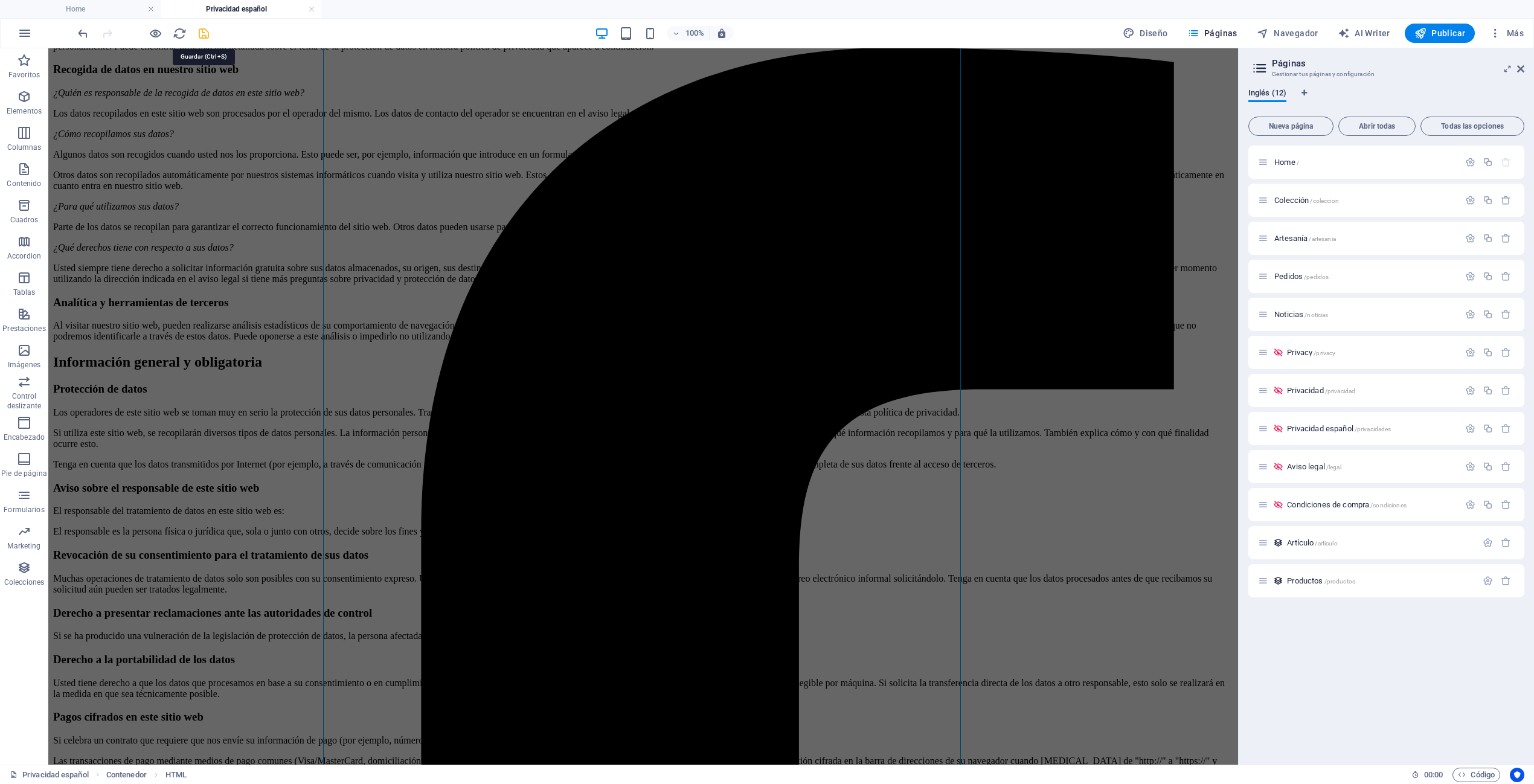
click at [209, 37] on icon "save" at bounding box center [203, 33] width 14 height 14
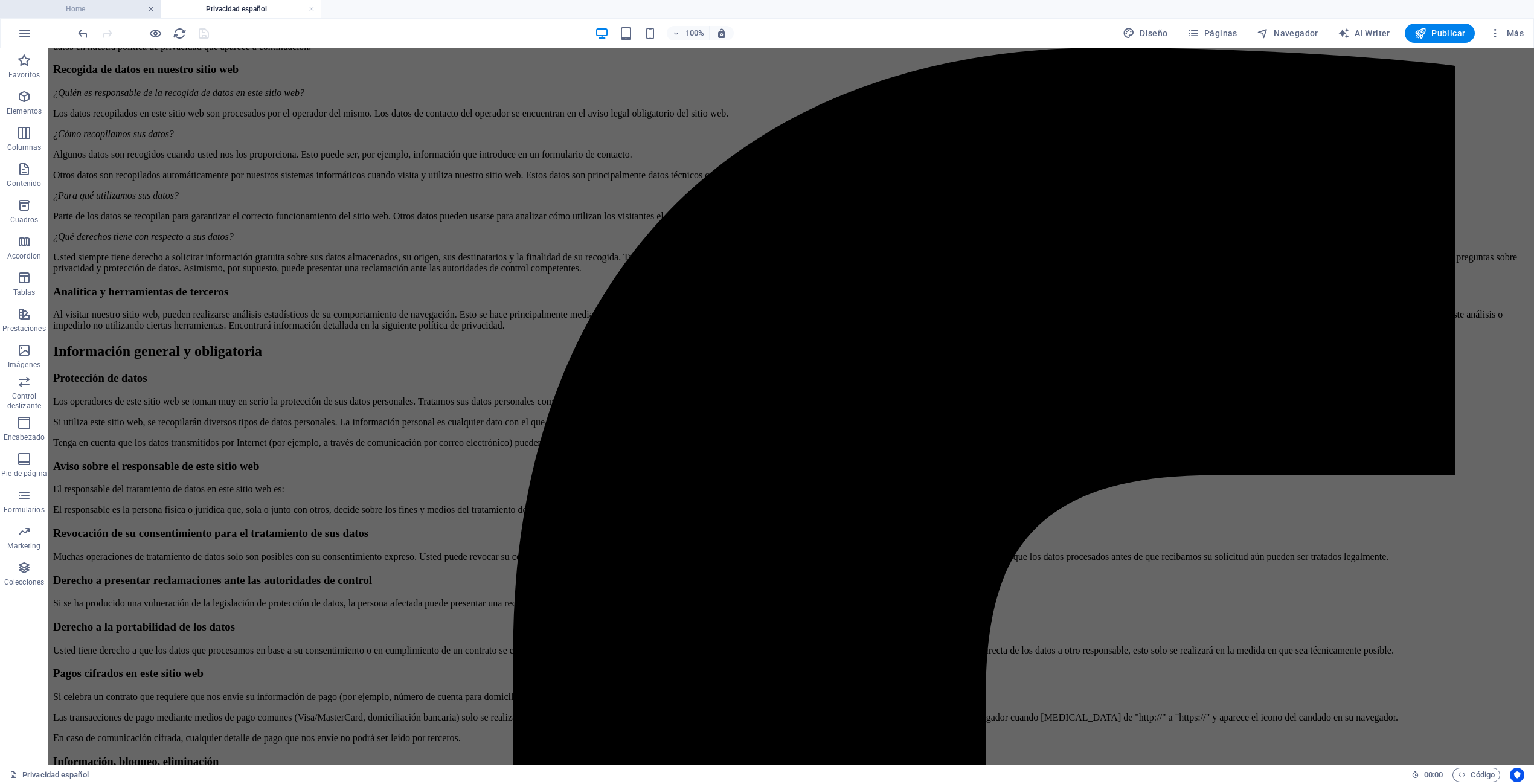
click at [152, 12] on link at bounding box center [151, 9] width 8 height 11
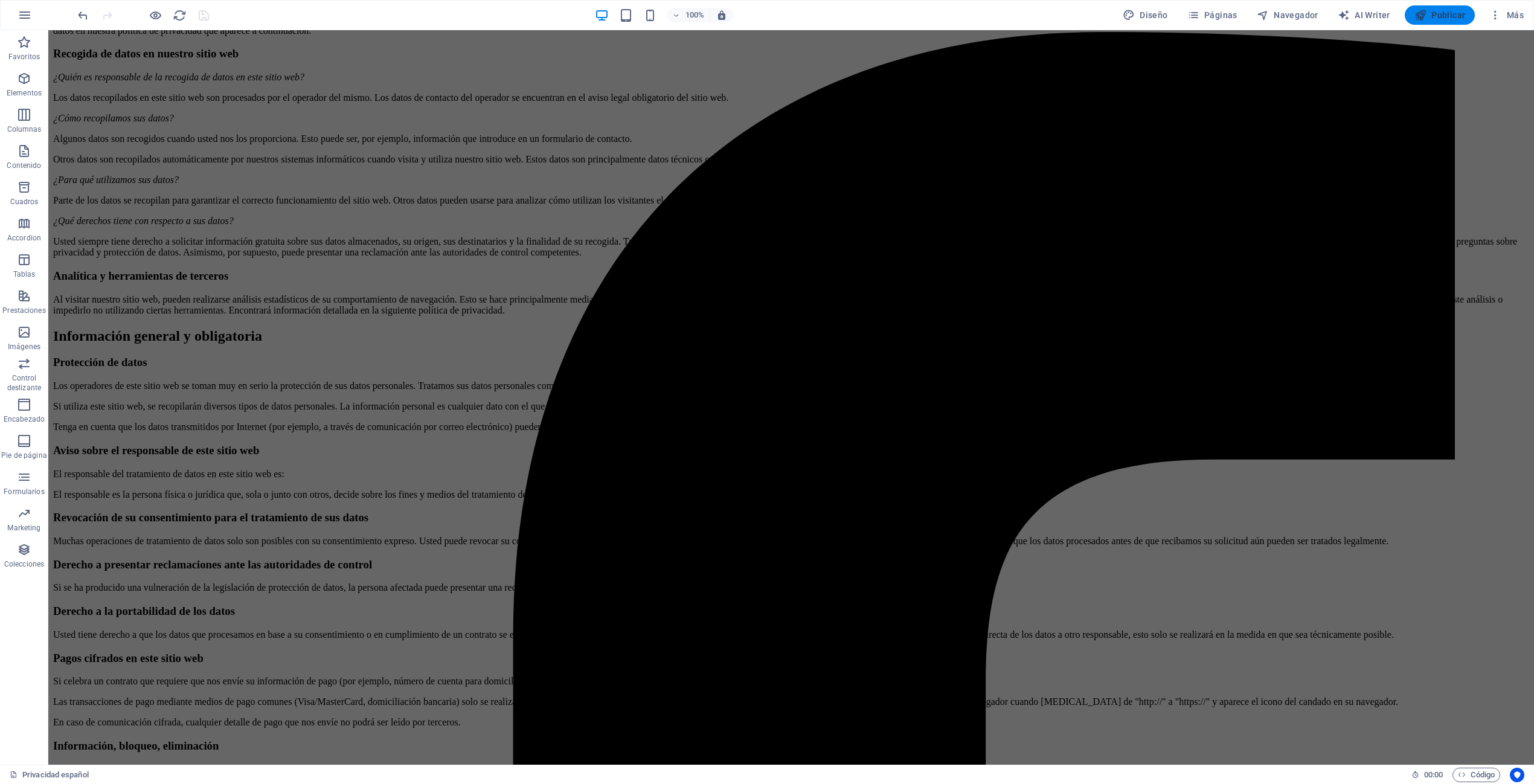
click at [1005, 16] on span "Publicar" at bounding box center [1440, 15] width 51 height 12
